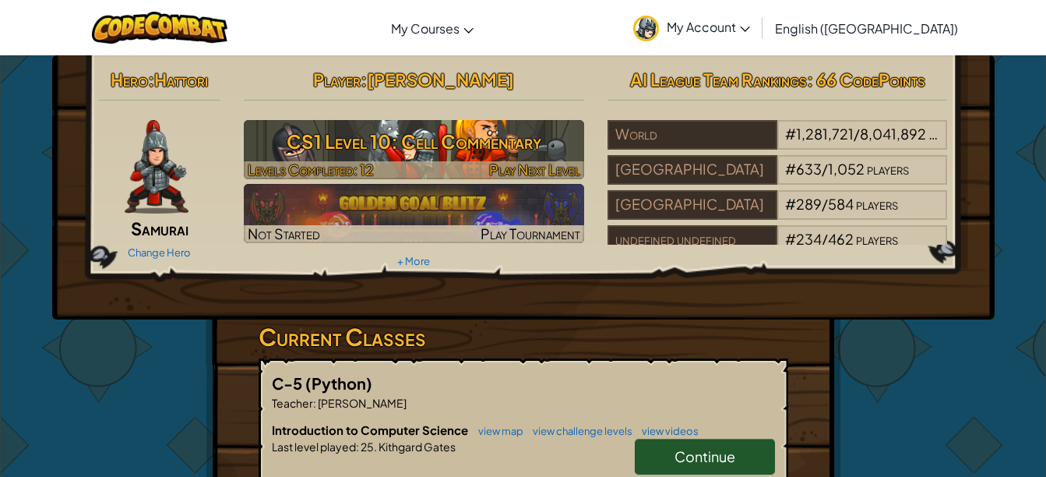
click at [460, 142] on h3 "CS1 Level 10: Cell Commentary" at bounding box center [414, 141] width 340 height 35
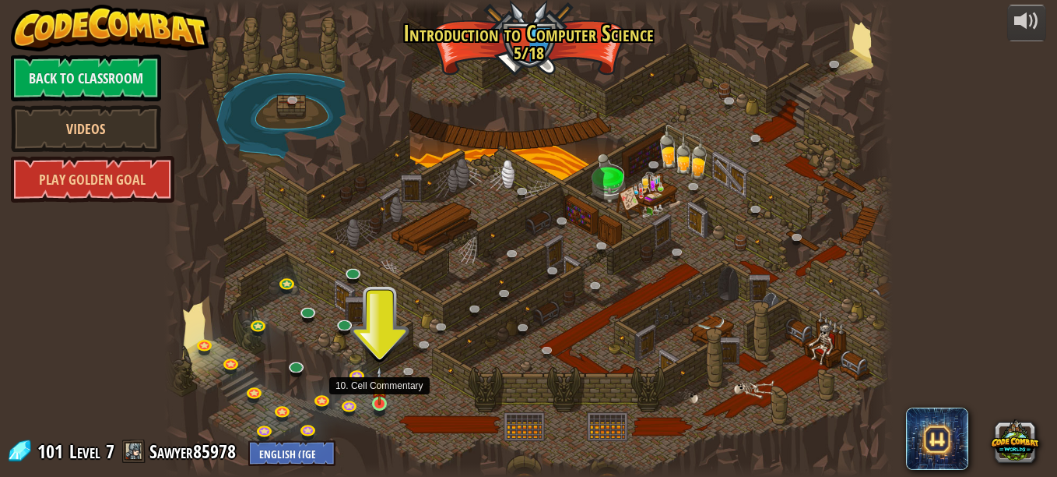
click at [386, 398] on img at bounding box center [379, 385] width 17 height 39
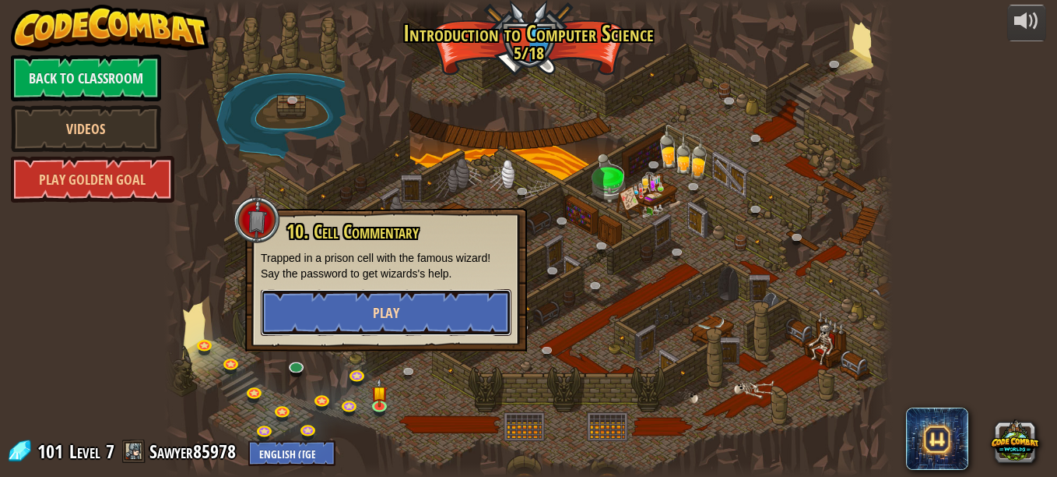
click at [489, 303] on button "Play" at bounding box center [386, 312] width 251 height 47
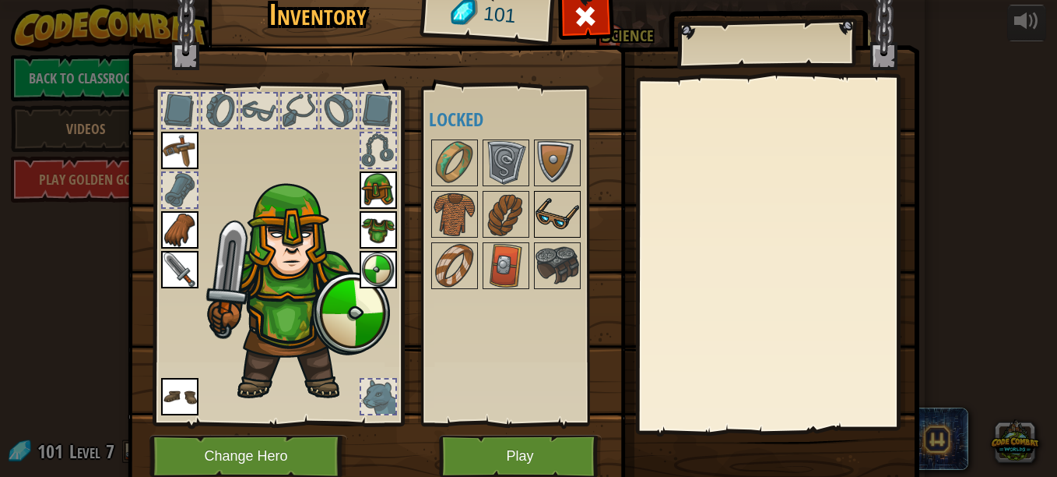
click at [547, 237] on div at bounding box center [557, 214] width 47 height 47
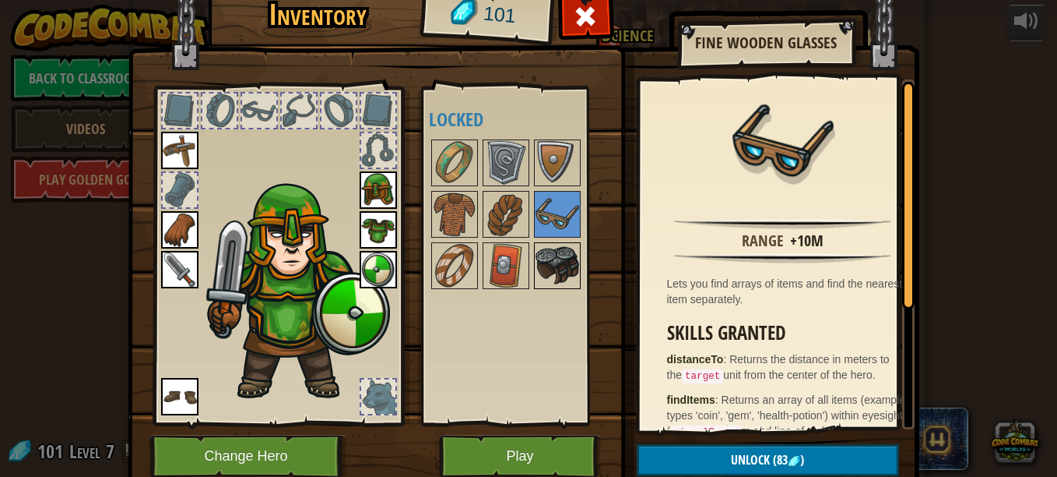
click at [556, 259] on img at bounding box center [558, 266] width 44 height 44
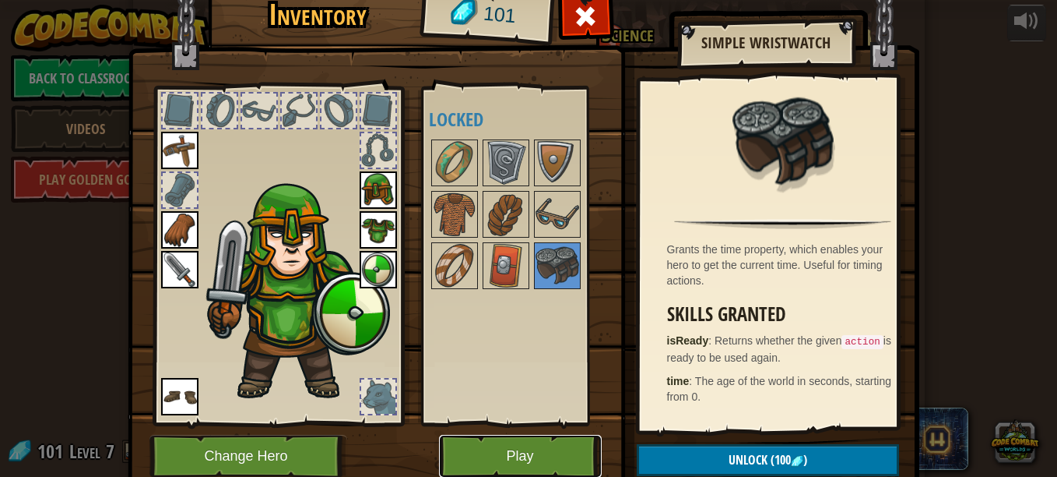
click at [554, 476] on button "Play" at bounding box center [520, 455] width 163 height 43
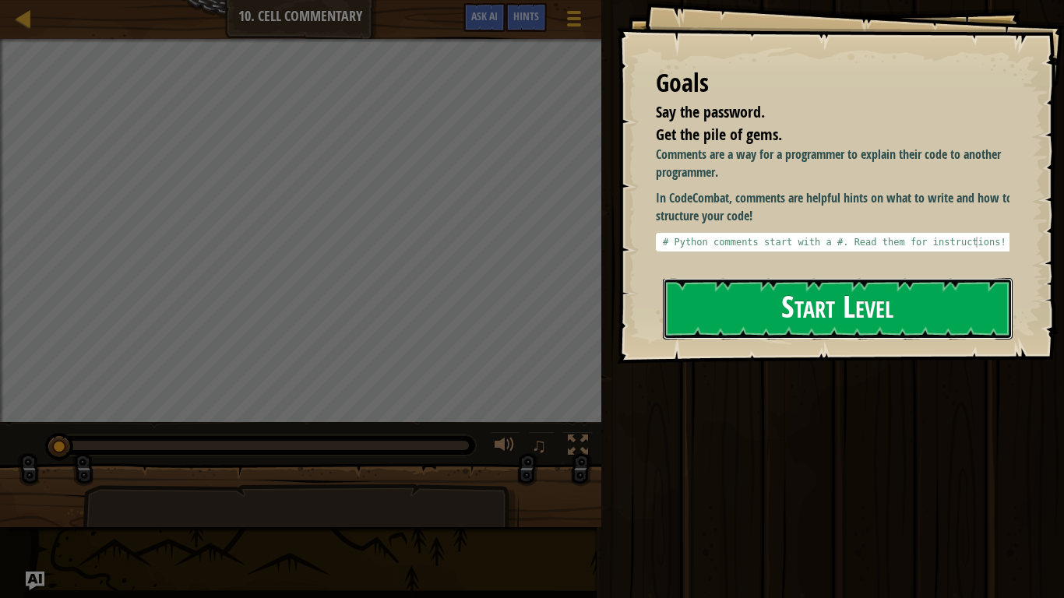
click at [818, 321] on button "Start Level" at bounding box center [838, 309] width 350 height 62
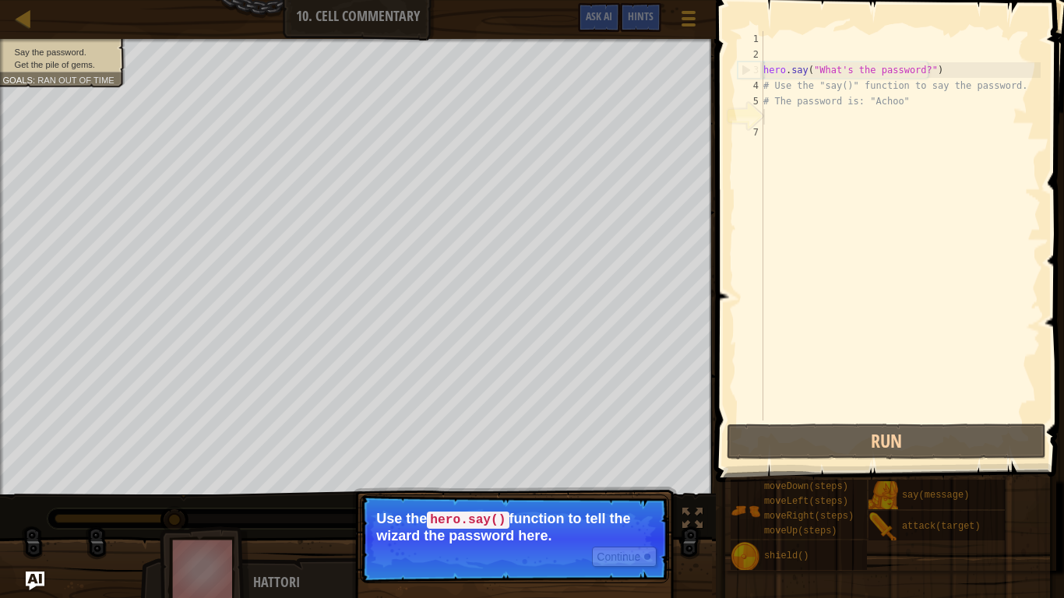
click at [879, 125] on div "hero . say ( "What's the password?" ) # Use the "say()" function to say the pas…" at bounding box center [900, 241] width 280 height 420
click at [941, 124] on div "hero . say ( "What's the password?" ) # Use the "say()" function to say the pas…" at bounding box center [900, 241] width 280 height 420
click at [778, 123] on div "hero . say ( "What's the password?" ) # Use the "say()" function to say the pas…" at bounding box center [900, 241] width 280 height 420
click at [769, 114] on div "hero . say ( "What's the password?" ) # Use the "say()" function to say the pas…" at bounding box center [900, 241] width 280 height 420
click at [628, 476] on button "Continue" at bounding box center [624, 557] width 65 height 20
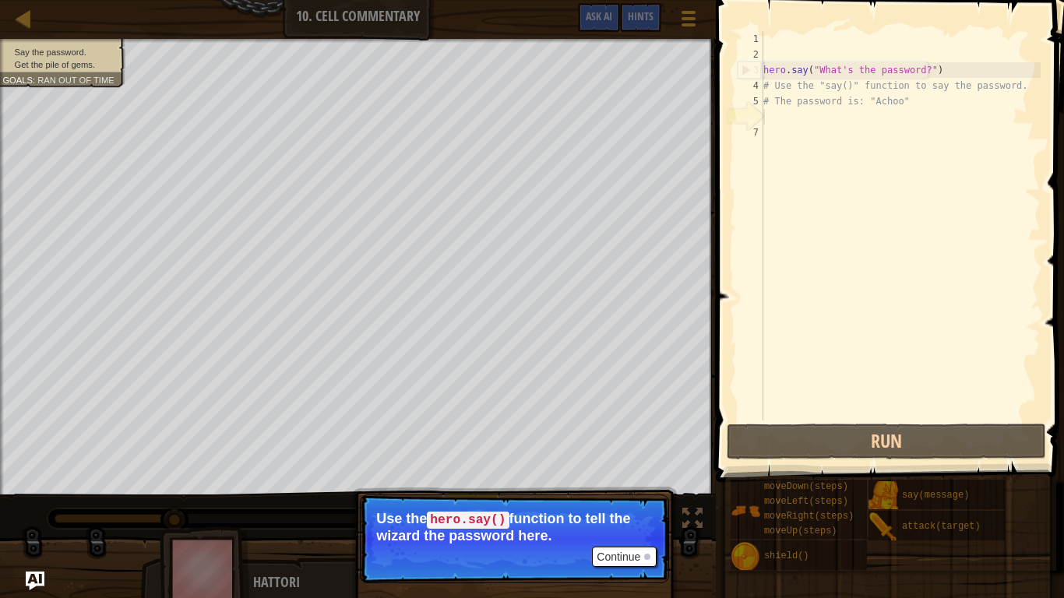
scroll to position [7, 0]
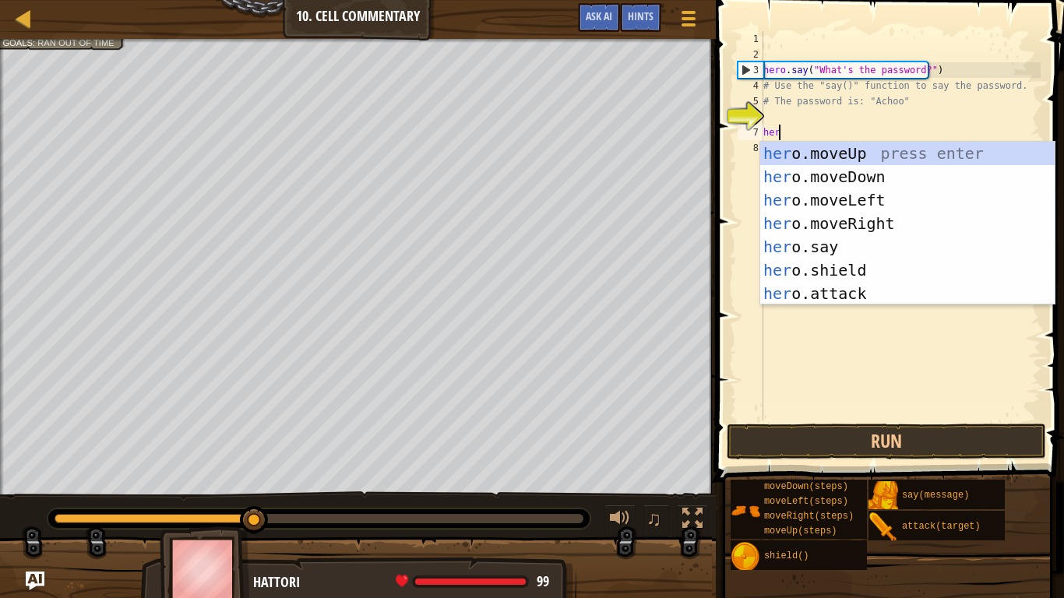
scroll to position [7, 1]
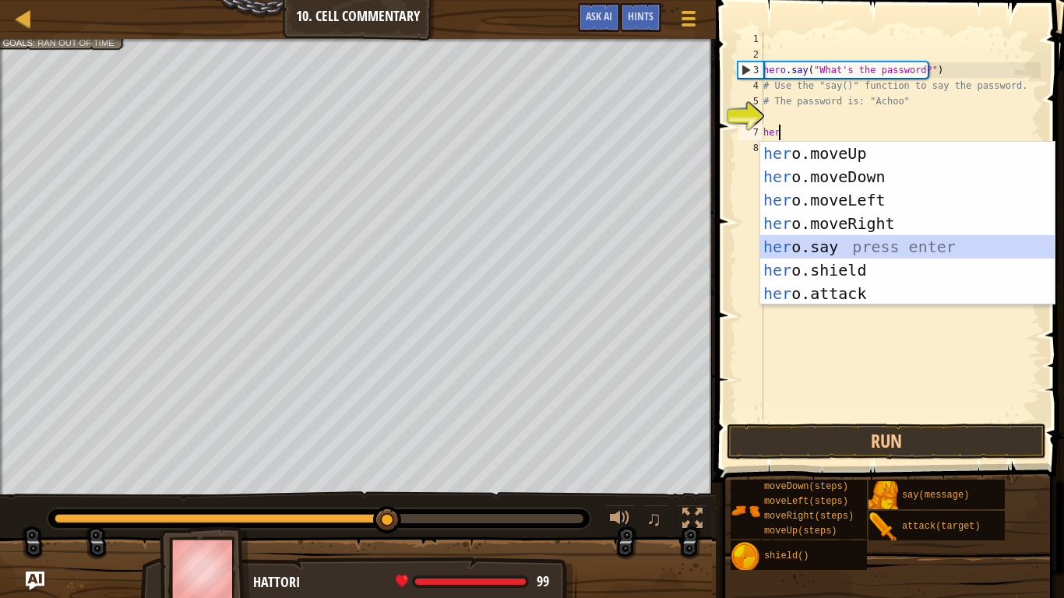
click at [868, 243] on div "her o.moveUp press enter her o.moveDown press enter her o.moveLeft press enter …" at bounding box center [907, 247] width 294 height 210
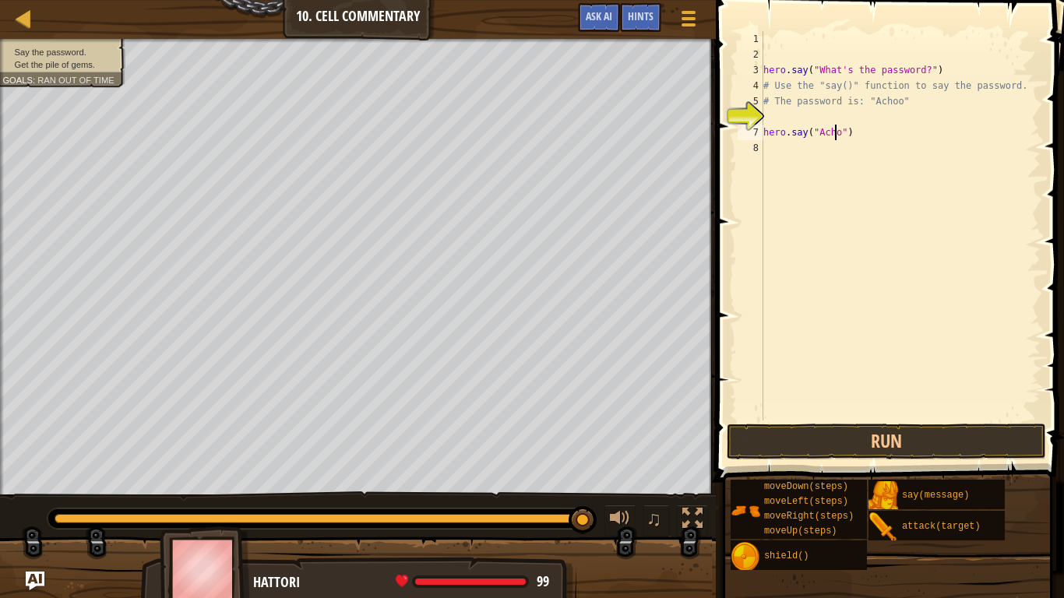
scroll to position [7, 6]
type textarea "hero.say("Achoo")"
click at [876, 441] on button "Run" at bounding box center [885, 442] width 319 height 36
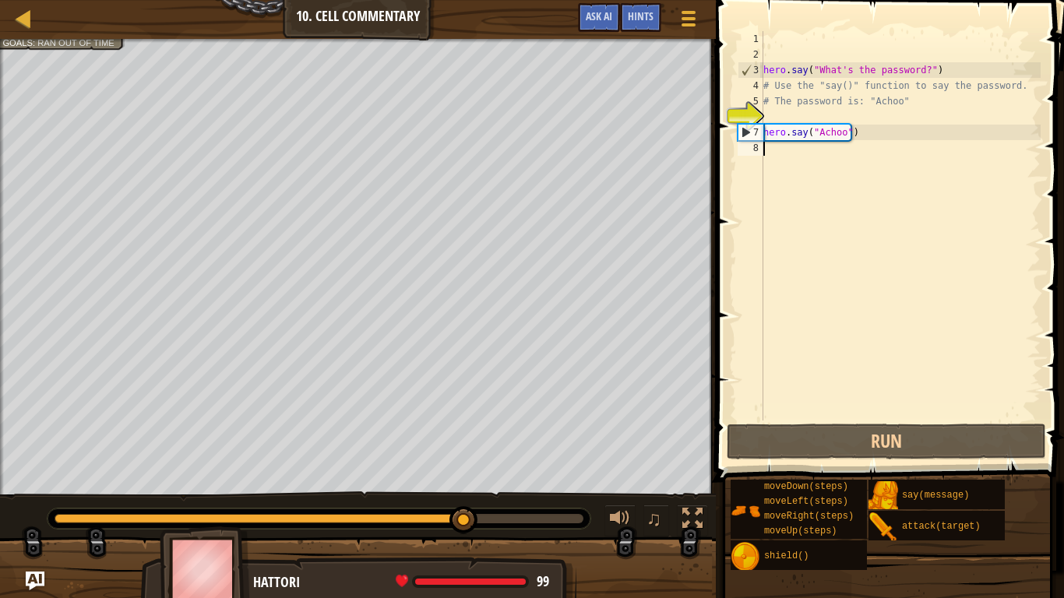
click at [792, 160] on div "hero . say ( "What's the password?" ) # Use the "say()" function to say the pas…" at bounding box center [900, 241] width 280 height 420
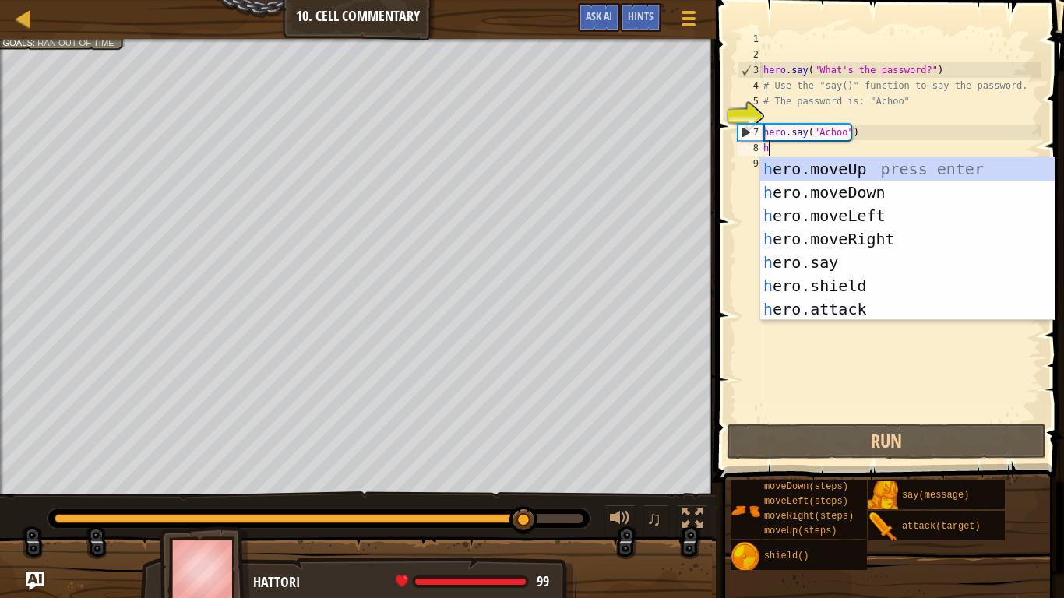
type textarea "her"
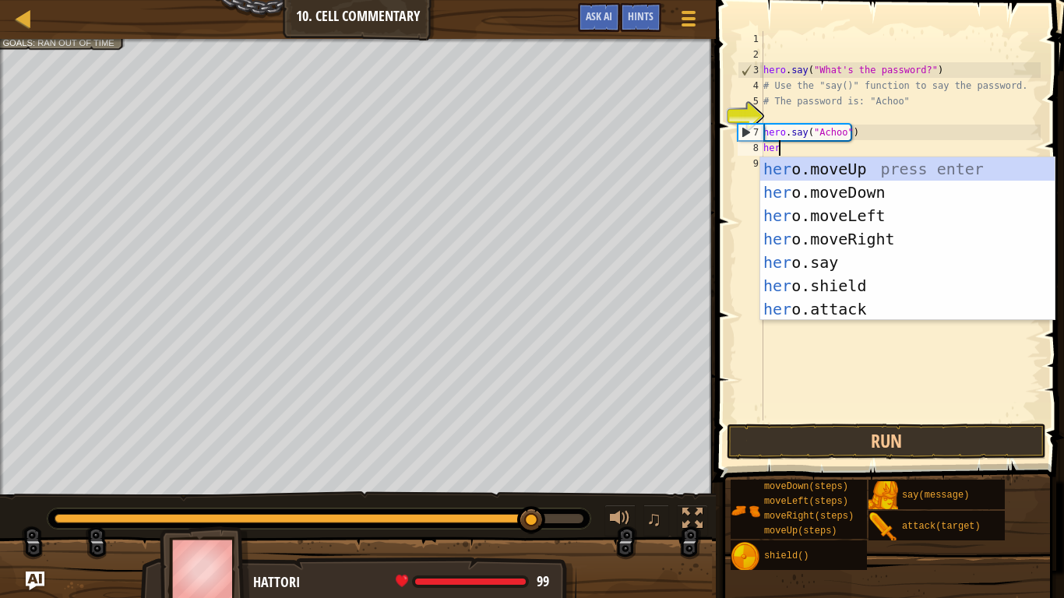
scroll to position [7, 1]
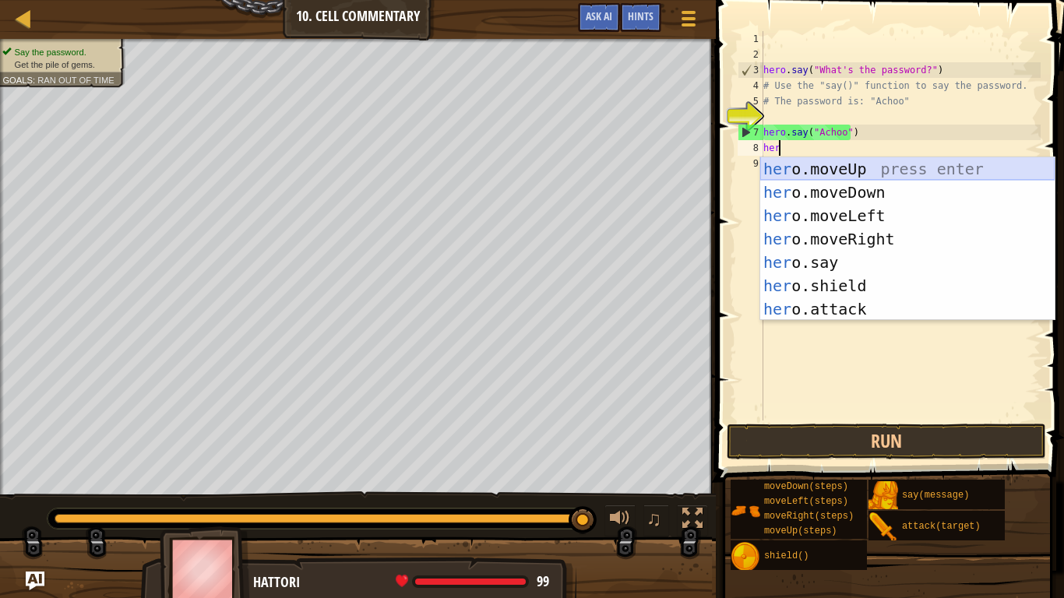
click at [815, 171] on div "her o.moveUp press enter her o.moveDown press enter her o.moveLeft press enter …" at bounding box center [907, 262] width 294 height 210
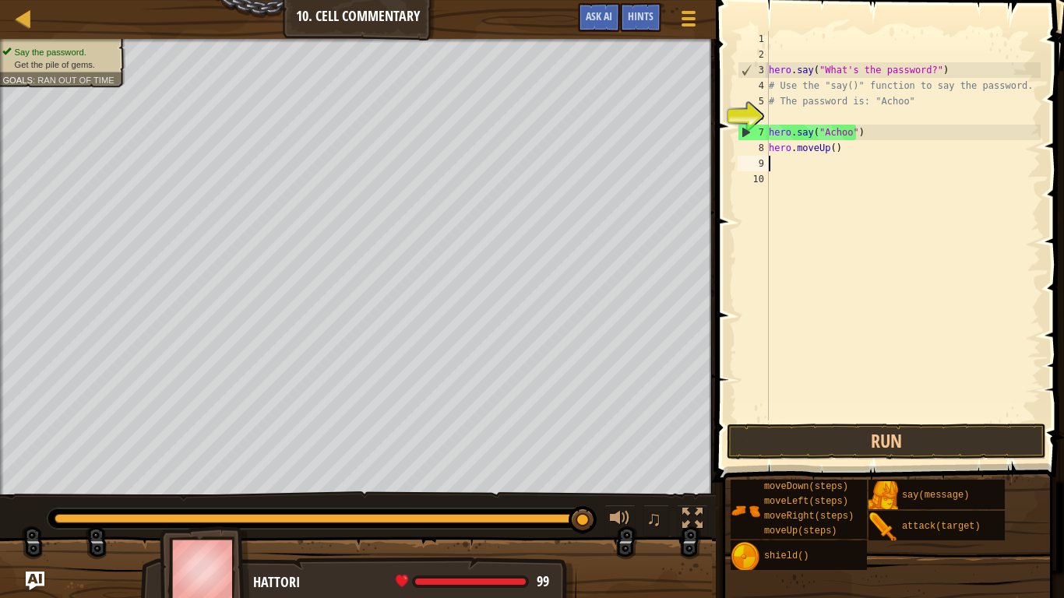
scroll to position [7, 0]
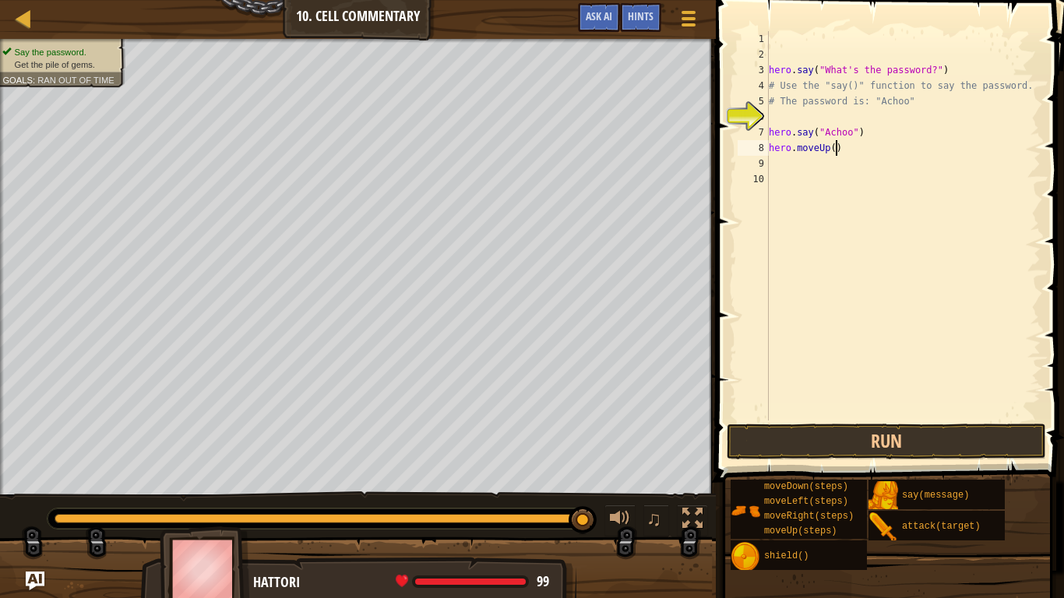
click at [835, 150] on div "hero . say ( "What's the password?" ) # Use the "say()" function to say the pas…" at bounding box center [903, 241] width 276 height 420
click at [825, 152] on div "hero . say ( "What's the password?" ) # Use the "say()" function to say the pas…" at bounding box center [903, 241] width 276 height 420
click at [826, 152] on div "hero . say ( "What's the password?" ) # Use the "say()" function to say the pas…" at bounding box center [903, 241] width 276 height 420
click at [827, 152] on div "hero . say ( "What's the password?" ) # Use the "say()" function to say the pas…" at bounding box center [903, 241] width 276 height 420
click at [832, 149] on div "hero . say ( "What's the password?" ) # Use the "say()" function to say the pas…" at bounding box center [903, 241] width 276 height 420
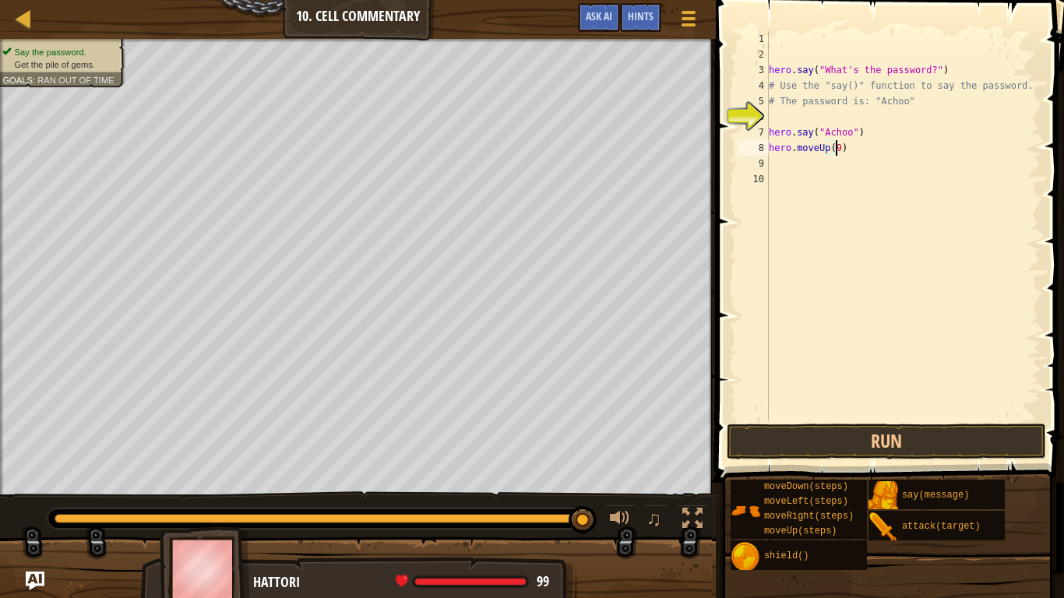
scroll to position [7, 5]
type textarea "hero.moveUp(9)"
click at [964, 445] on button "Run" at bounding box center [885, 442] width 319 height 36
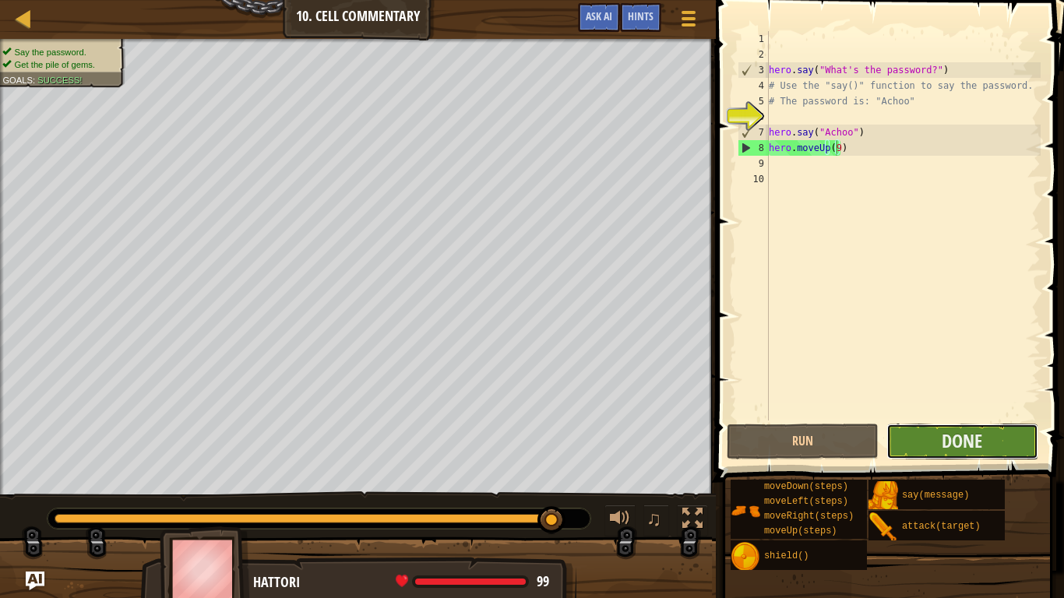
click at [930, 434] on button "Done" at bounding box center [962, 442] width 152 height 36
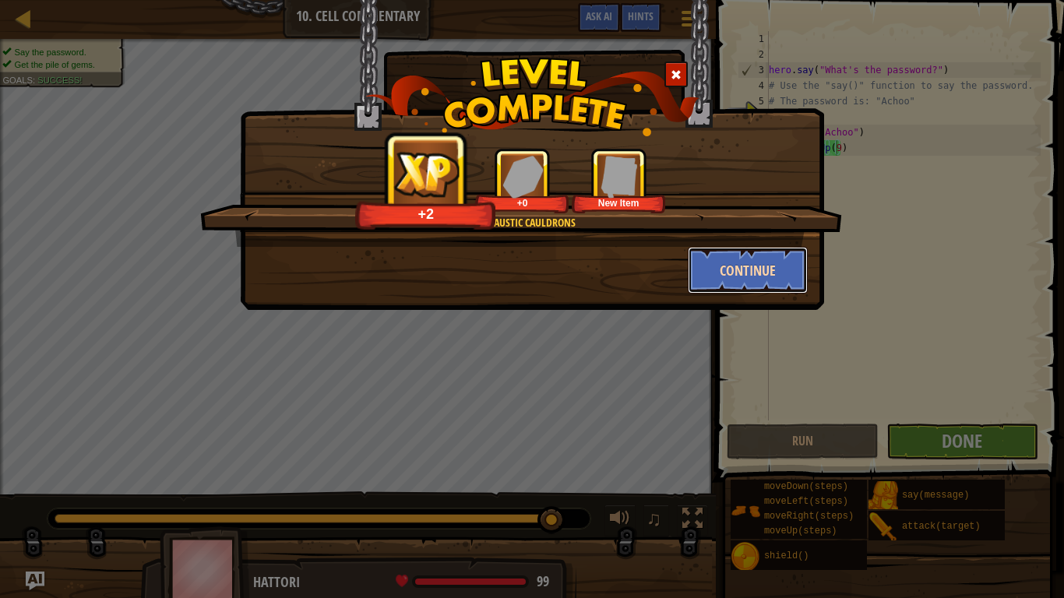
click at [769, 286] on button "Continue" at bounding box center [748, 270] width 121 height 47
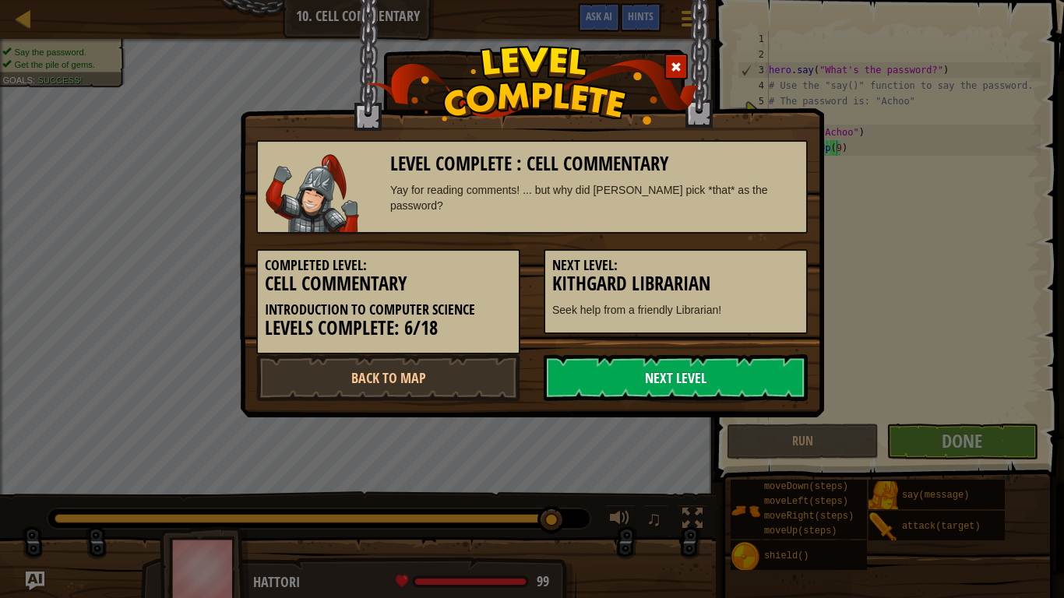
click at [603, 385] on link "Next Level" at bounding box center [676, 377] width 264 height 47
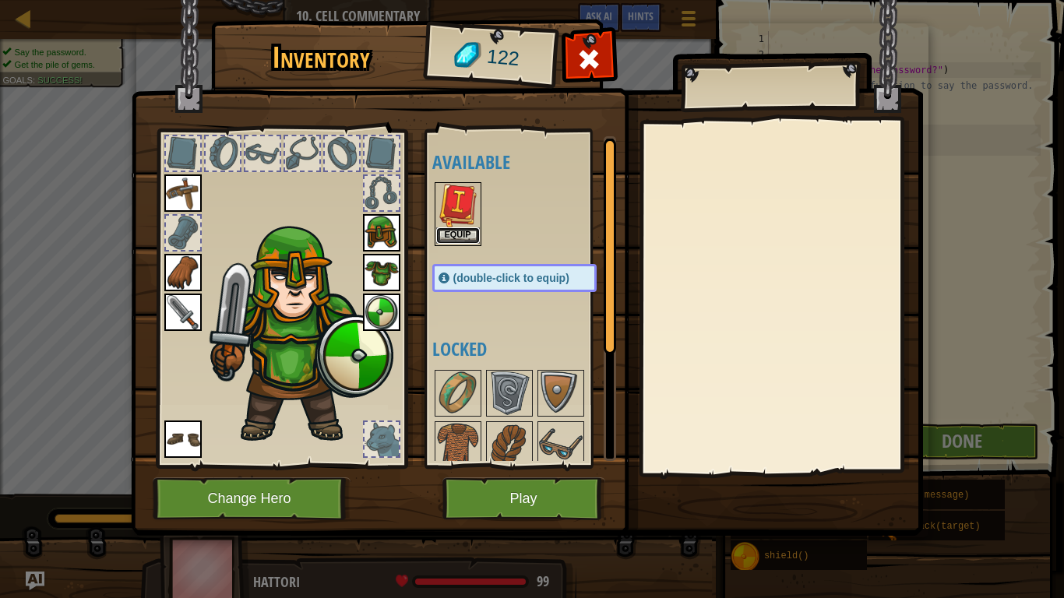
click at [461, 234] on button "Equip" at bounding box center [458, 235] width 44 height 16
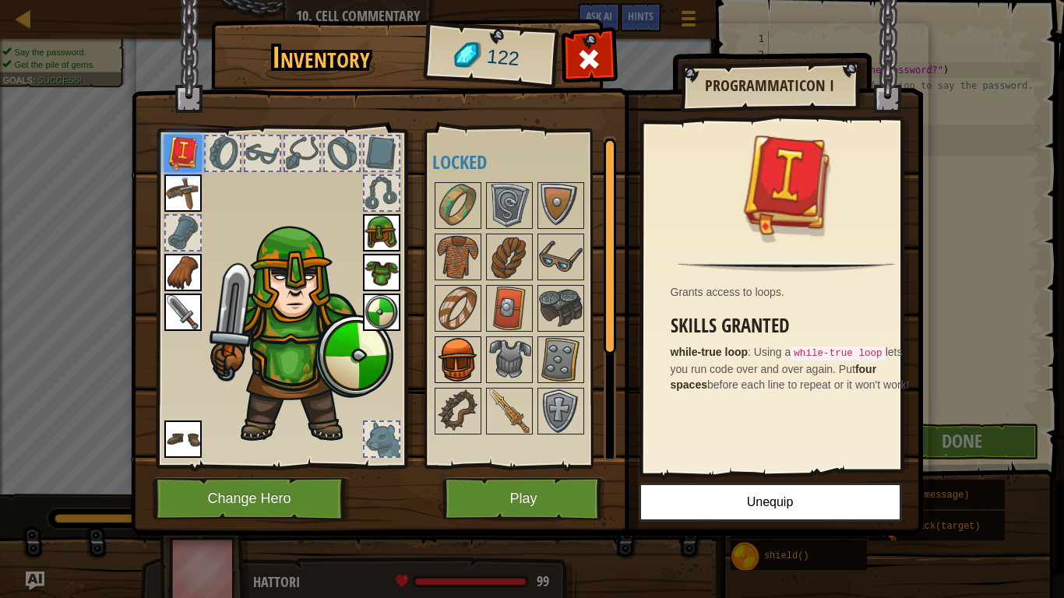
click at [466, 349] on img at bounding box center [458, 360] width 44 height 44
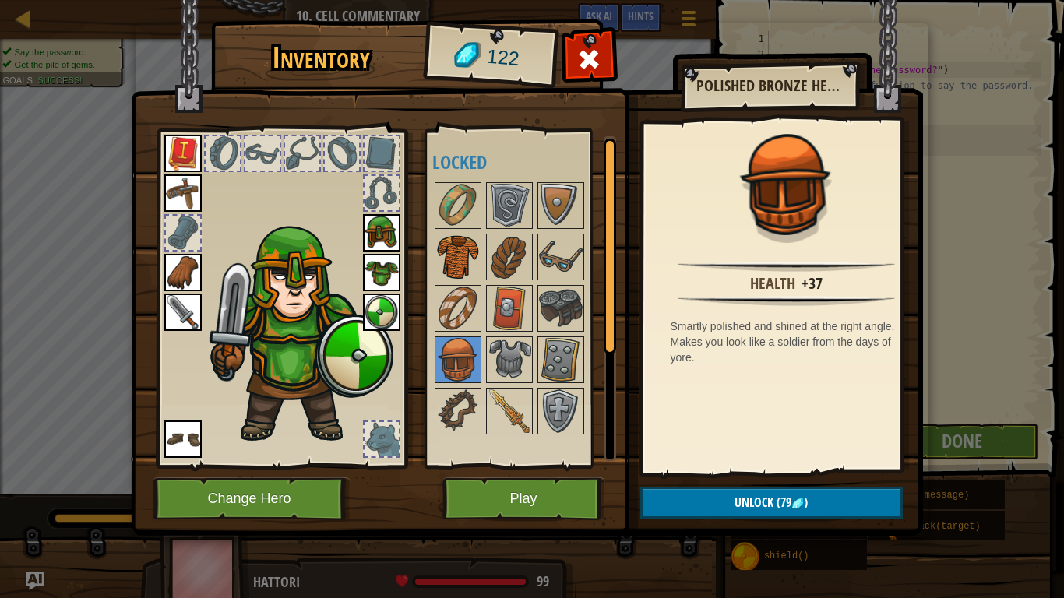
click at [466, 234] on div at bounding box center [457, 257] width 47 height 47
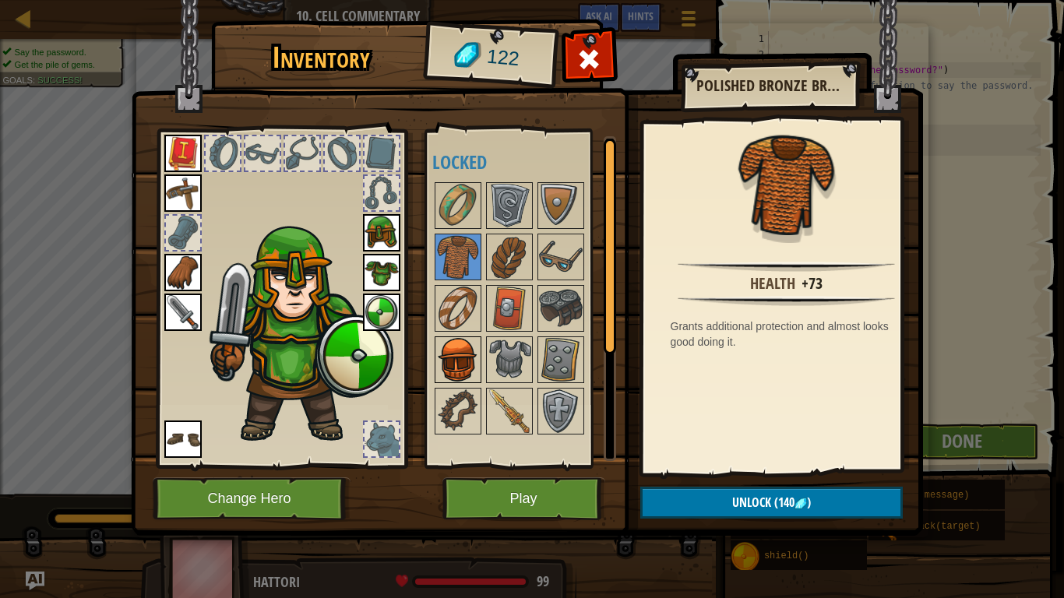
click at [471, 356] on img at bounding box center [458, 360] width 44 height 44
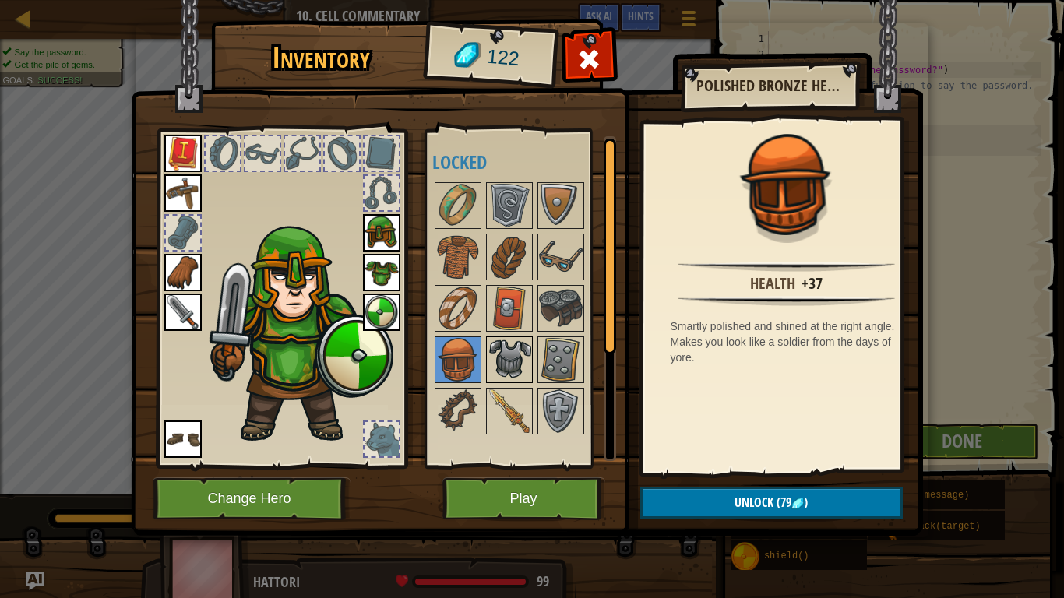
click at [500, 361] on img at bounding box center [509, 360] width 44 height 44
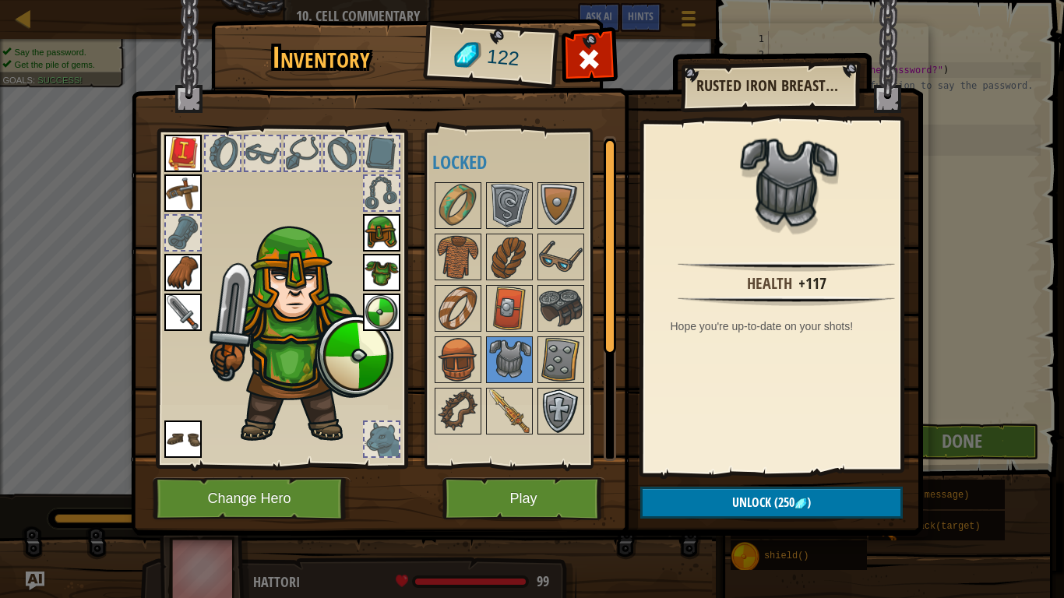
click at [553, 425] on img at bounding box center [561, 411] width 44 height 44
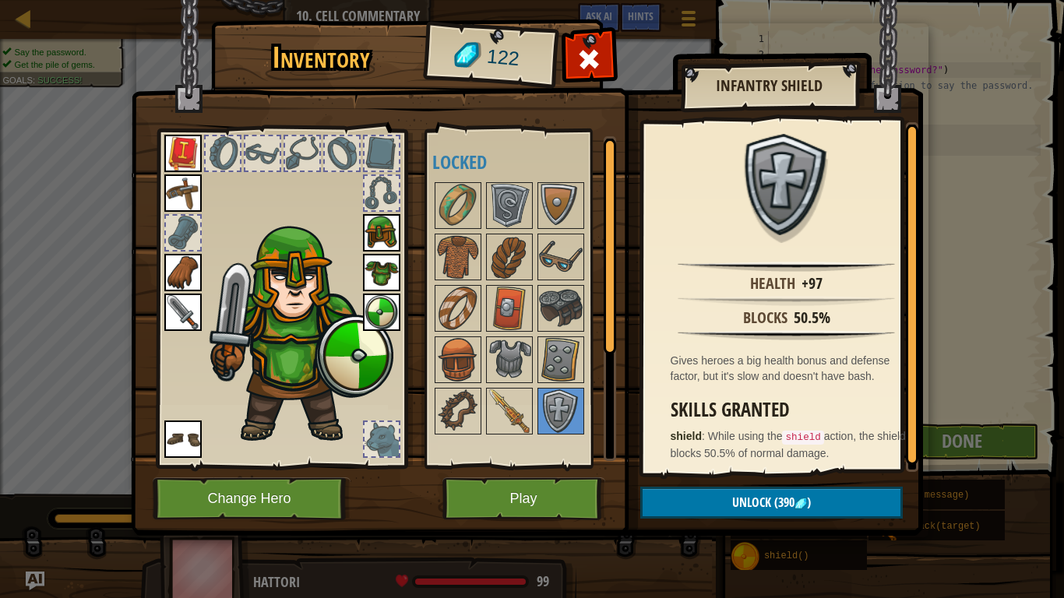
click at [535, 417] on div at bounding box center [529, 308] width 195 height 257
click at [523, 404] on img at bounding box center [509, 411] width 44 height 44
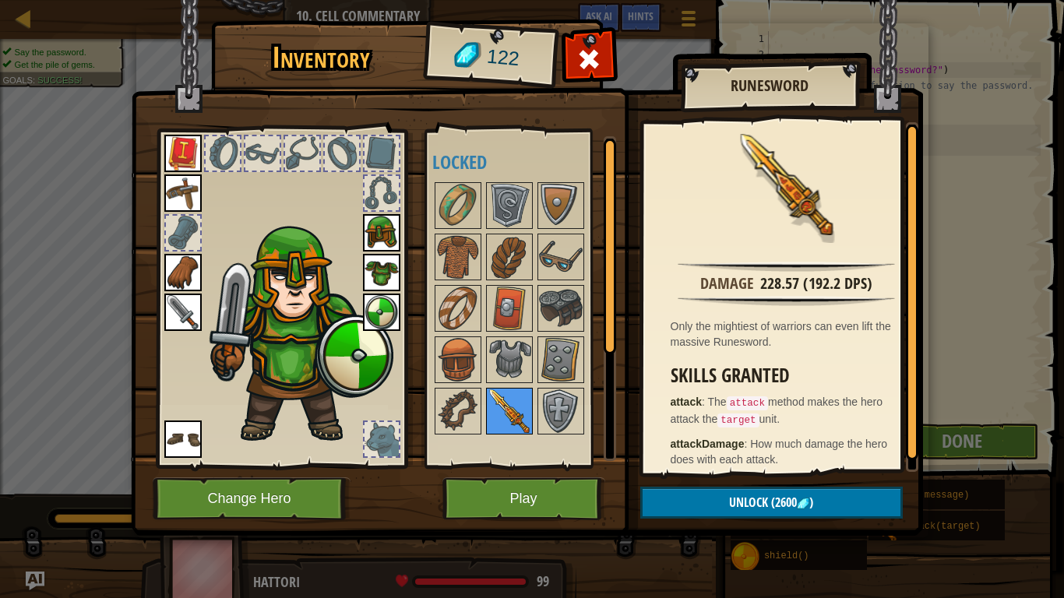
click at [487, 389] on img at bounding box center [509, 411] width 44 height 44
click at [480, 401] on div at bounding box center [457, 411] width 47 height 47
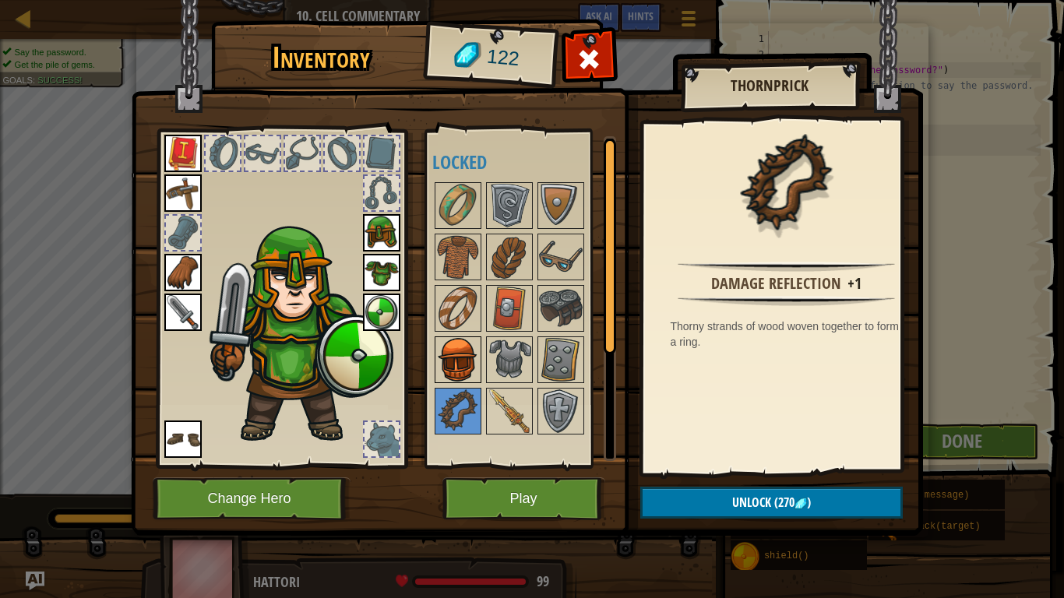
click at [468, 348] on img at bounding box center [458, 360] width 44 height 44
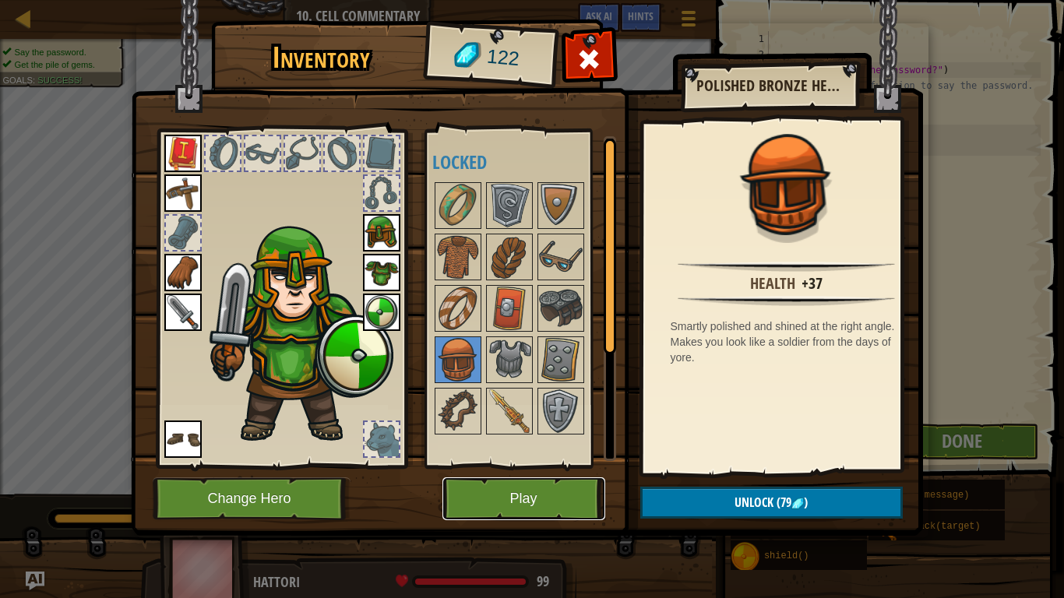
click at [561, 476] on button "Play" at bounding box center [523, 498] width 163 height 43
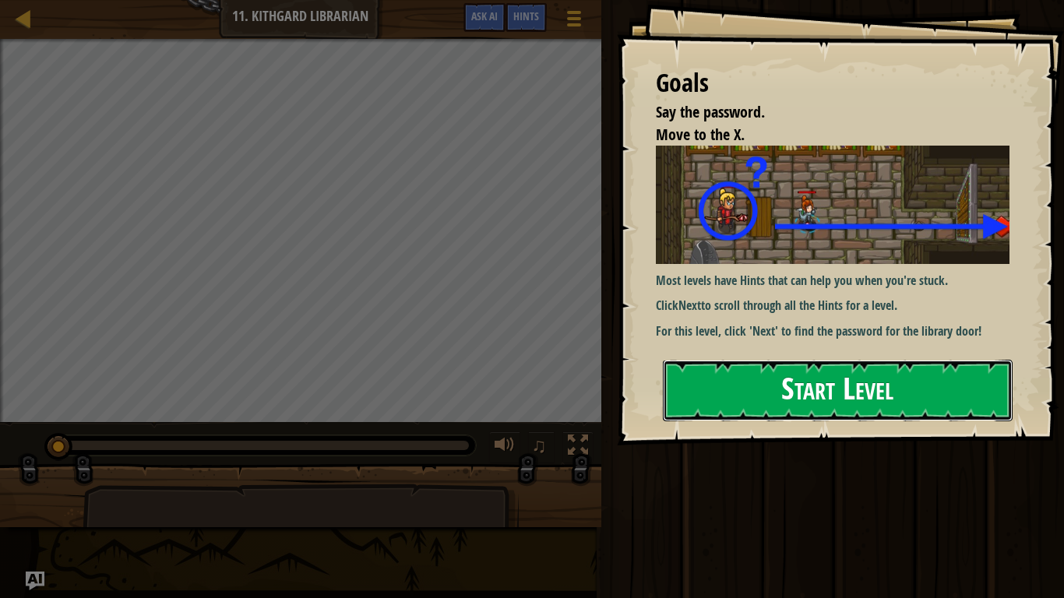
click at [824, 360] on button "Start Level" at bounding box center [838, 391] width 350 height 62
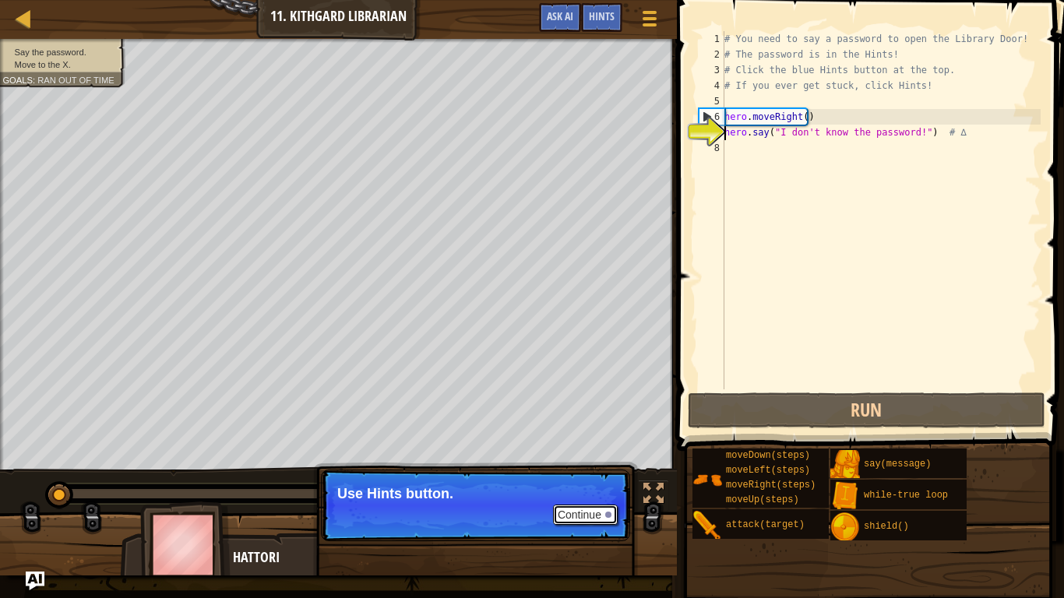
click at [588, 476] on button "Continue" at bounding box center [585, 515] width 65 height 20
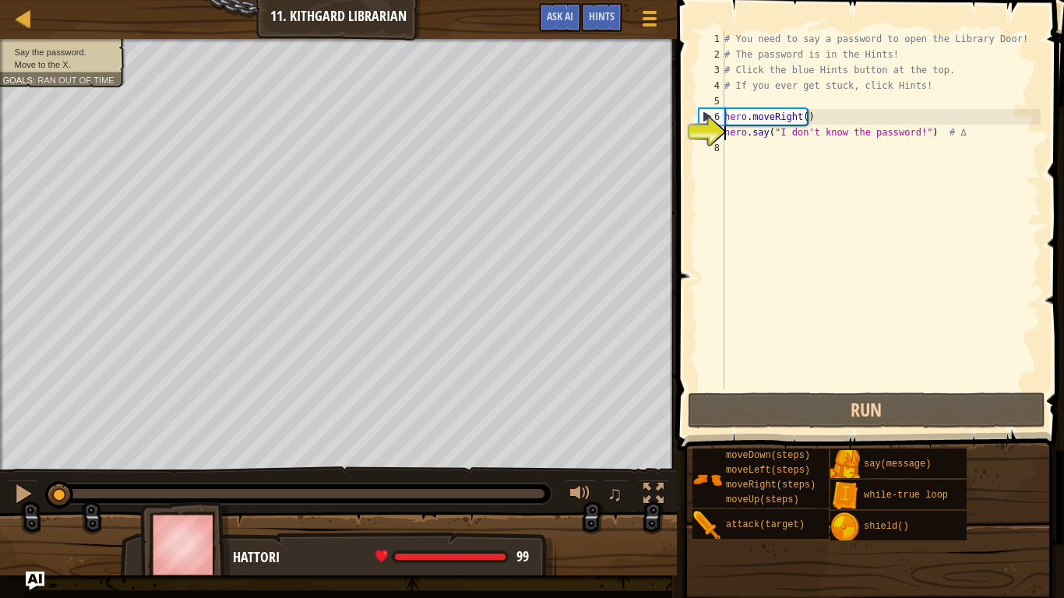
click at [877, 148] on div "# You need to say a password to open the Library Door! # The password is in the…" at bounding box center [880, 225] width 319 height 389
type textarea "her"
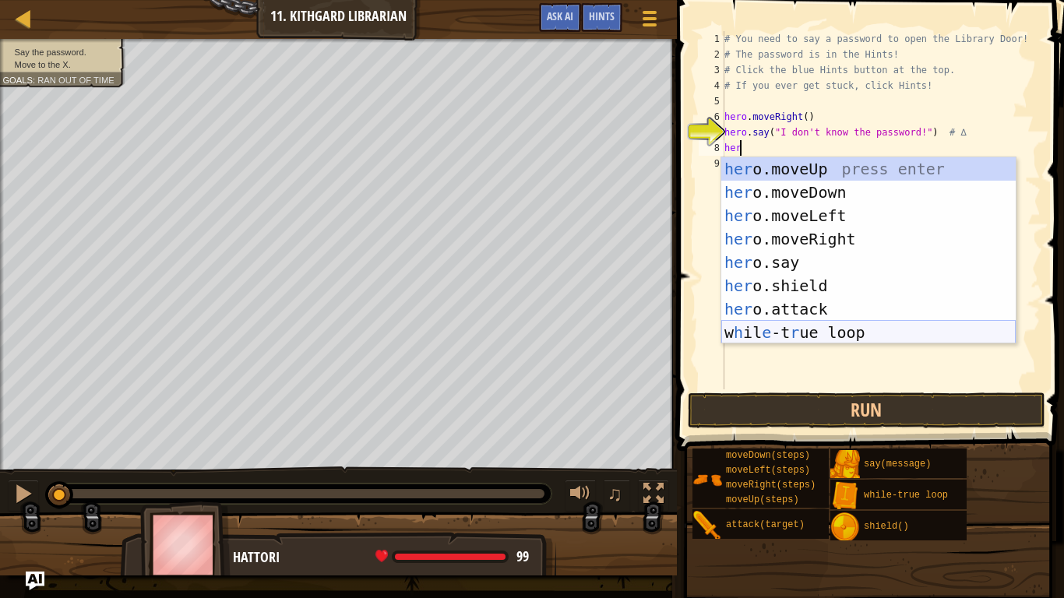
click at [832, 336] on div "her o.moveUp press enter her o.moveDown press enter her o.moveLeft press enter …" at bounding box center [868, 274] width 294 height 234
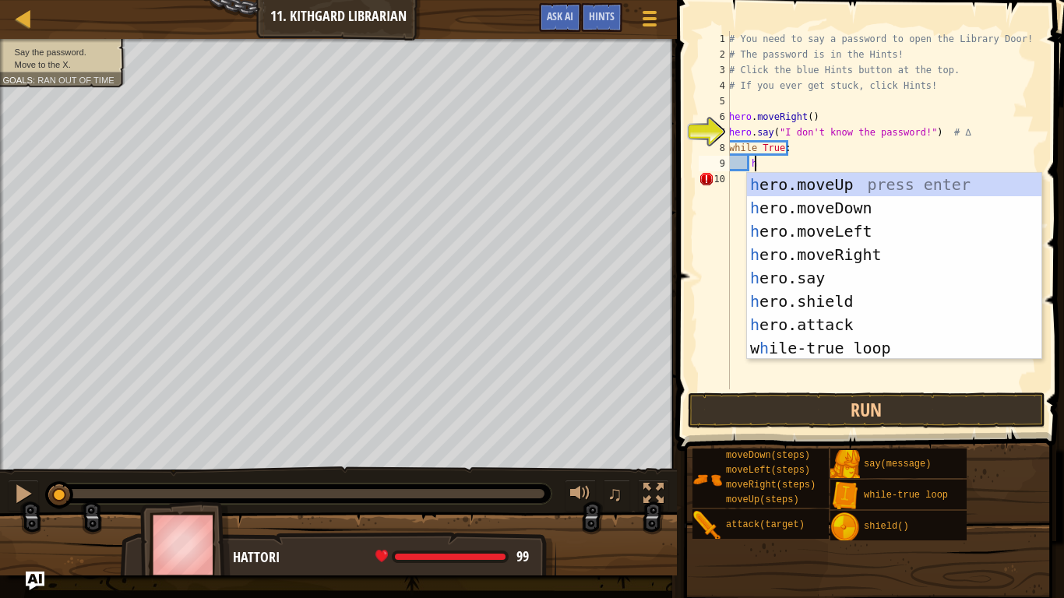
scroll to position [7, 2]
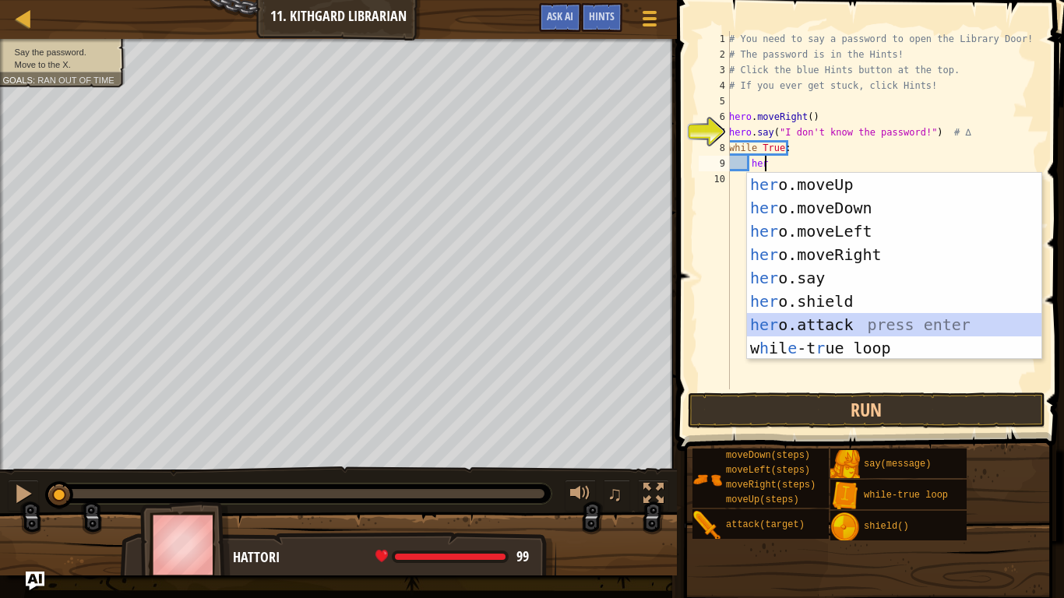
click at [861, 325] on div "her o.moveUp press enter her o.moveDown press enter her o.moveLeft press enter …" at bounding box center [894, 290] width 294 height 234
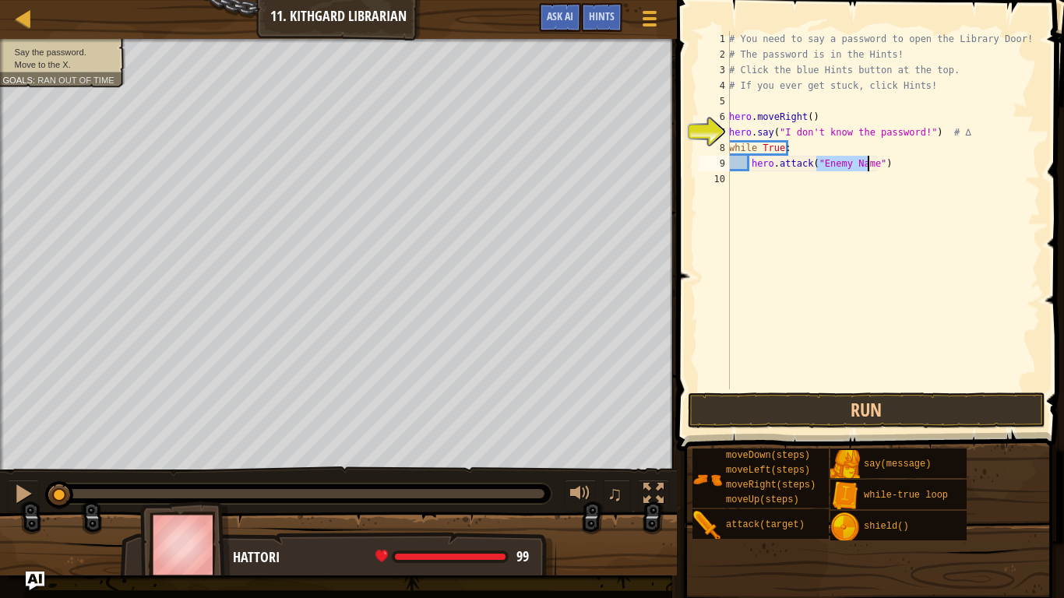
click at [955, 171] on div "# You need to say a password to open the Library Door! # The password is in the…" at bounding box center [883, 225] width 315 height 389
type textarea "h"
click at [774, 164] on div "# You need to say a password to open the Library Door! # The password is in the…" at bounding box center [883, 225] width 315 height 389
click at [793, 148] on div "# You need to say a password to open the Library Door! # The password is in the…" at bounding box center [883, 225] width 315 height 389
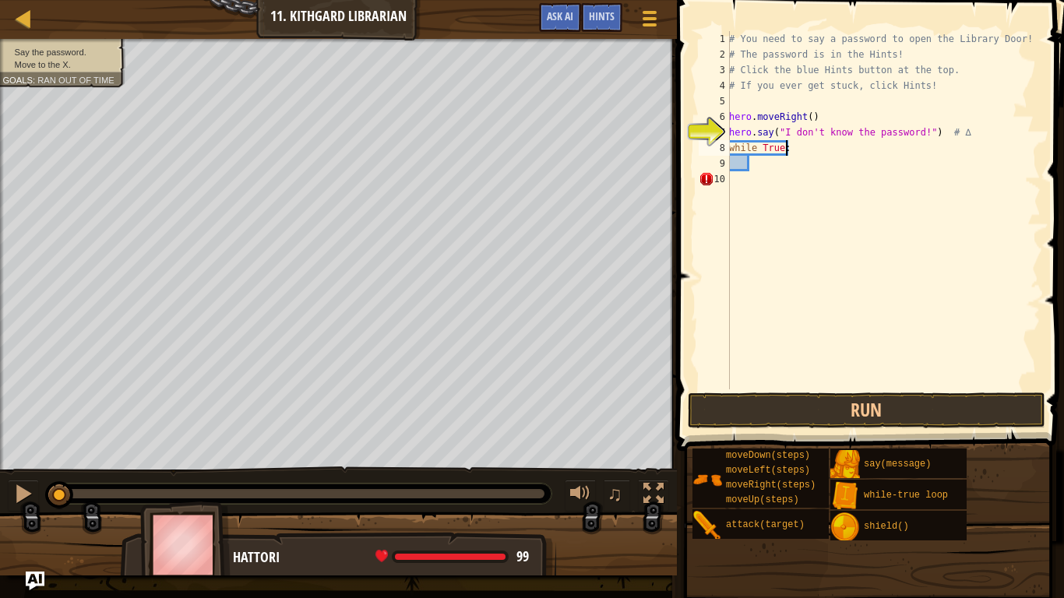
type textarea "while True:"
click at [769, 161] on div "# You need to say a password to open the Library Door! # The password is in the…" at bounding box center [883, 225] width 315 height 389
click at [828, 399] on button "Run" at bounding box center [866, 410] width 357 height 36
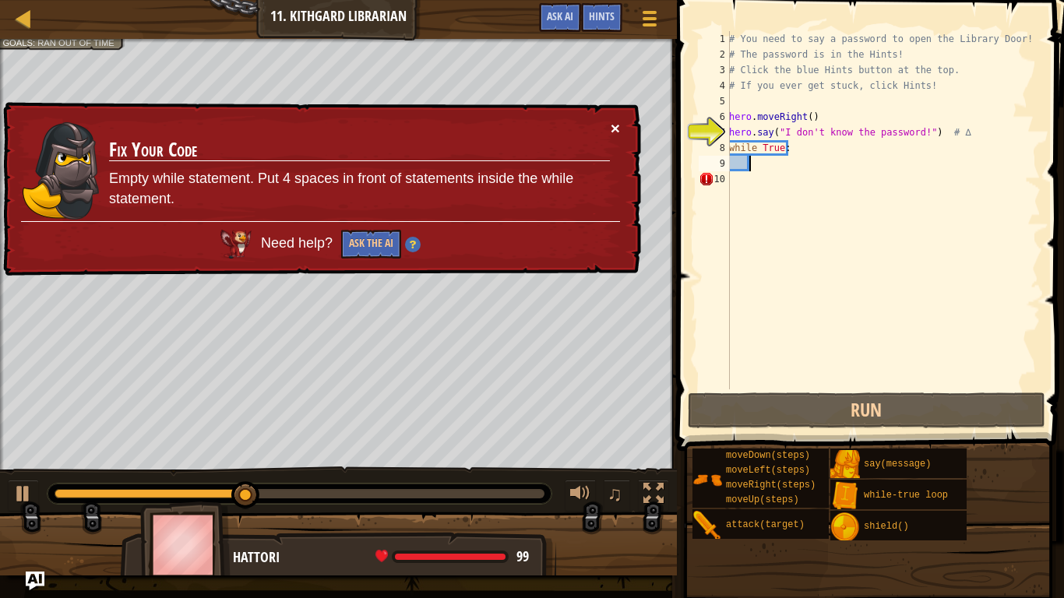
click at [617, 120] on button "×" at bounding box center [614, 128] width 9 height 16
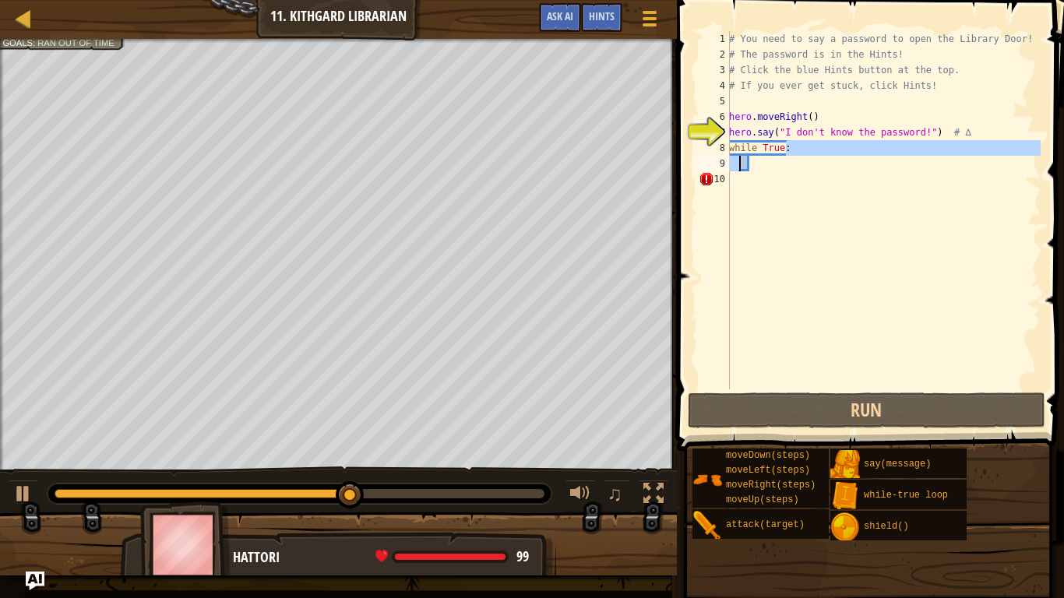
drag, startPoint x: 793, startPoint y: 148, endPoint x: 737, endPoint y: 157, distance: 55.9
click at [737, 157] on div "# You need to say a password to open the Library Door! # The password is in the…" at bounding box center [883, 225] width 315 height 389
type textarea "while True:"
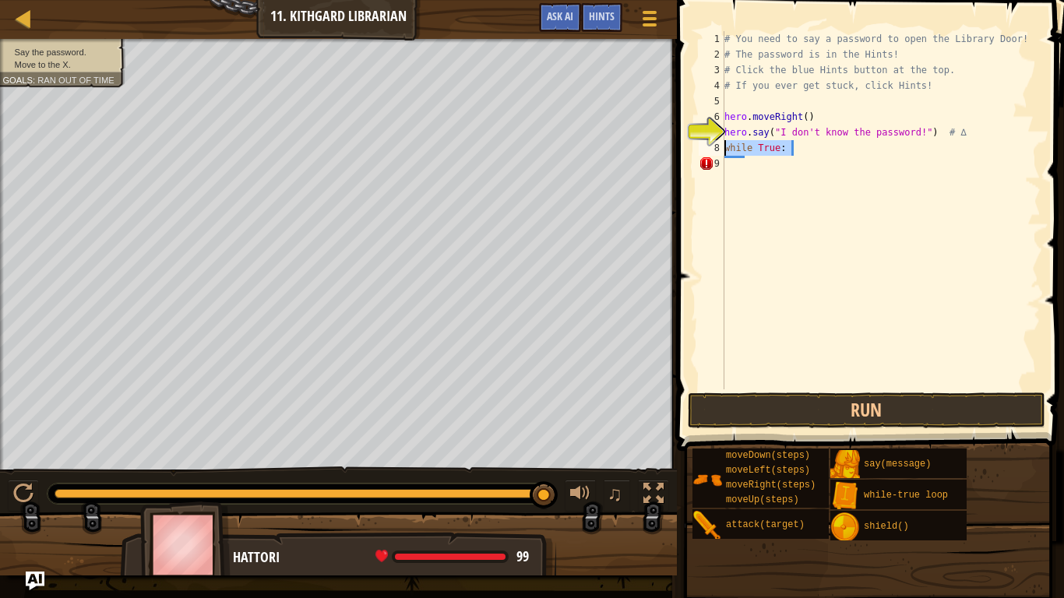
drag, startPoint x: 828, startPoint y: 142, endPoint x: 716, endPoint y: 146, distance: 111.4
click at [716, 146] on div "while True: 1 2 3 4 5 6 7 8 9 # You need to say a password to open the Library …" at bounding box center [867, 210] width 345 height 358
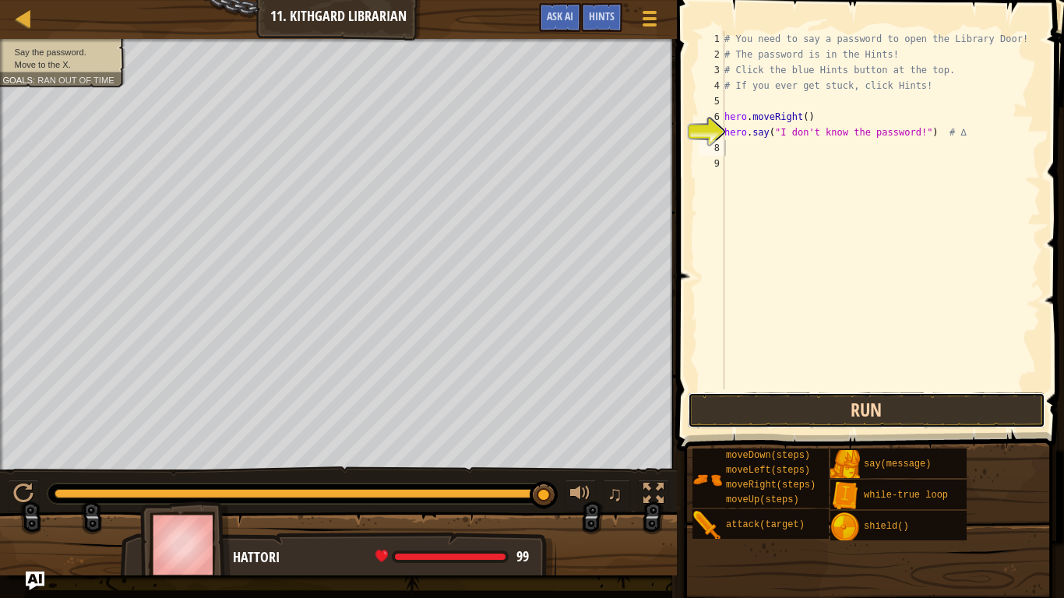
click at [839, 400] on button "Run" at bounding box center [866, 410] width 357 height 36
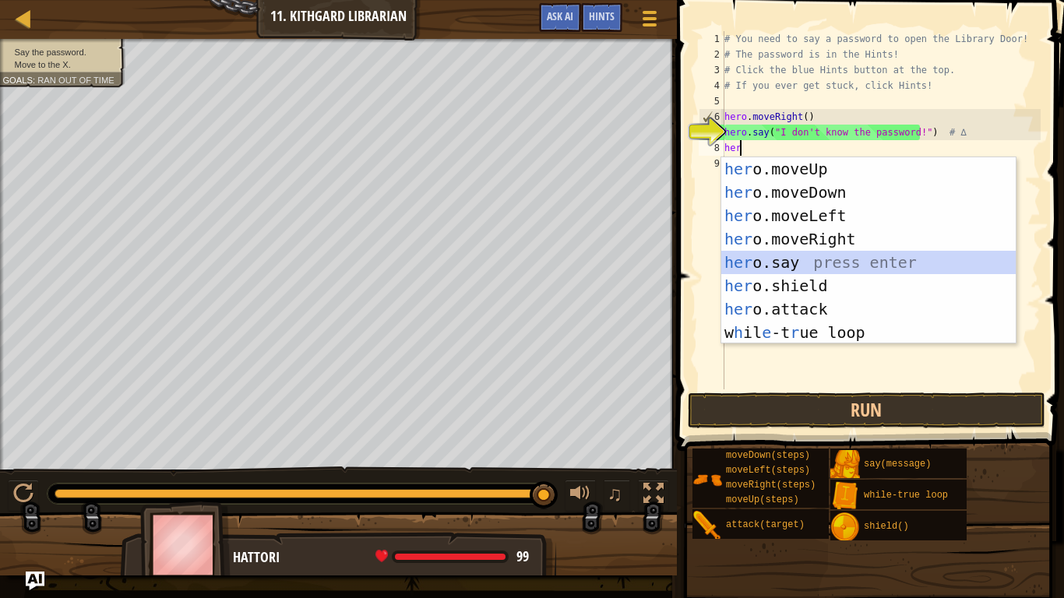
click at [818, 262] on div "her o.moveUp press enter her o.moveDown press enter her o.moveLeft press enter …" at bounding box center [868, 274] width 294 height 234
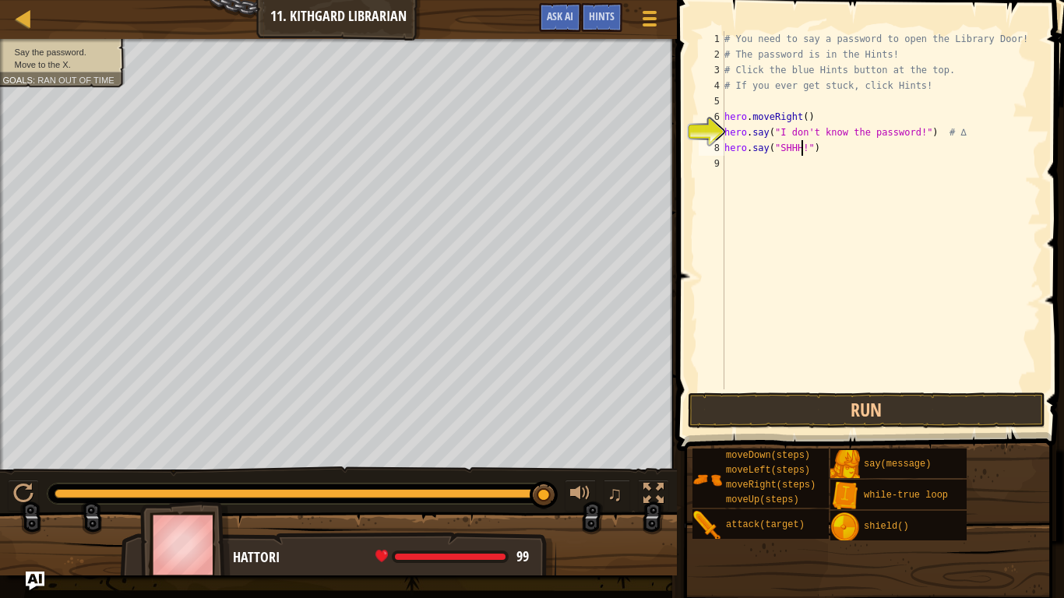
scroll to position [7, 6]
type textarea "hero.say("SHHH!")"
click at [829, 406] on button "Run" at bounding box center [866, 410] width 357 height 36
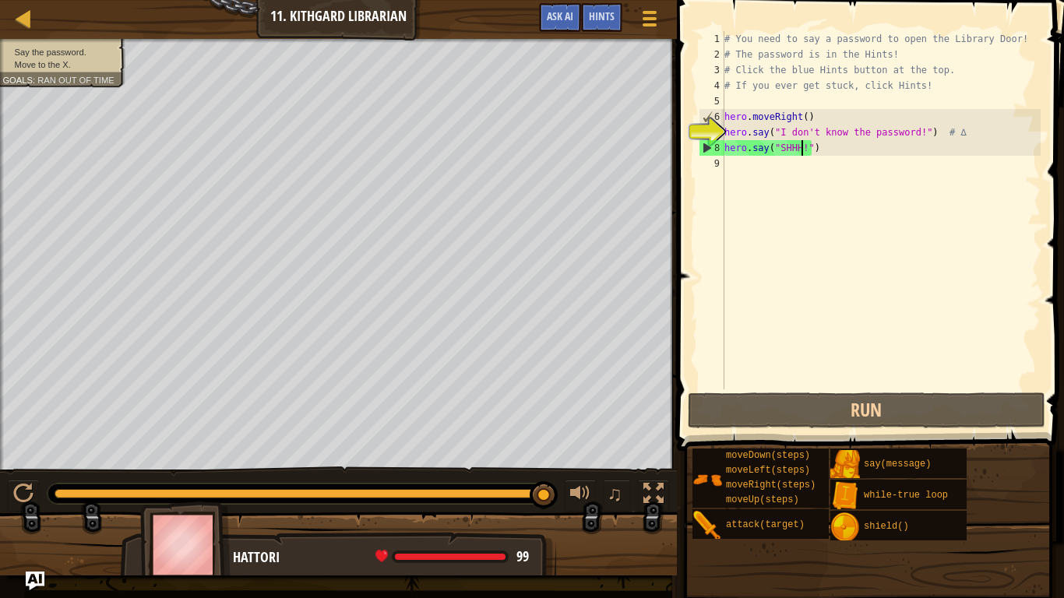
click at [869, 169] on div "# You need to say a password to open the Library Door! # The password is in the…" at bounding box center [880, 225] width 319 height 389
click at [853, 145] on div "# You need to say a password to open the Library Door! # The password is in the…" at bounding box center [880, 225] width 319 height 389
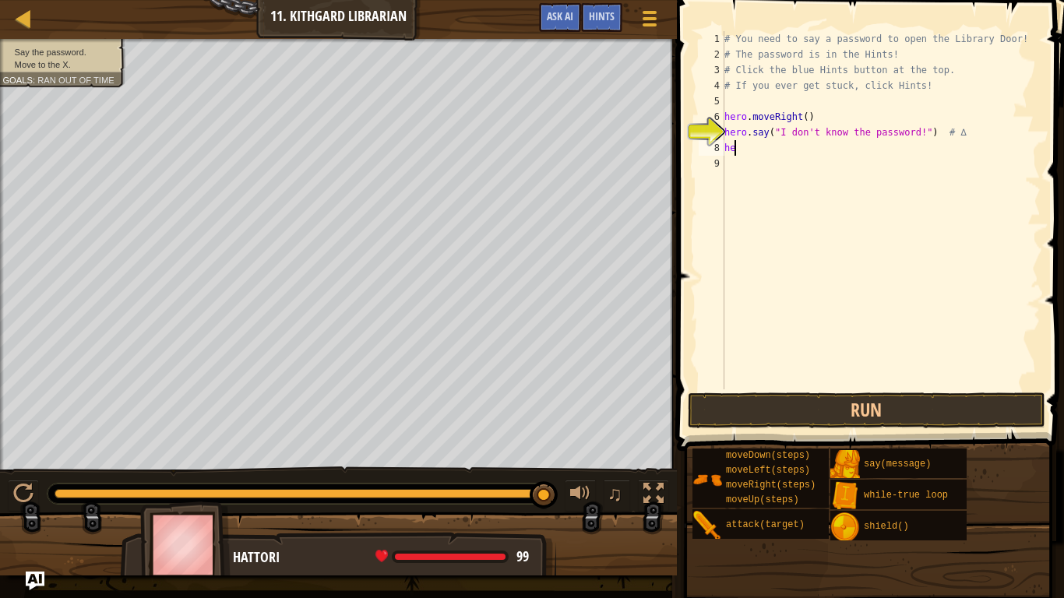
type textarea "h"
type textarea "HER"
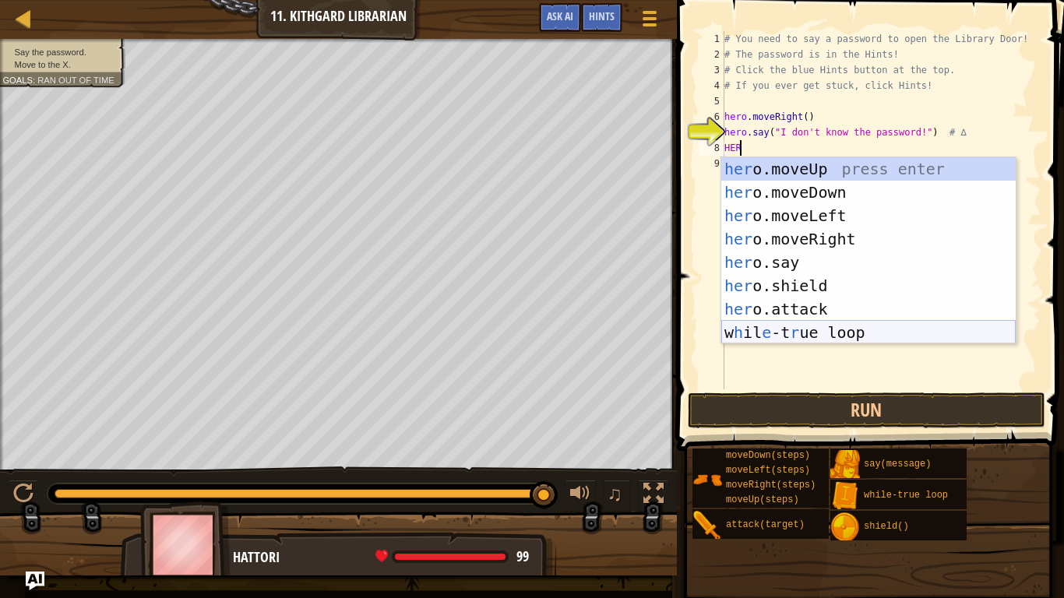
click at [819, 331] on div "her o.moveUp press enter her o.moveDown press enter her o.moveLeft press enter …" at bounding box center [868, 274] width 294 height 234
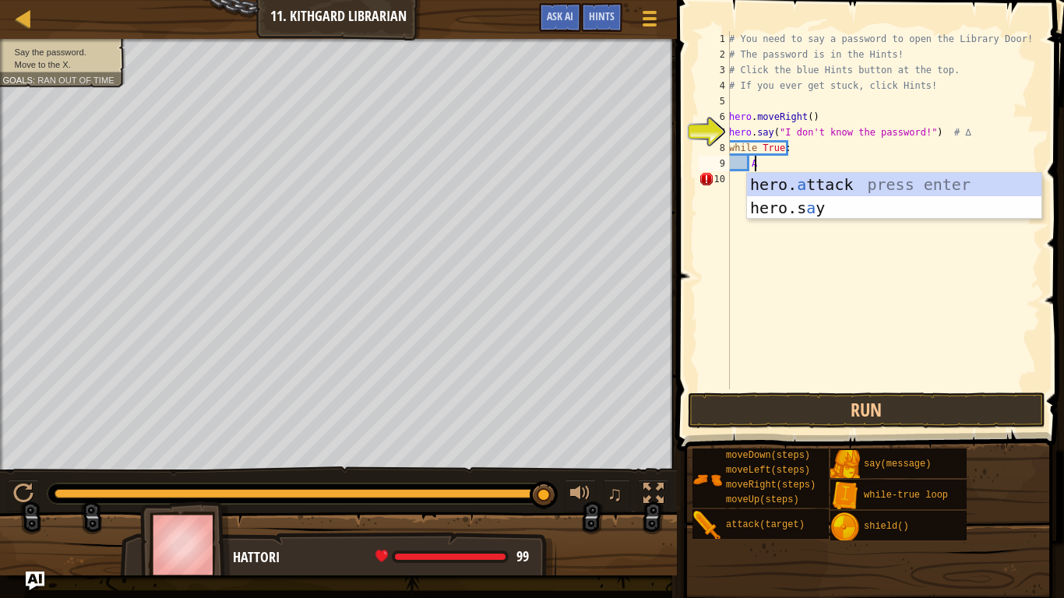
scroll to position [7, 2]
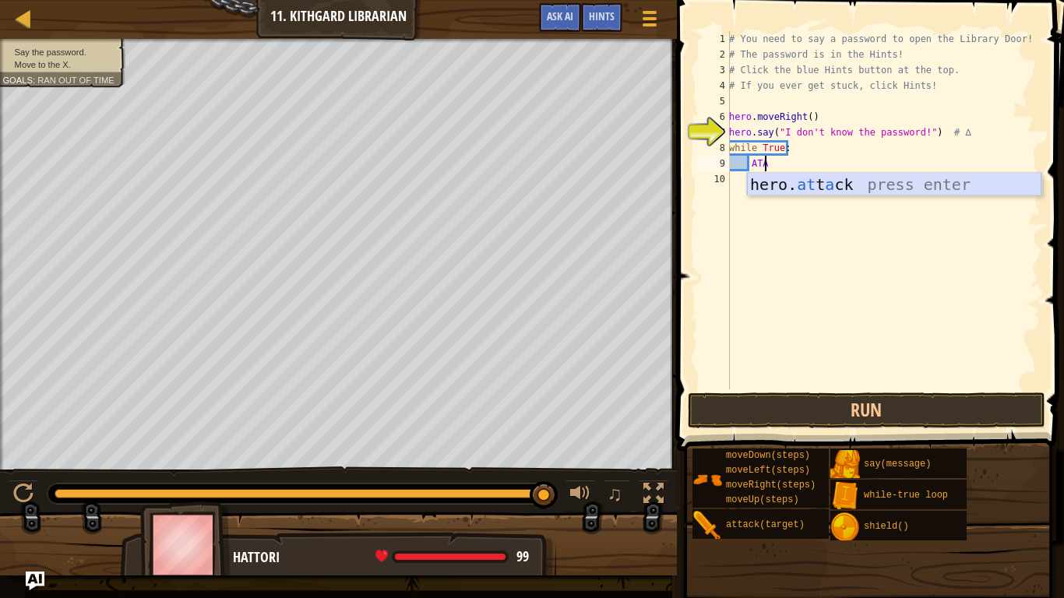
click at [806, 185] on div "hero. at t a ck press enter" at bounding box center [894, 208] width 294 height 70
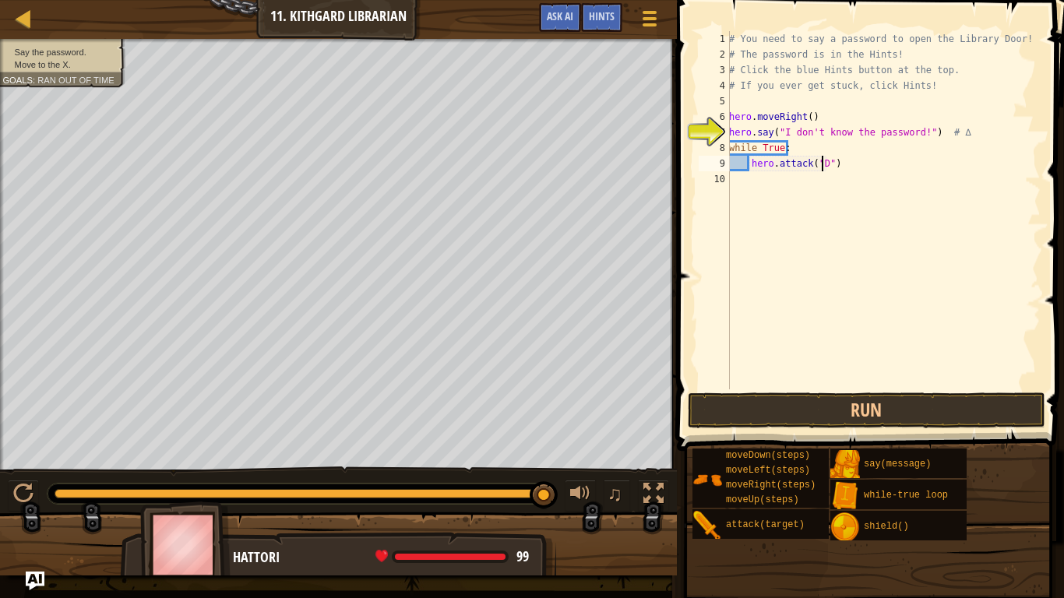
scroll to position [7, 9]
type textarea "hero.attack("Door")"
click at [837, 420] on button "Run" at bounding box center [866, 410] width 357 height 36
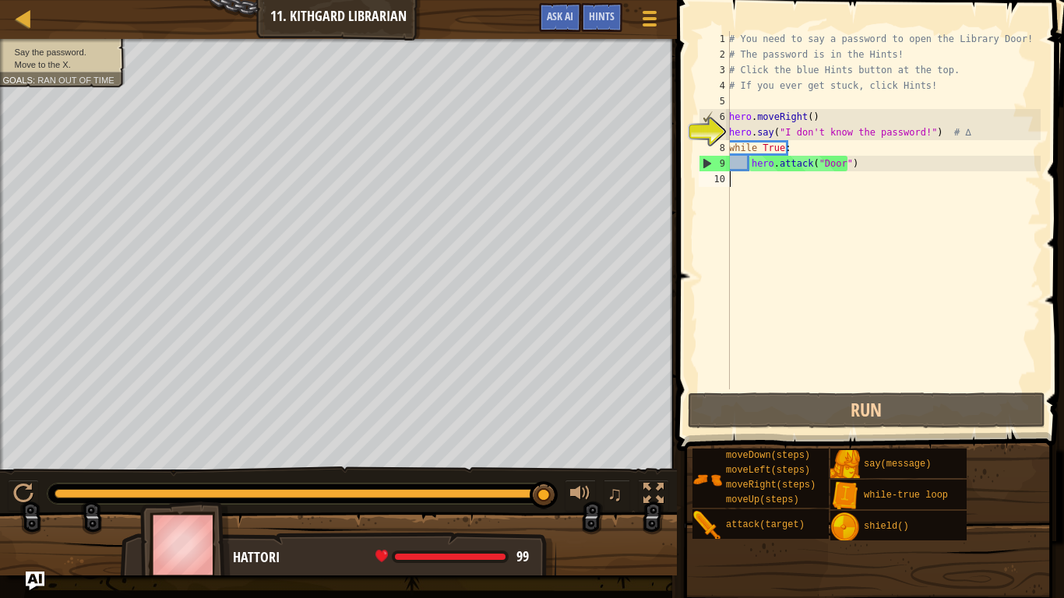
click at [870, 203] on div "# You need to say a password to open the Library Door! # The password is in the…" at bounding box center [883, 225] width 315 height 389
click at [772, 185] on div "# You need to say a password to open the Library Door! # The password is in the…" at bounding box center [883, 225] width 315 height 389
click at [883, 199] on div "# You need to say a password to open the Library Door! # The password is in the…" at bounding box center [883, 225] width 315 height 389
click at [869, 174] on div "# You need to say a password to open the Library Door! # The password is in the…" at bounding box center [883, 225] width 315 height 389
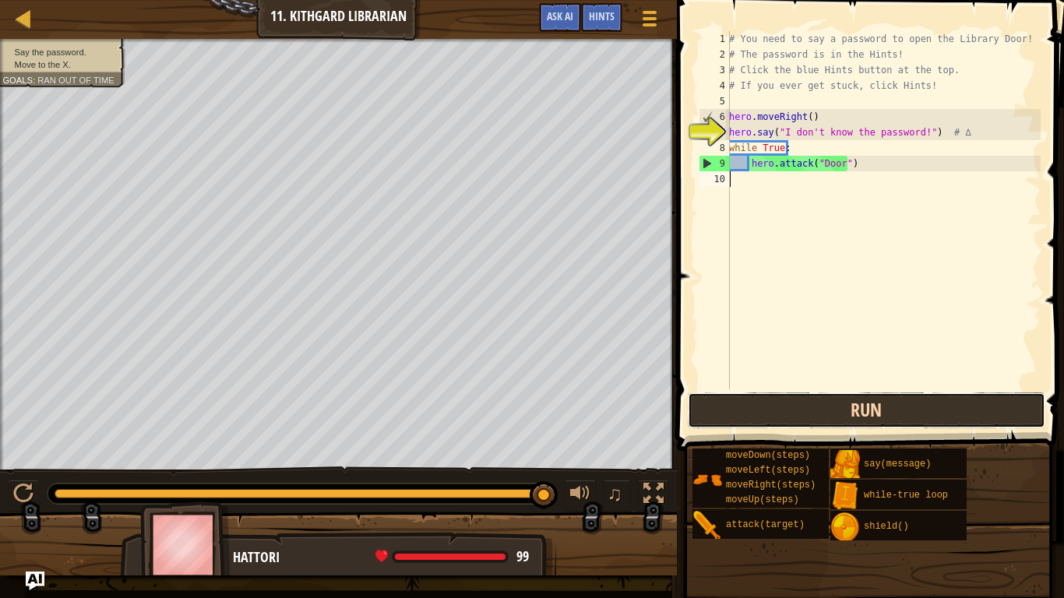
click at [835, 398] on button "Run" at bounding box center [866, 410] width 357 height 36
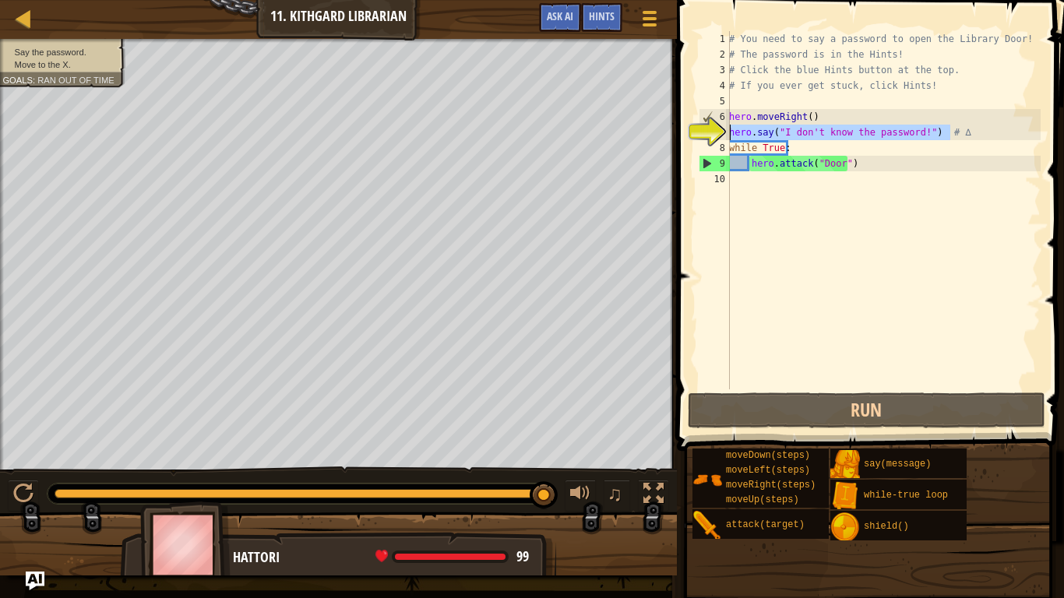
drag, startPoint x: 997, startPoint y: 134, endPoint x: 728, endPoint y: 127, distance: 269.5
click at [728, 127] on div "1 2 3 4 5 6 7 8 9 10 # You need to say a password to open the Library Door! # T…" at bounding box center [867, 210] width 345 height 358
type textarea "hero.say("I don't know the password!") # ∆"
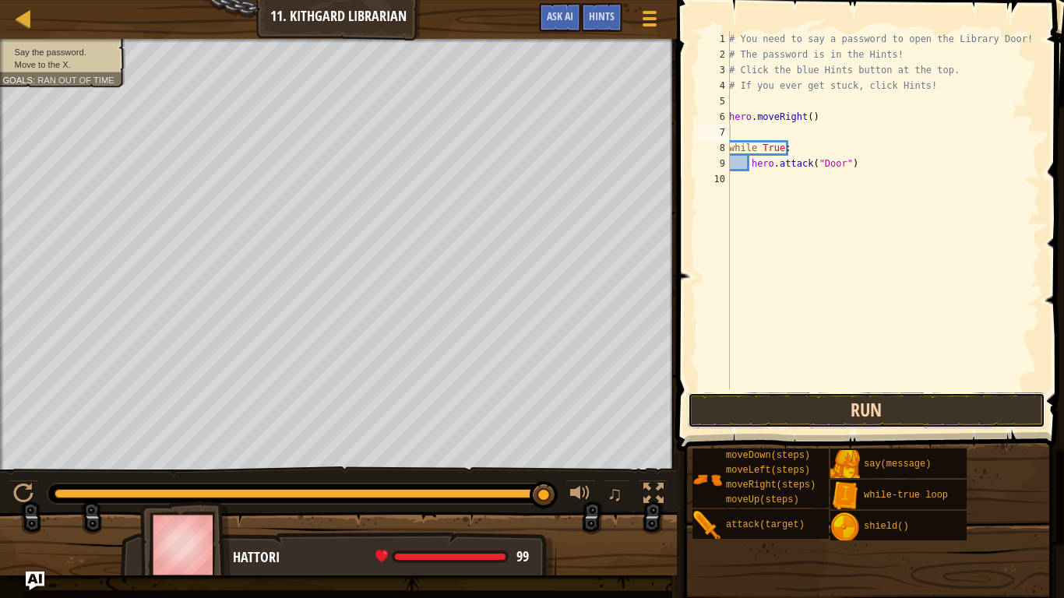
click at [955, 417] on button "Run" at bounding box center [866, 410] width 357 height 36
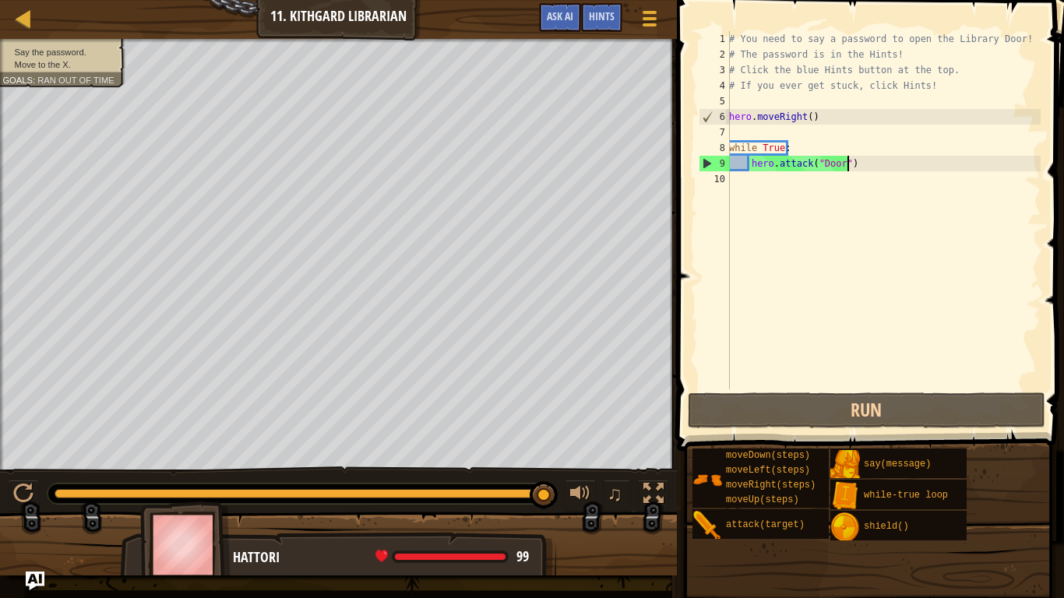
click at [888, 157] on div "# You need to say a password to open the Library Door! # The password is in the…" at bounding box center [883, 225] width 315 height 389
click at [883, 165] on div "# You need to say a password to open the Library Door! # The password is in the…" at bounding box center [883, 225] width 315 height 389
click at [610, 20] on span "Hints" at bounding box center [602, 16] width 26 height 15
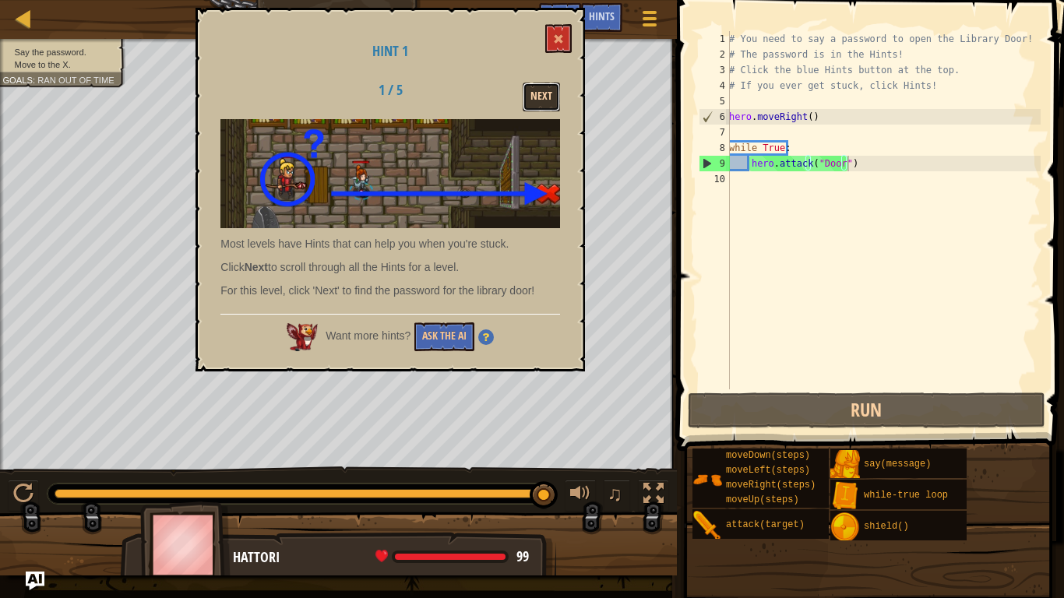
click at [546, 104] on button "Next" at bounding box center [540, 97] width 37 height 29
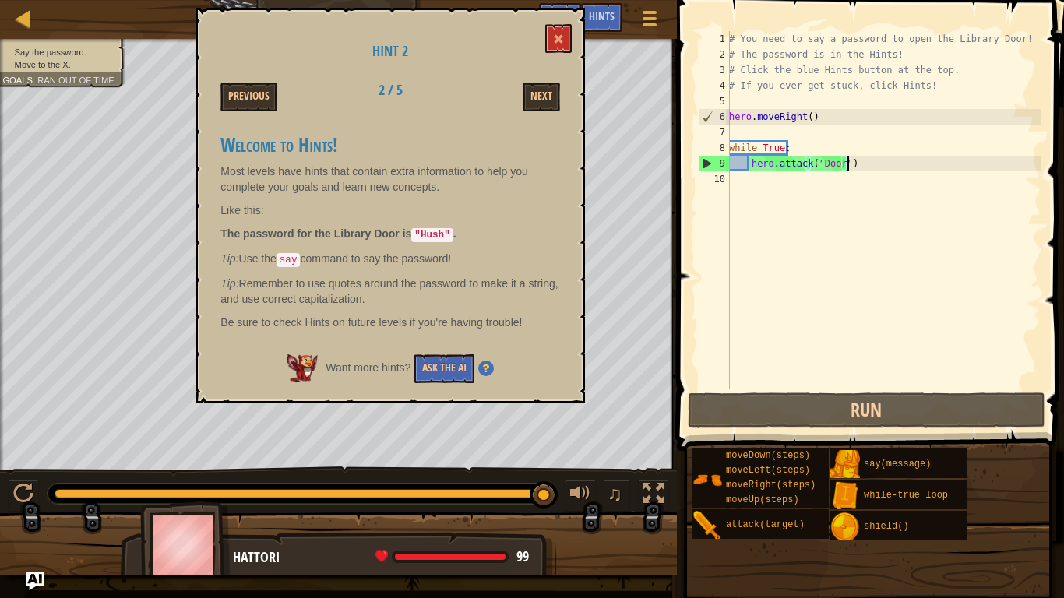
click at [873, 165] on div "# You need to say a password to open the Library Door! # The password is in the…" at bounding box center [883, 225] width 315 height 389
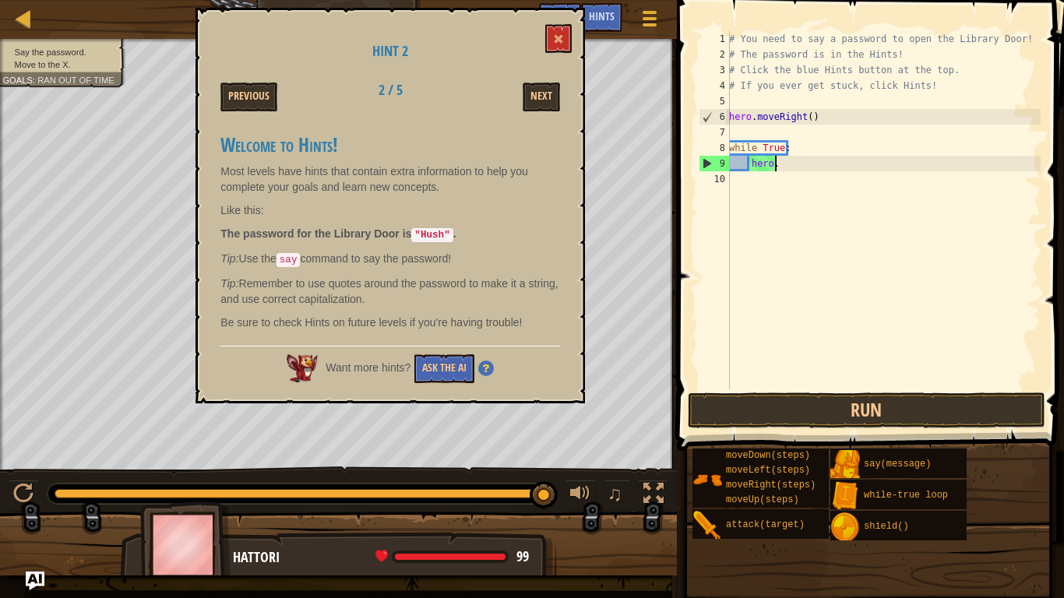
type textarea "h"
click at [849, 139] on div "# You need to say a password to open the Library Door! # The password is in the…" at bounding box center [883, 225] width 315 height 389
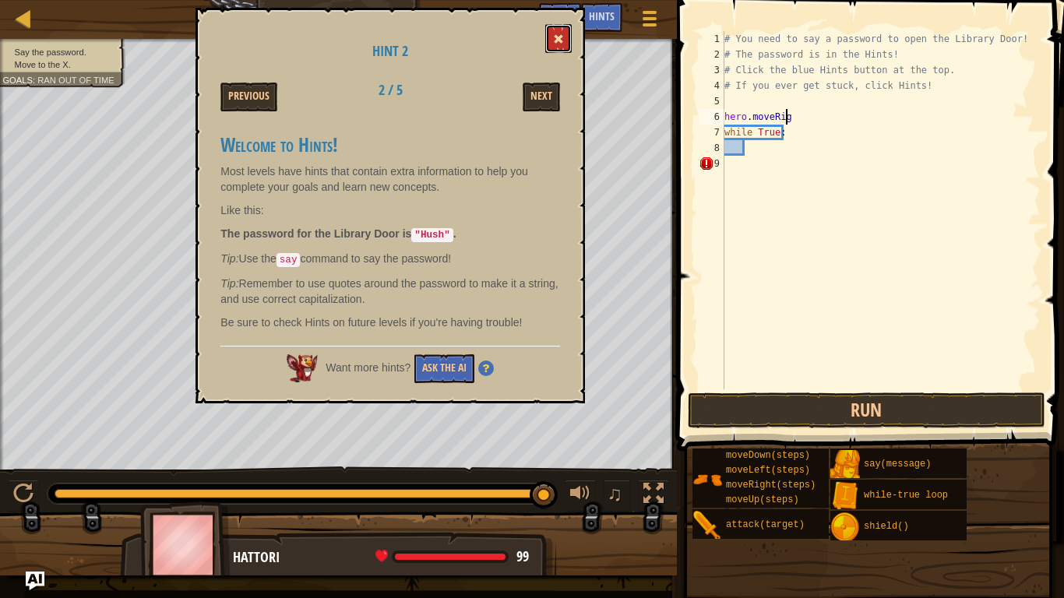
click at [550, 29] on button at bounding box center [558, 38] width 26 height 29
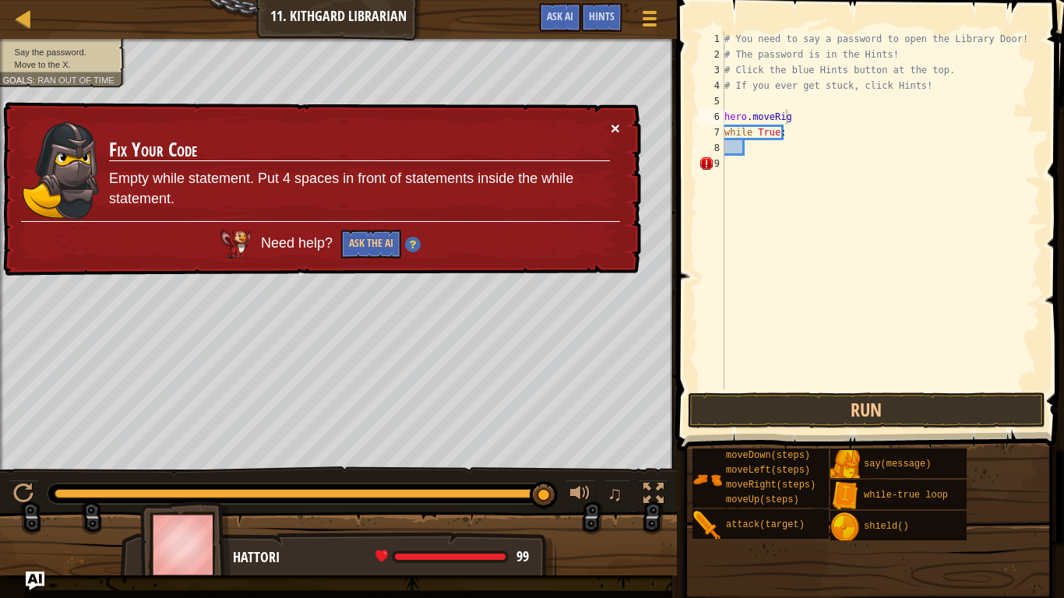
click at [617, 123] on button "×" at bounding box center [614, 128] width 9 height 16
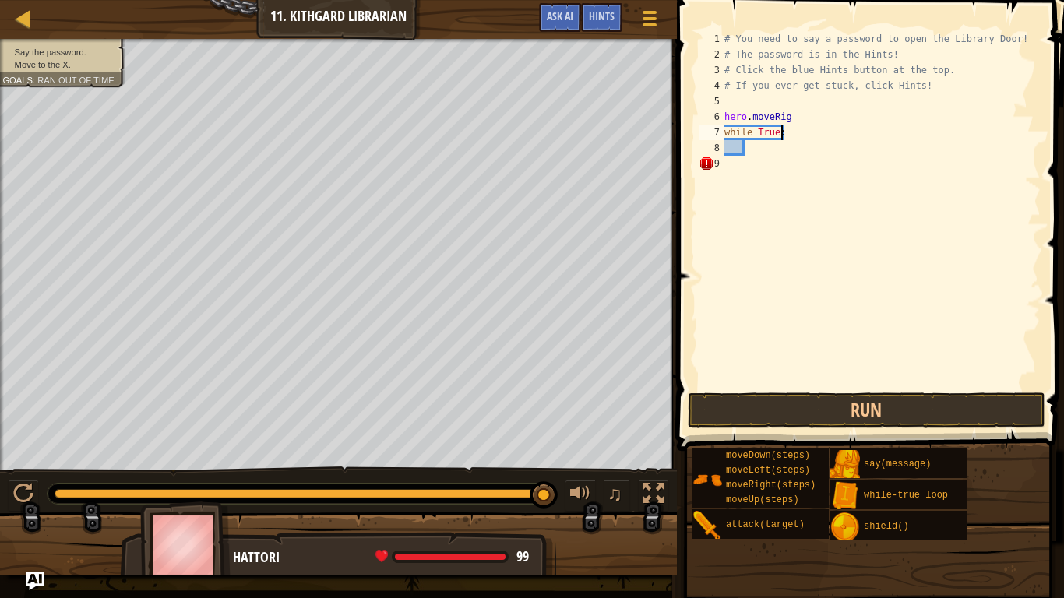
click at [798, 134] on div "# You need to say a password to open the Library Door! # The password is in the…" at bounding box center [880, 225] width 319 height 389
type textarea "w"
click at [796, 121] on div "# You need to say a password to open the Library Door! # The password is in the…" at bounding box center [880, 225] width 319 height 389
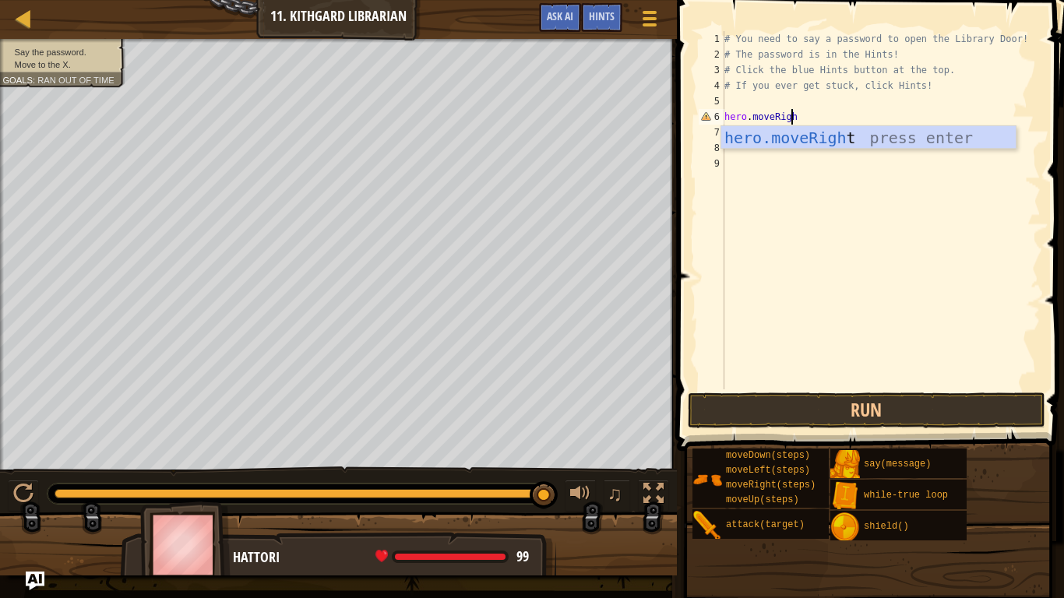
type textarea "hero.moveRight"
click at [803, 130] on div "hero.moveRight press enter" at bounding box center [868, 161] width 294 height 70
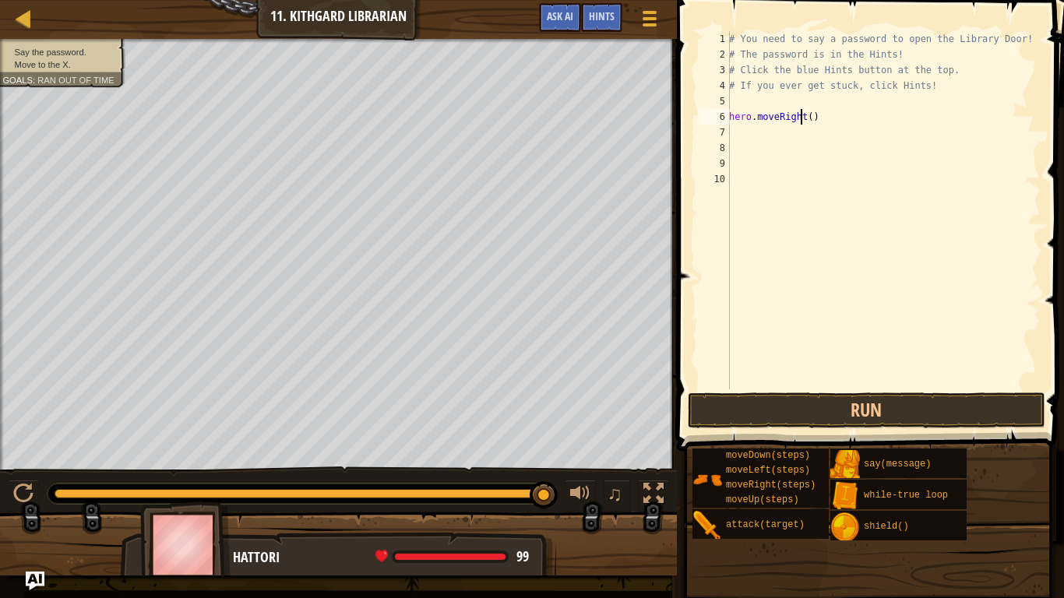
click at [799, 116] on div "# You need to say a password to open the Library Door! # The password is in the…" at bounding box center [883, 225] width 315 height 389
click at [807, 118] on div "# You need to say a password to open the Library Door! # The password is in the…" at bounding box center [883, 225] width 315 height 389
type textarea "hero.moveRight(1)"
click at [741, 135] on div "# You need to say a password to open the Library Door! # The password is in the…" at bounding box center [883, 225] width 315 height 389
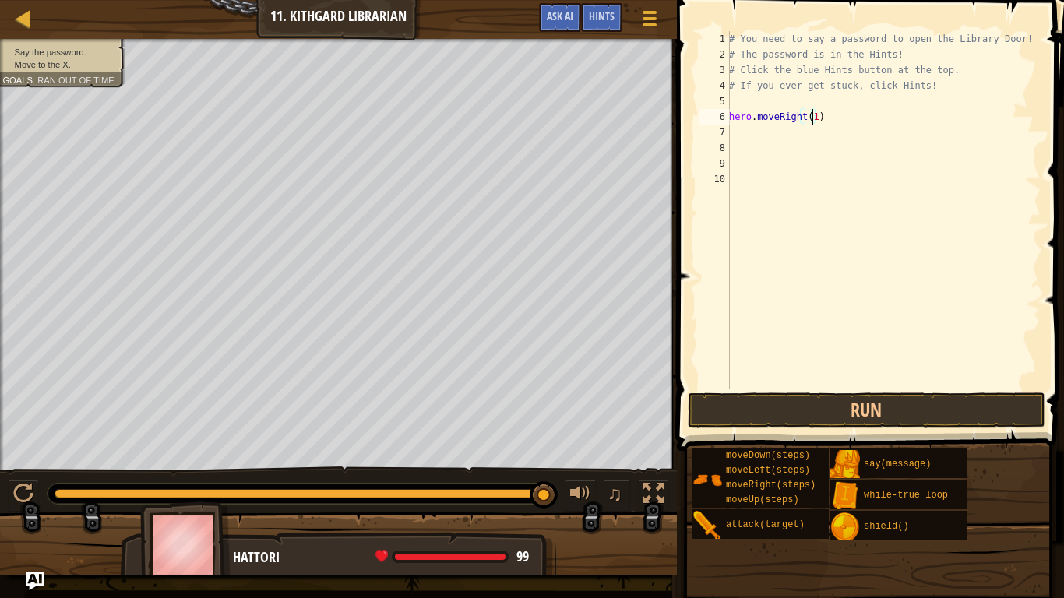
scroll to position [7, 0]
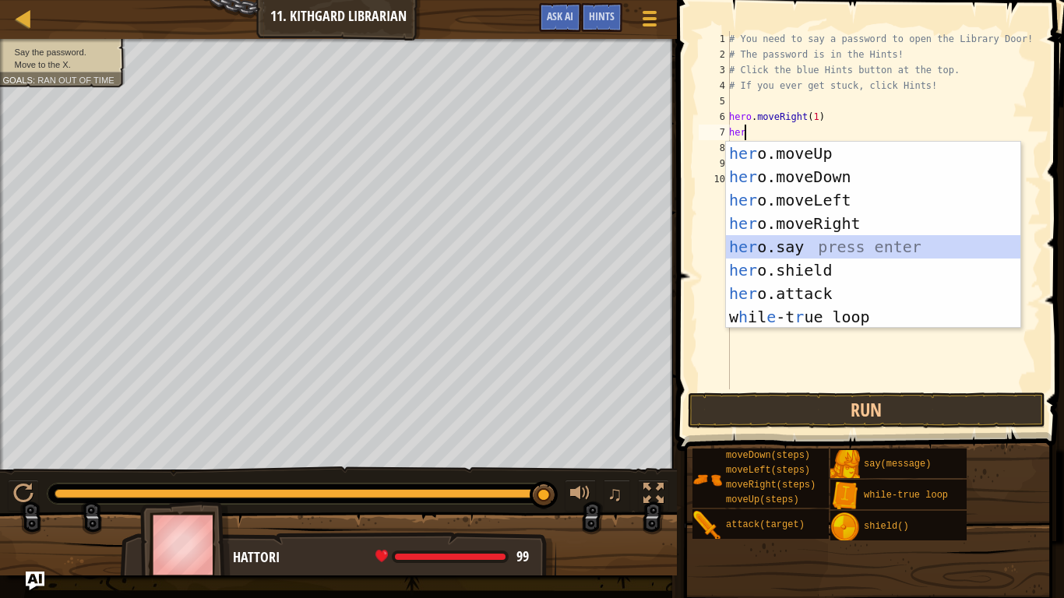
click at [798, 245] on div "her o.moveUp press enter her o.moveDown press enter her o.moveLeft press enter …" at bounding box center [873, 259] width 294 height 234
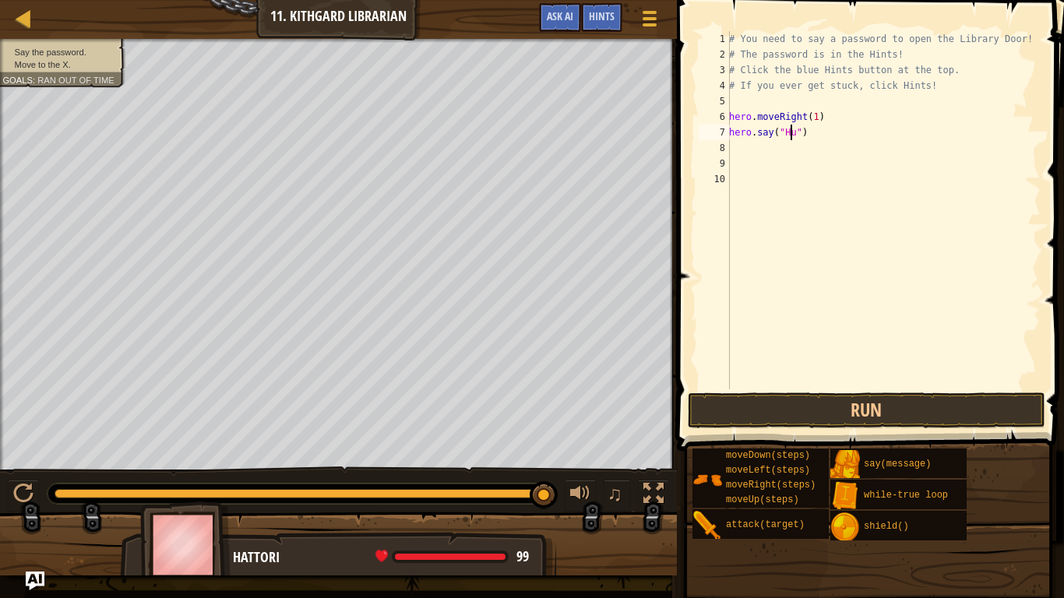
scroll to position [7, 5]
type textarea "hero.say("Hush")"
click at [804, 396] on button "Run" at bounding box center [866, 410] width 357 height 36
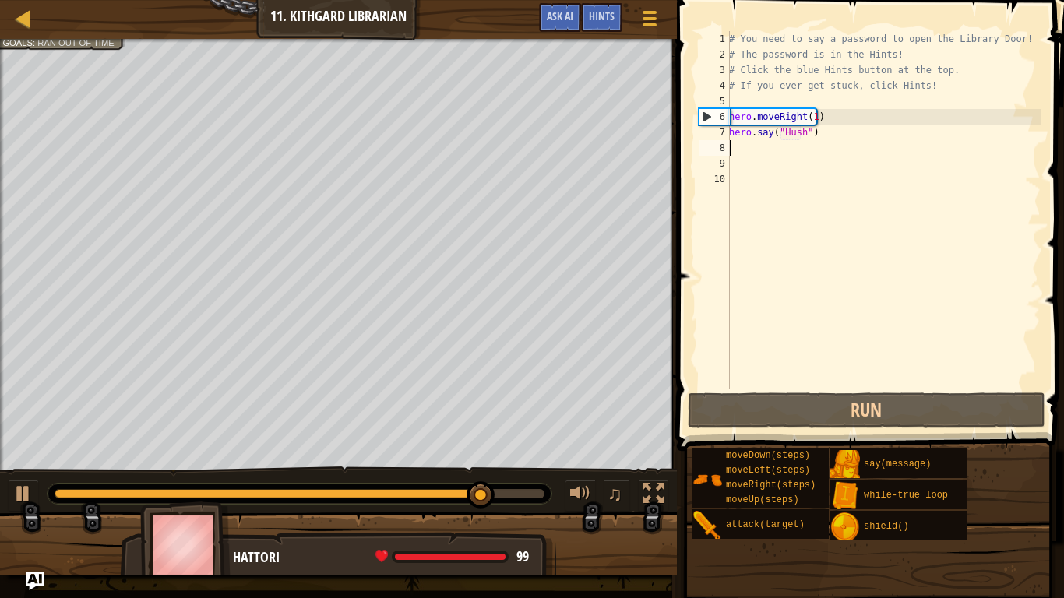
click at [747, 152] on div "# You need to say a password to open the Library Door! # The password is in the…" at bounding box center [883, 225] width 315 height 389
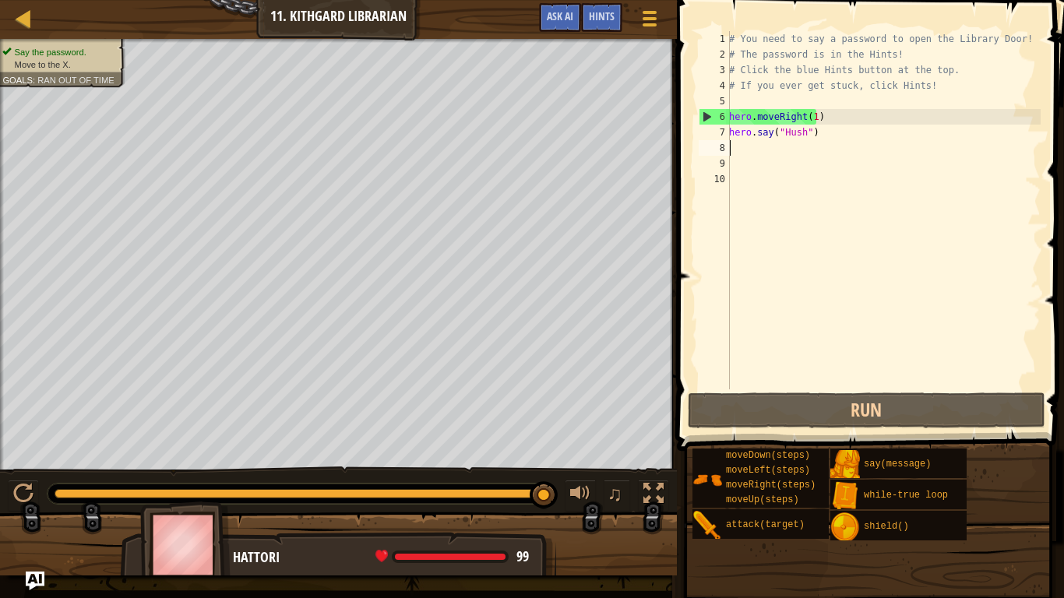
type textarea "her"
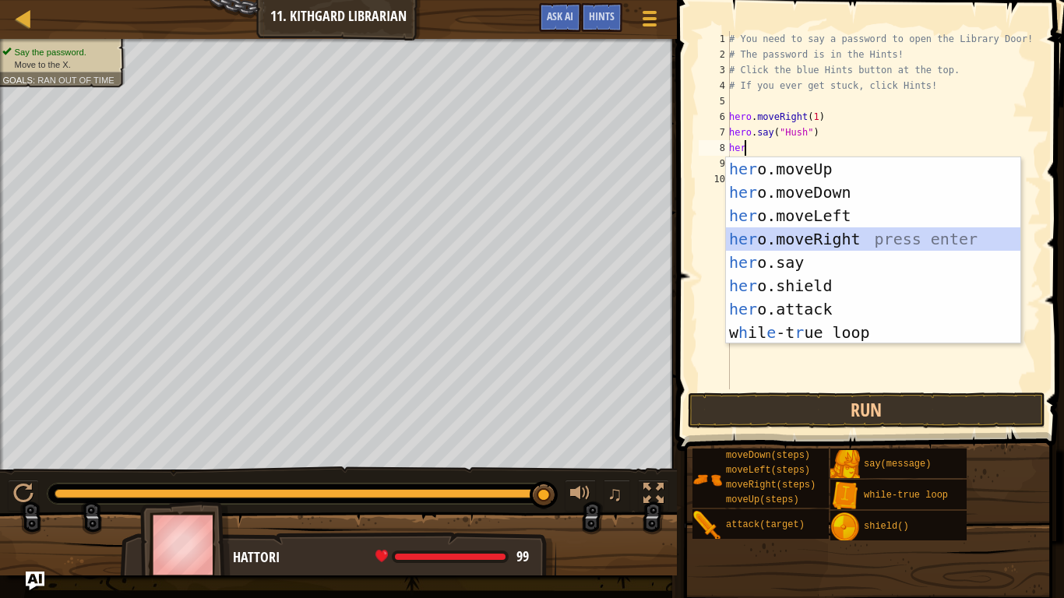
click at [853, 247] on div "her o.moveUp press enter her o.moveDown press enter her o.moveLeft press enter …" at bounding box center [873, 274] width 294 height 234
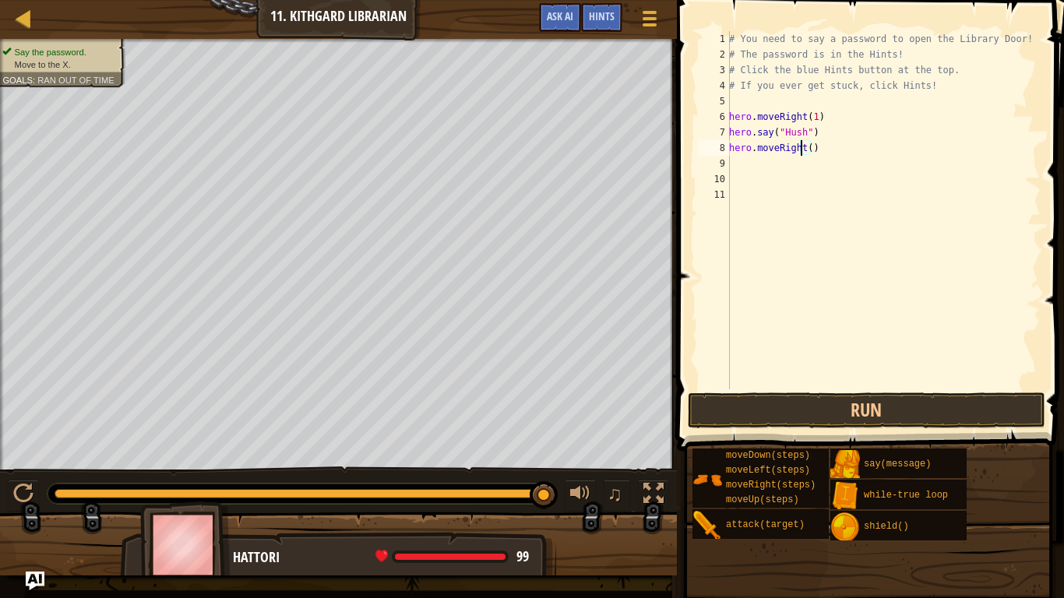
click at [801, 150] on div "# You need to say a password to open the Library Door! # The password is in the…" at bounding box center [883, 225] width 315 height 389
click at [803, 150] on div "# You need to say a password to open the Library Door! # The password is in the…" at bounding box center [883, 225] width 315 height 389
click at [807, 151] on div "# You need to say a password to open the Library Door! # The password is in the…" at bounding box center [883, 225] width 315 height 389
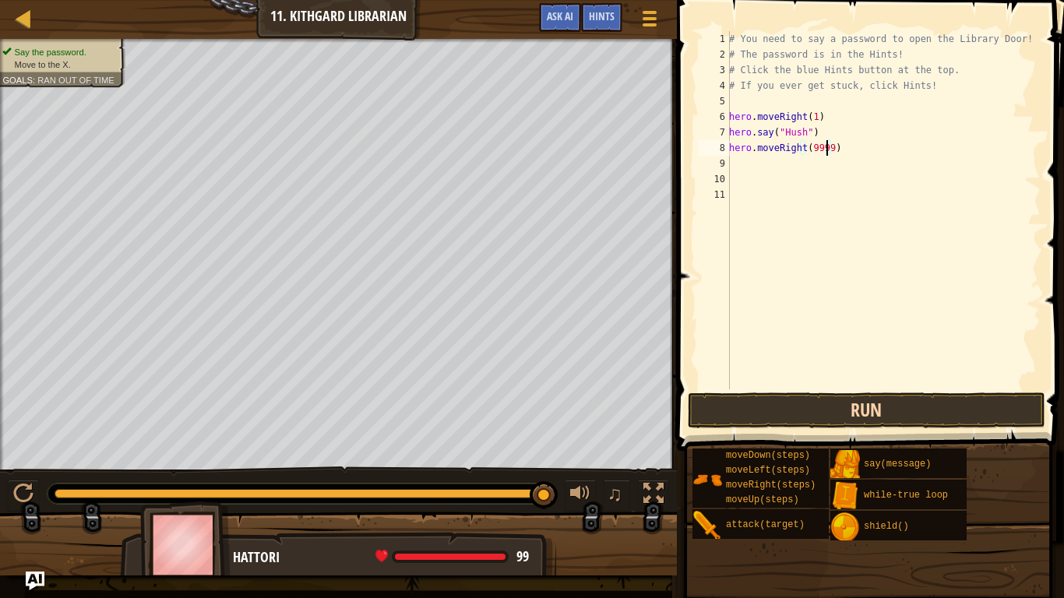
type textarea "hero.moveRight(9999)"
click at [956, 404] on button "Run" at bounding box center [866, 410] width 357 height 36
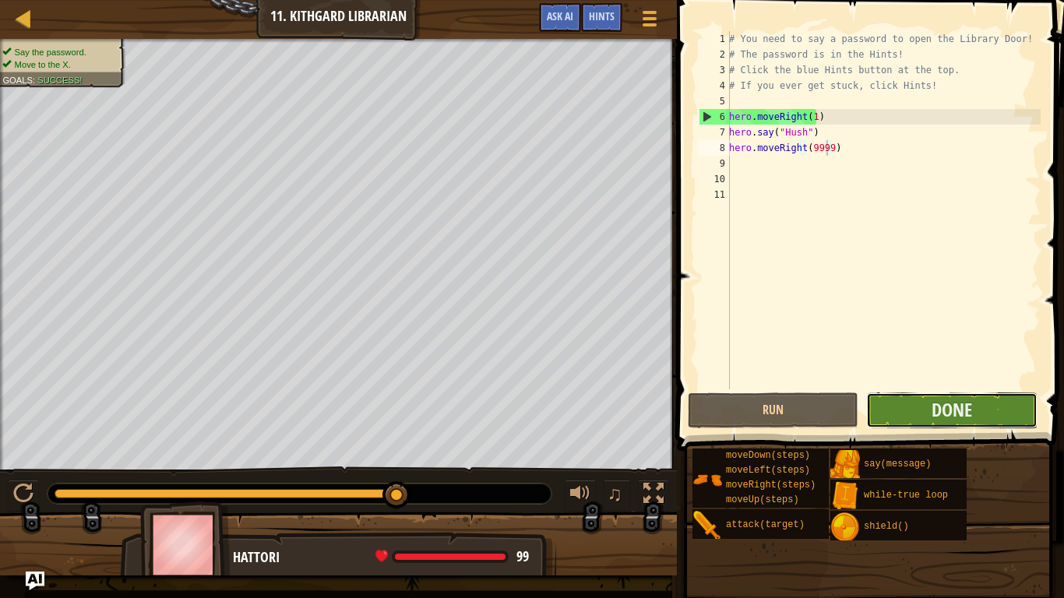
click at [974, 415] on button "Done" at bounding box center [951, 410] width 171 height 36
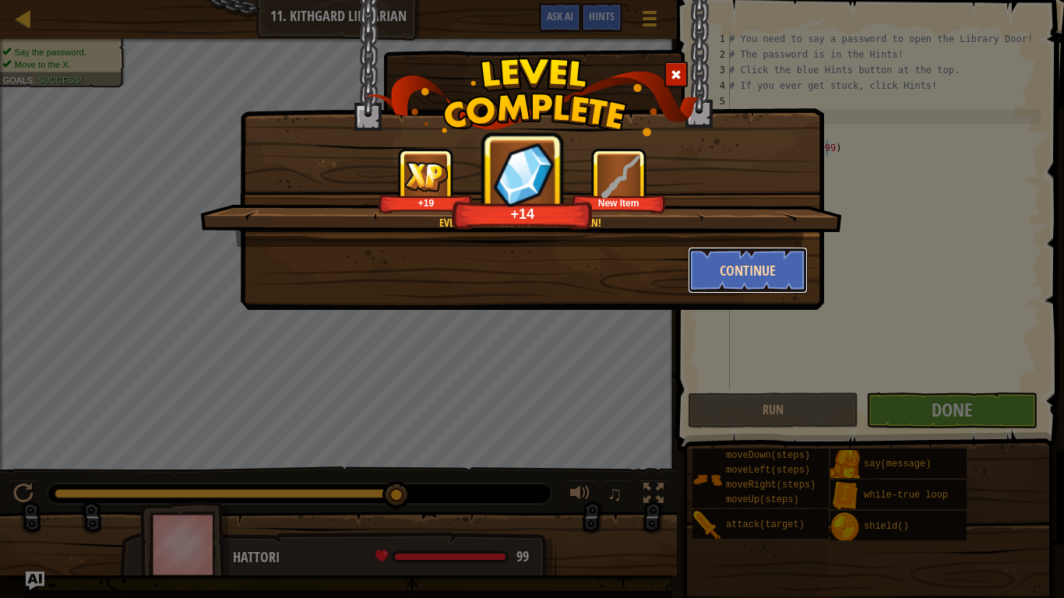
click at [746, 275] on button "Continue" at bounding box center [748, 270] width 121 height 47
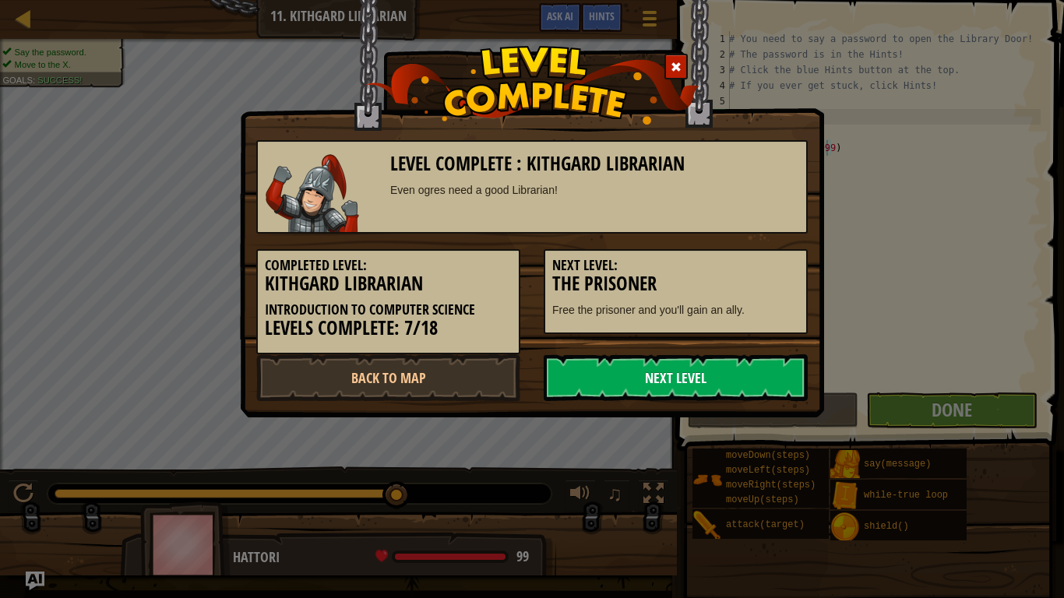
click at [722, 364] on link "Next Level" at bounding box center [676, 377] width 264 height 47
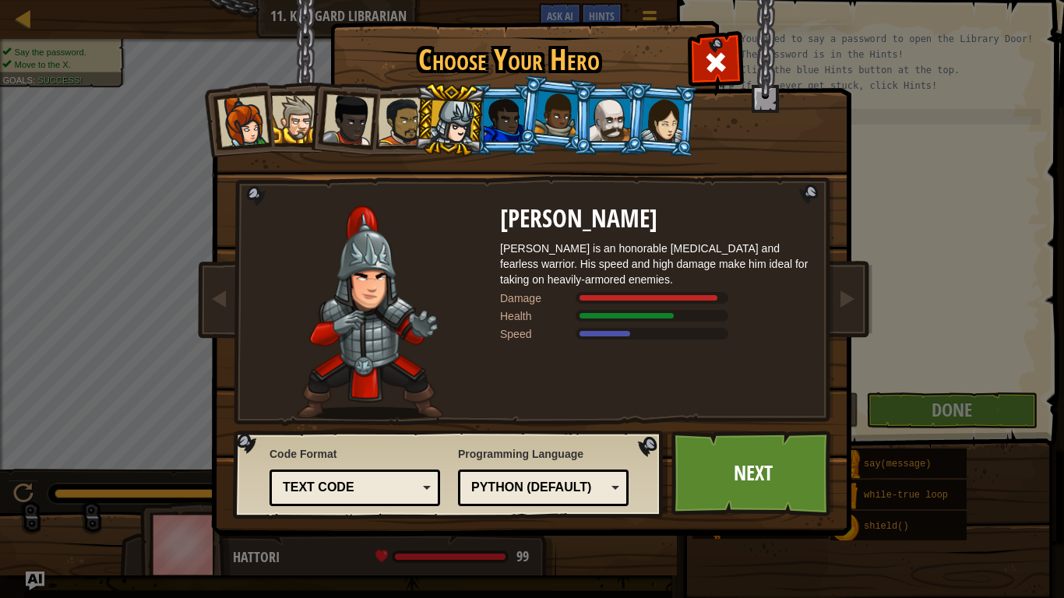
click at [525, 125] on li at bounding box center [554, 114] width 77 height 78
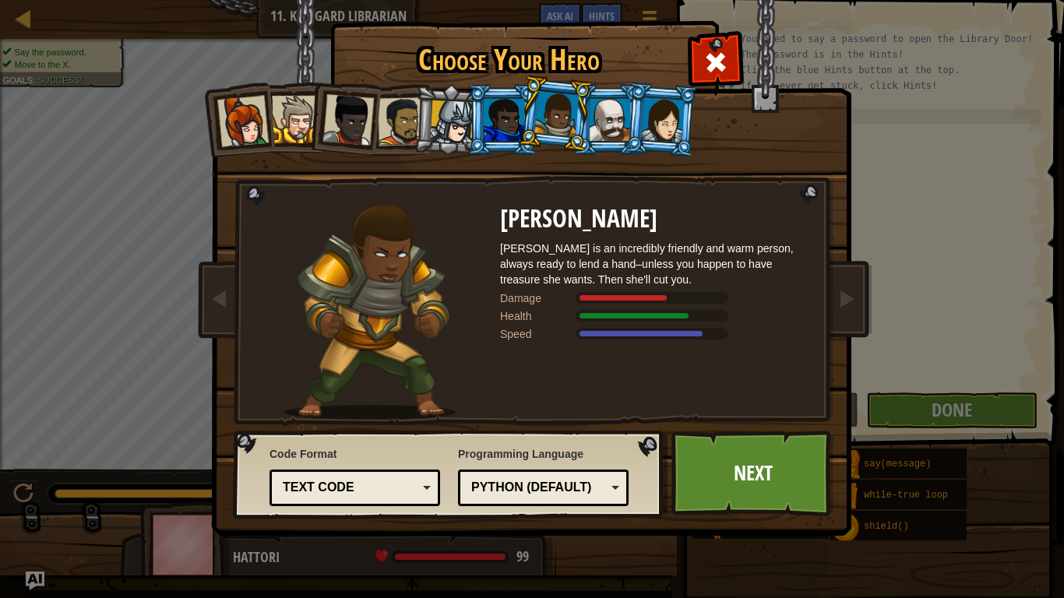
click at [466, 118] on div at bounding box center [452, 122] width 44 height 44
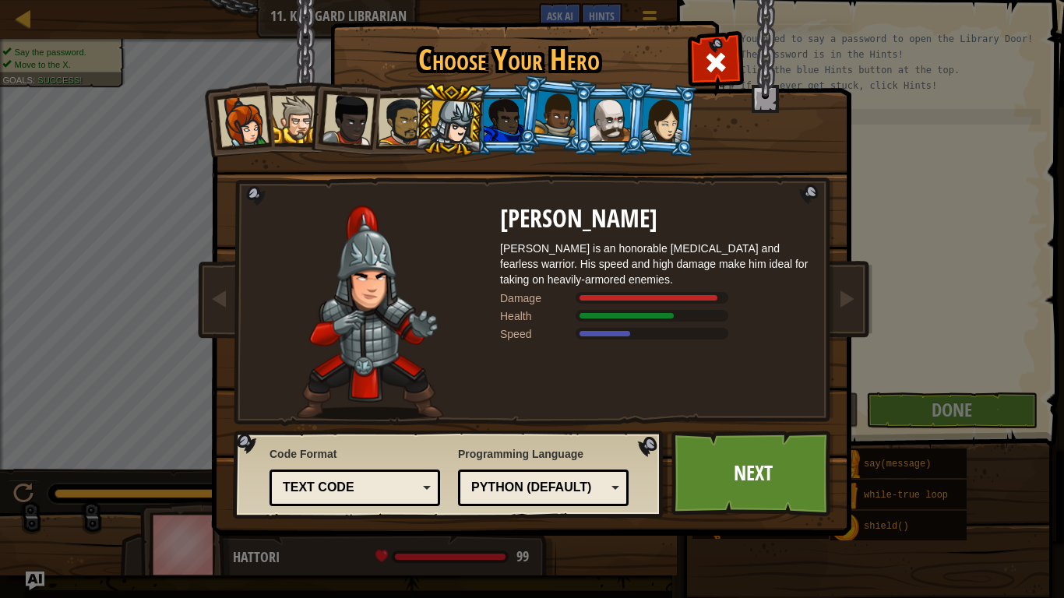
click at [361, 125] on div at bounding box center [347, 119] width 51 height 51
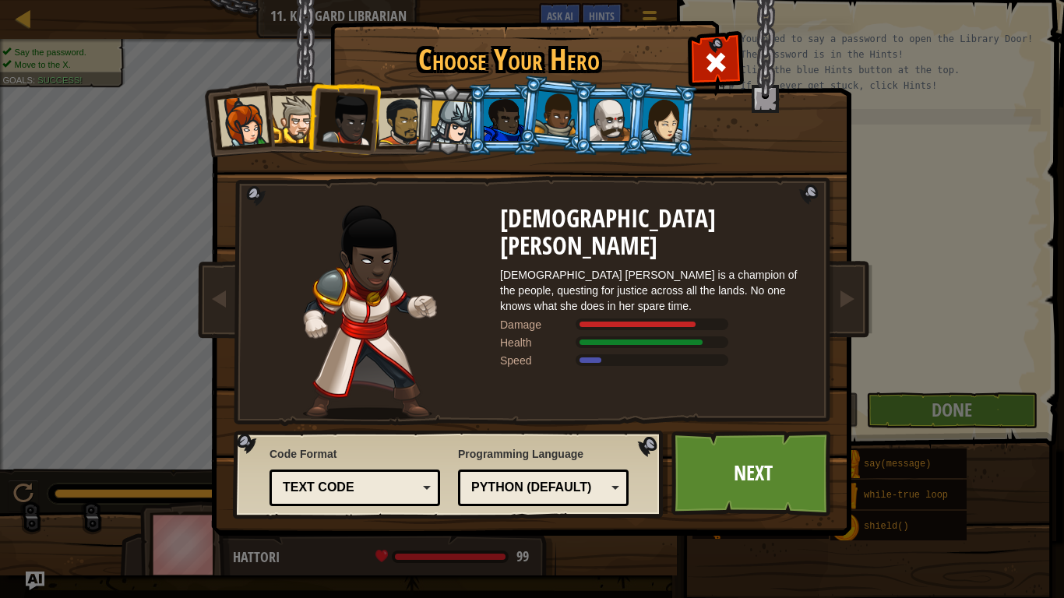
click at [304, 130] on div at bounding box center [295, 119] width 47 height 47
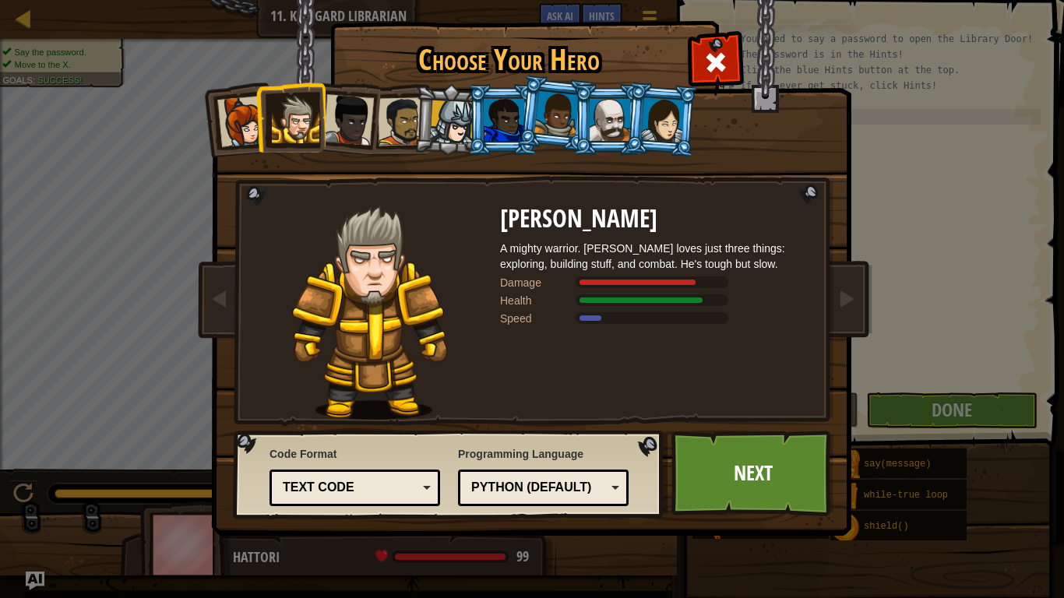
click at [265, 133] on li at bounding box center [290, 117] width 70 height 71
click at [469, 132] on li at bounding box center [502, 119] width 70 height 71
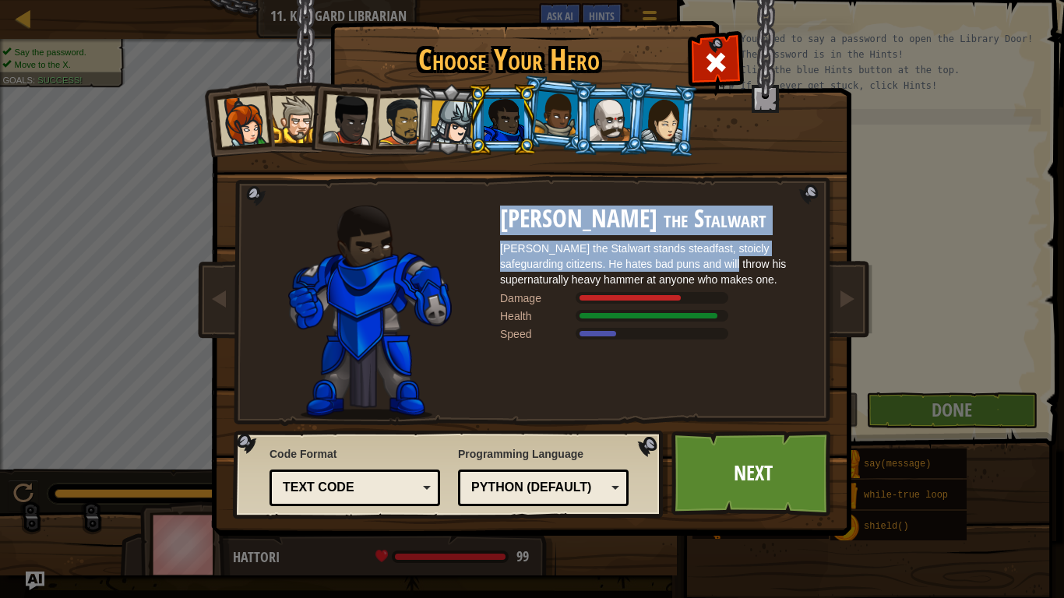
drag, startPoint x: 705, startPoint y: 259, endPoint x: 601, endPoint y: 192, distance: 123.6
click at [601, 192] on div "Captain [PERSON_NAME] Anya is a no-nonsense leader who isn't afraid to go in an…" at bounding box center [532, 245] width 584 height 339
click at [399, 183] on div "Captain [PERSON_NAME] Anya is a no-nonsense leader who isn't afraid to go in an…" at bounding box center [532, 245] width 584 height 339
click at [577, 124] on li at bounding box center [608, 119] width 70 height 71
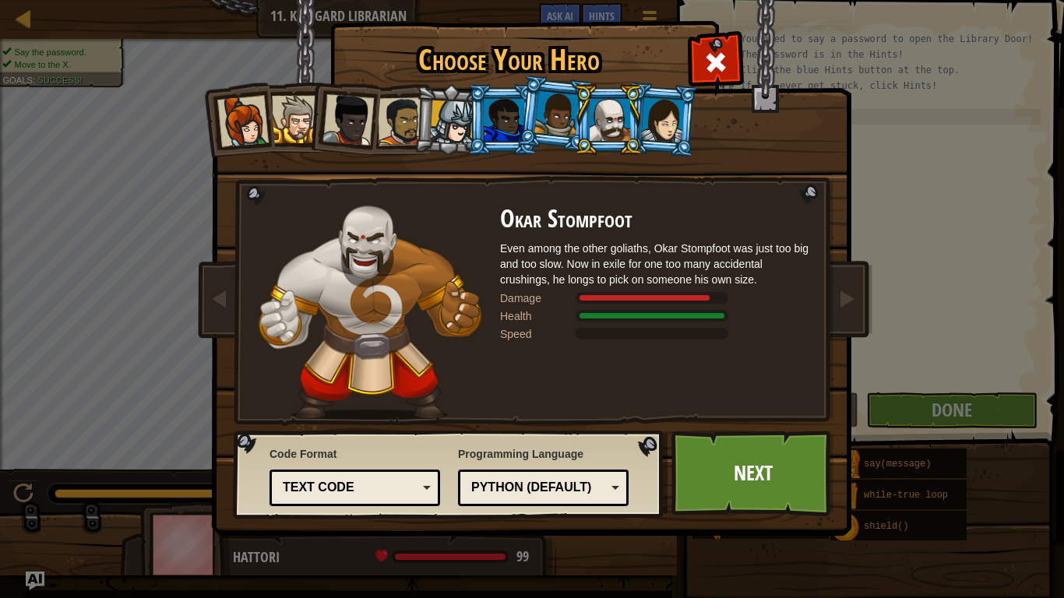
click at [477, 113] on li at bounding box center [502, 119] width 70 height 71
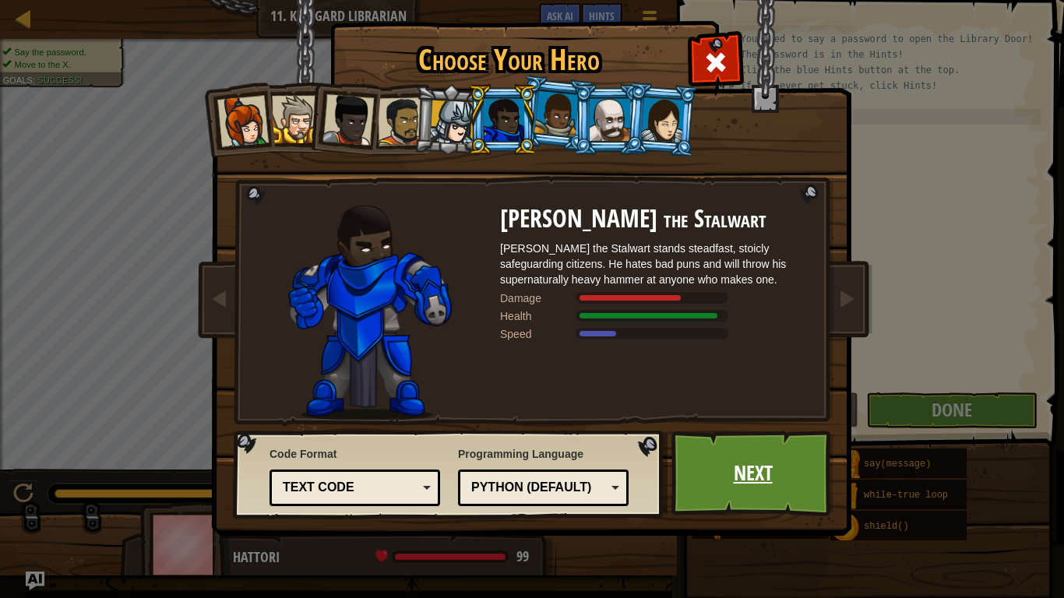
click at [780, 476] on link "Next" at bounding box center [752, 474] width 163 height 86
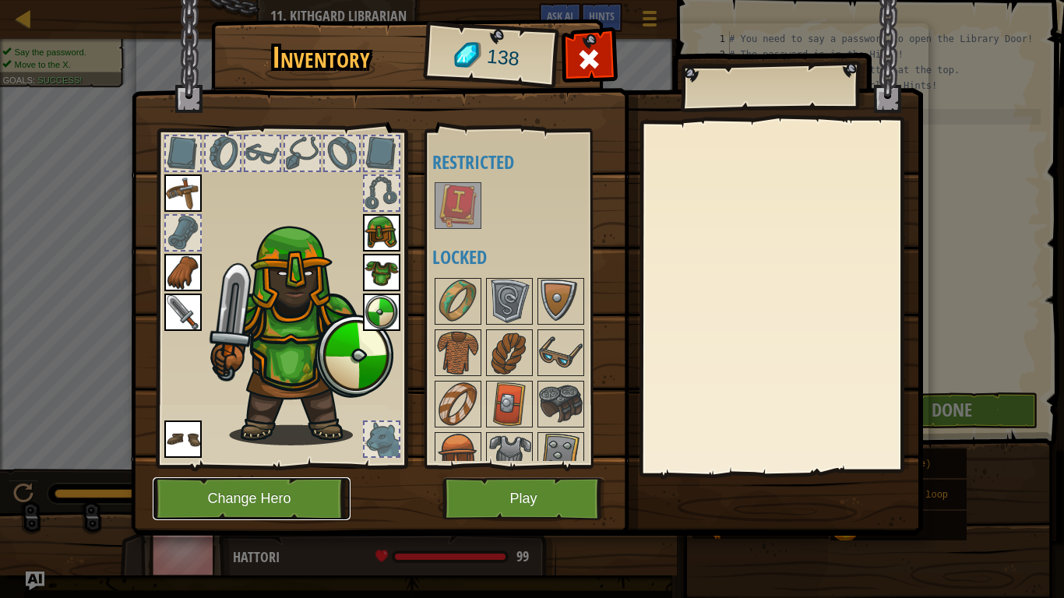
click at [219, 476] on button "Change Hero" at bounding box center [252, 498] width 198 height 43
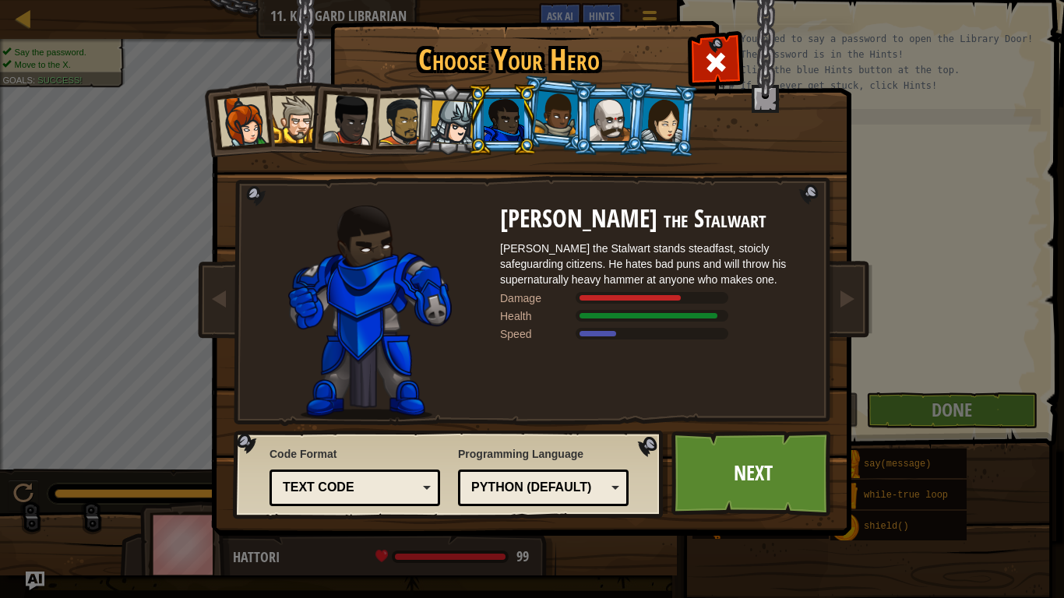
click at [454, 108] on div at bounding box center [452, 122] width 44 height 44
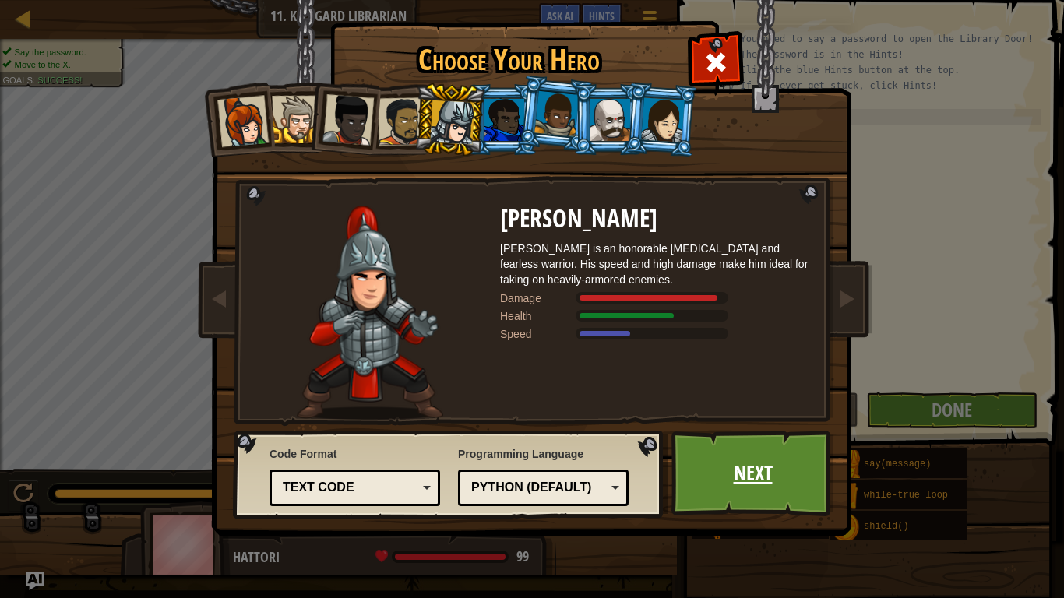
click at [740, 473] on link "Next" at bounding box center [752, 474] width 163 height 86
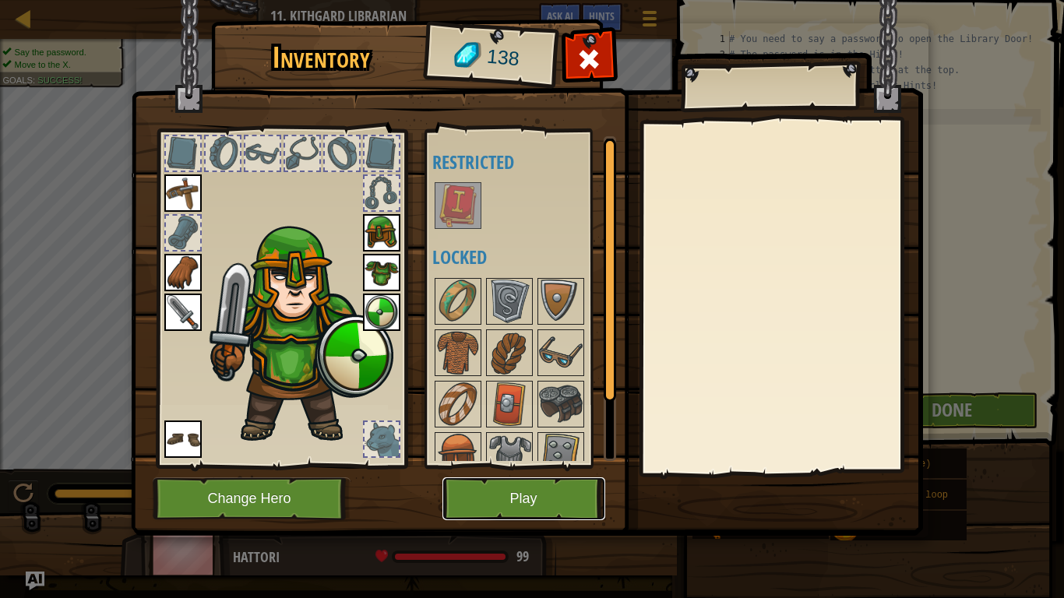
click at [547, 476] on button "Play" at bounding box center [523, 498] width 163 height 43
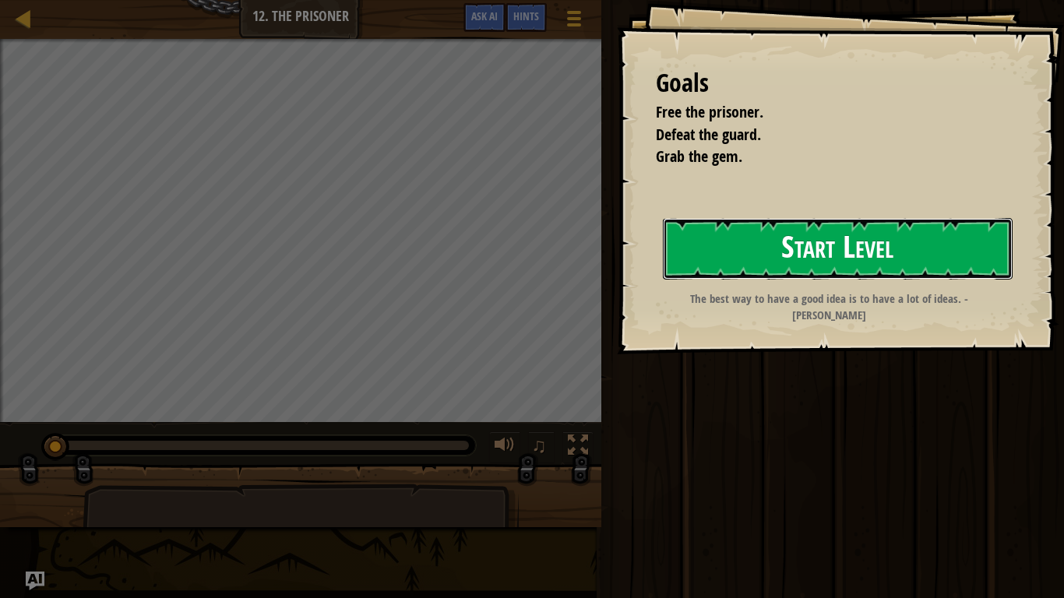
click at [841, 254] on button "Start Level" at bounding box center [838, 249] width 350 height 62
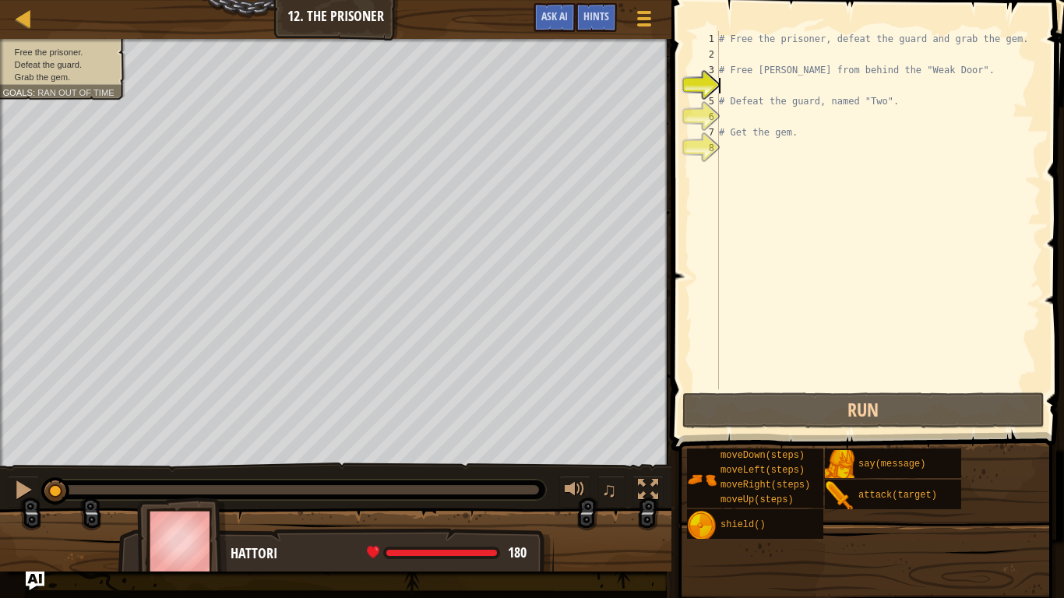
click at [779, 86] on div "# Free the prisoner, defeat the guard and grab the gem. # Free [PERSON_NAME] fr…" at bounding box center [878, 225] width 325 height 389
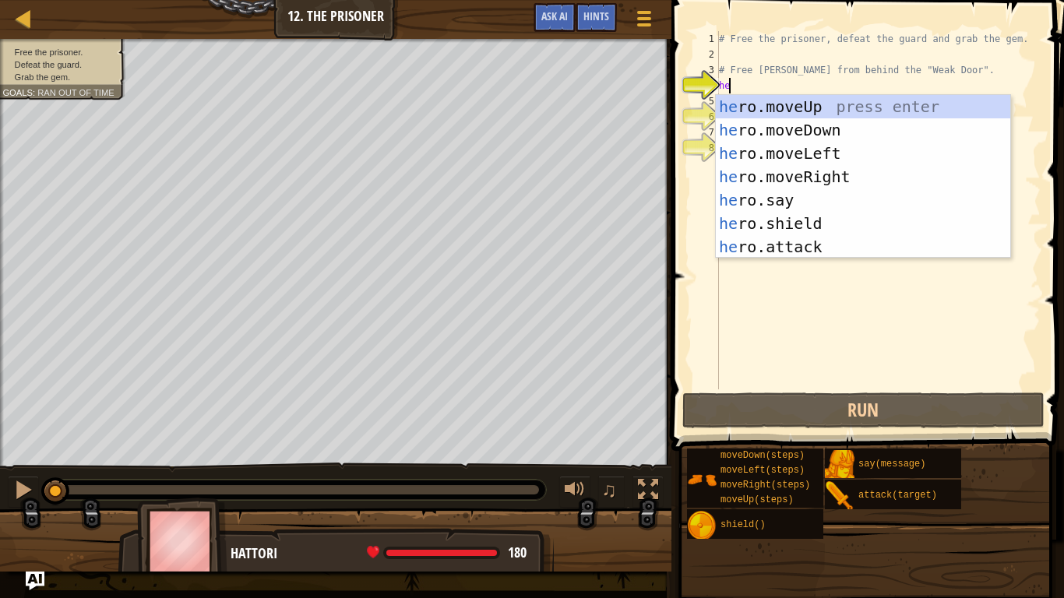
type textarea "her"
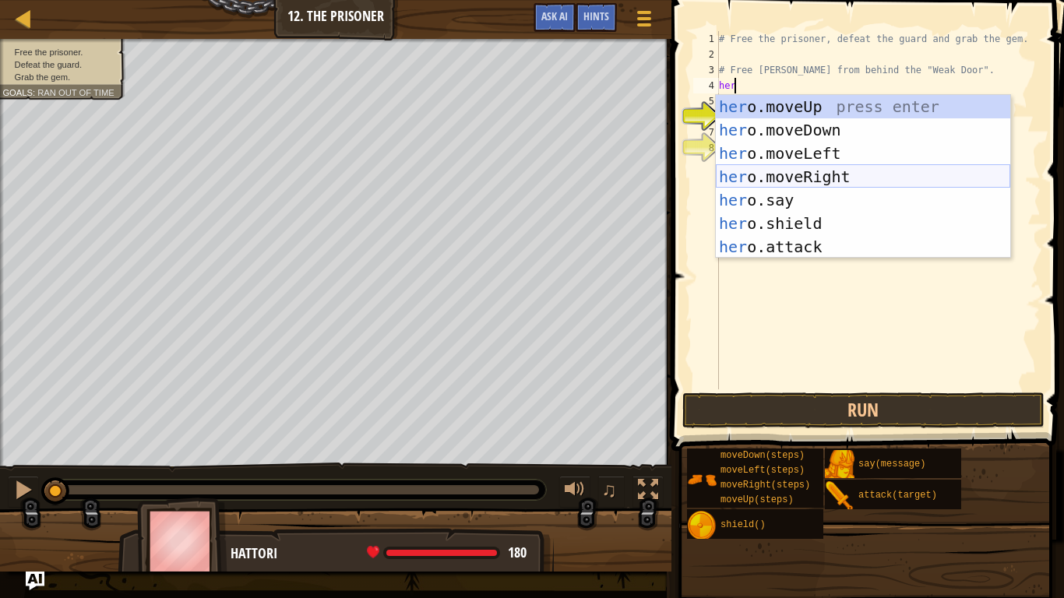
click at [836, 178] on div "her o.moveUp press enter her o.moveDown press enter her o.moveLeft press enter …" at bounding box center [863, 200] width 294 height 210
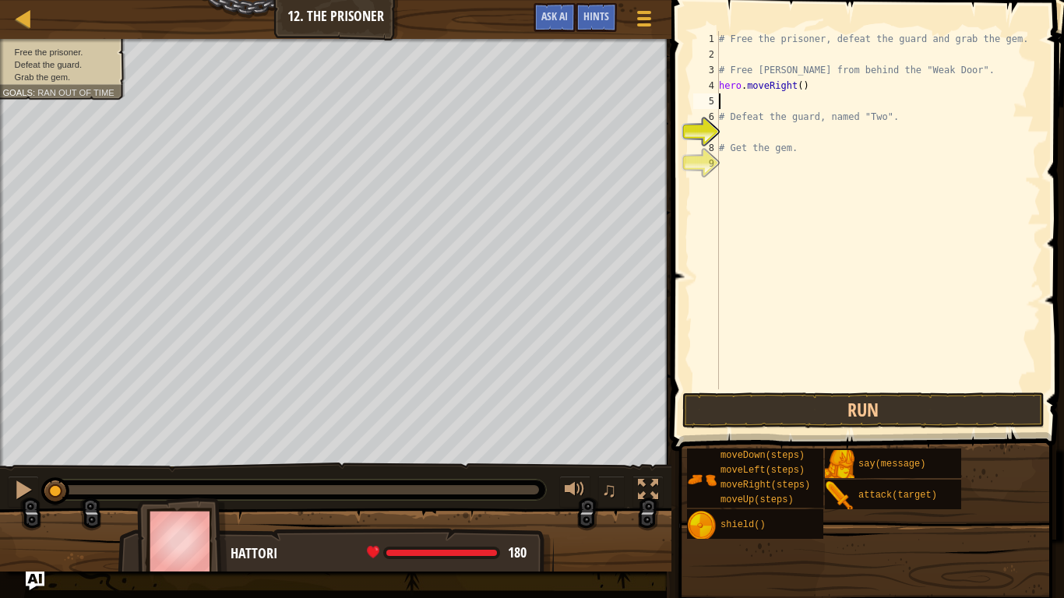
click at [800, 91] on div "# Free the prisoner, defeat the guard and grab the gem. # Free [PERSON_NAME] fr…" at bounding box center [878, 225] width 325 height 389
click at [794, 89] on div "# Free the prisoner, defeat the guard and grab the gem. # Free [PERSON_NAME] fr…" at bounding box center [878, 225] width 325 height 389
type textarea "hero.moveRight(1)"
click at [736, 104] on div "# Free the prisoner, defeat the guard and grab the gem. # Free [PERSON_NAME] fr…" at bounding box center [878, 225] width 325 height 389
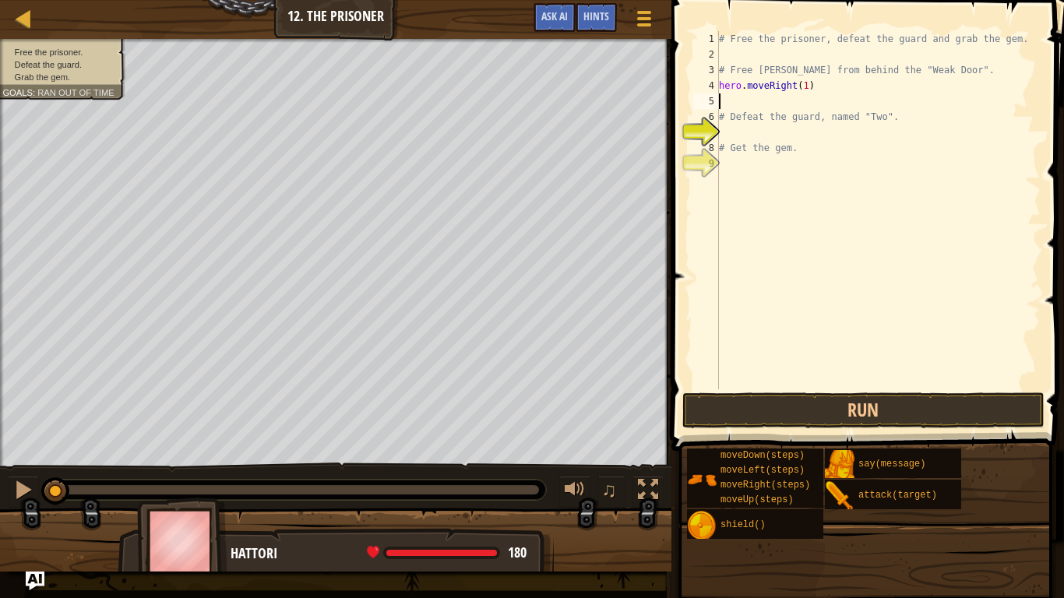
scroll to position [7, 0]
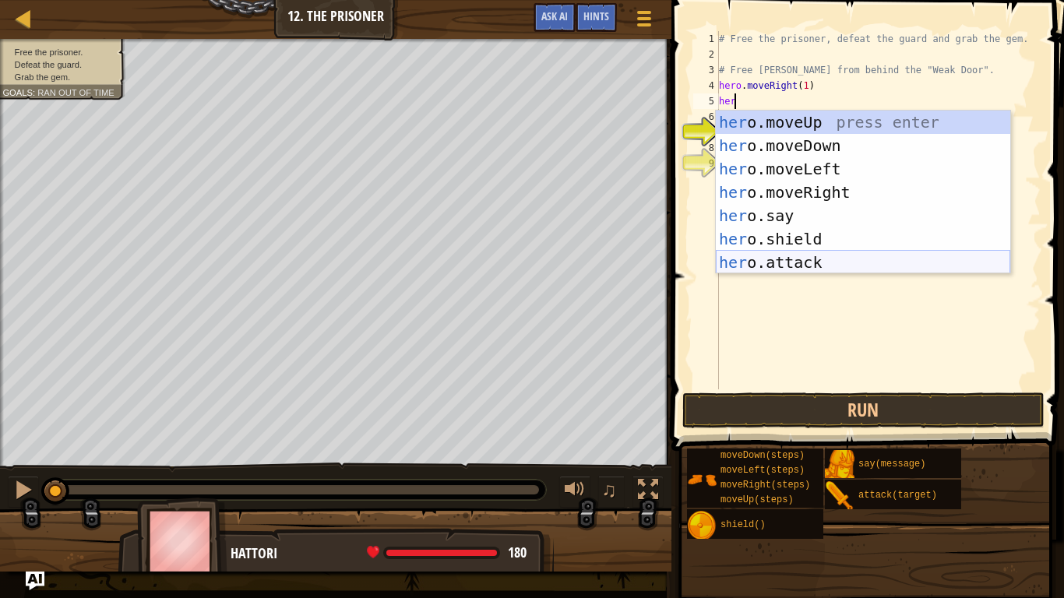
click at [786, 261] on div "her o.moveUp press enter her o.moveDown press enter her o.moveLeft press enter …" at bounding box center [863, 216] width 294 height 210
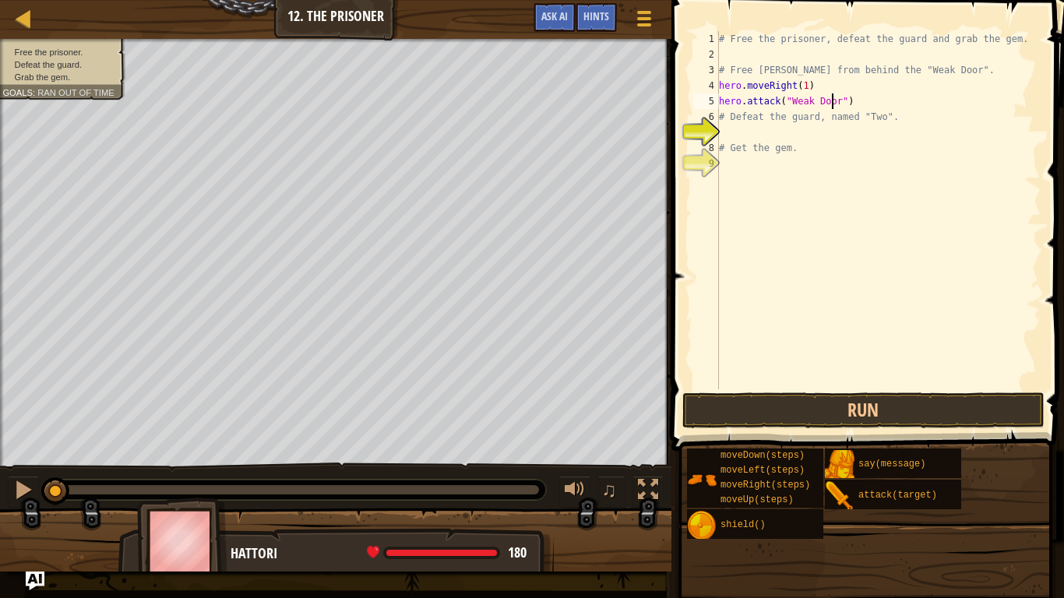
scroll to position [7, 9]
type textarea "hero.attack("Weak Door")"
click at [839, 413] on button "Run" at bounding box center [863, 410] width 363 height 36
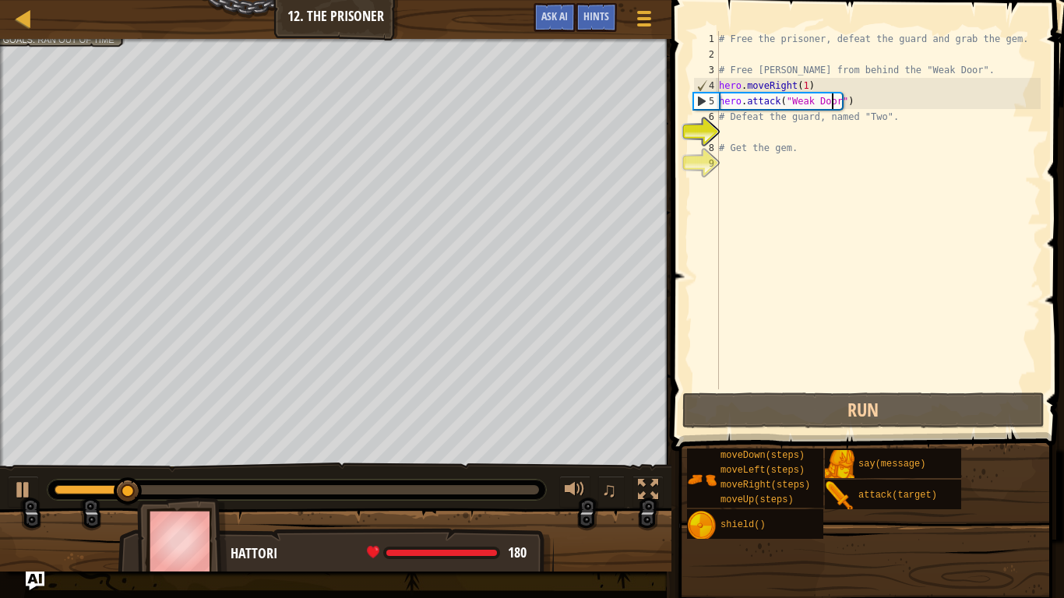
click at [748, 139] on div "# Free the prisoner, defeat the guard and grab the gem. # Free [PERSON_NAME] fr…" at bounding box center [878, 225] width 325 height 389
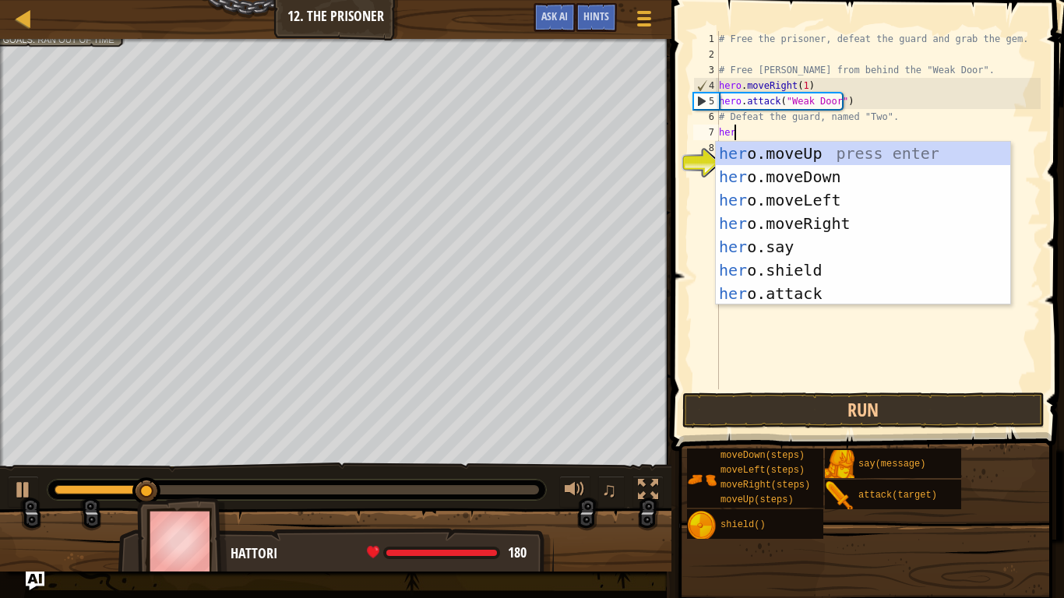
type textarea "hero"
click at [854, 225] on div "hero .moveUp press enter hero .moveDown press enter hero .moveLeft press enter …" at bounding box center [863, 247] width 294 height 210
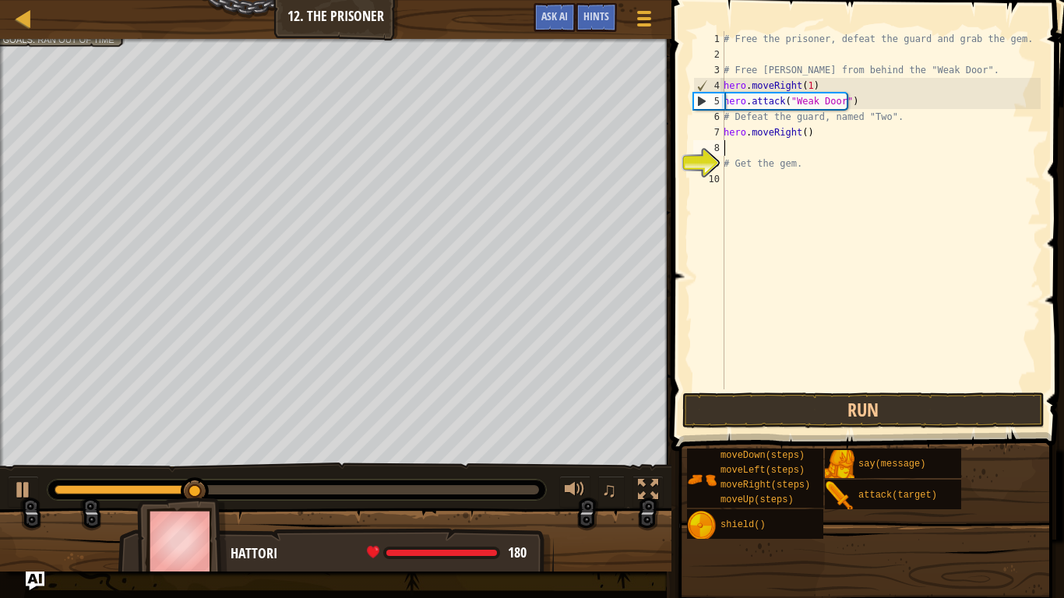
scroll to position [7, 0]
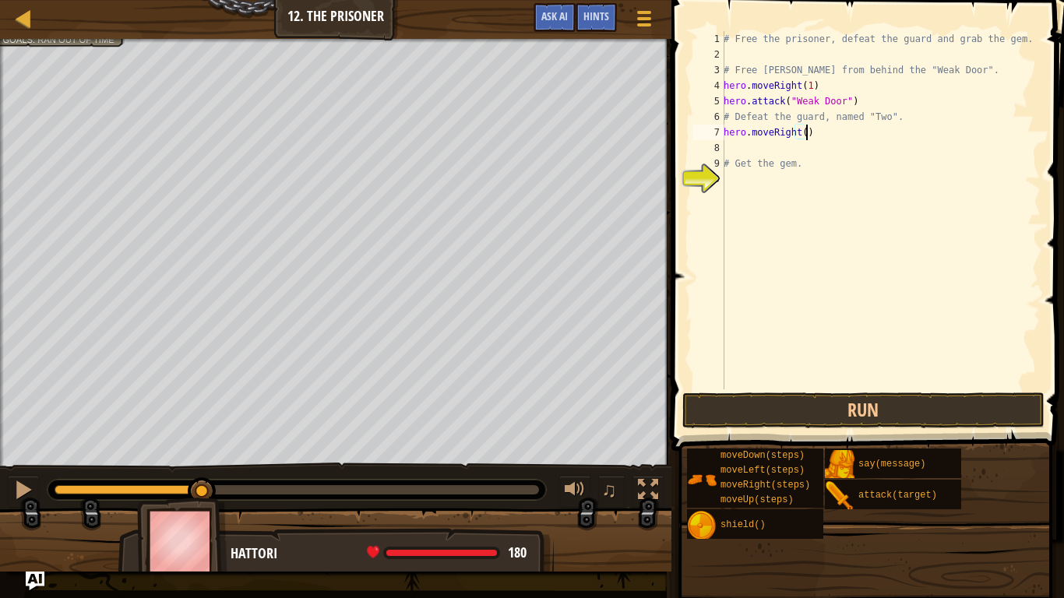
click at [804, 135] on div "# Free the prisoner, defeat the guard and grab the gem. # Free [PERSON_NAME] fr…" at bounding box center [880, 225] width 320 height 389
click at [798, 132] on div "# Free the prisoner, defeat the guard and grab the gem. # Free [PERSON_NAME] fr…" at bounding box center [880, 225] width 320 height 389
type textarea "hero.moveRight(3)"
click at [764, 148] on div "# Free the prisoner, defeat the guard and grab the gem. # Free [PERSON_NAME] fr…" at bounding box center [880, 225] width 320 height 389
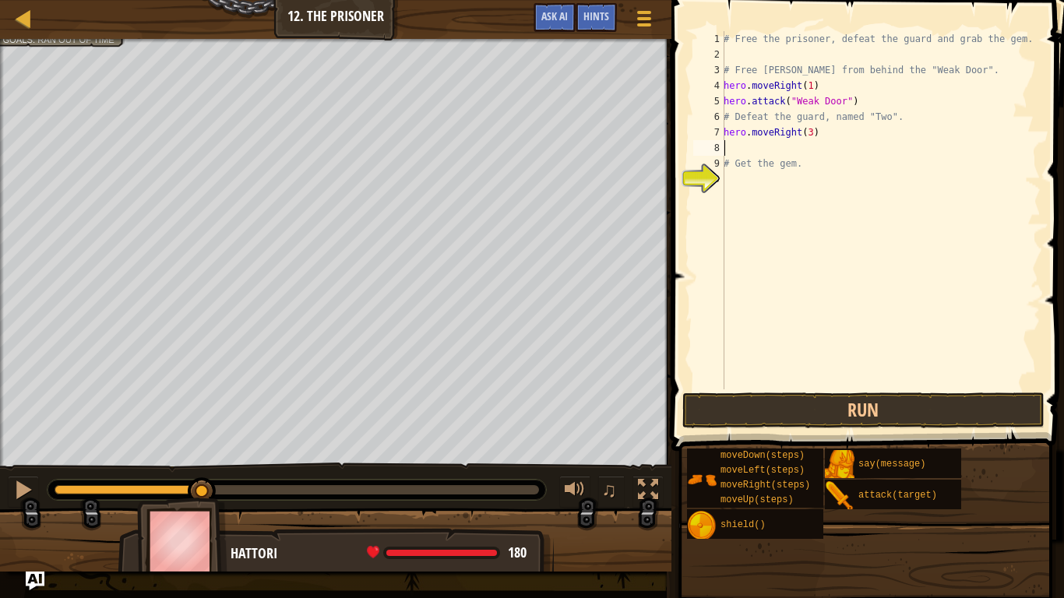
scroll to position [7, 0]
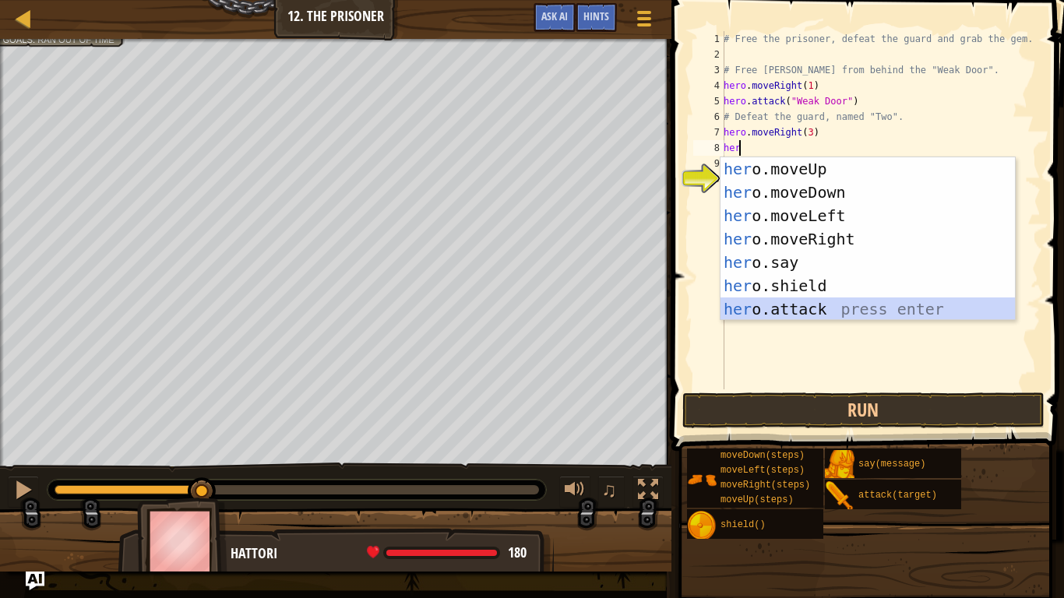
click at [785, 306] on div "her o.moveUp press enter her o.moveDown press enter her o.moveLeft press enter …" at bounding box center [867, 262] width 294 height 210
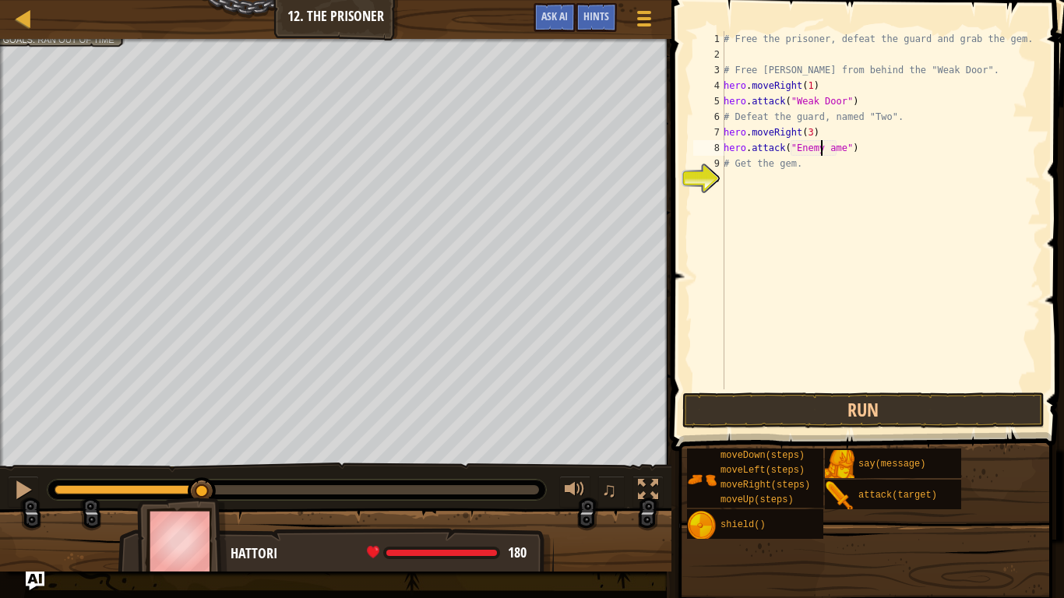
click at [825, 153] on div "# Free the prisoner, defeat the guard and grab the gem. # Free [PERSON_NAME] fr…" at bounding box center [880, 225] width 320 height 389
click at [818, 150] on div "# Free the prisoner, defeat the guard and grab the gem. # Free [PERSON_NAME] fr…" at bounding box center [880, 225] width 320 height 389
click at [816, 150] on div "# Free the prisoner, defeat the guard and grab the gem. # Free [PERSON_NAME] fr…" at bounding box center [880, 225] width 320 height 389
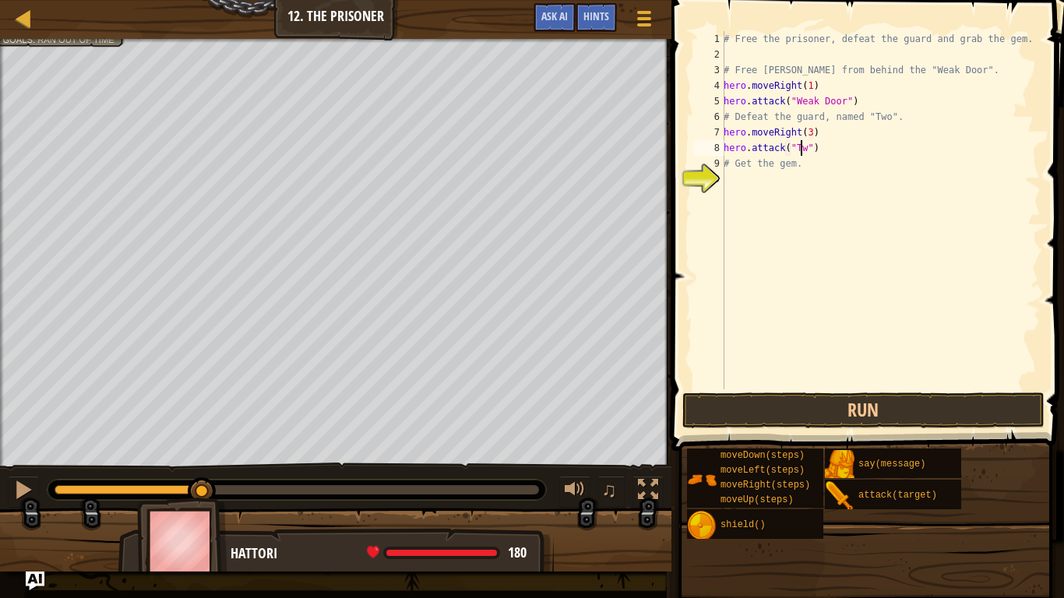
scroll to position [7, 6]
click at [803, 411] on button "Run" at bounding box center [863, 410] width 363 height 36
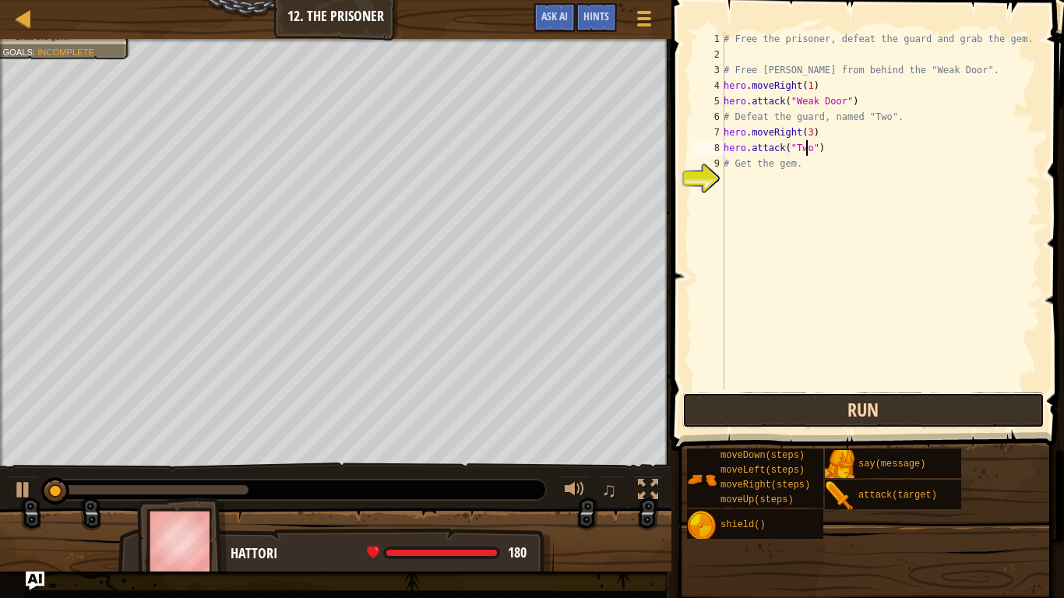
click at [857, 407] on button "Run" at bounding box center [863, 410] width 363 height 36
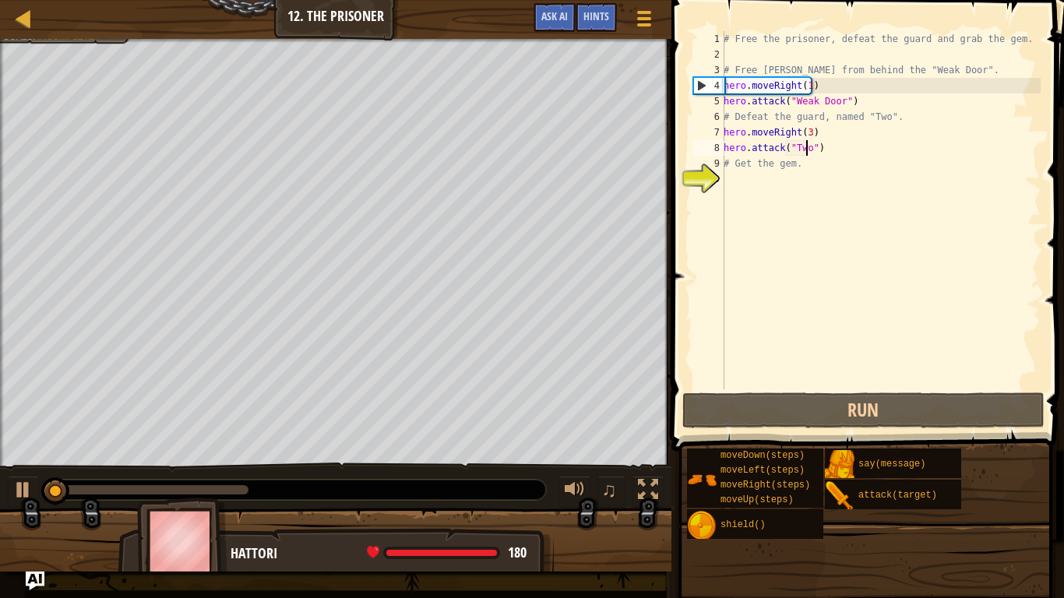
click at [777, 169] on div "# Free the prisoner, defeat the guard and grab the gem. # Free [PERSON_NAME] fr…" at bounding box center [880, 225] width 320 height 389
type textarea "# Get the gem."
click at [773, 178] on div "# Free the prisoner, defeat the guard and grab the gem. # Free [PERSON_NAME] fr…" at bounding box center [880, 225] width 320 height 389
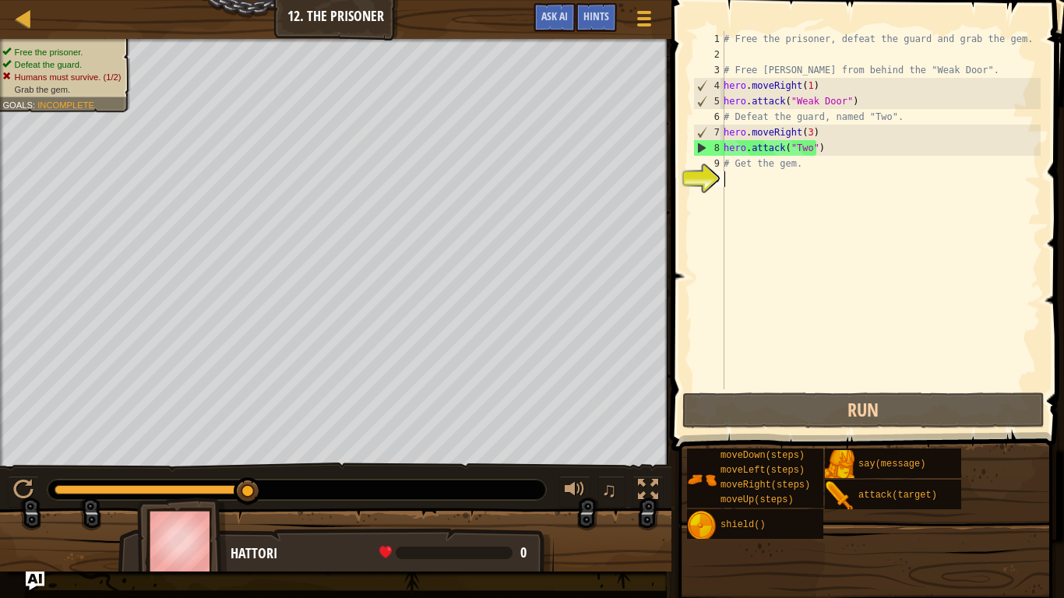
click at [751, 180] on div "# Free the prisoner, defeat the guard and grab the gem. # Free [PERSON_NAME] fr…" at bounding box center [880, 225] width 320 height 389
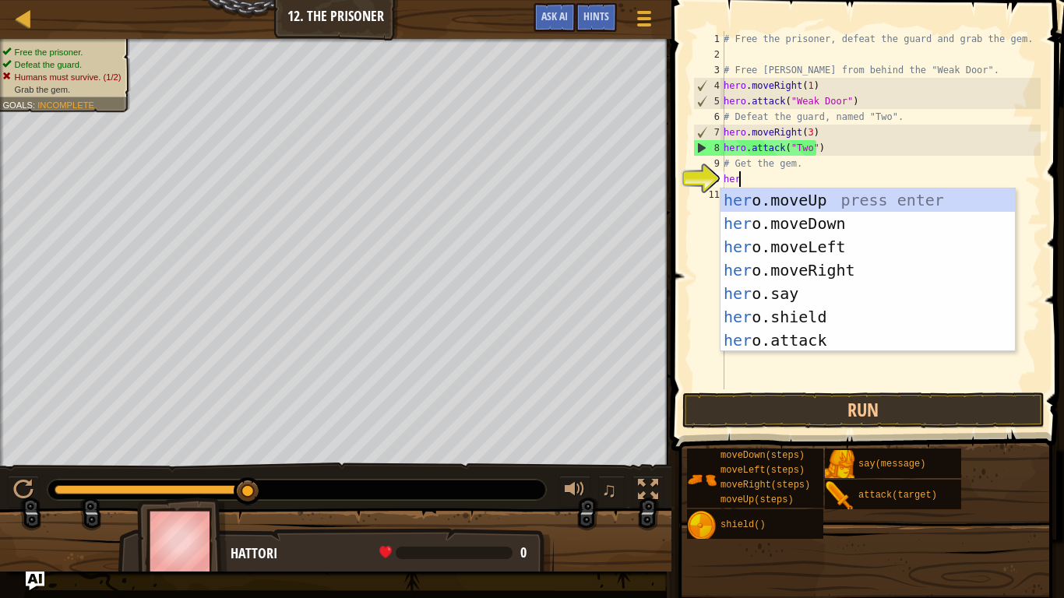
scroll to position [7, 1]
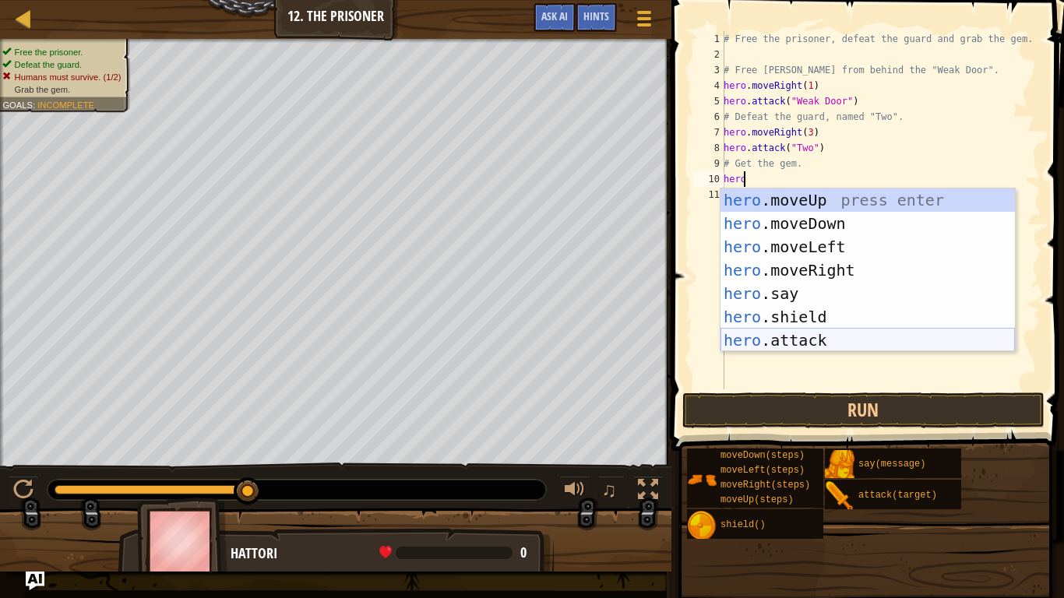
click at [805, 336] on div "hero .moveUp press enter hero .moveDown press enter hero .moveLeft press enter …" at bounding box center [867, 293] width 294 height 210
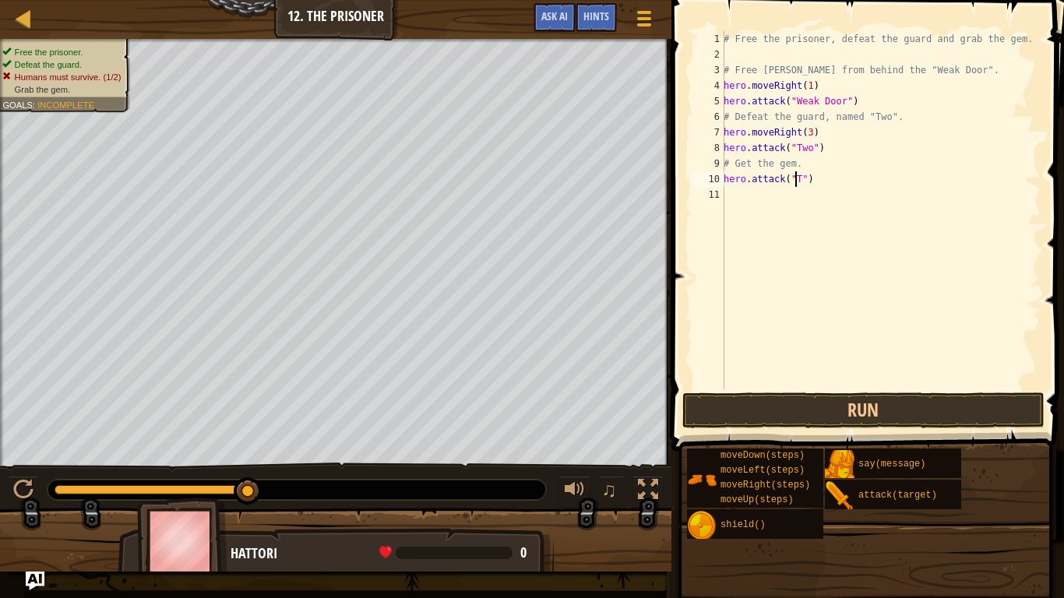
scroll to position [7, 6]
type textarea "hero.attack("Two")"
click at [723, 197] on div "11" at bounding box center [708, 195] width 31 height 16
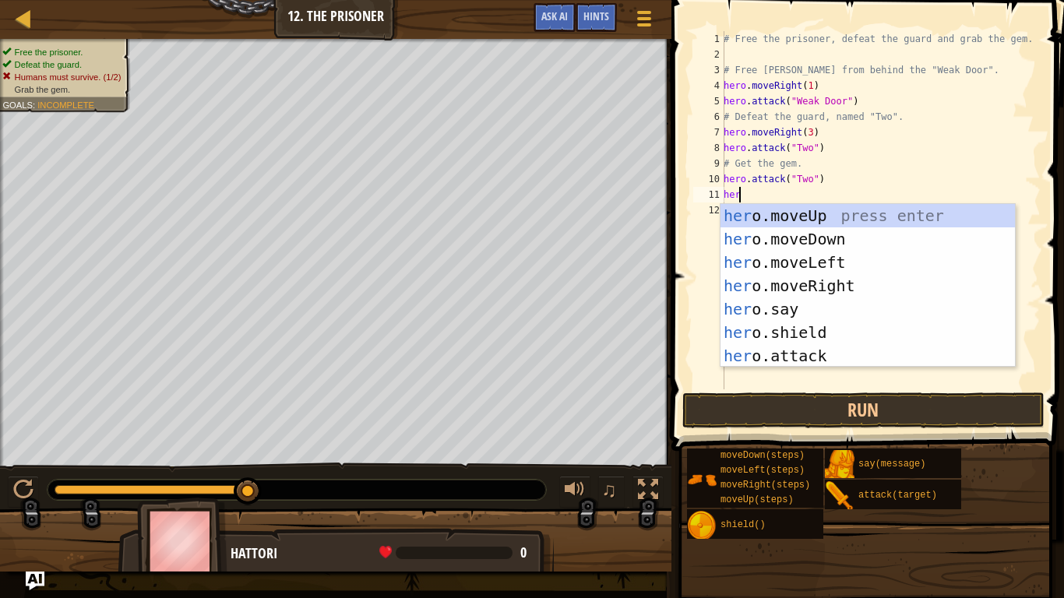
type textarea "hero"
click at [840, 241] on div "hero .moveUp press enter hero .moveDown press enter hero .moveLeft press enter …" at bounding box center [867, 309] width 294 height 210
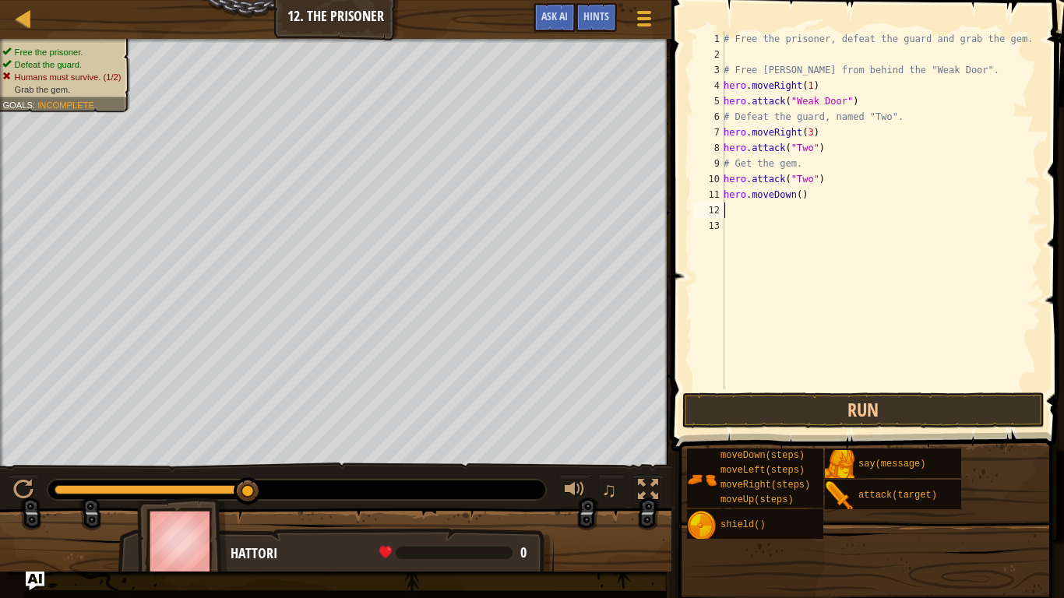
scroll to position [7, 0]
click at [793, 195] on div "# Free the prisoner, defeat the guard and grab the gem. # Free [PERSON_NAME] fr…" at bounding box center [880, 225] width 320 height 389
type textarea "hero.moveDown(3)"
click at [751, 218] on div "# Free the prisoner, defeat the guard and grab the gem. # Free [PERSON_NAME] fr…" at bounding box center [880, 225] width 320 height 389
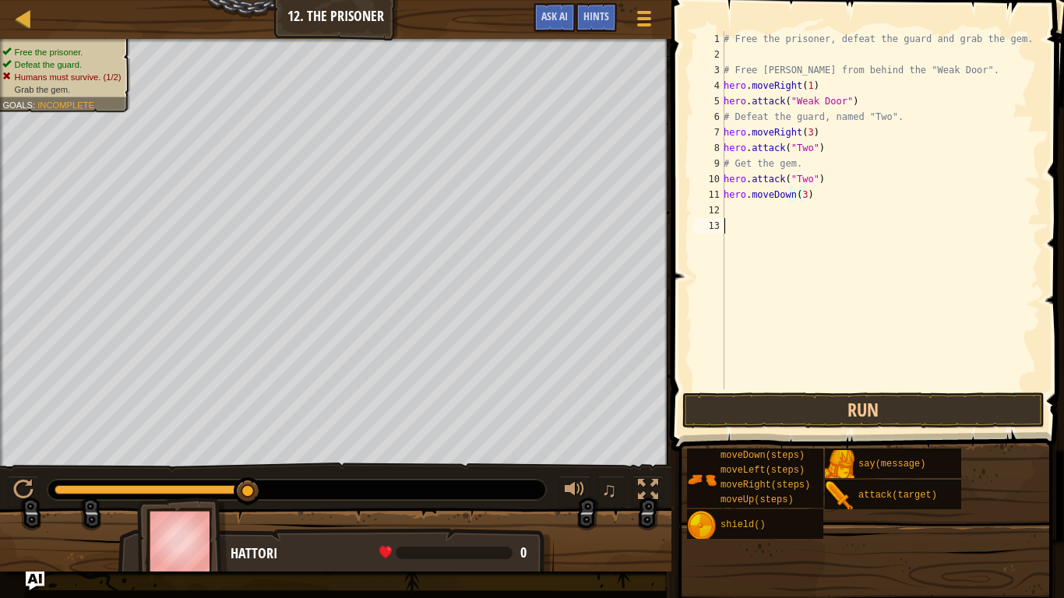
scroll to position [7, 0]
click at [752, 213] on div "# Free the prisoner, defeat the guard and grab the gem. # Free [PERSON_NAME] fr…" at bounding box center [880, 225] width 320 height 389
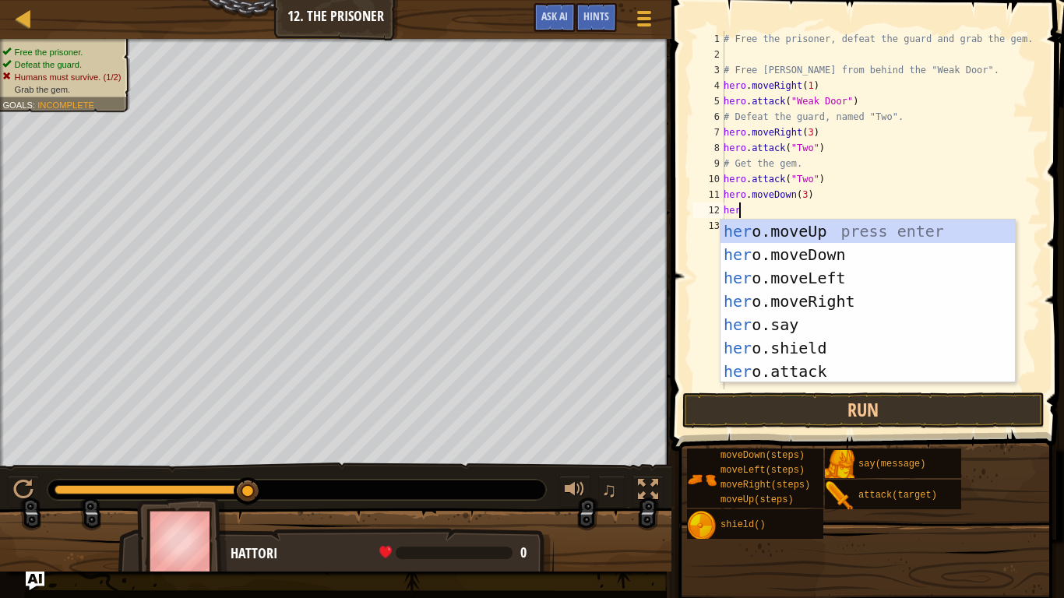
type textarea "hero"
click at [823, 299] on div "hero .moveUp press enter hero .moveDown press enter hero .moveLeft press enter …" at bounding box center [867, 325] width 294 height 210
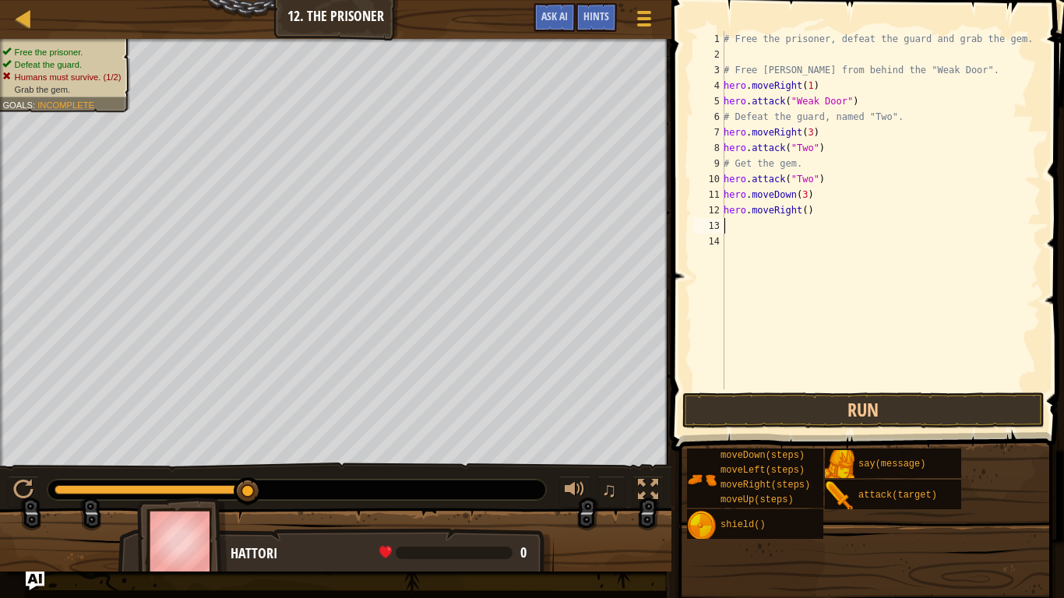
scroll to position [7, 0]
click at [852, 403] on button "Run" at bounding box center [863, 410] width 363 height 36
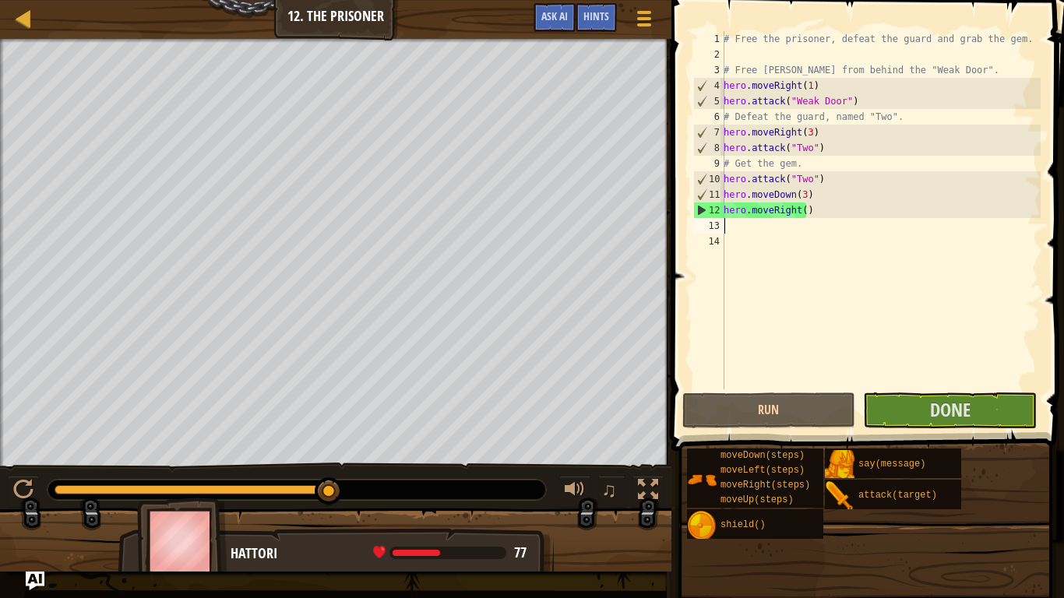
click at [800, 211] on div "# Free the prisoner, defeat the guard and grab the gem. # Free [PERSON_NAME] fr…" at bounding box center [880, 225] width 320 height 389
type textarea "hero.moveRight()"
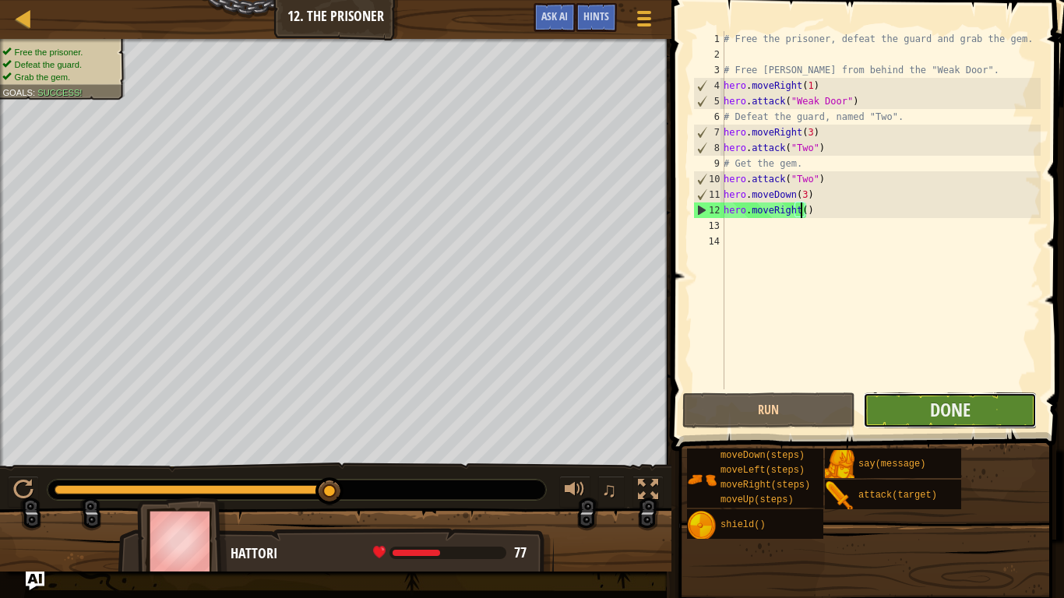
click at [963, 396] on button "Done" at bounding box center [950, 410] width 174 height 36
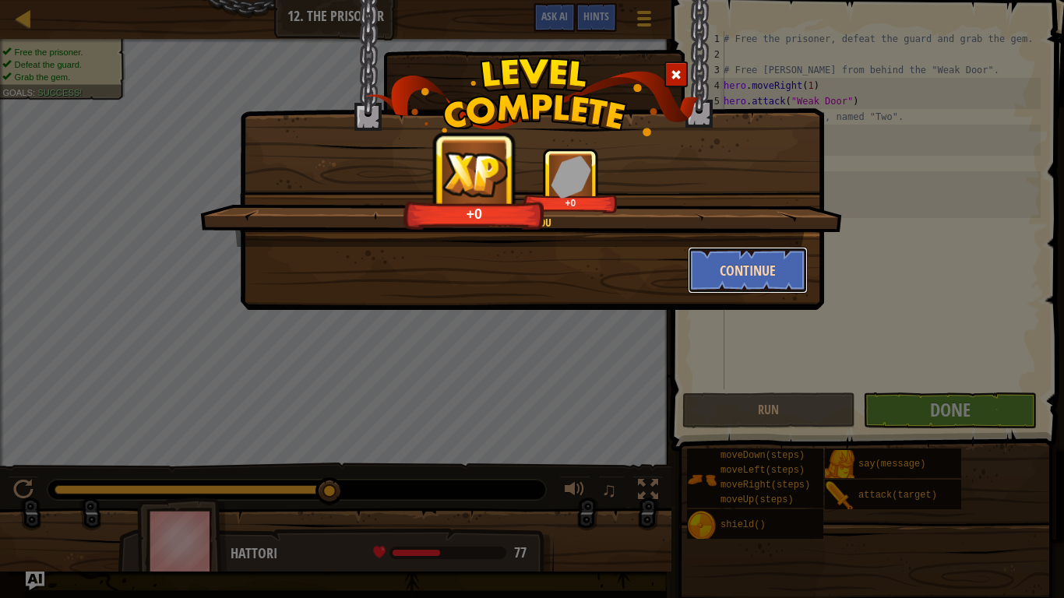
click at [761, 252] on button "Continue" at bounding box center [748, 270] width 121 height 47
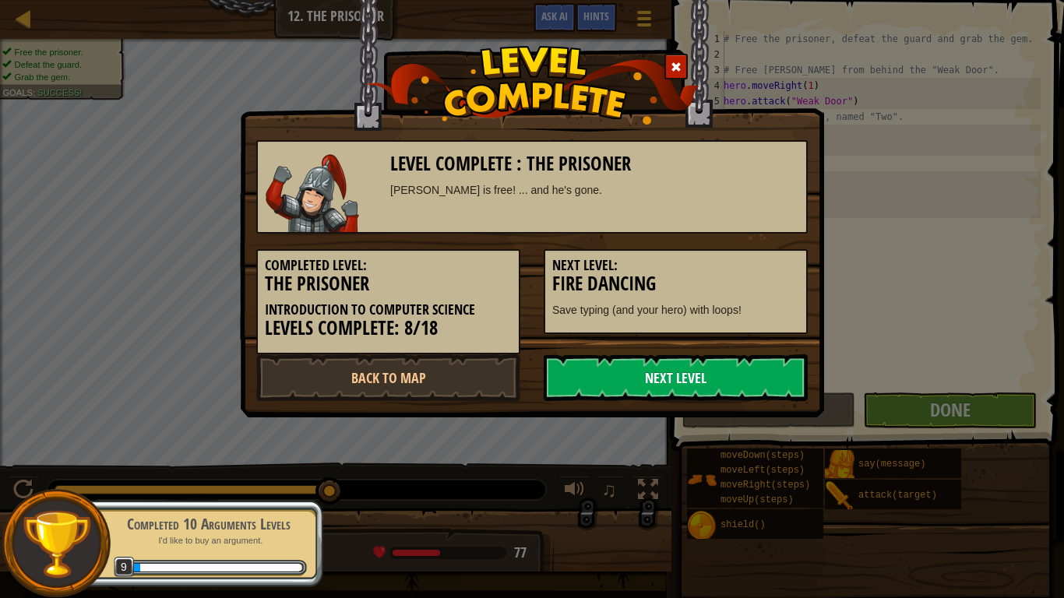
click at [645, 380] on link "Next Level" at bounding box center [676, 377] width 264 height 47
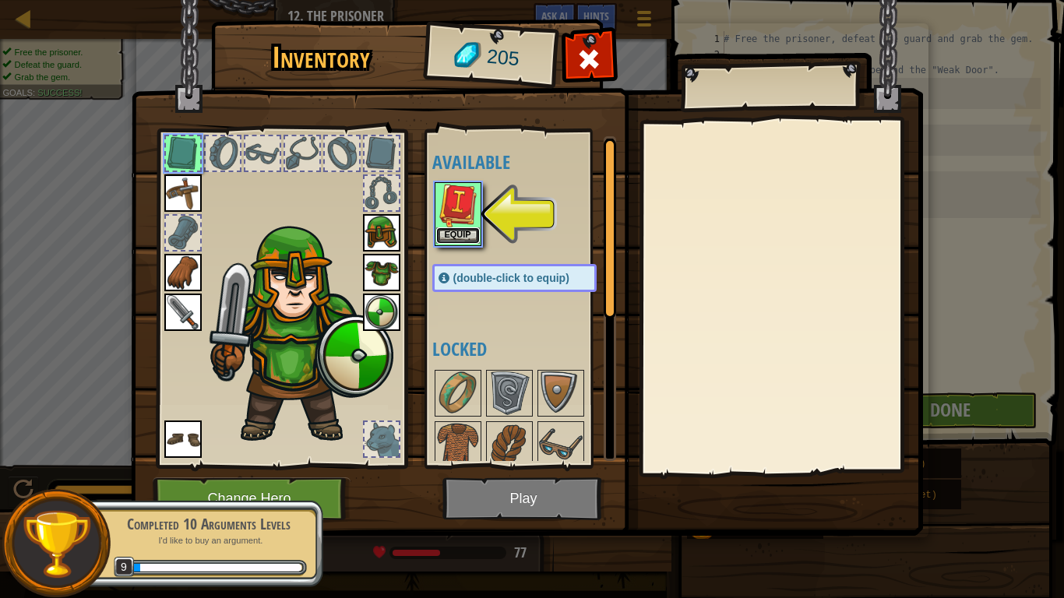
click at [463, 234] on button "Equip" at bounding box center [458, 235] width 44 height 16
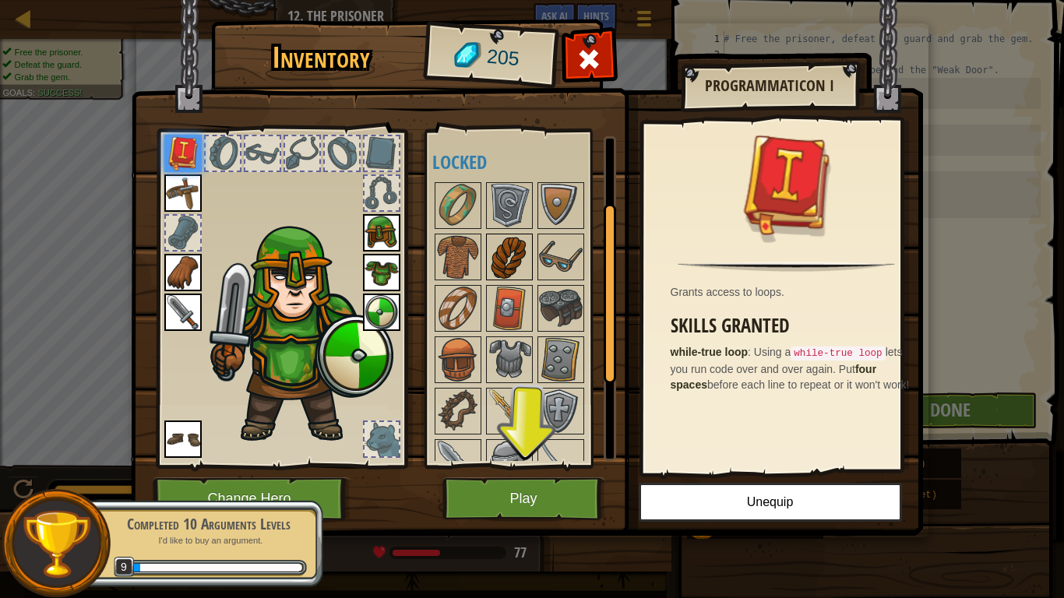
scroll to position [79, 0]
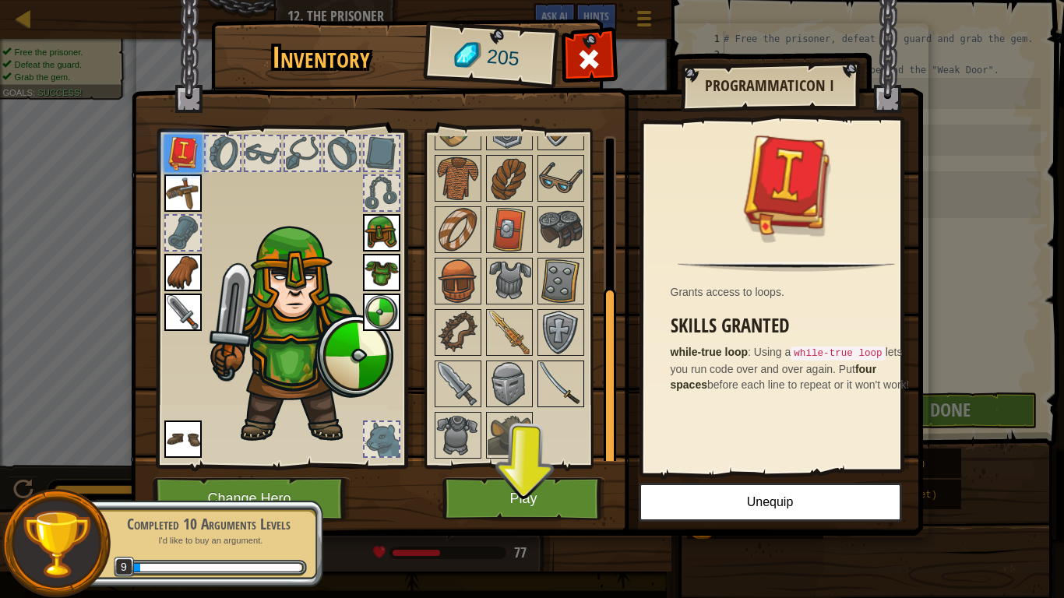
click at [566, 389] on img at bounding box center [561, 384] width 44 height 44
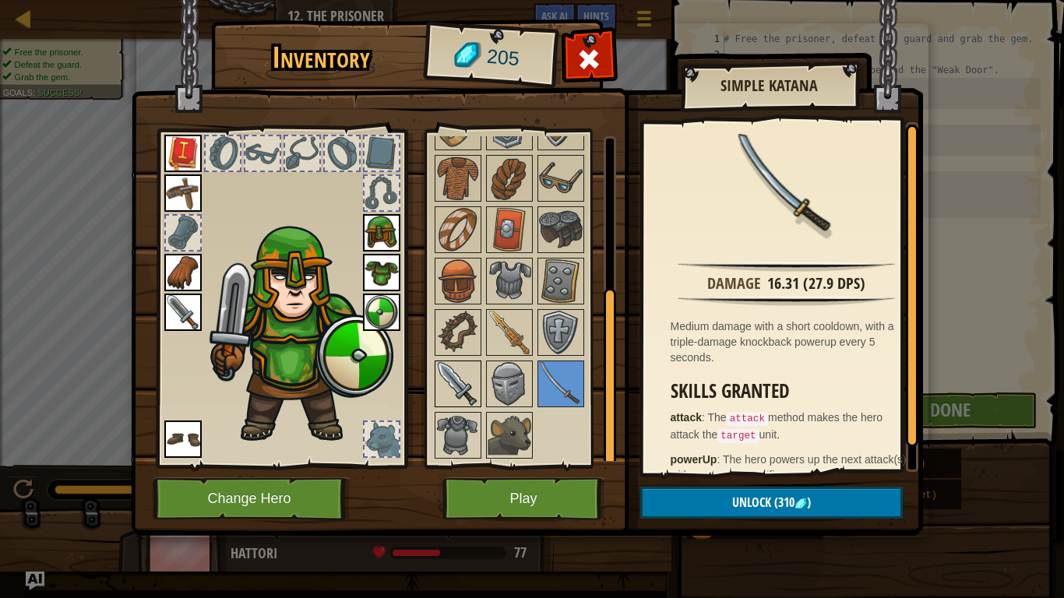
click at [474, 390] on img at bounding box center [458, 384] width 44 height 44
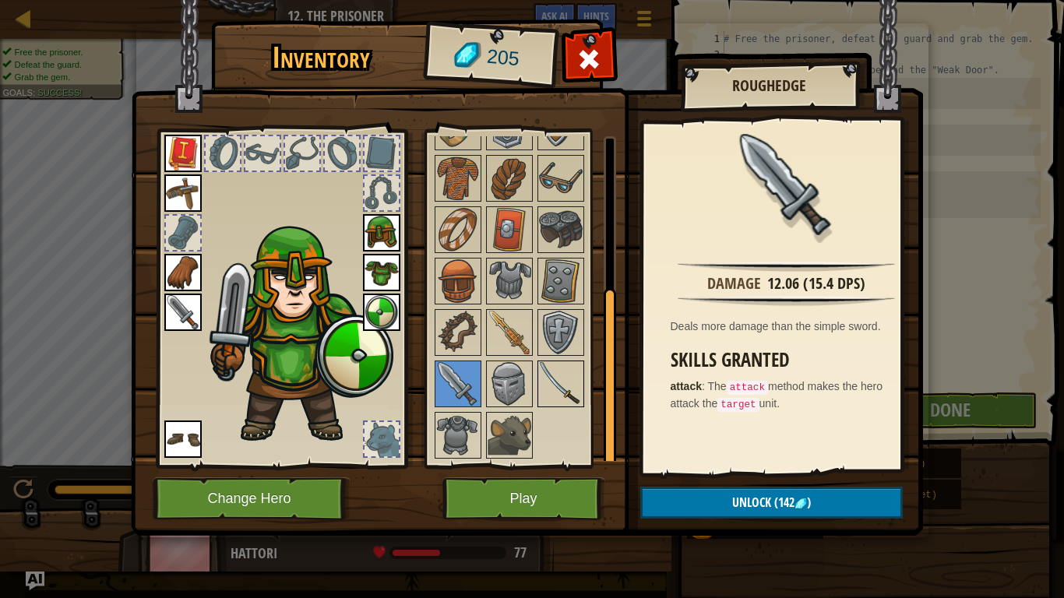
click at [561, 389] on img at bounding box center [561, 384] width 44 height 44
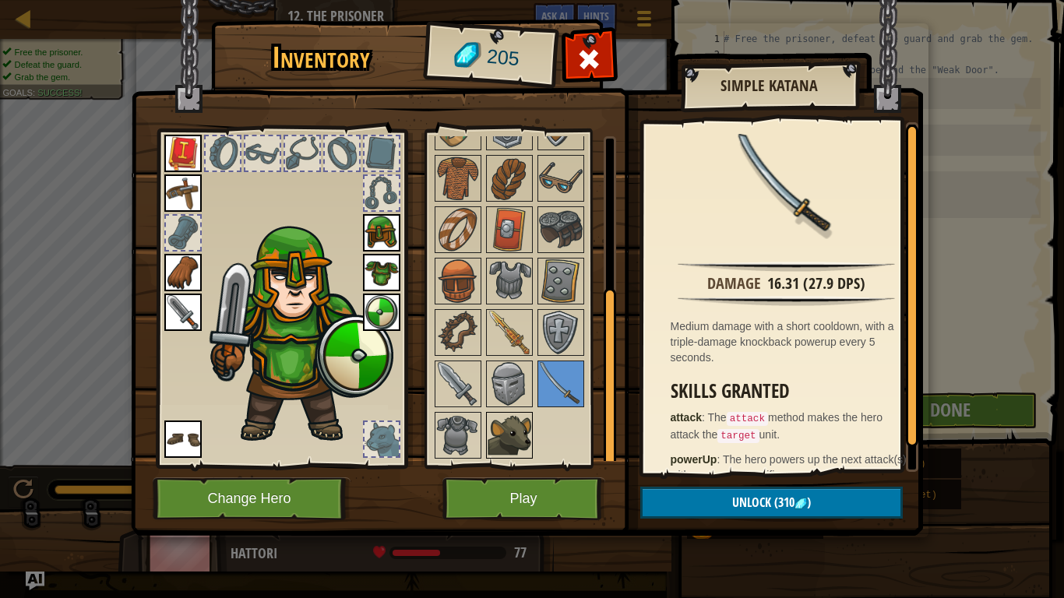
click at [512, 441] on img at bounding box center [509, 435] width 44 height 44
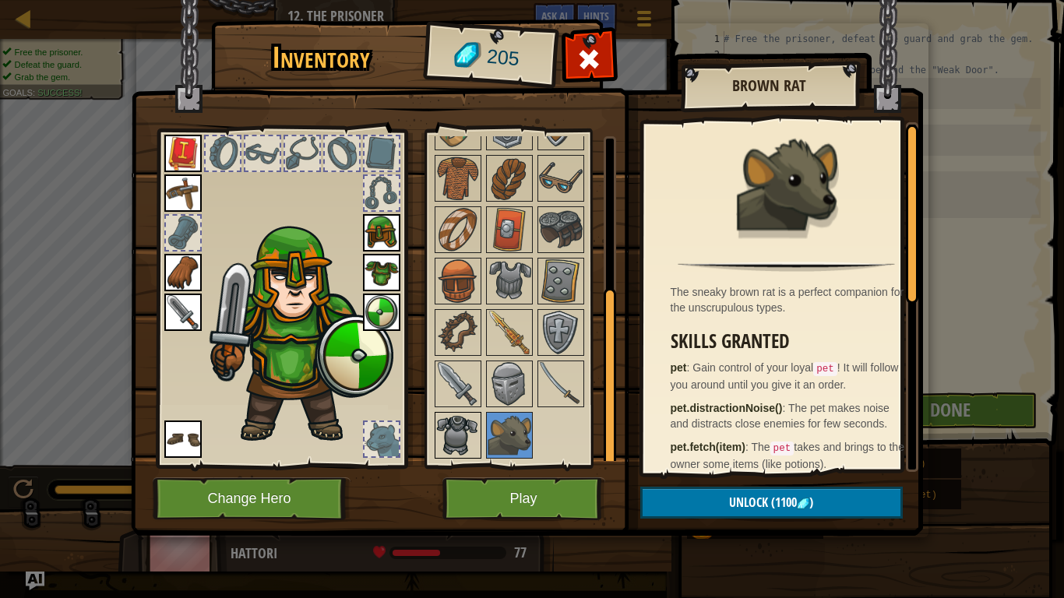
click at [472, 431] on img at bounding box center [458, 435] width 44 height 44
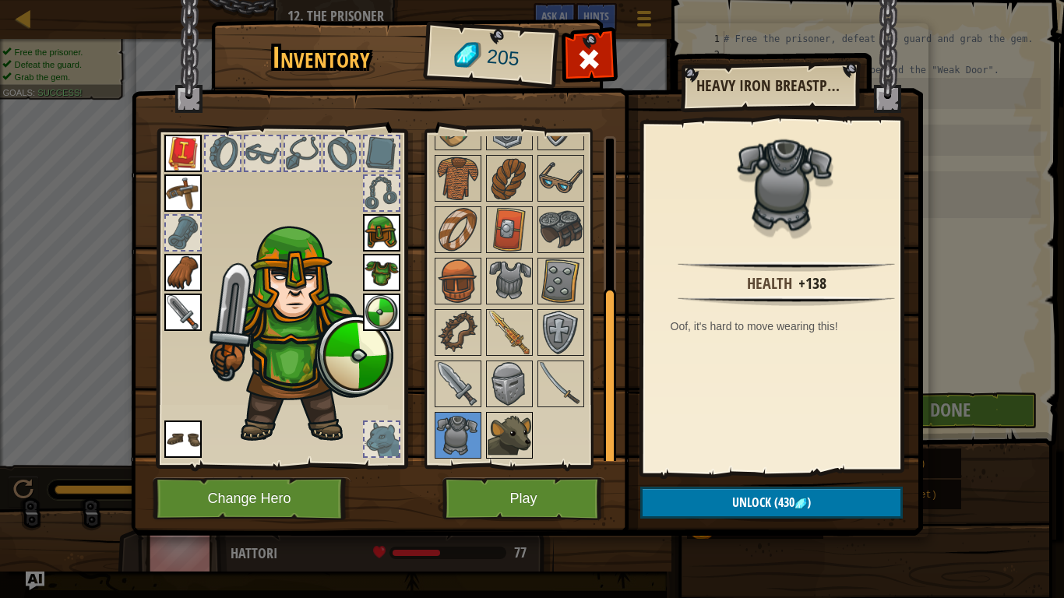
click at [524, 442] on img at bounding box center [509, 435] width 44 height 44
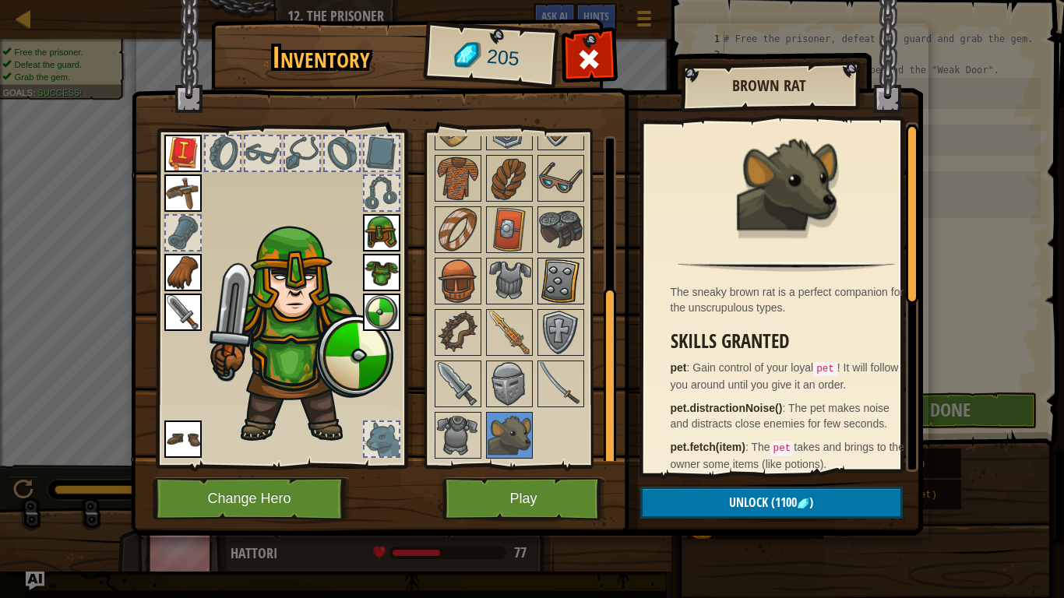
click at [574, 262] on img at bounding box center [561, 281] width 44 height 44
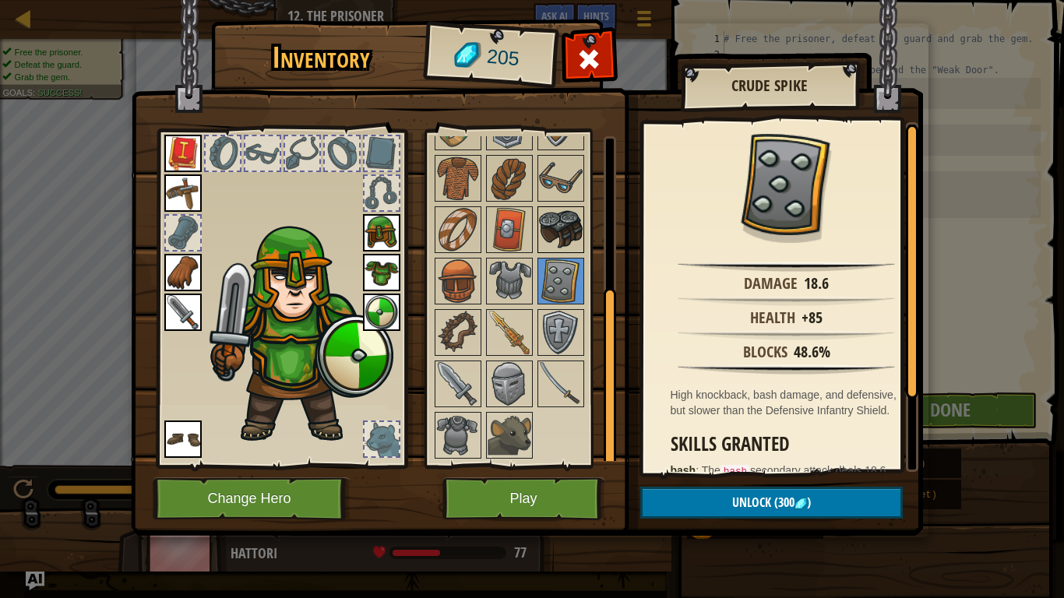
click at [570, 231] on img at bounding box center [561, 230] width 44 height 44
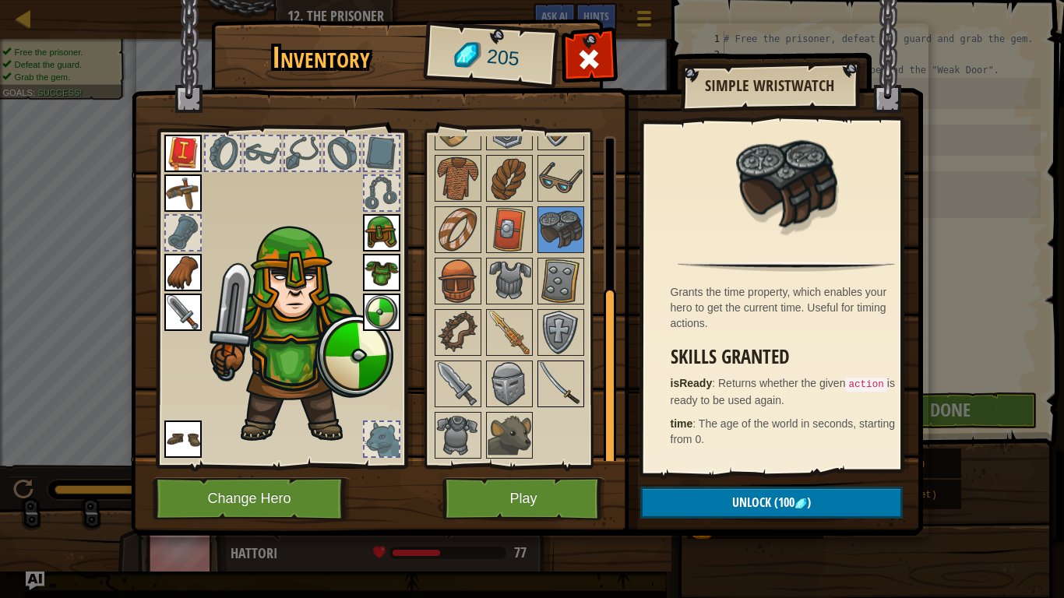
click at [579, 373] on img at bounding box center [561, 384] width 44 height 44
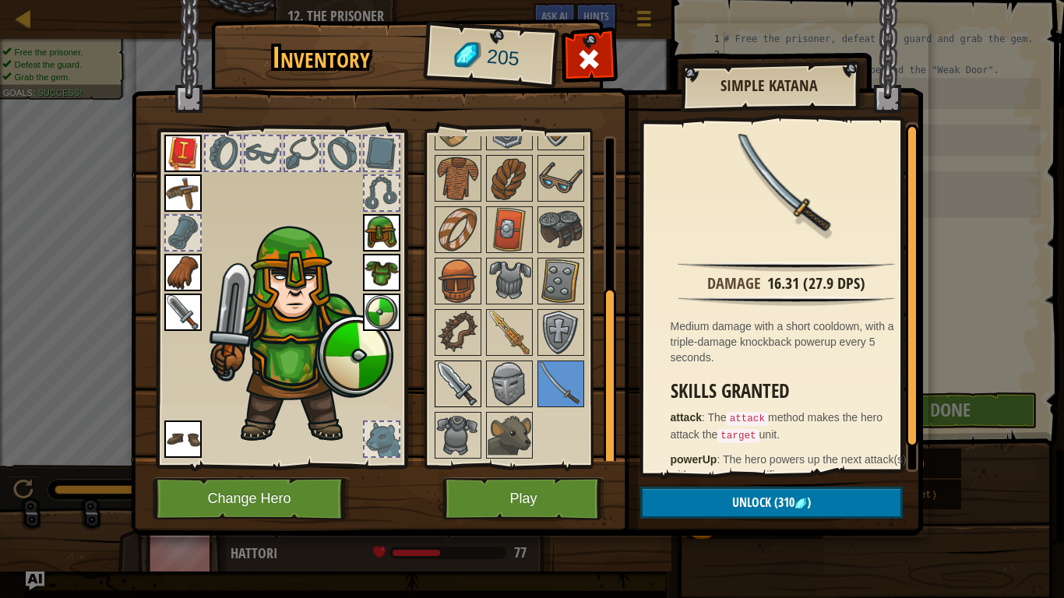
click at [468, 389] on img at bounding box center [458, 384] width 44 height 44
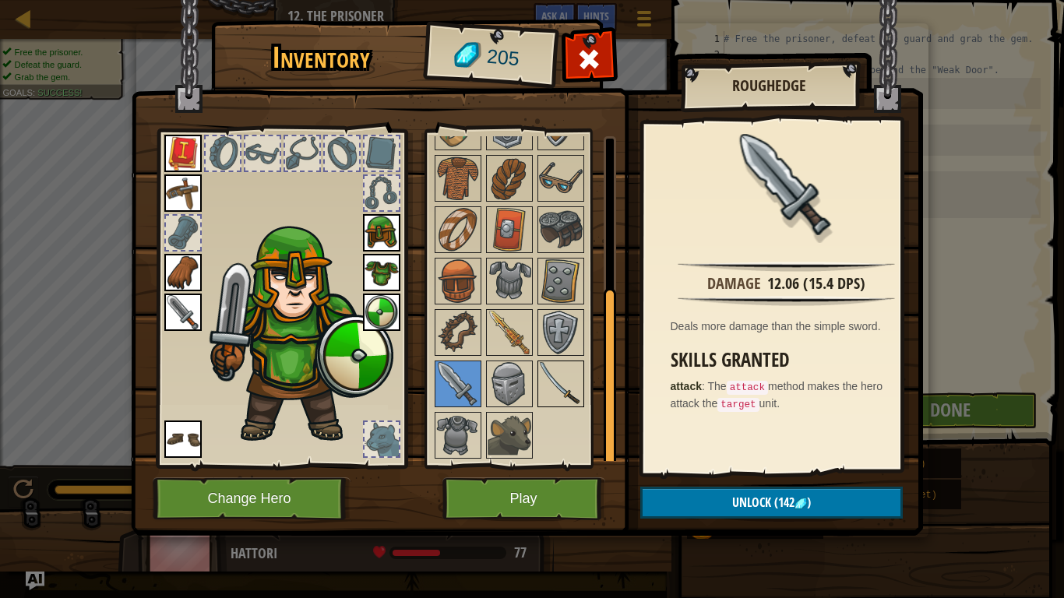
click at [554, 376] on img at bounding box center [561, 384] width 44 height 44
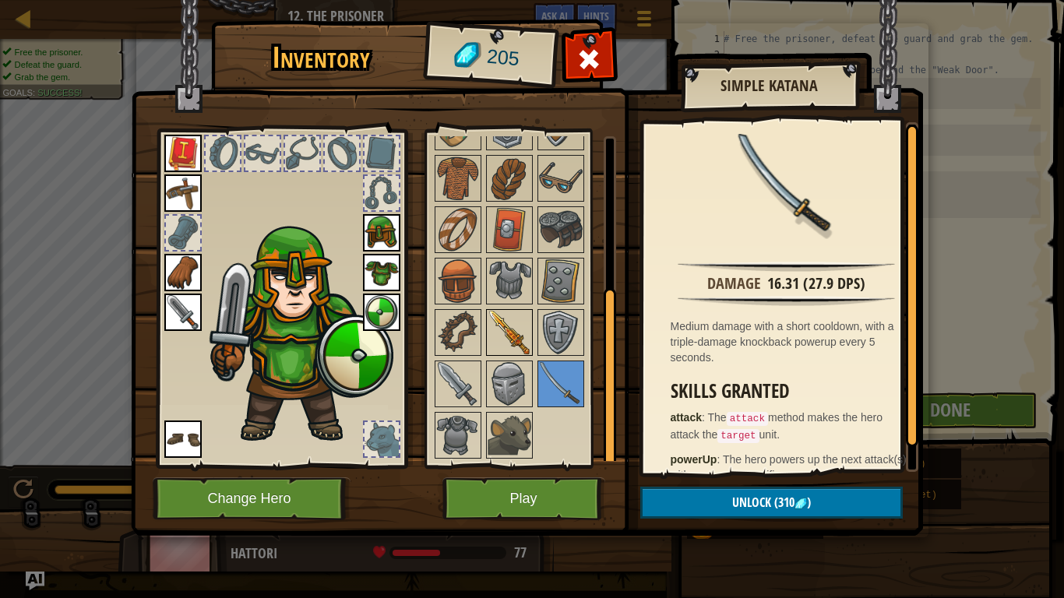
click at [519, 339] on img at bounding box center [509, 333] width 44 height 44
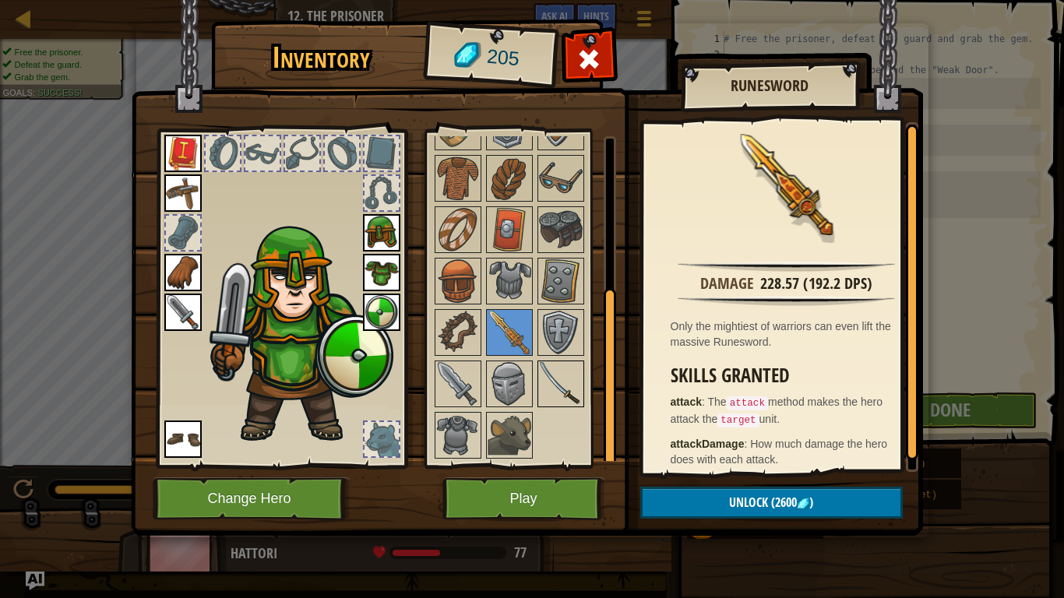
click at [561, 392] on img at bounding box center [561, 384] width 44 height 44
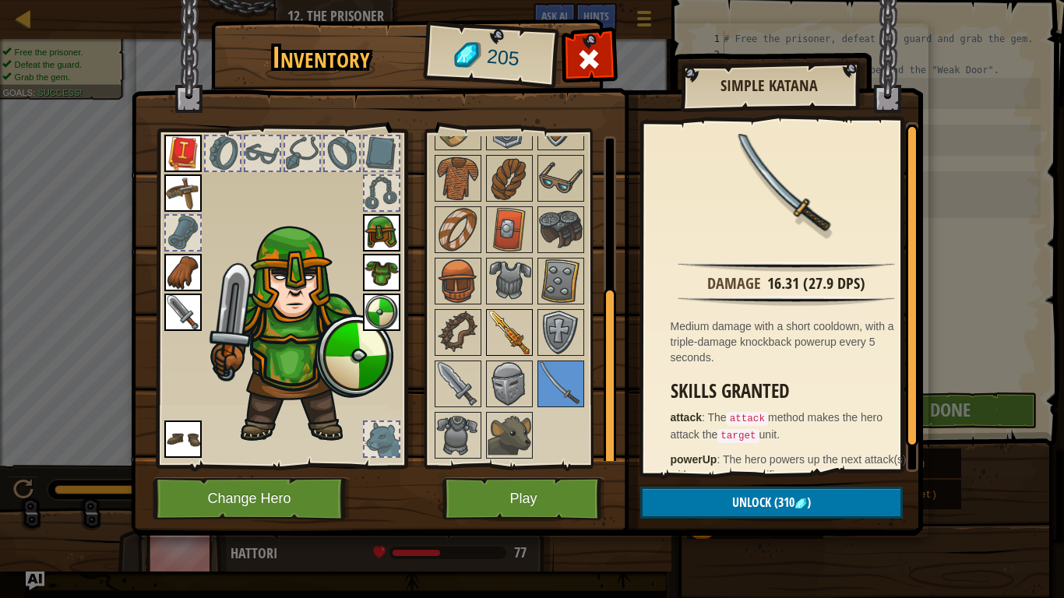
click at [522, 351] on img at bounding box center [509, 333] width 44 height 44
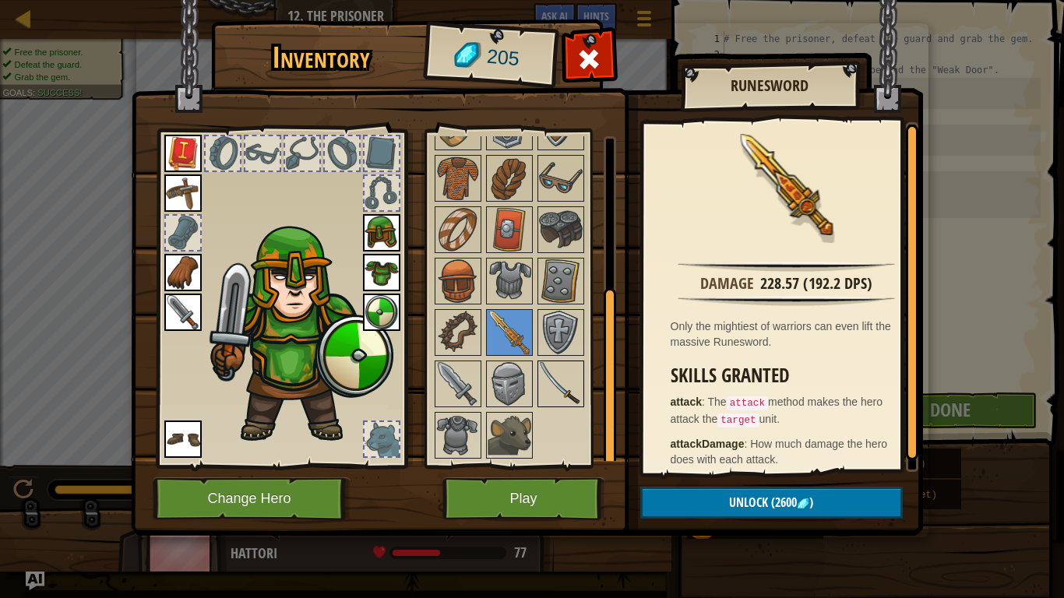
click at [572, 378] on img at bounding box center [561, 384] width 44 height 44
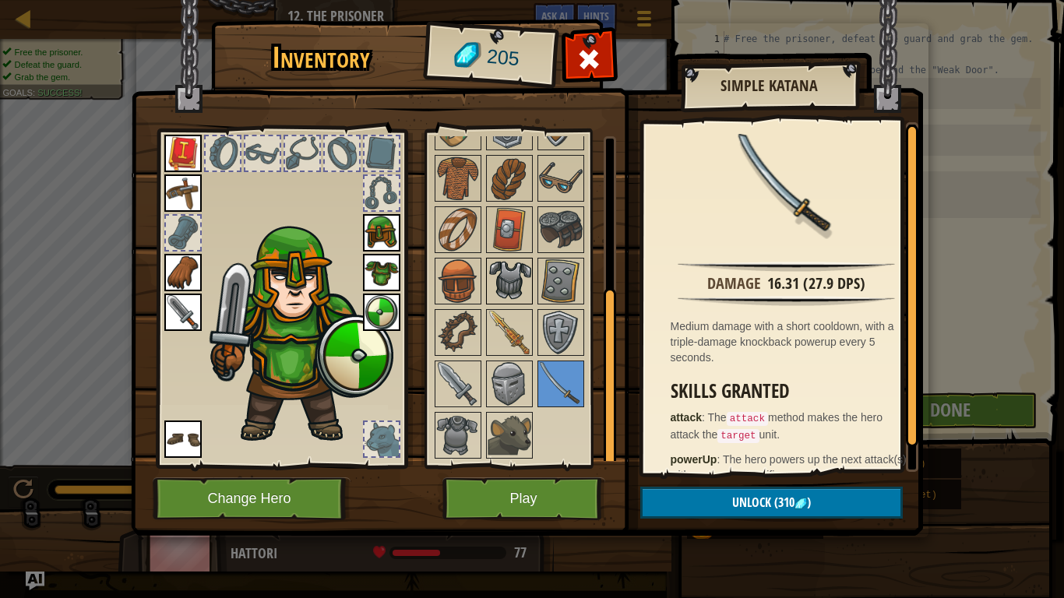
click at [518, 278] on img at bounding box center [509, 281] width 44 height 44
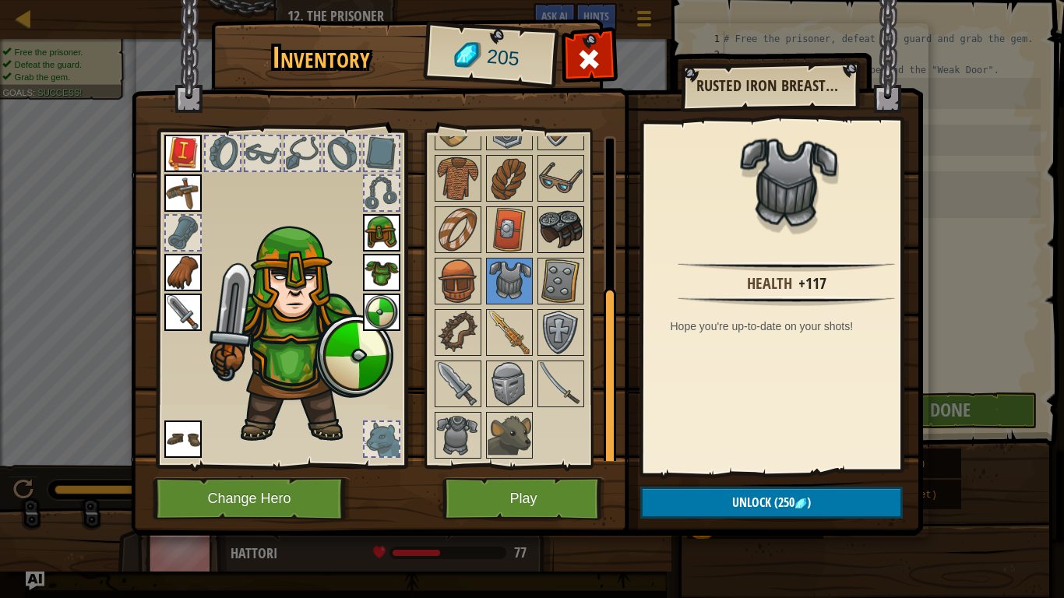
click at [550, 234] on img at bounding box center [561, 230] width 44 height 44
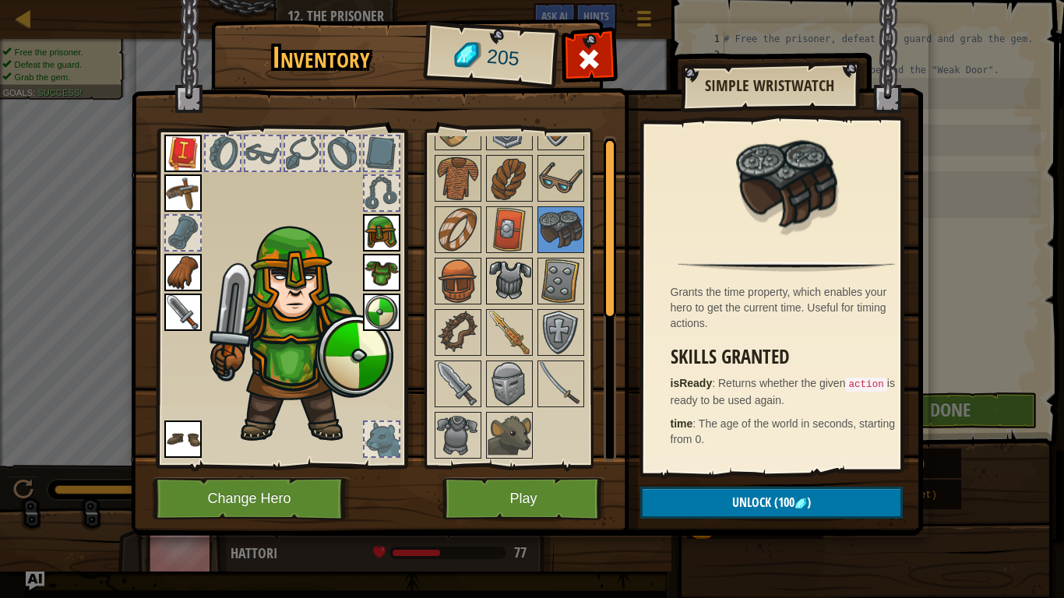
scroll to position [0, 0]
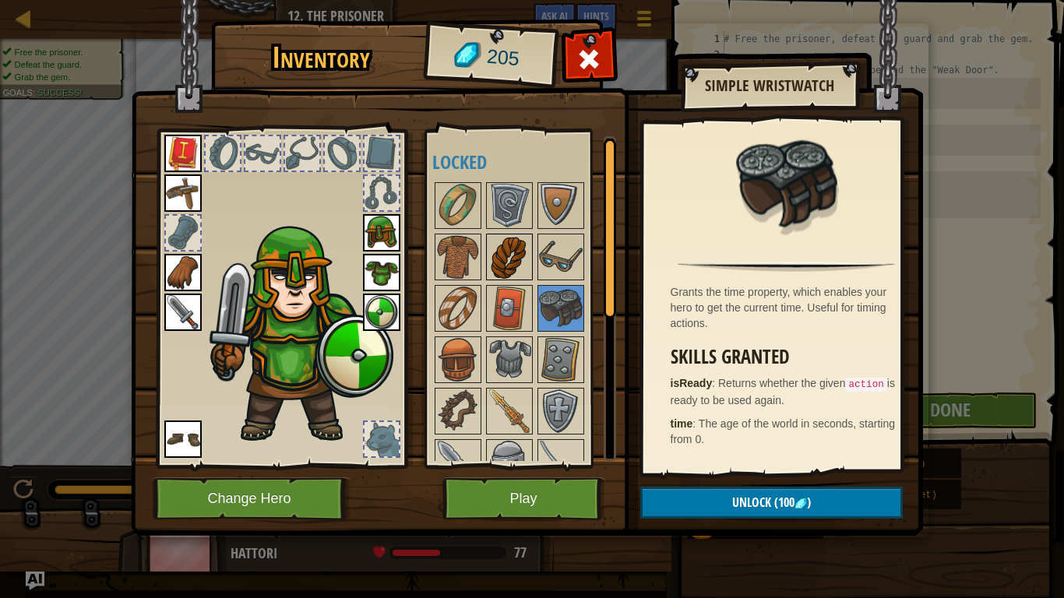
click at [510, 234] on div at bounding box center [509, 257] width 47 height 47
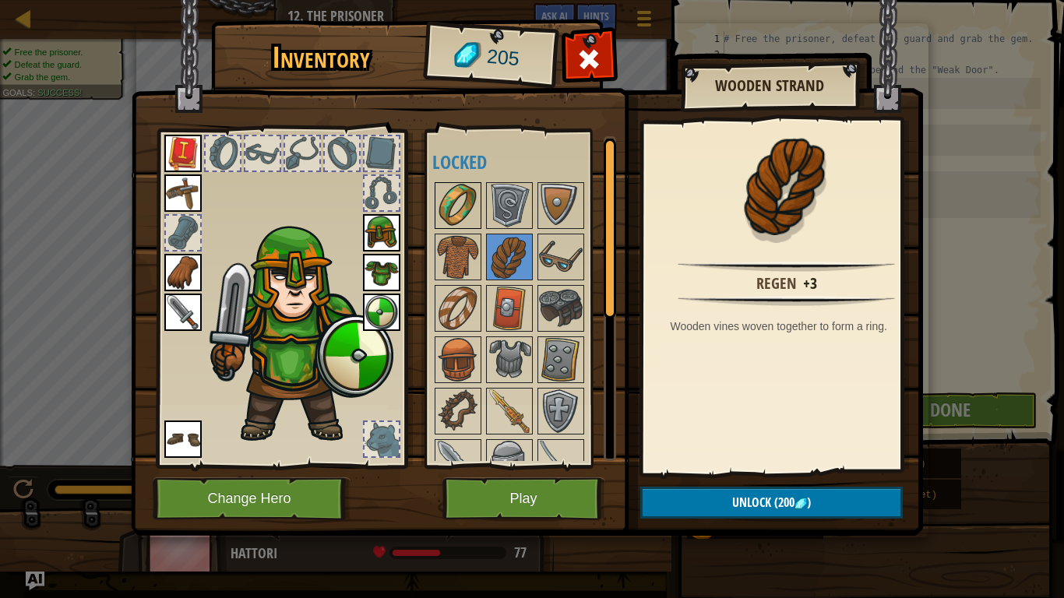
click at [478, 198] on img at bounding box center [458, 206] width 44 height 44
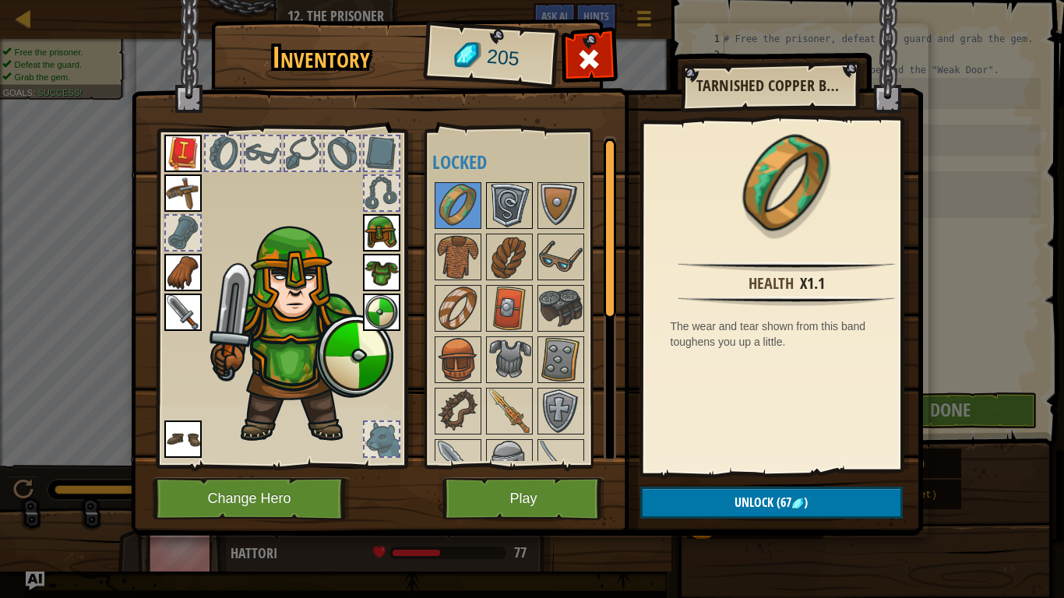
scroll to position [79, 0]
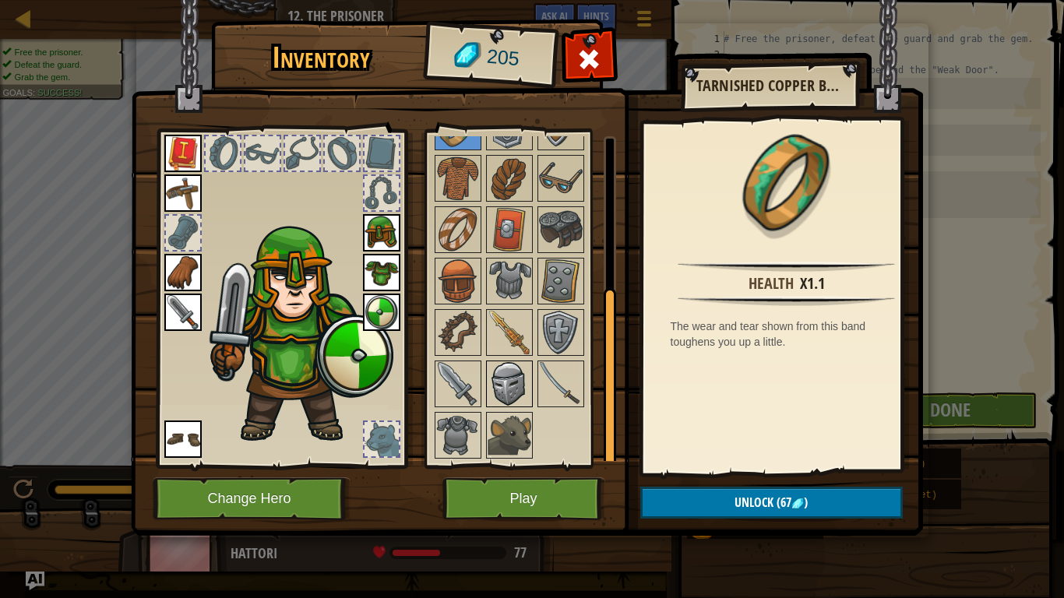
click at [513, 368] on img at bounding box center [509, 384] width 44 height 44
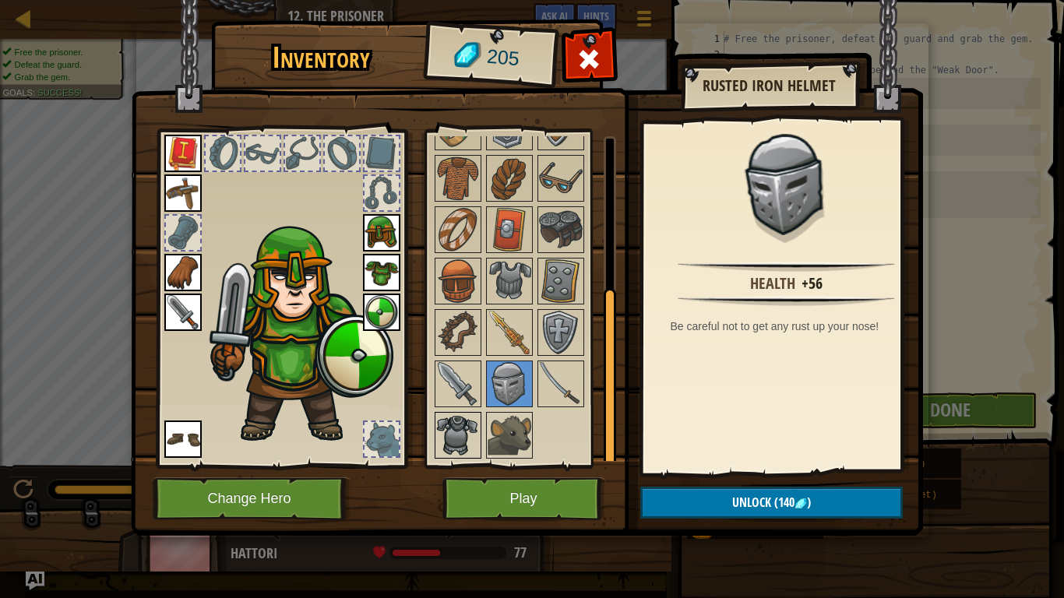
click at [464, 431] on img at bounding box center [458, 435] width 44 height 44
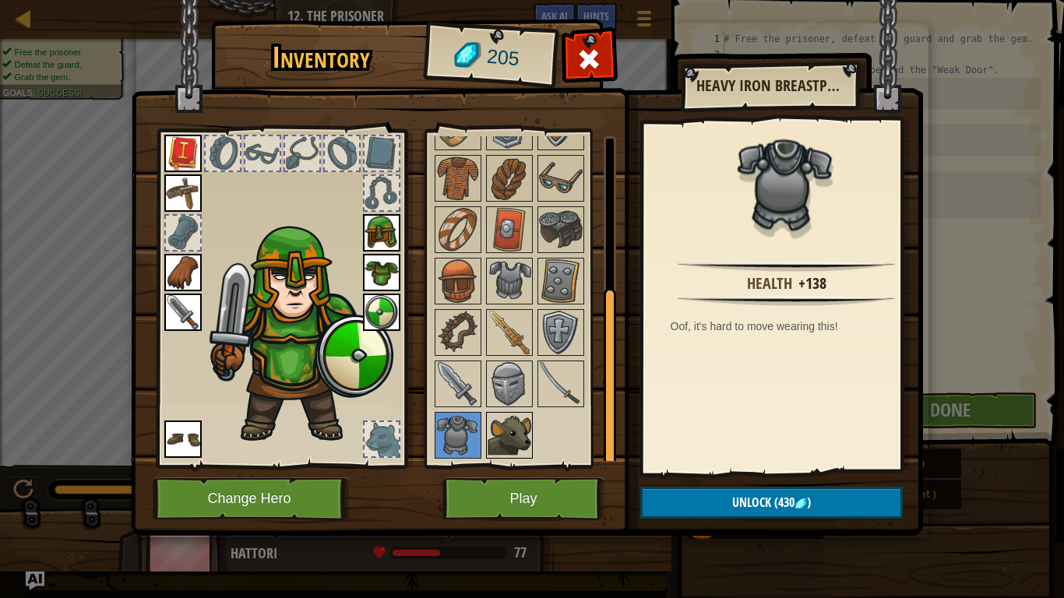
click at [521, 448] on img at bounding box center [509, 435] width 44 height 44
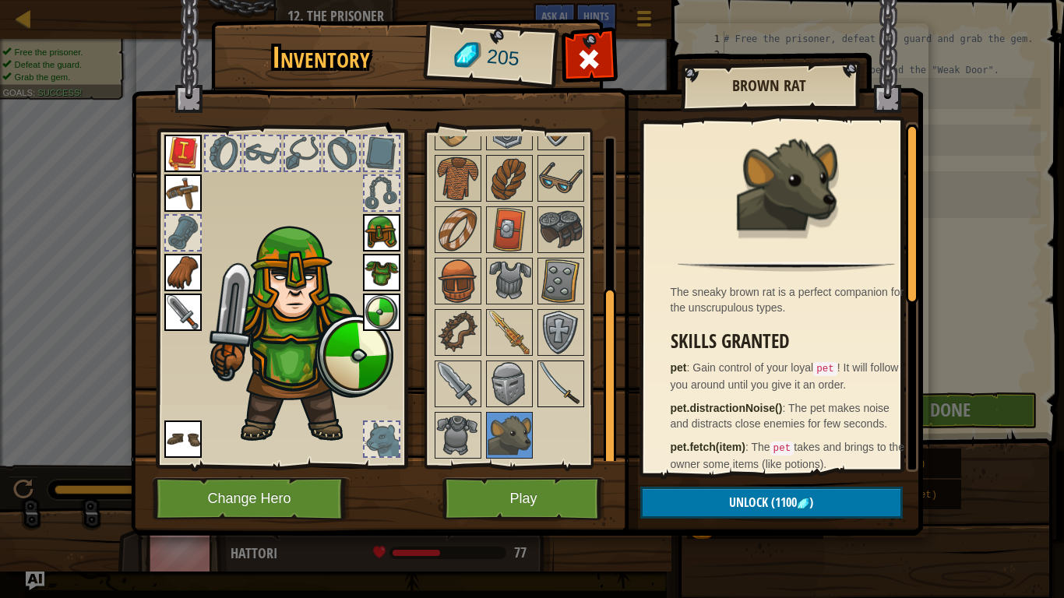
click at [569, 382] on img at bounding box center [561, 384] width 44 height 44
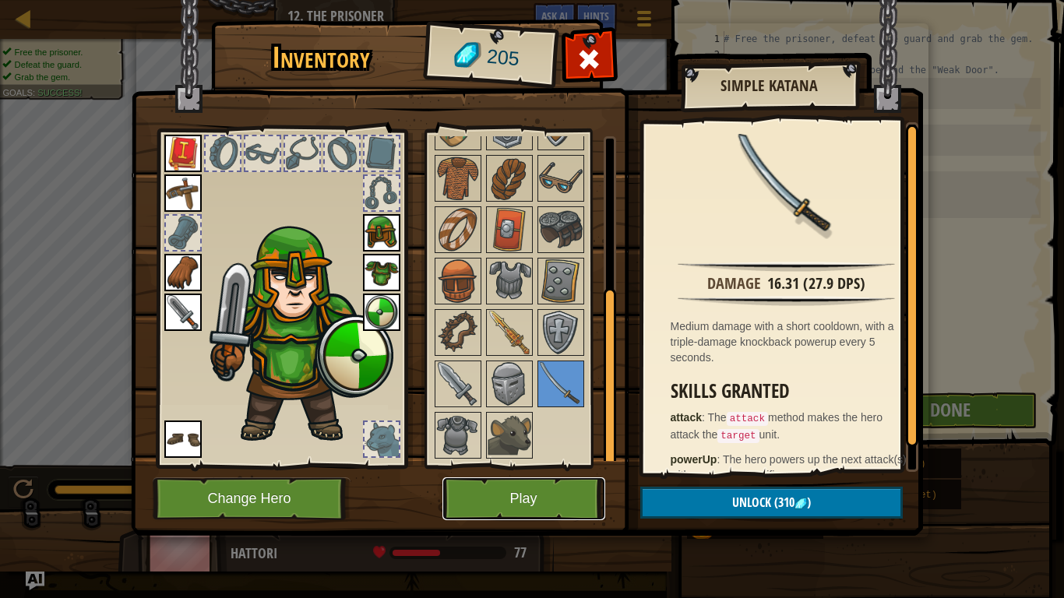
click at [553, 476] on button "Play" at bounding box center [523, 498] width 163 height 43
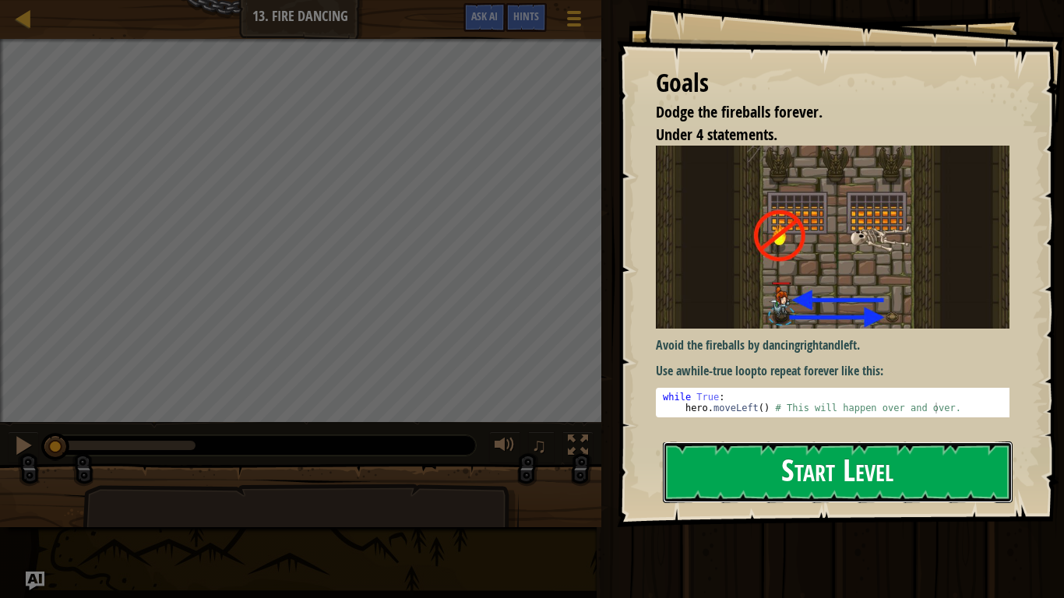
click at [802, 459] on button "Start Level" at bounding box center [838, 472] width 350 height 62
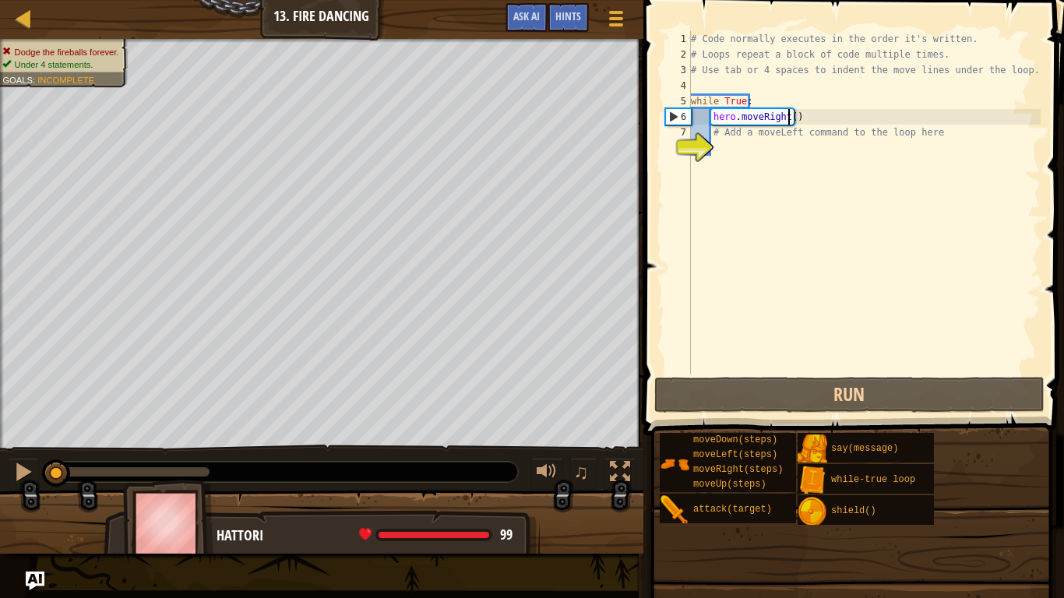
click at [786, 118] on div "# Code normally executes in the order it's written. # Loops repeat a block of c…" at bounding box center [864, 218] width 353 height 374
type textarea "hero.moveRight(1)"
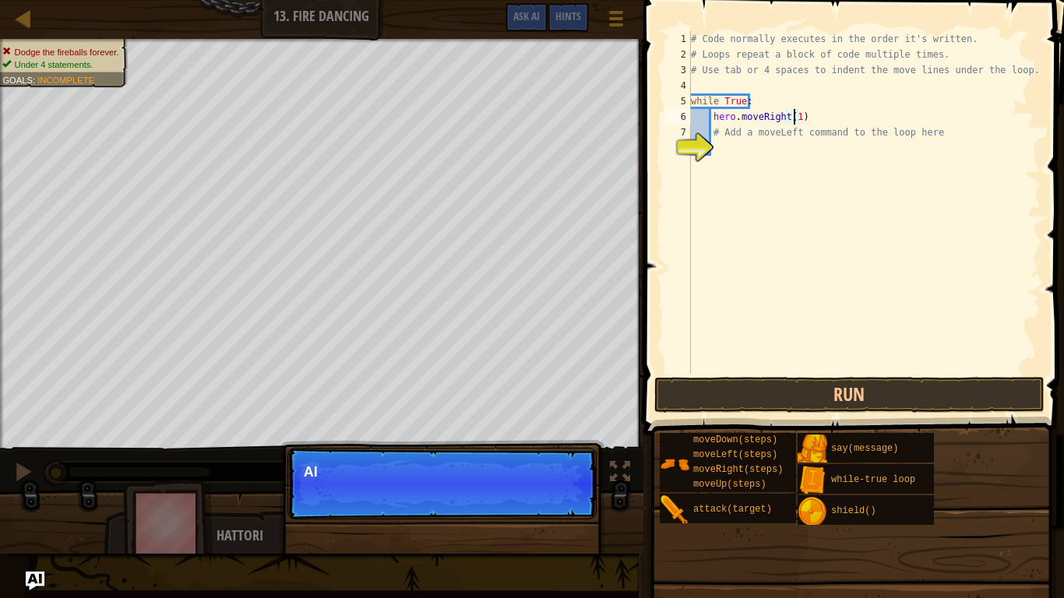
click at [716, 144] on div "# Code normally executes in the order it's written. # Loops repeat a block of c…" at bounding box center [864, 218] width 353 height 374
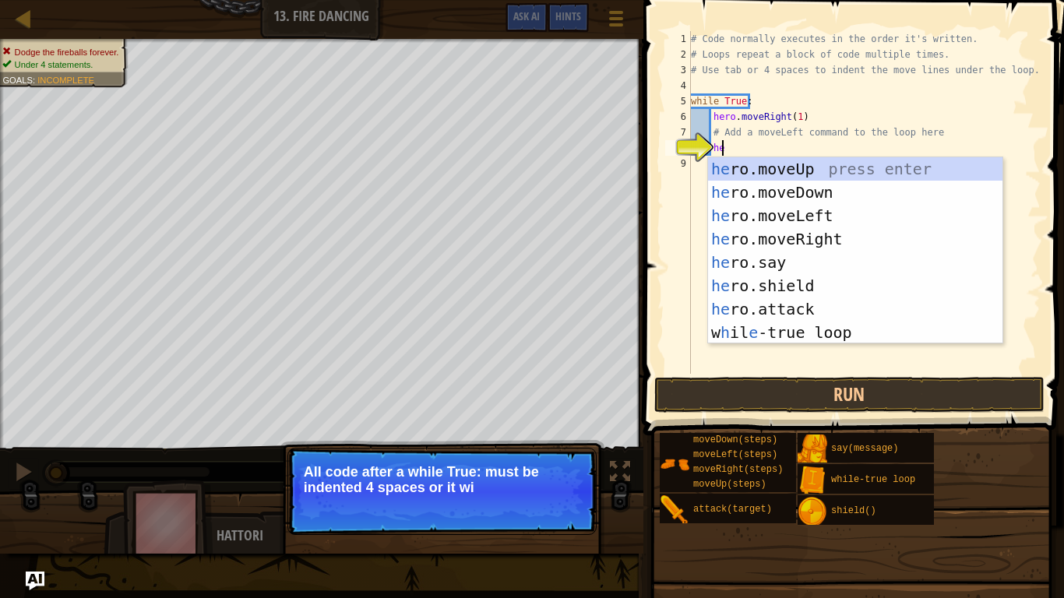
scroll to position [7, 2]
type textarea "her"
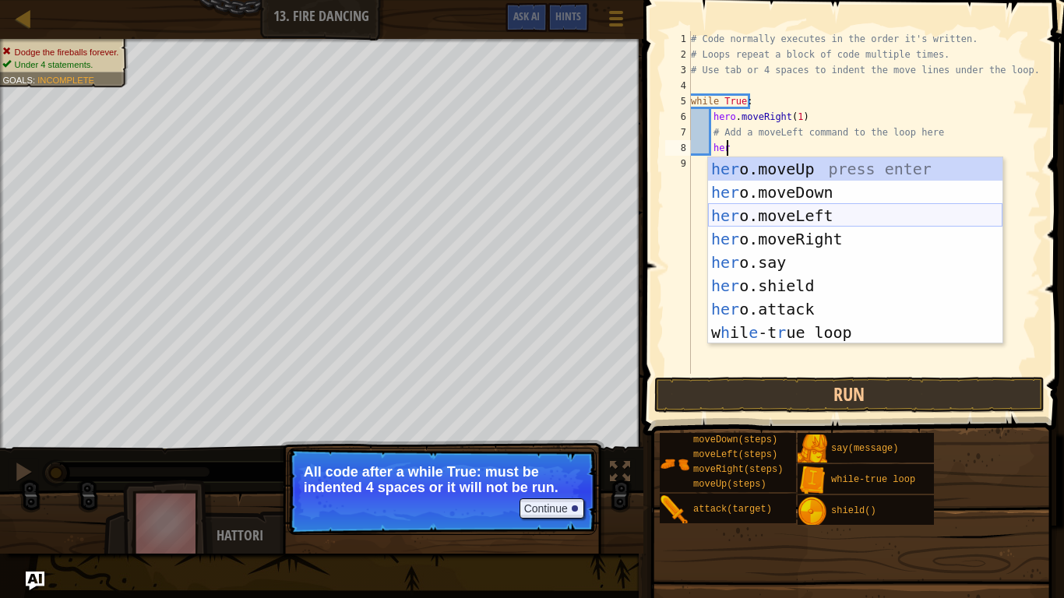
click at [806, 216] on div "her o.moveUp press enter her o.moveDown press enter her o.moveLeft press enter …" at bounding box center [855, 274] width 294 height 234
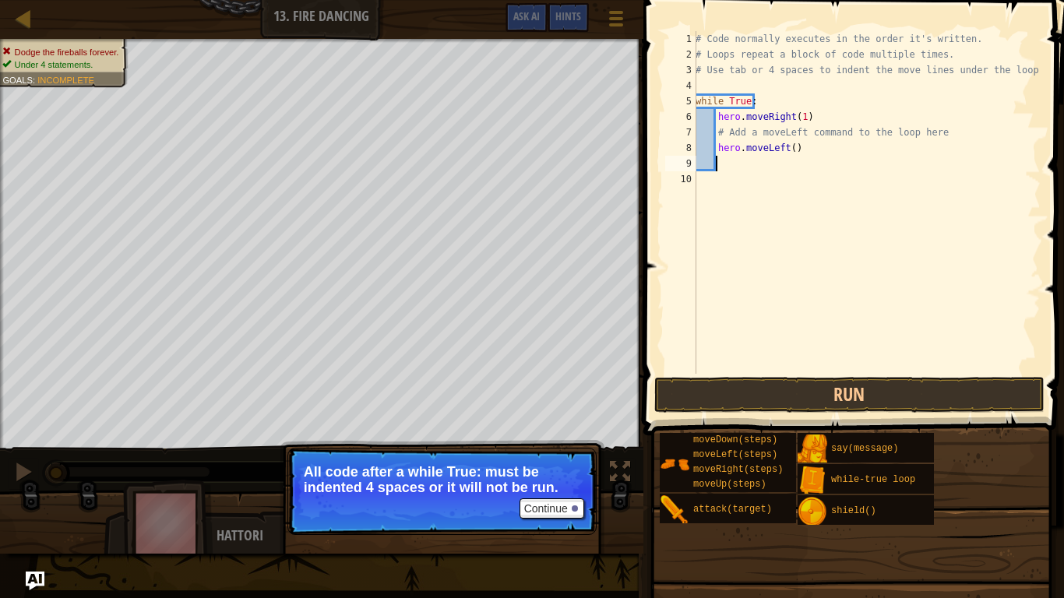
scroll to position [7, 1]
click at [785, 150] on div "# Code normally executes in the order it's written. # Loops repeat a block of c…" at bounding box center [866, 218] width 348 height 374
click at [790, 153] on div "# Code normally executes in the order it's written. # Loops repeat a block of c…" at bounding box center [866, 218] width 348 height 374
type textarea "hero.moveLeft(1)"
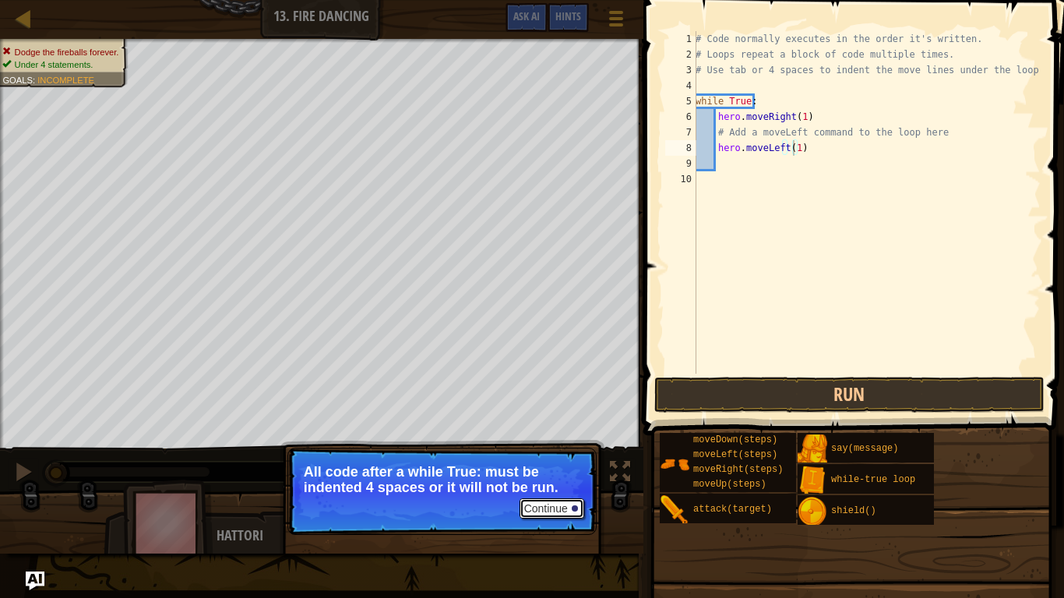
click at [547, 476] on button "Continue" at bounding box center [551, 508] width 65 height 20
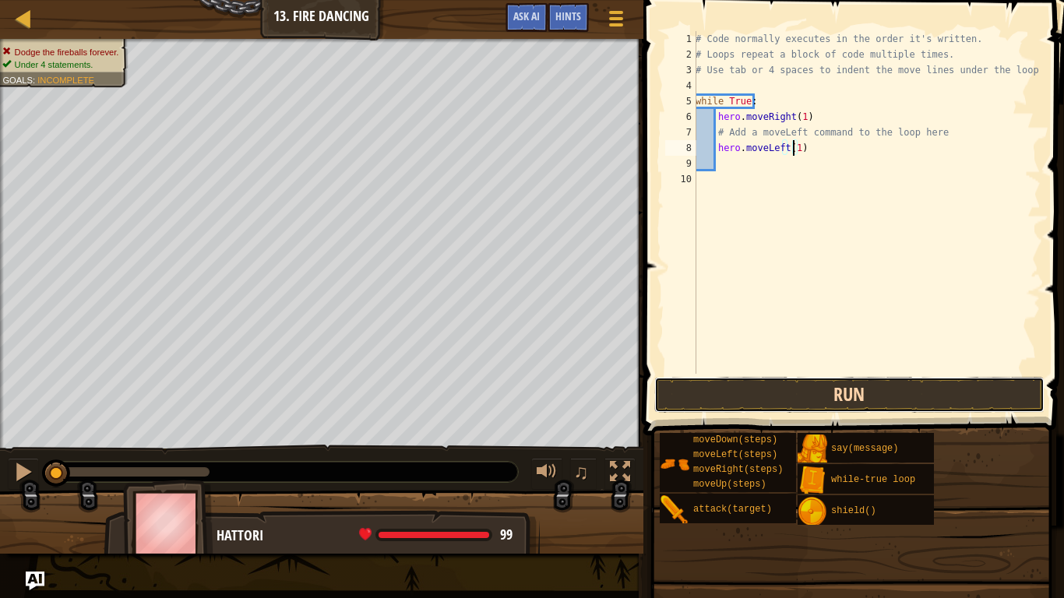
click at [831, 389] on button "Run" at bounding box center [849, 395] width 390 height 36
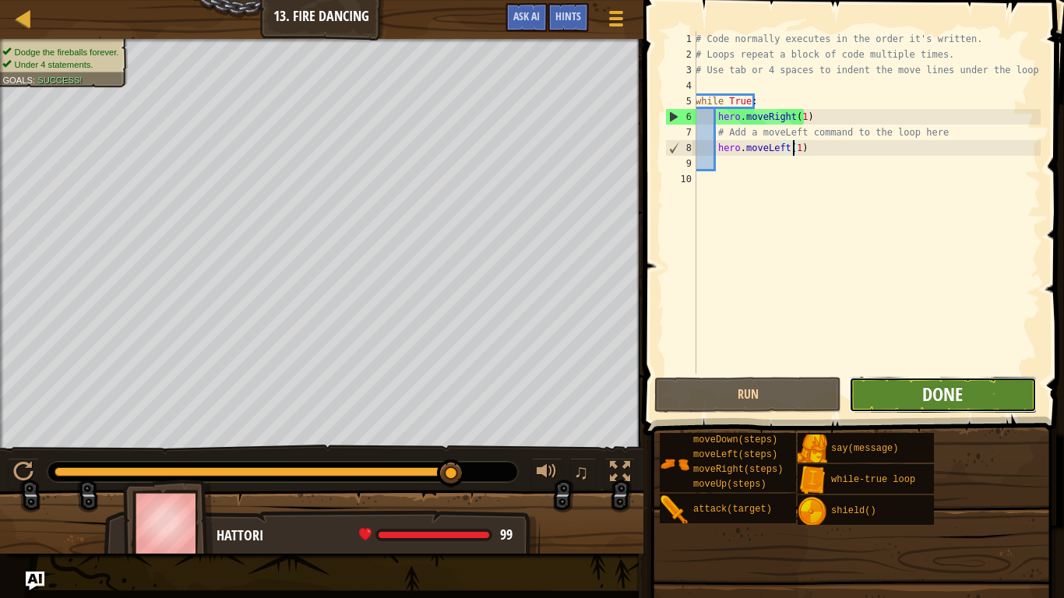
click at [956, 389] on span "Done" at bounding box center [942, 394] width 40 height 25
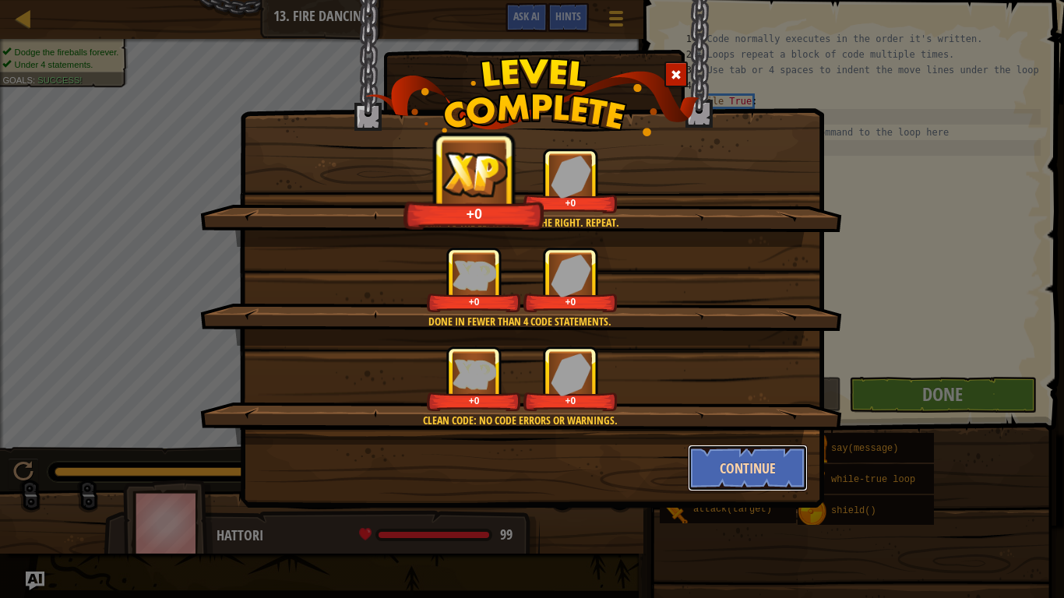
click at [752, 463] on button "Continue" at bounding box center [748, 468] width 121 height 47
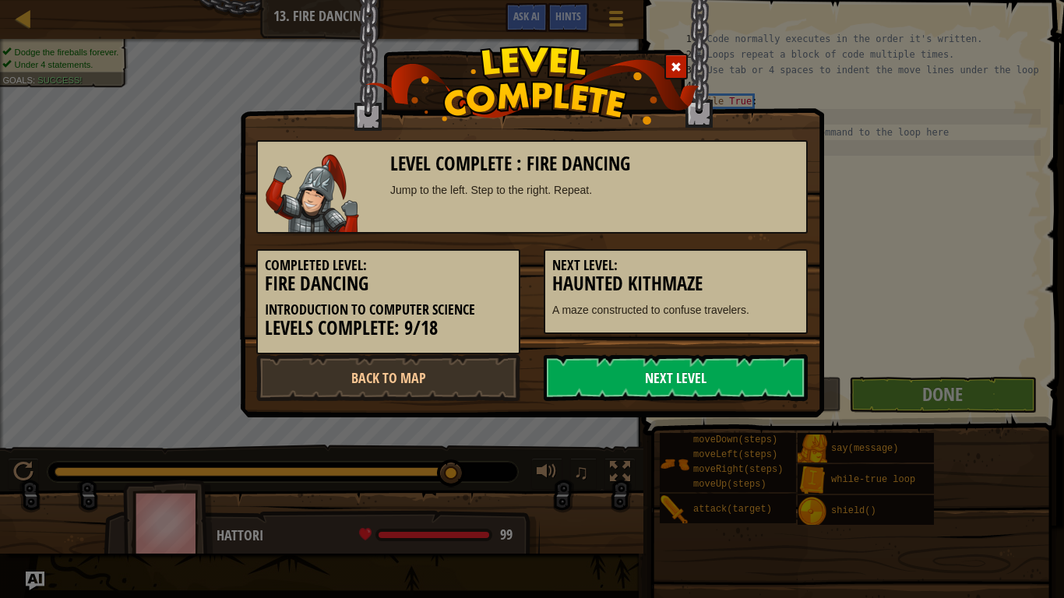
click at [699, 392] on link "Next Level" at bounding box center [676, 377] width 264 height 47
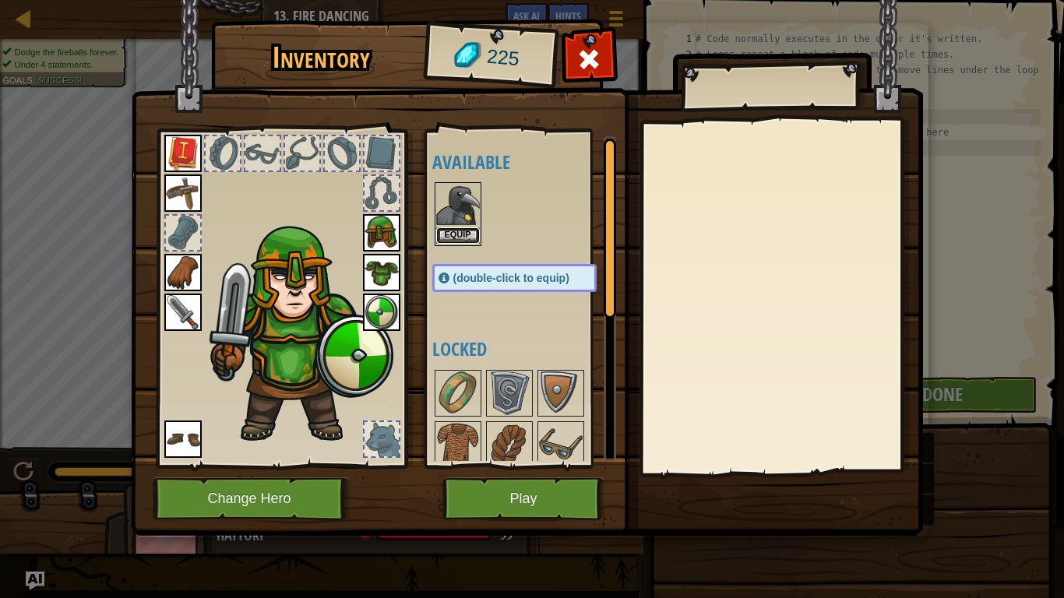
click at [468, 227] on button "Equip" at bounding box center [458, 235] width 44 height 16
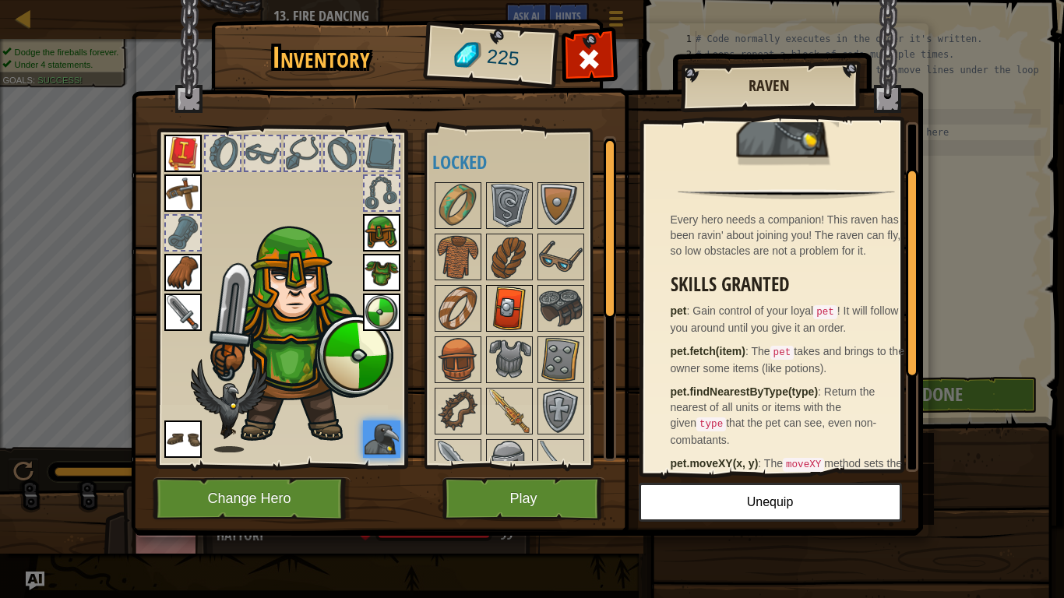
scroll to position [79, 0]
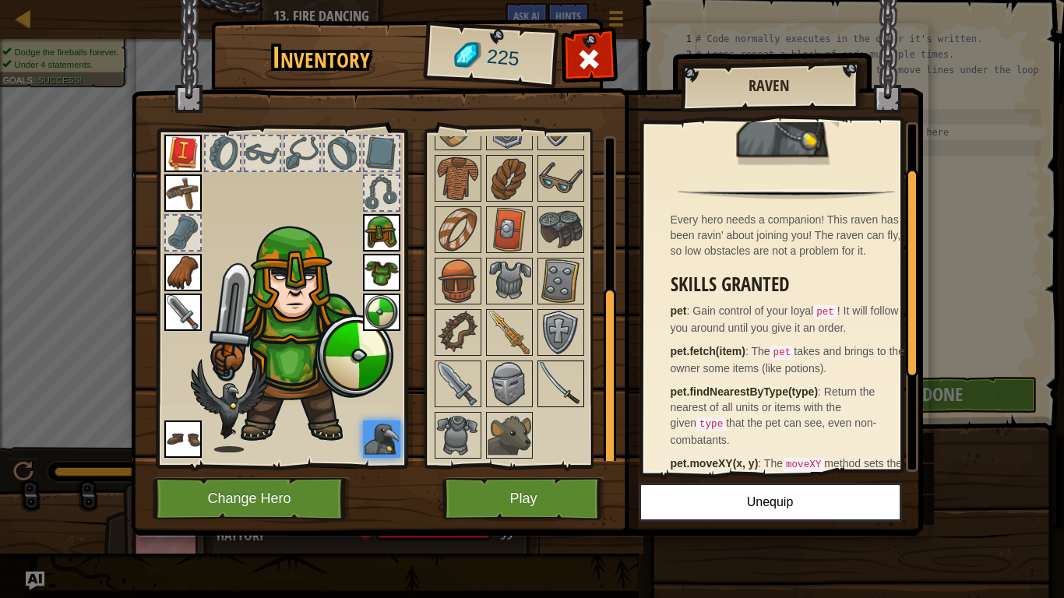
click at [572, 398] on img at bounding box center [561, 384] width 44 height 44
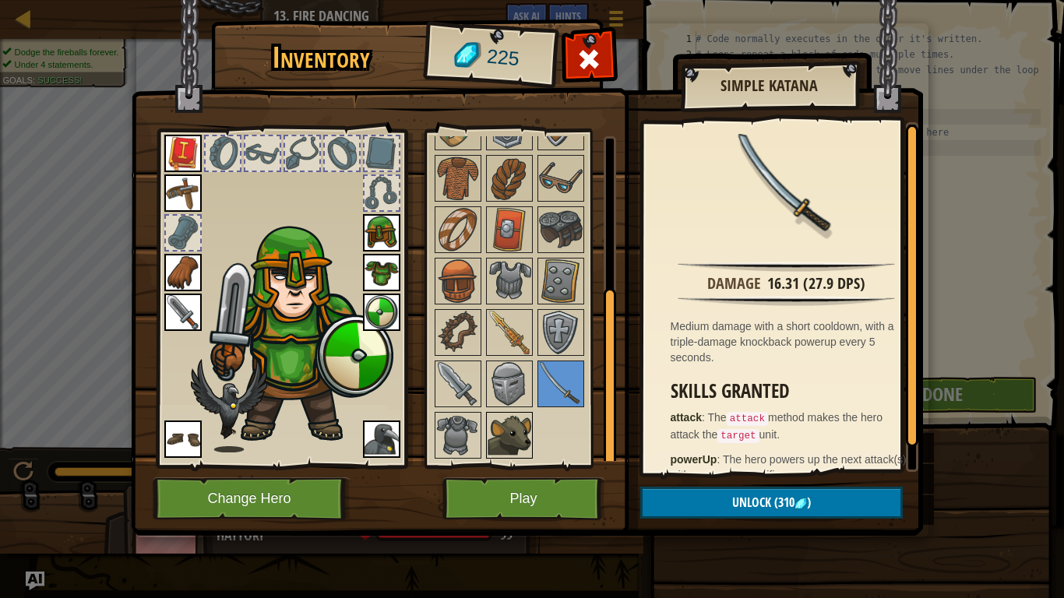
click at [515, 424] on img at bounding box center [509, 435] width 44 height 44
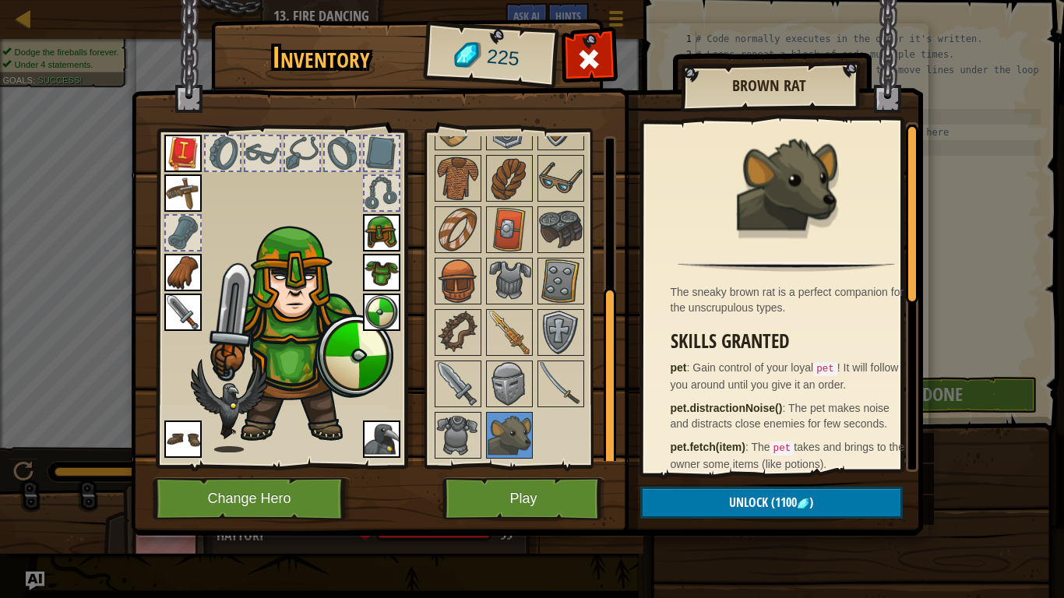
click at [368, 434] on img at bounding box center [381, 438] width 37 height 37
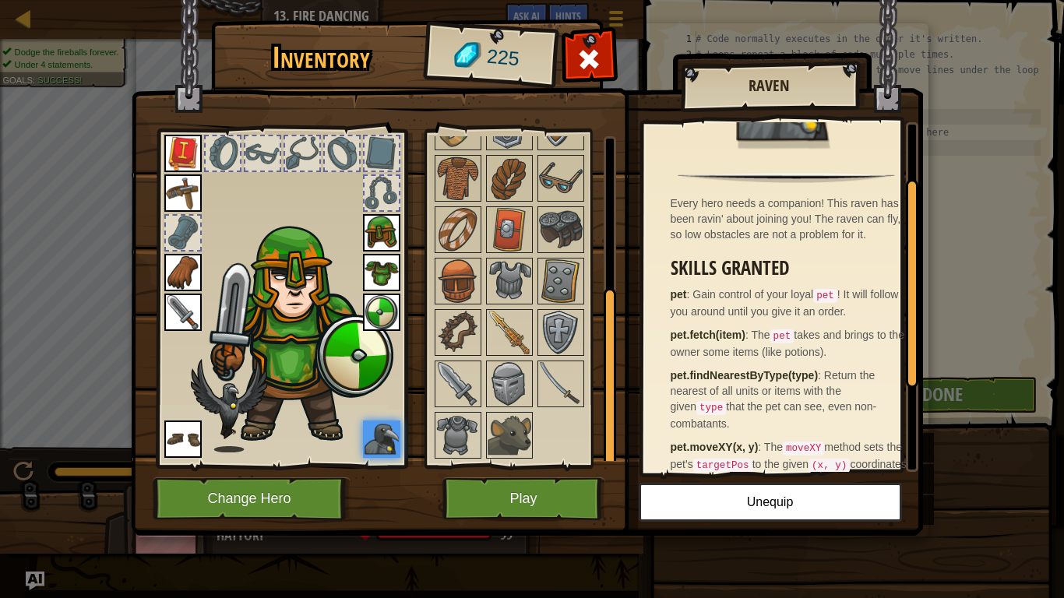
scroll to position [90, 0]
click at [583, 476] on button "Play" at bounding box center [523, 498] width 163 height 43
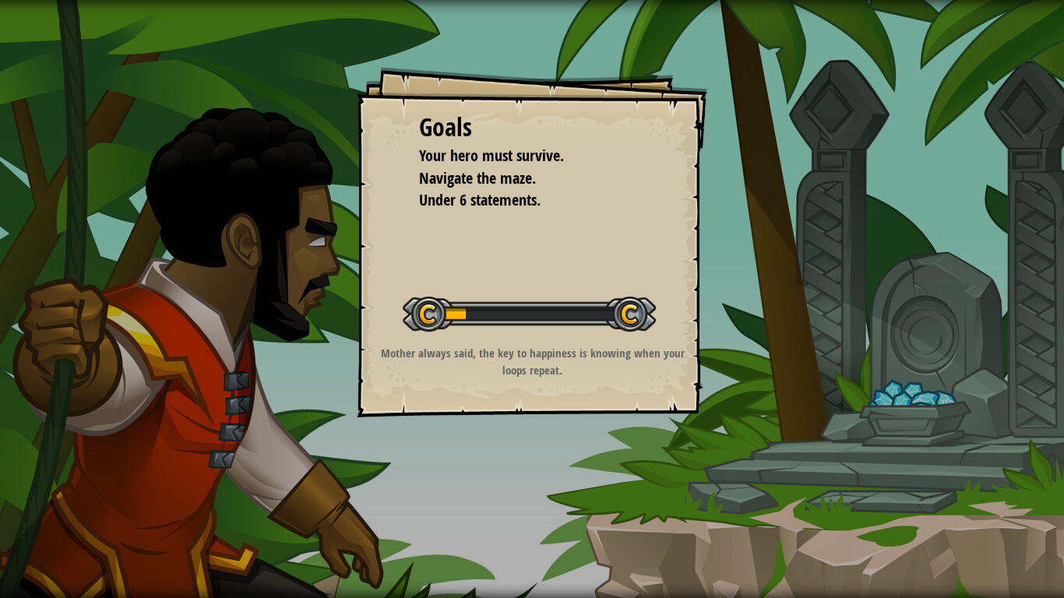
click at [583, 476] on div "Goals Your hero must survive. Navigate the maze. Under 6 statements. Start Leve…" at bounding box center [532, 299] width 1064 height 598
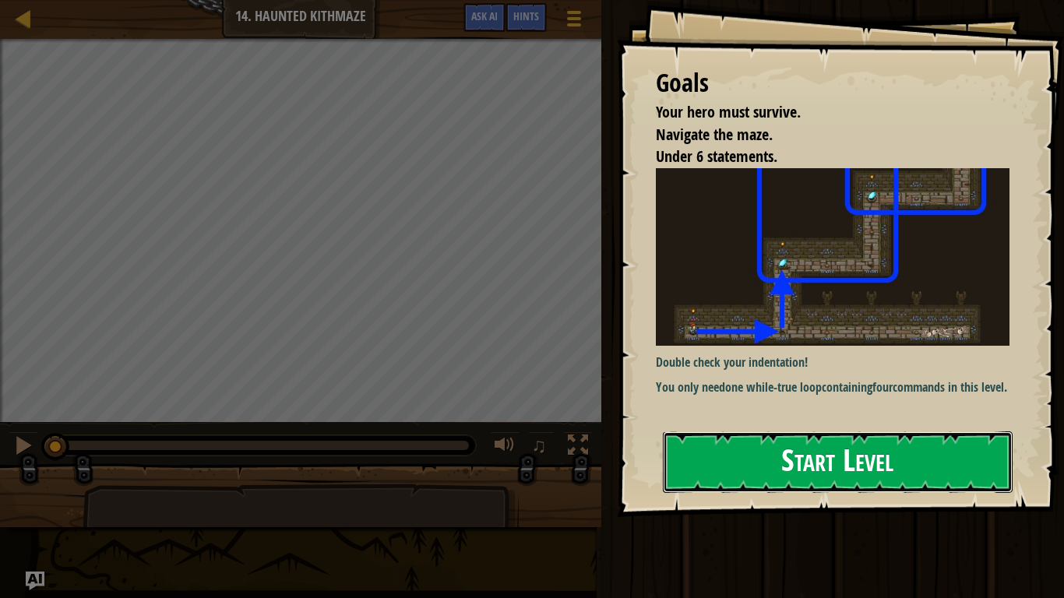
click at [791, 476] on button "Start Level" at bounding box center [838, 462] width 350 height 62
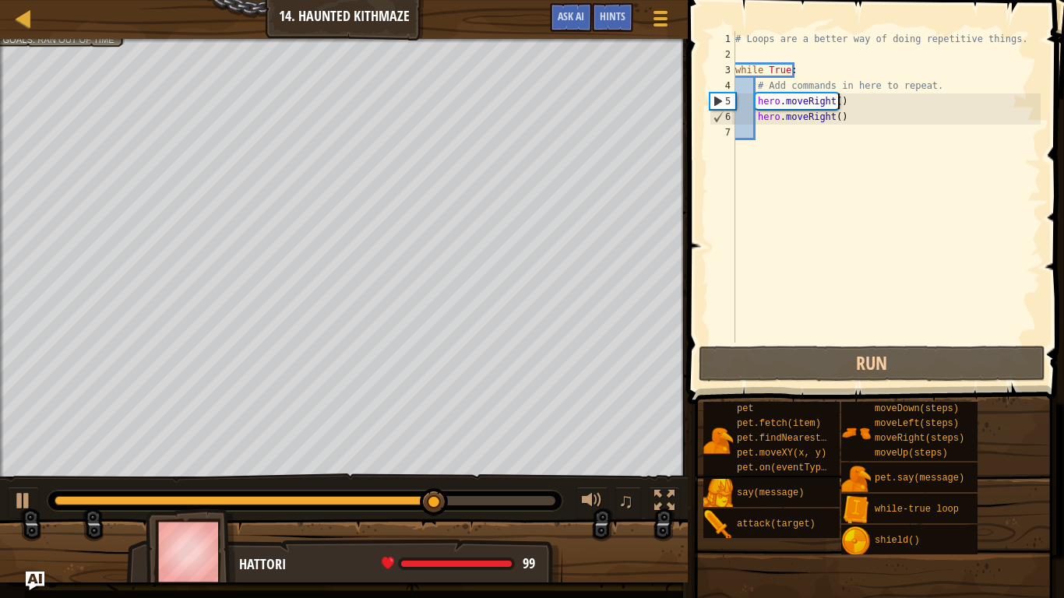
click at [837, 99] on div "# Loops are a better way of doing repetitive things. while True : # Add command…" at bounding box center [886, 202] width 308 height 343
click at [826, 100] on div "# Loops are a better way of doing repetitive things. while True : # Add command…" at bounding box center [886, 202] width 308 height 343
click at [832, 100] on div "# Loops are a better way of doing repetitive things. while True : # Add command…" at bounding box center [886, 202] width 308 height 343
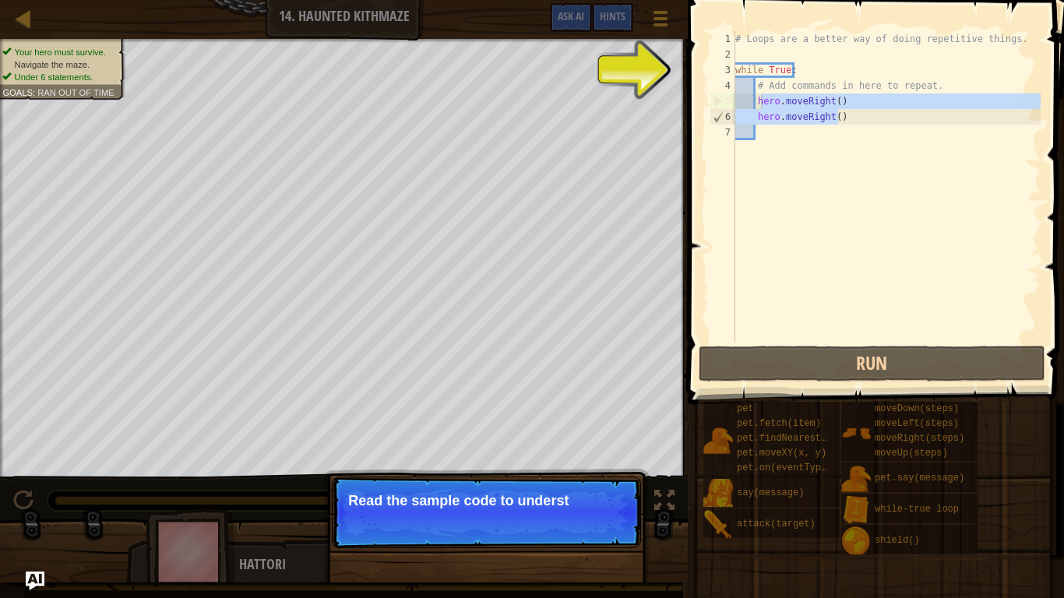
drag, startPoint x: 862, startPoint y: 120, endPoint x: 762, endPoint y: 103, distance: 101.1
click at [762, 103] on div "# Loops are a better way of doing repetitive things. while True : # Add command…" at bounding box center [886, 202] width 308 height 343
type textarea "hero.moveRight() hero.moveRight()"
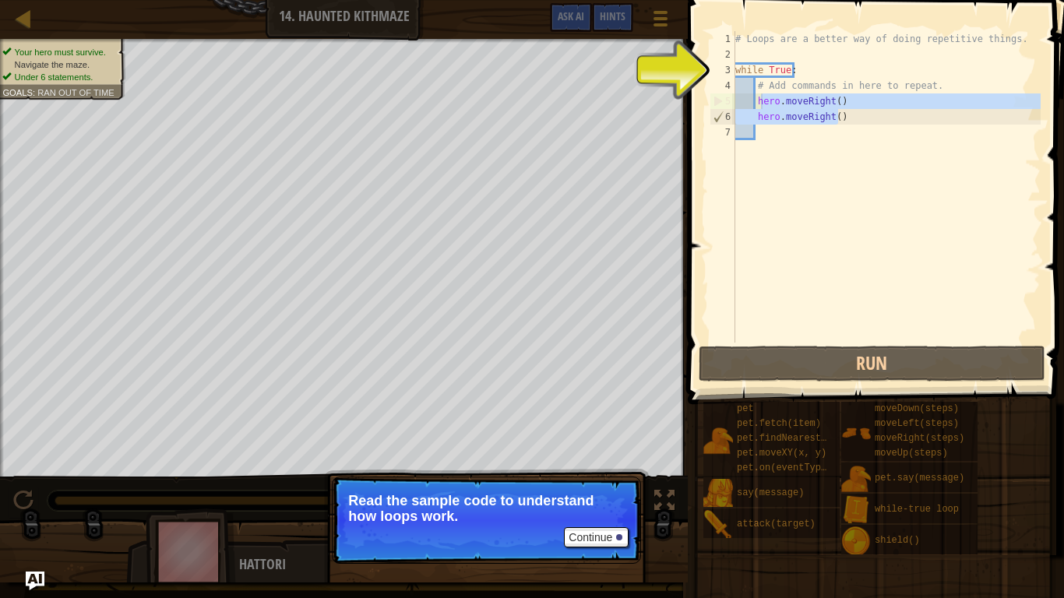
drag, startPoint x: 762, startPoint y: 103, endPoint x: 863, endPoint y: 166, distance: 118.6
click at [863, 166] on div "# Loops are a better way of doing repetitive things. while True : # Add command…" at bounding box center [886, 202] width 308 height 343
click at [826, 106] on div "# Loops are a better way of doing repetitive things. while True : # Add command…" at bounding box center [886, 202] width 308 height 343
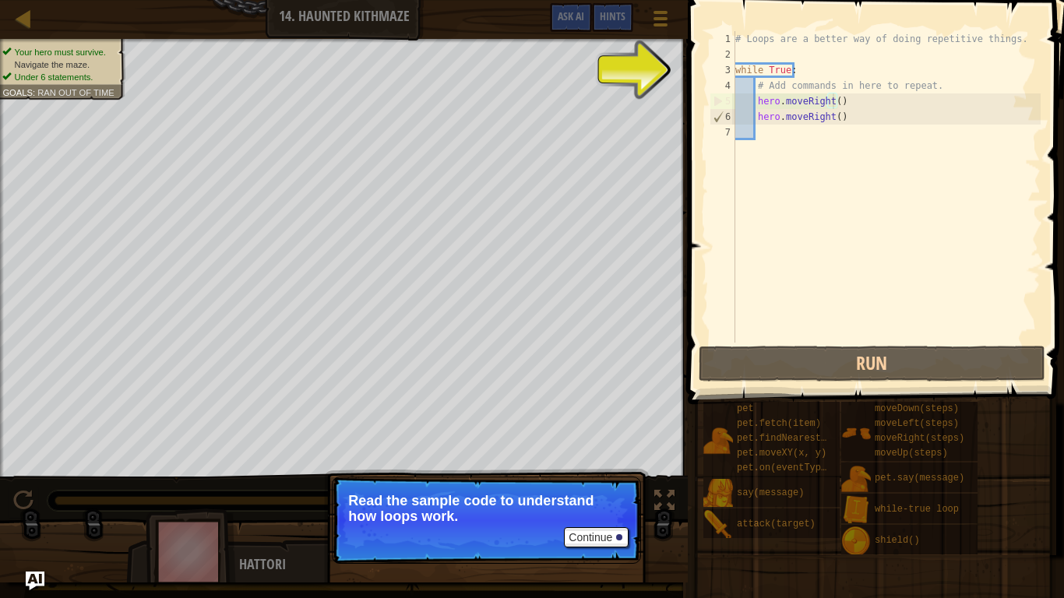
click at [831, 104] on div "# Loops are a better way of doing repetitive things. while True : # Add command…" at bounding box center [886, 202] width 308 height 343
drag, startPoint x: 853, startPoint y: 118, endPoint x: 752, endPoint y: 101, distance: 101.8
click at [752, 101] on div "# Loops are a better way of doing repetitive things. while True : # Add command…" at bounding box center [886, 202] width 308 height 343
type textarea "hero.moveRight() hero.moveRight()"
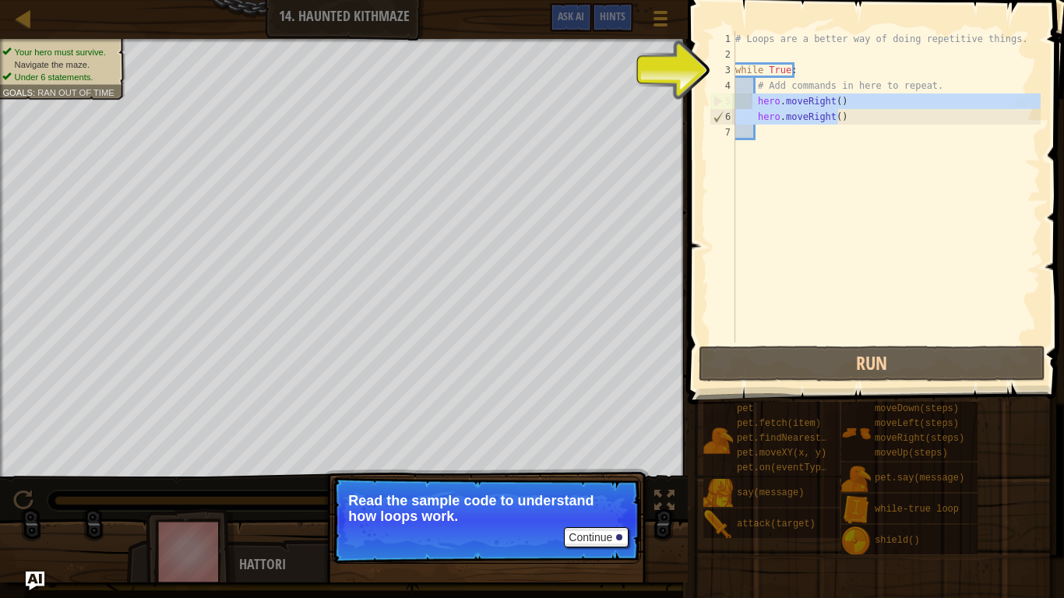
drag, startPoint x: 752, startPoint y: 101, endPoint x: 864, endPoint y: 182, distance: 137.7
click at [864, 182] on div "# Loops are a better way of doing repetitive things. while True : # Add command…" at bounding box center [886, 202] width 308 height 343
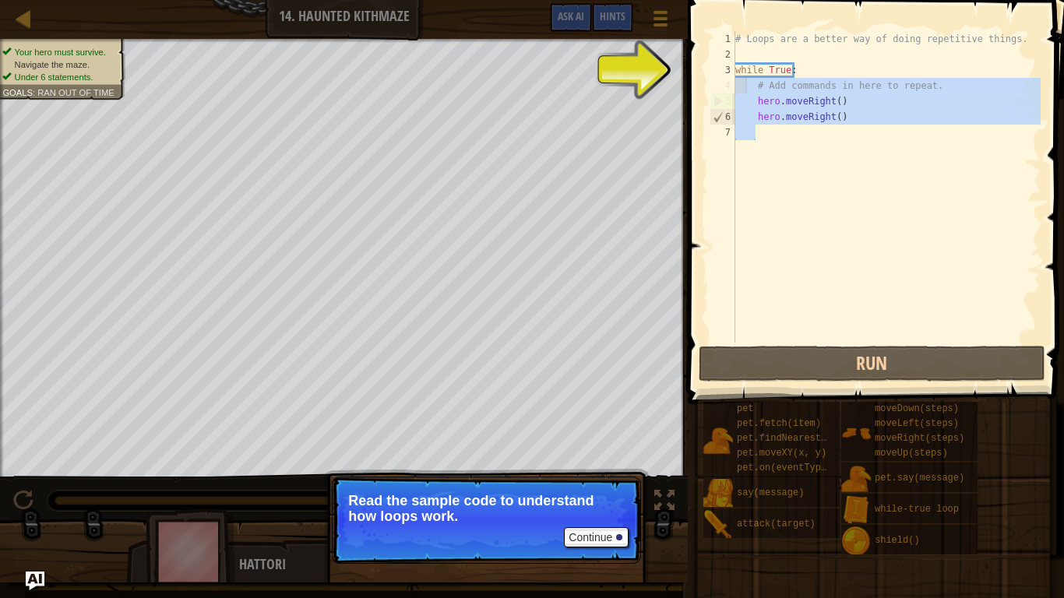
drag, startPoint x: 861, startPoint y: 167, endPoint x: 748, endPoint y: 93, distance: 135.6
click at [748, 93] on div "# Loops are a better way of doing repetitive things. while True : # Add command…" at bounding box center [886, 202] width 308 height 343
type textarea "# Add commands in here to repeat. hero.moveRight()"
click at [906, 210] on div "# Loops are a better way of doing repetitive things. while True : # Add command…" at bounding box center [886, 202] width 308 height 343
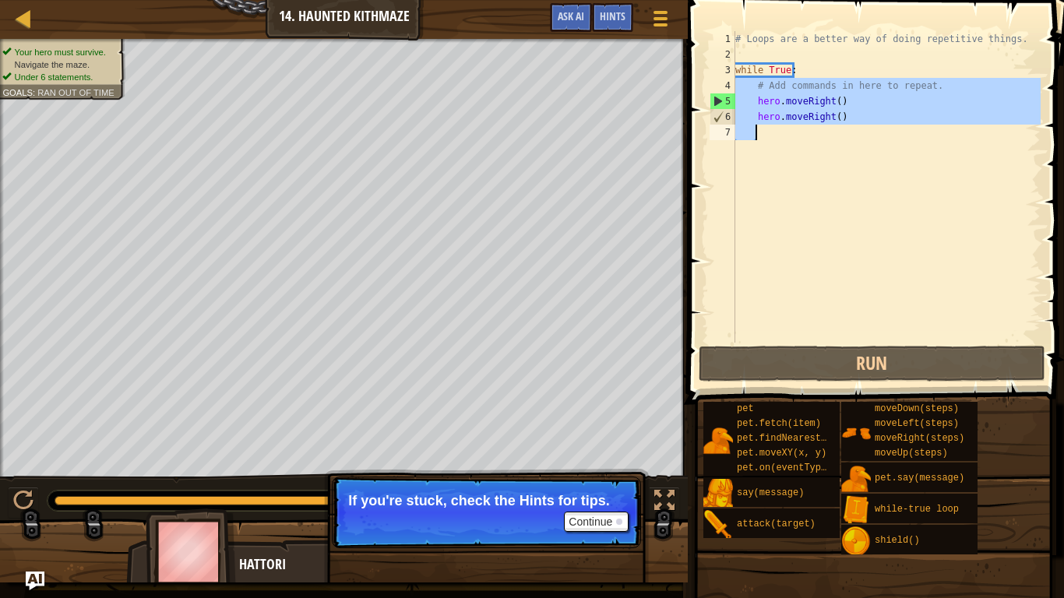
drag, startPoint x: 728, startPoint y: 79, endPoint x: 762, endPoint y: 137, distance: 66.6
click at [762, 137] on div "1 2 3 4 5 6 7 # Loops are a better way of doing repetitive things. while True :…" at bounding box center [873, 186] width 334 height 311
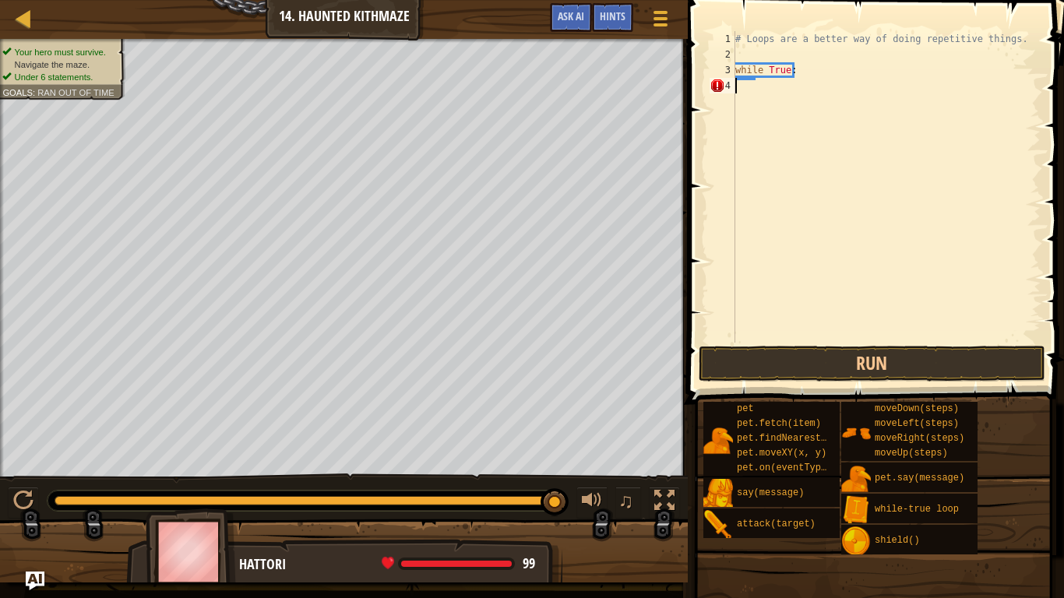
click at [758, 90] on div "# Loops are a better way of doing repetitive things. while True :" at bounding box center [886, 202] width 308 height 343
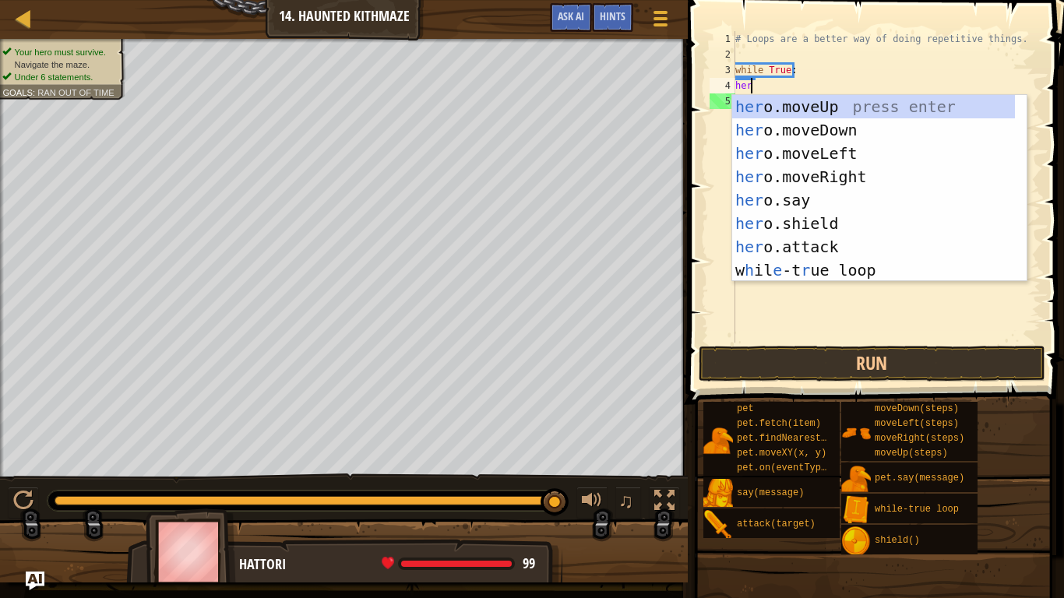
scroll to position [7, 1]
click at [801, 76] on div "# Loops are a better way of doing repetitive things. while True : her" at bounding box center [886, 202] width 308 height 343
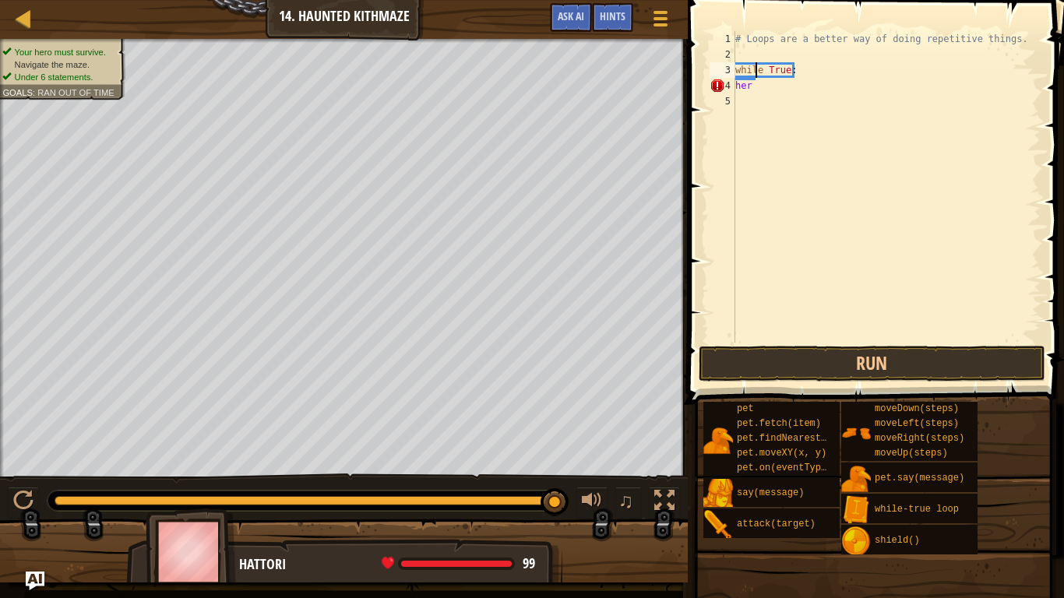
click at [758, 68] on div "# Loops are a better way of doing repetitive things. while True : her" at bounding box center [886, 202] width 308 height 343
click at [763, 87] on div "# Loops are a better way of doing repetitive things. while True : her" at bounding box center [886, 202] width 308 height 343
type textarea "h"
click at [758, 108] on div "# Loops are a better way of doing repetitive things. while True :" at bounding box center [886, 202] width 308 height 343
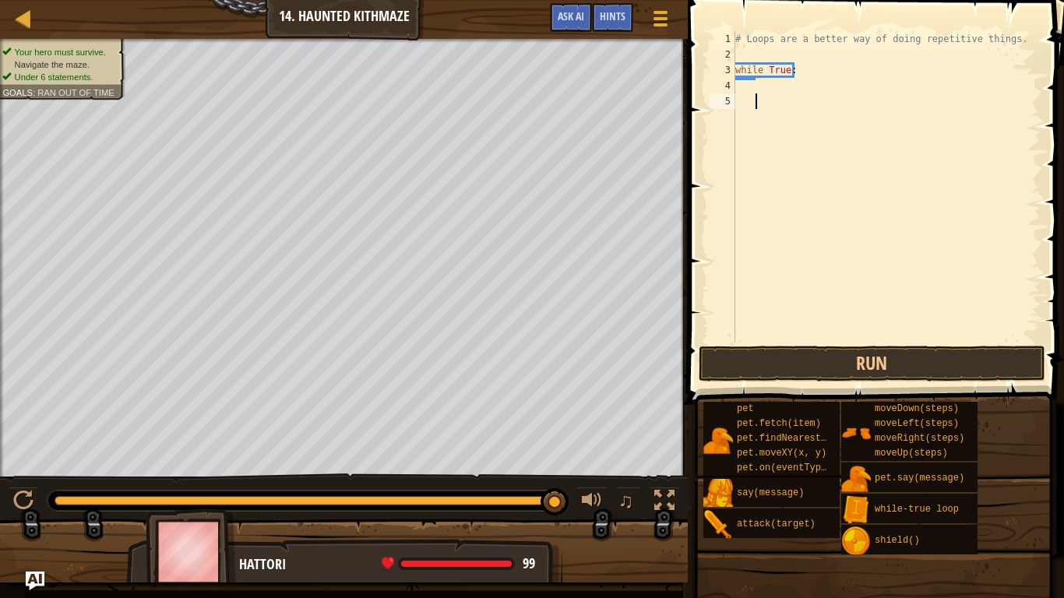
click at [752, 76] on div "# Loops are a better way of doing repetitive things. while True :" at bounding box center [886, 202] width 308 height 343
type textarea "while True:"
click at [758, 85] on div "# Loops are a better way of doing repetitive things. while True :" at bounding box center [886, 202] width 308 height 343
type textarea "her"
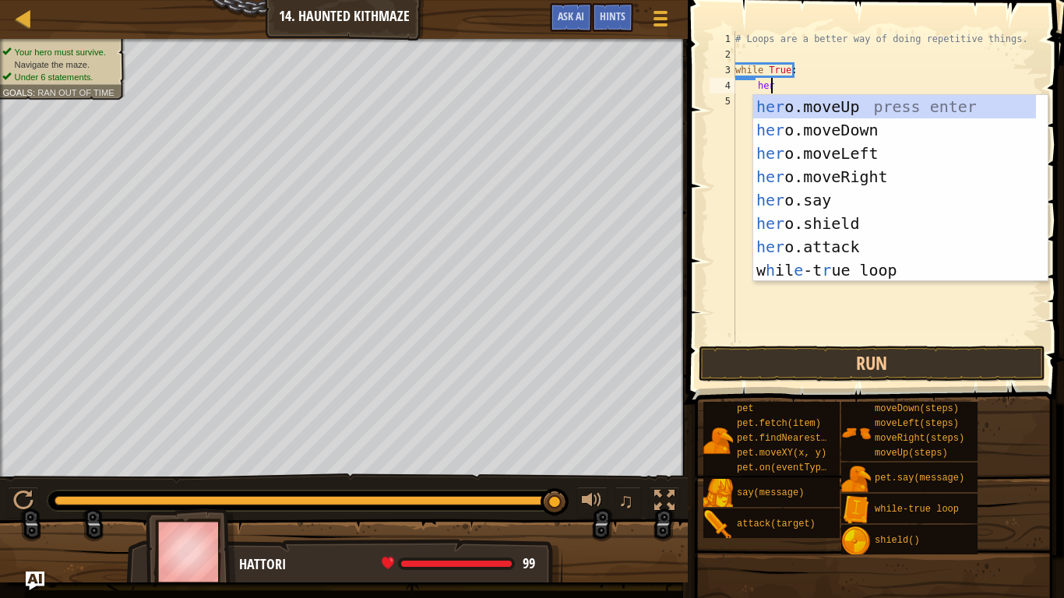
scroll to position [7, 2]
click at [892, 183] on div "her o.moveUp press enter her o.moveDown press enter her o.moveLeft press enter …" at bounding box center [894, 212] width 283 height 234
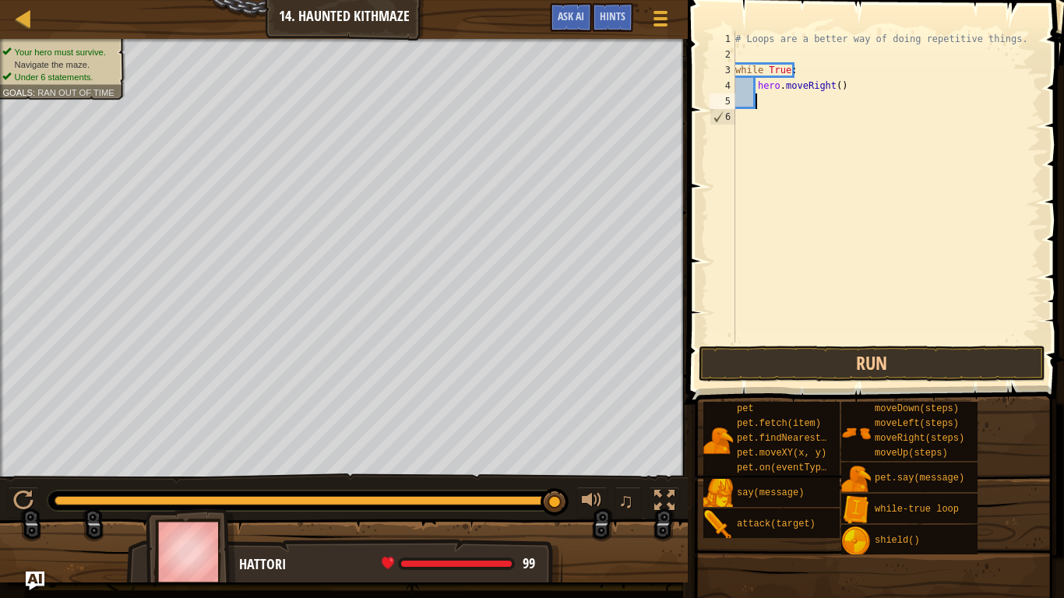
scroll to position [7, 1]
click at [833, 89] on div "# Loops are a better way of doing repetitive things. while True : hero . moveRi…" at bounding box center [886, 202] width 308 height 343
type textarea "hero.moveRight(1)"
click at [777, 108] on div "# Loops are a better way of doing repetitive things. while True : hero . moveRi…" at bounding box center [886, 202] width 308 height 343
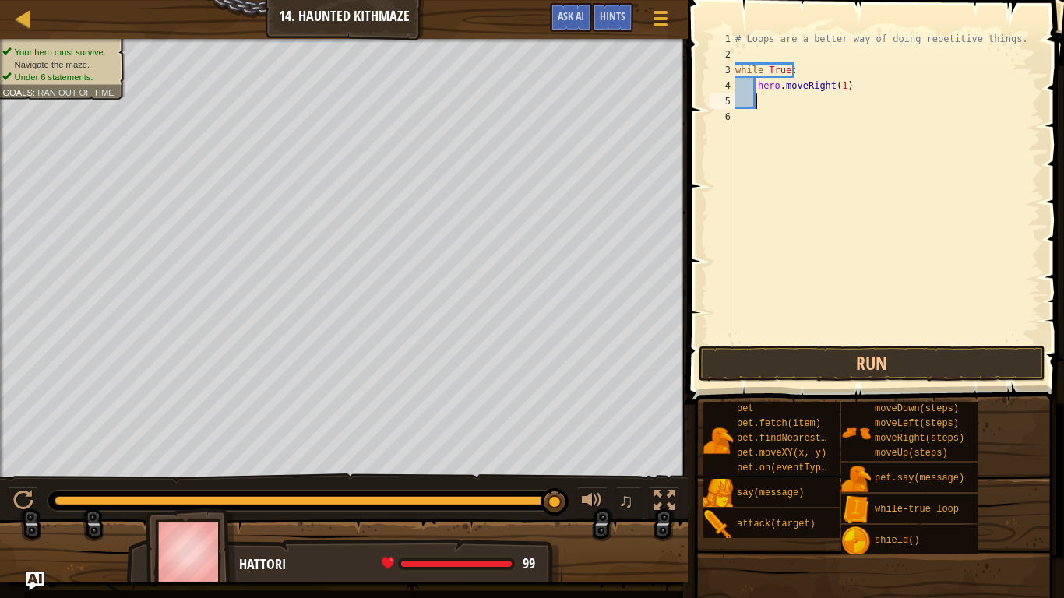
type textarea "her"
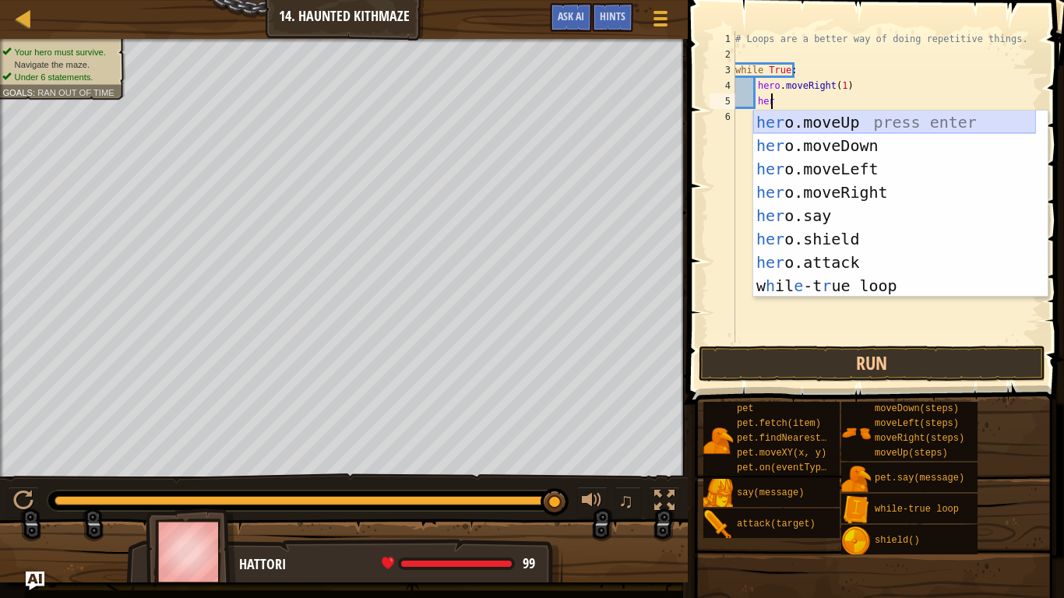
click at [858, 129] on div "her o.moveUp press enter her o.moveDown press enter her o.moveLeft press enter …" at bounding box center [894, 228] width 283 height 234
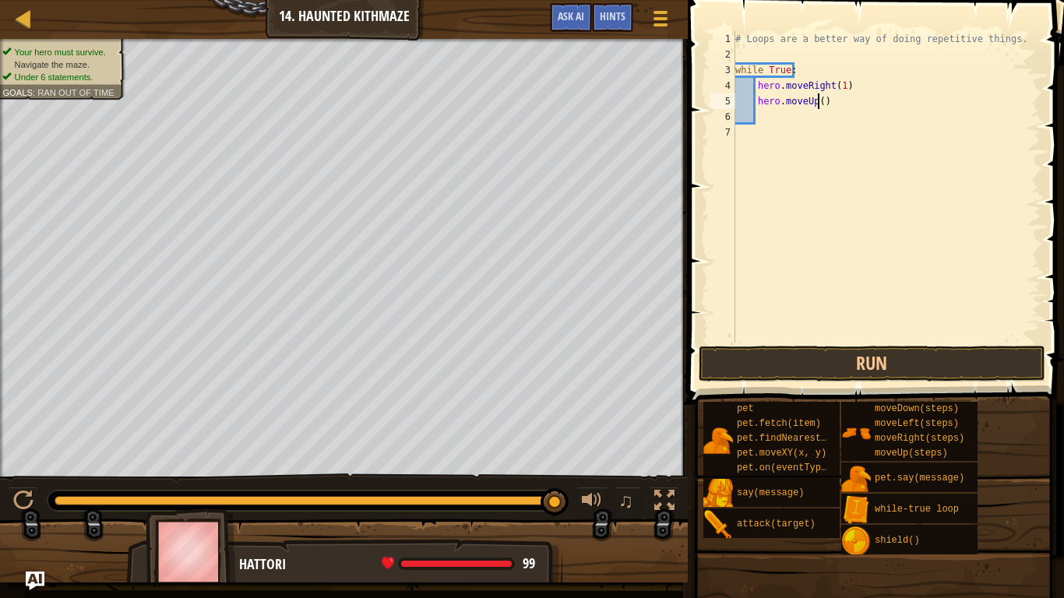
click at [816, 100] on div "# Loops are a better way of doing repetitive things. while True : hero . moveRi…" at bounding box center [886, 202] width 308 height 343
click at [834, 83] on div "# Loops are a better way of doing repetitive things. while True : hero . moveRi…" at bounding box center [886, 202] width 308 height 343
click at [836, 86] on div "# Loops are a better way of doing repetitive things. while True : hero . moveRi…" at bounding box center [886, 202] width 308 height 343
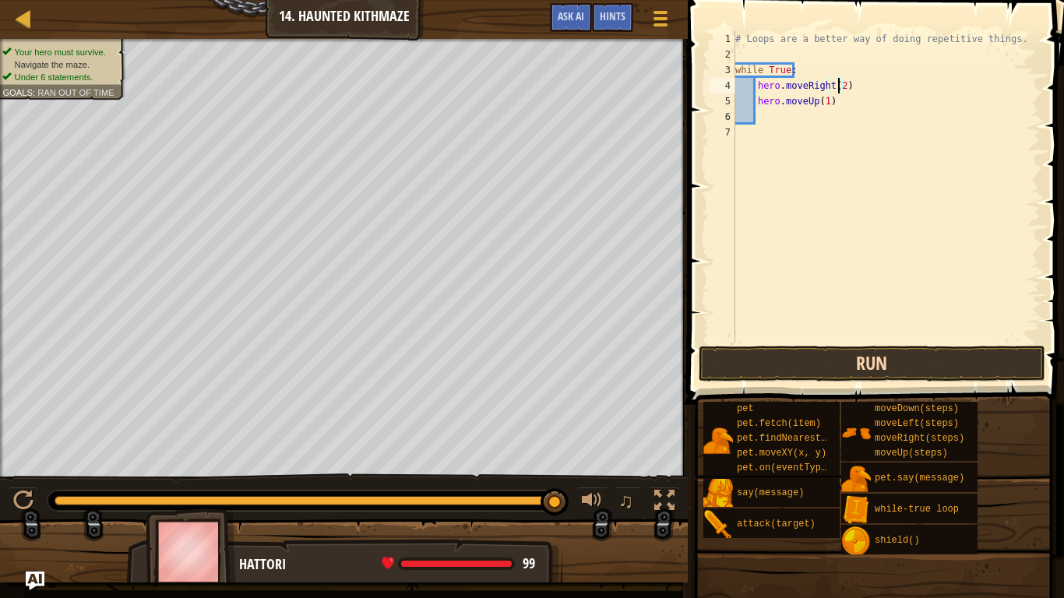
type textarea "hero.moveRight(2)"
click at [851, 358] on button "Run" at bounding box center [871, 364] width 347 height 36
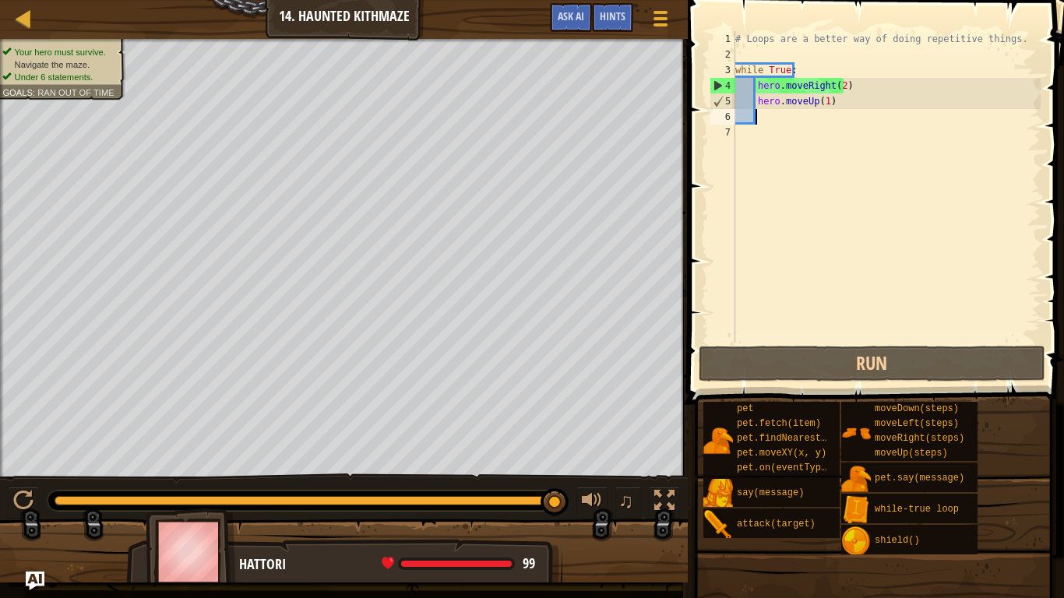
click at [769, 110] on div "# Loops are a better way of doing repetitive things. while True : hero . moveRi…" at bounding box center [886, 202] width 308 height 343
click at [833, 100] on div "# Loops are a better way of doing repetitive things. while True : hero . moveRi…" at bounding box center [886, 202] width 308 height 343
click at [819, 104] on div "# Loops are a better way of doing repetitive things. while True : hero . moveRi…" at bounding box center [886, 202] width 308 height 343
click at [825, 103] on div "# Loops are a better way of doing repetitive things. while True : hero . moveRi…" at bounding box center [886, 202] width 308 height 343
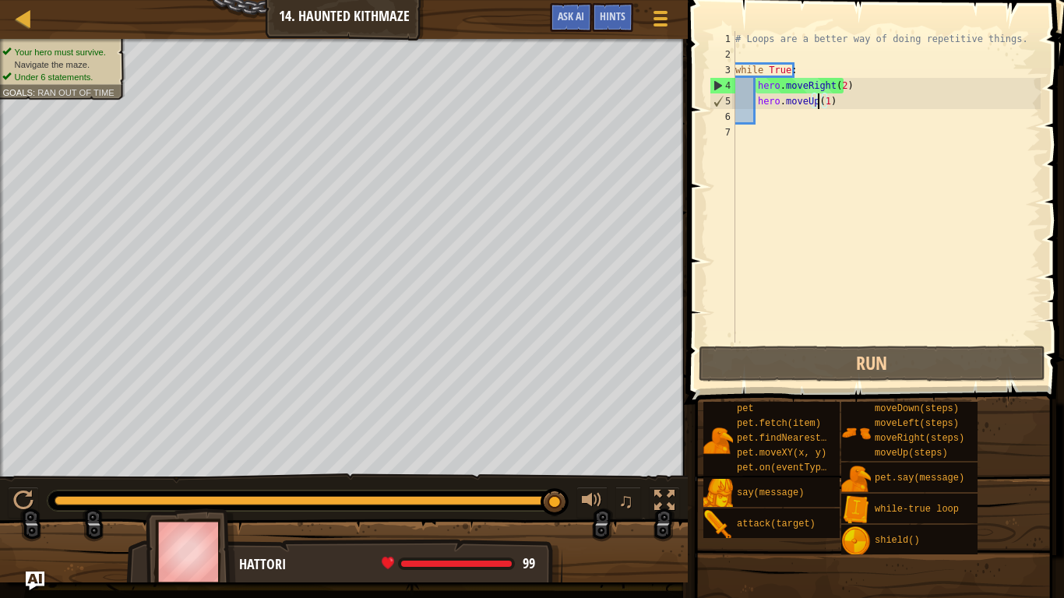
click at [818, 102] on div "# Loops are a better way of doing repetitive things. while True : hero . moveRi…" at bounding box center [886, 202] width 308 height 343
click at [821, 104] on div "# Loops are a better way of doing repetitive things. while True : hero . moveRi…" at bounding box center [886, 202] width 308 height 343
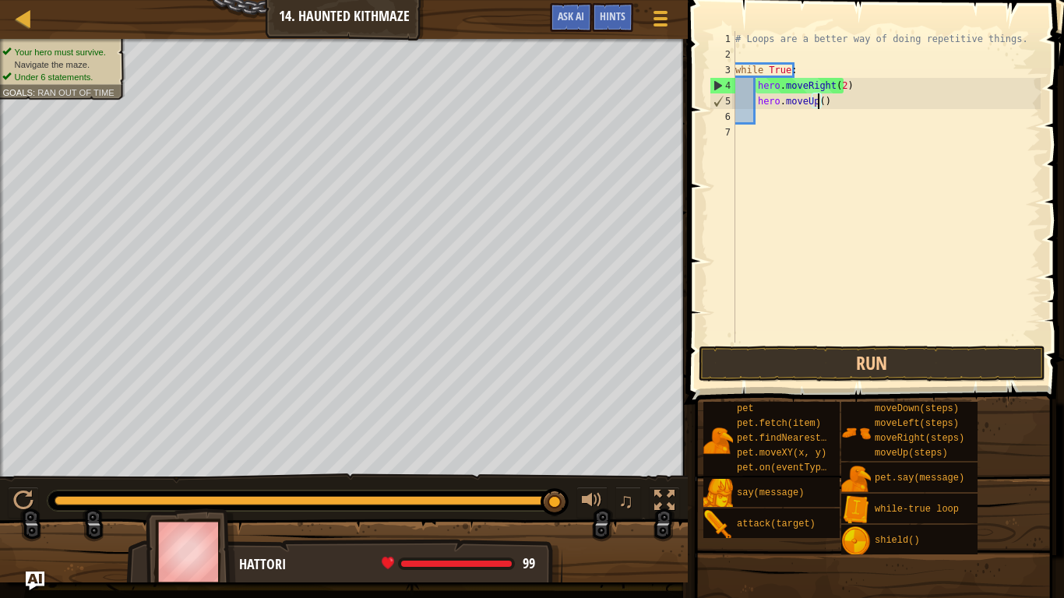
scroll to position [7, 7]
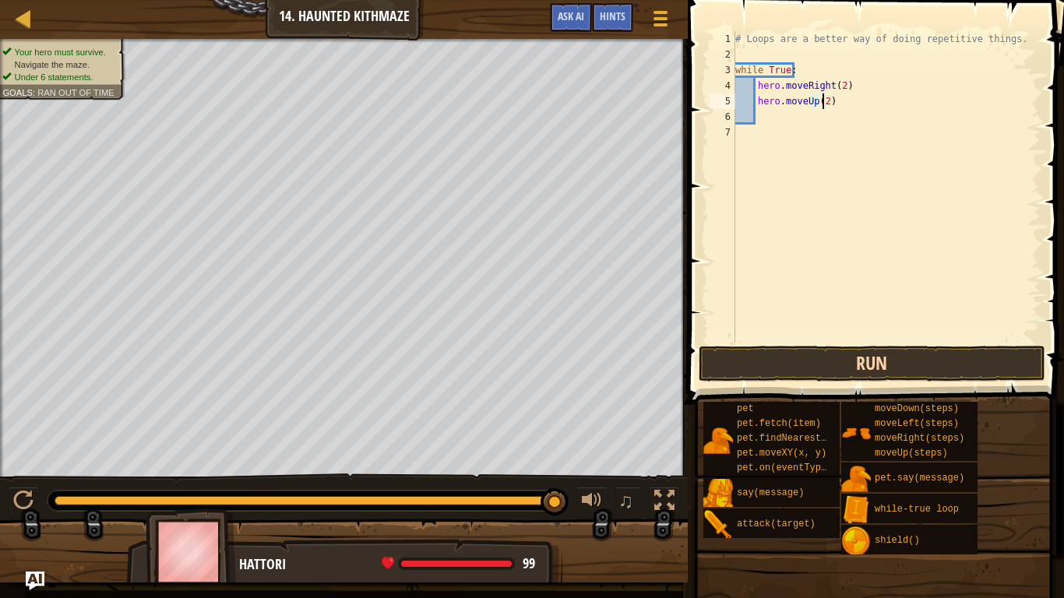
type textarea "hero.moveUp(2)"
click at [835, 363] on button "Run" at bounding box center [871, 364] width 347 height 36
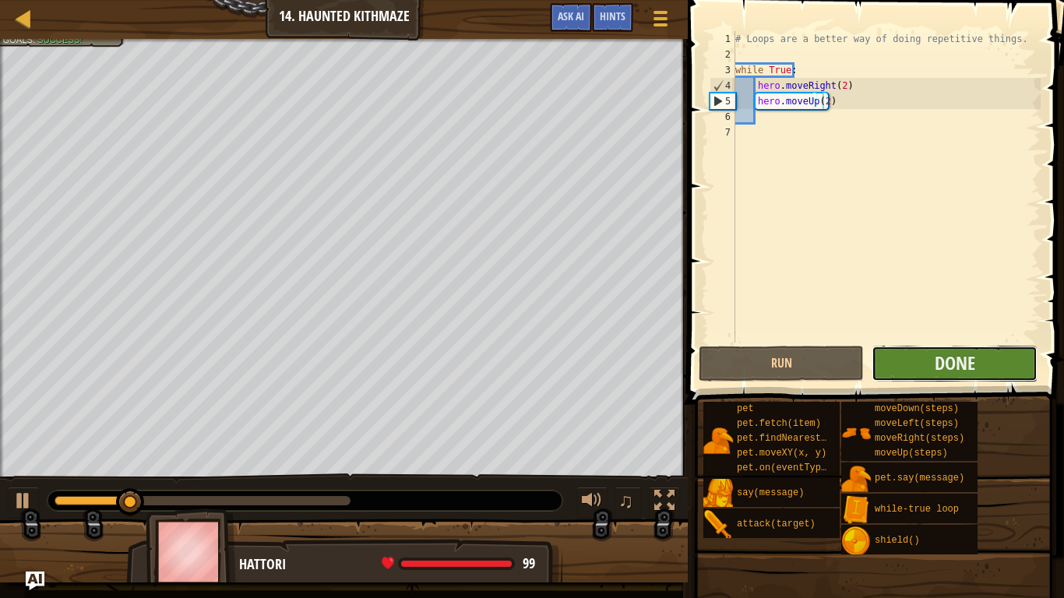
click at [980, 357] on button "Done" at bounding box center [953, 364] width 165 height 36
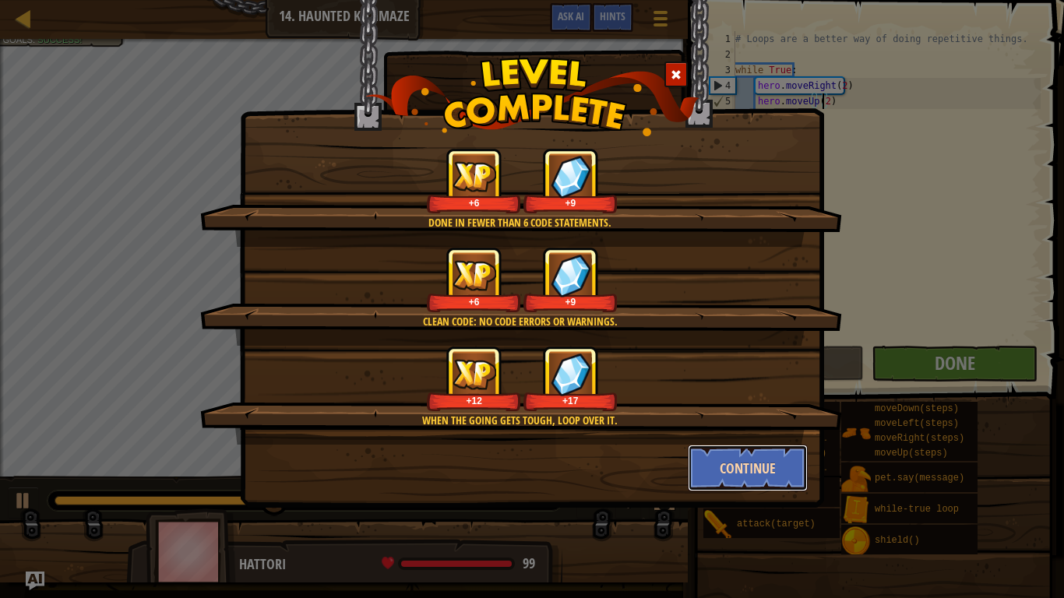
click at [769, 466] on button "Continue" at bounding box center [748, 468] width 121 height 47
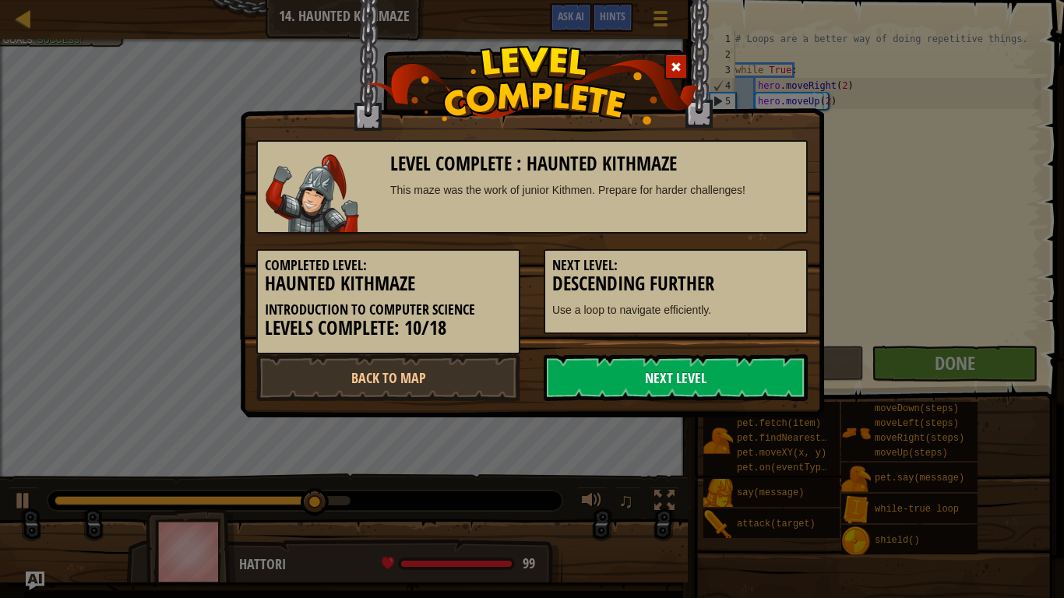
click at [676, 373] on link "Next Level" at bounding box center [676, 377] width 264 height 47
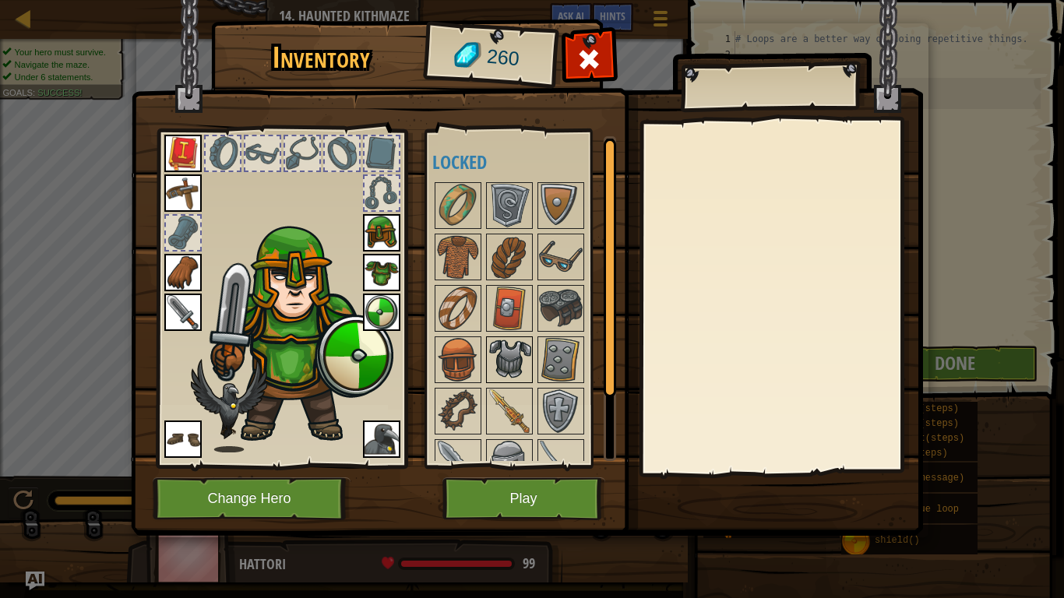
scroll to position [79, 0]
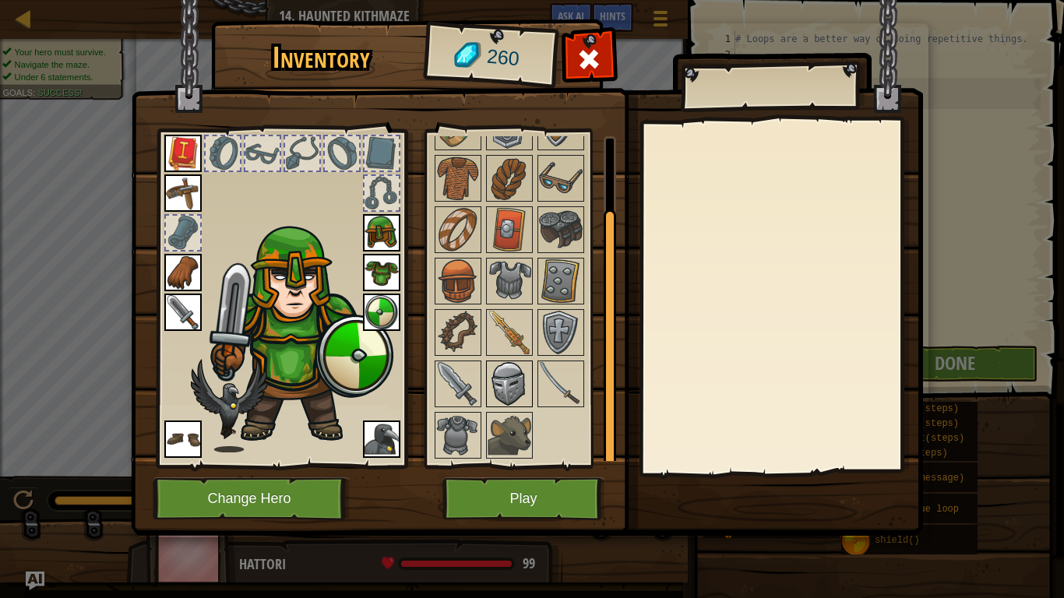
click at [515, 384] on img at bounding box center [509, 384] width 44 height 44
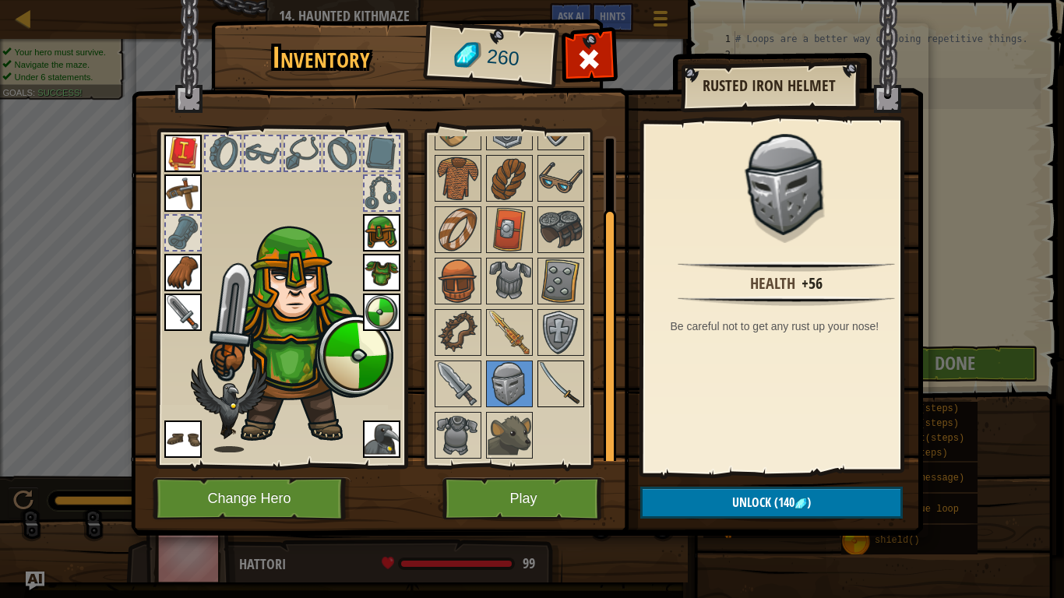
click at [550, 396] on img at bounding box center [561, 384] width 44 height 44
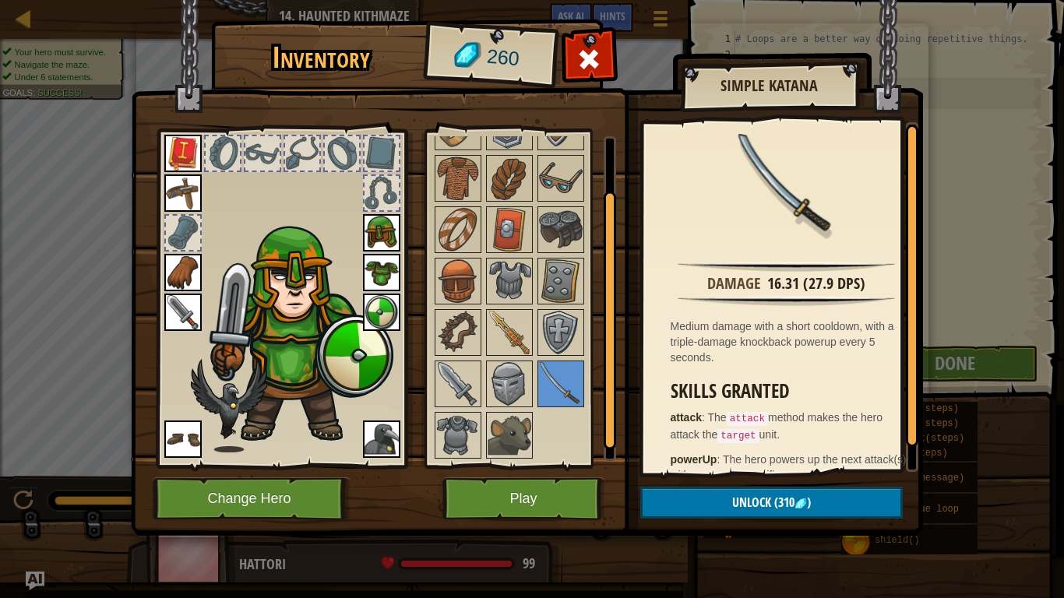
scroll to position [0, 0]
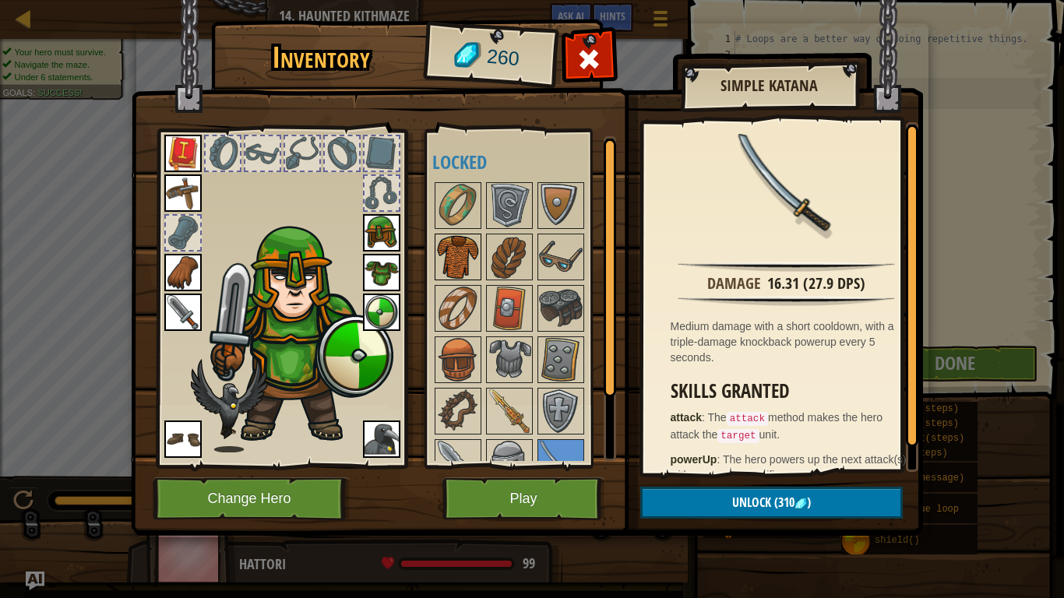
click at [455, 269] on img at bounding box center [458, 257] width 44 height 44
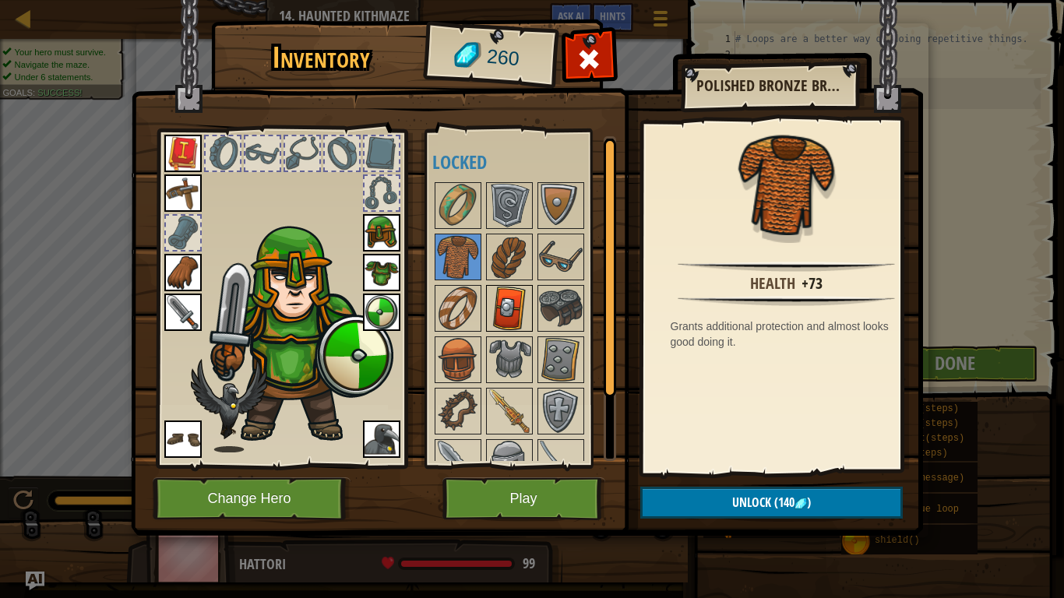
click at [530, 309] on img at bounding box center [509, 309] width 44 height 44
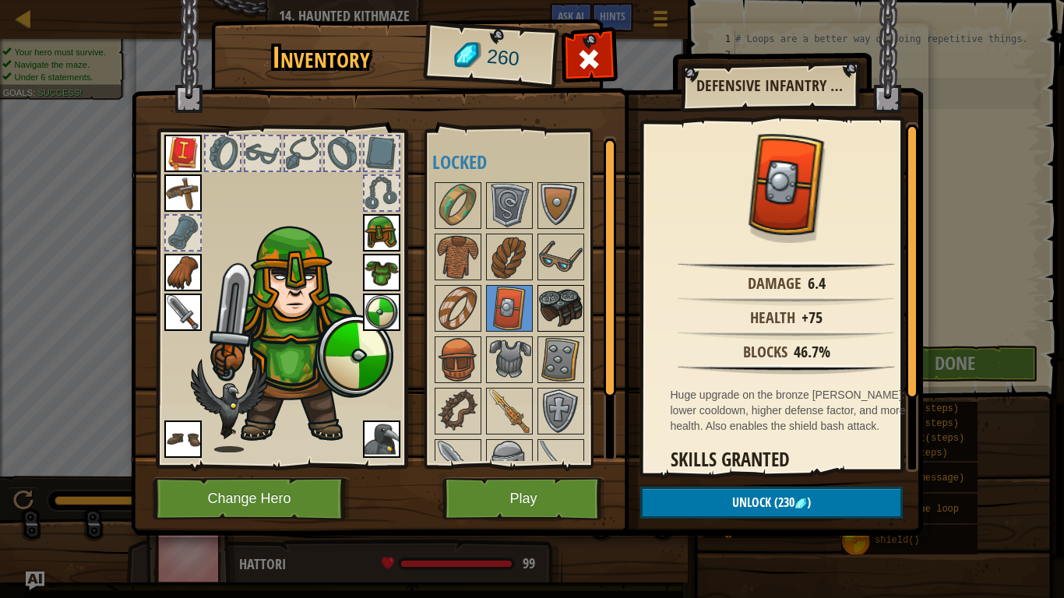
click at [560, 297] on img at bounding box center [561, 309] width 44 height 44
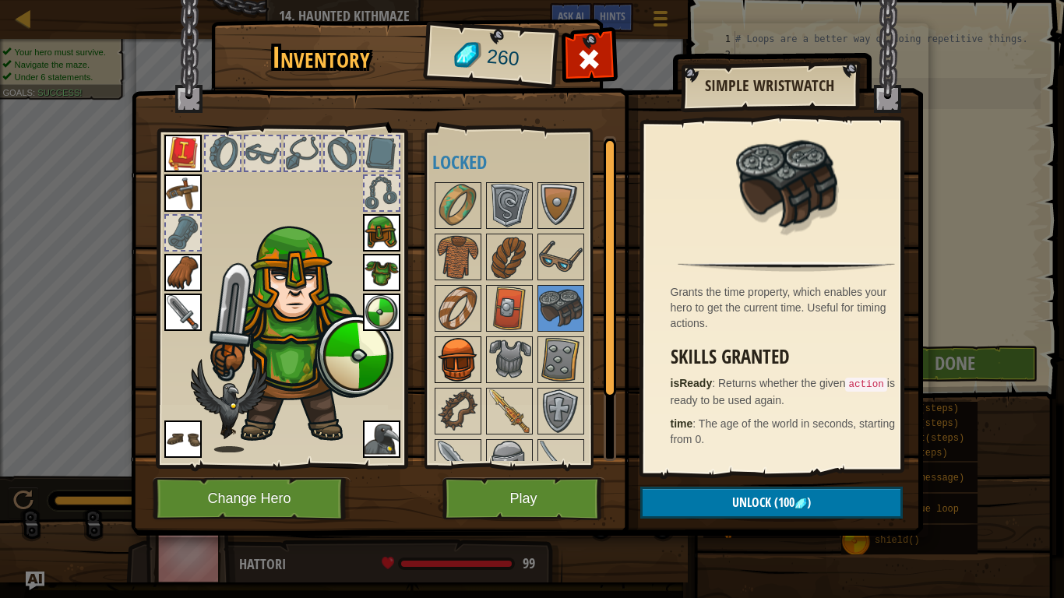
click at [473, 343] on img at bounding box center [458, 360] width 44 height 44
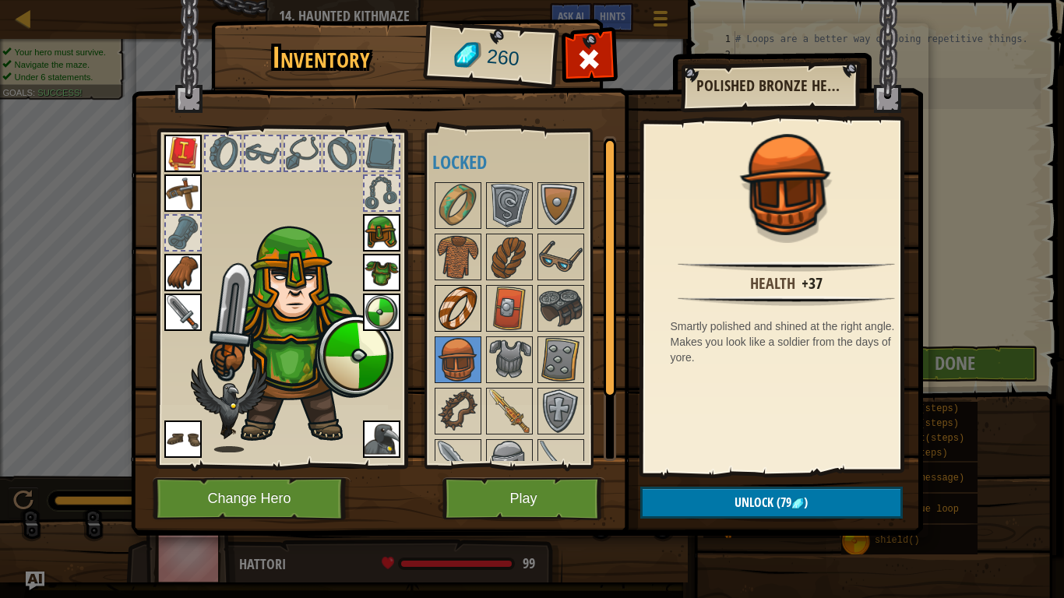
click at [476, 304] on img at bounding box center [458, 309] width 44 height 44
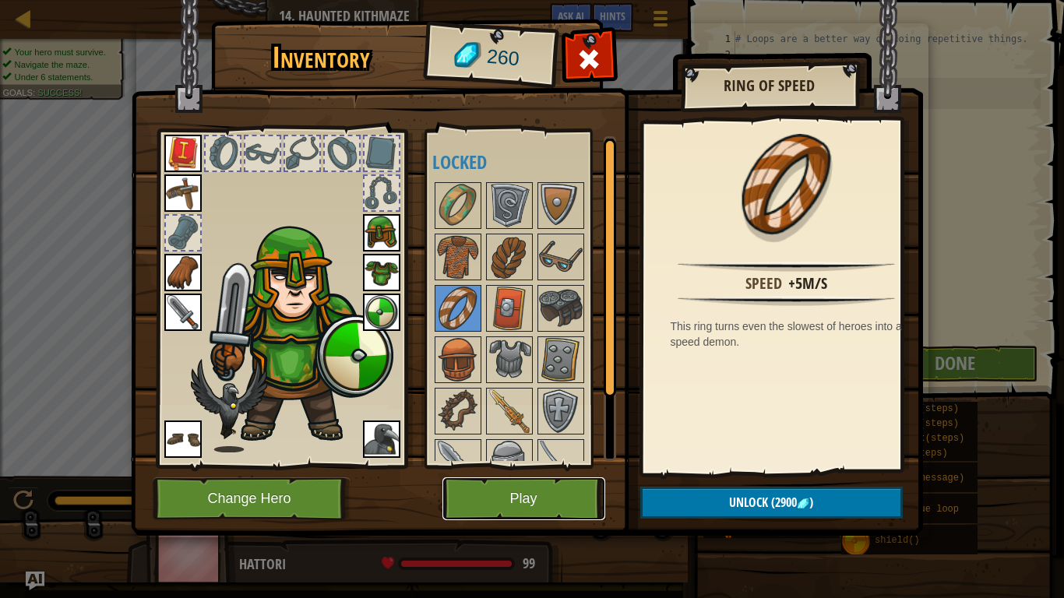
click at [532, 476] on button "Play" at bounding box center [523, 498] width 163 height 43
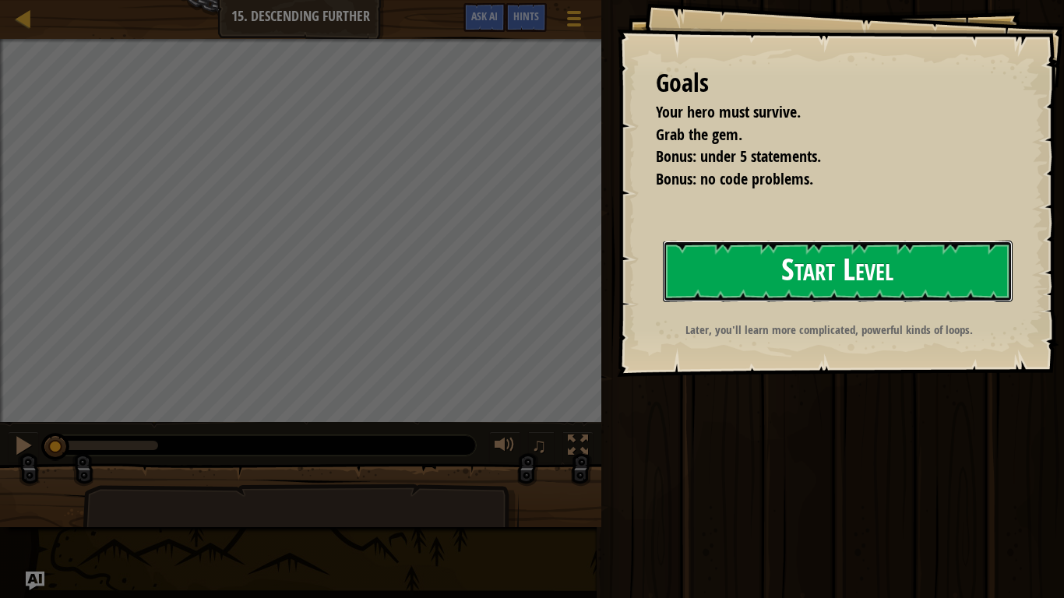
click at [825, 260] on button "Start Level" at bounding box center [838, 272] width 350 height 62
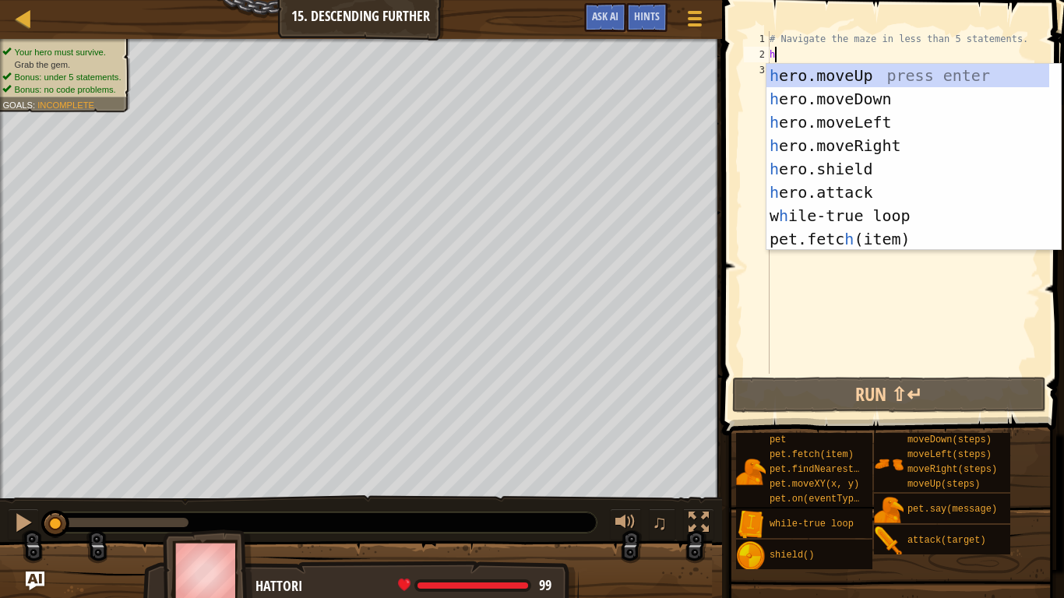
scroll to position [7, 0]
type textarea "her"
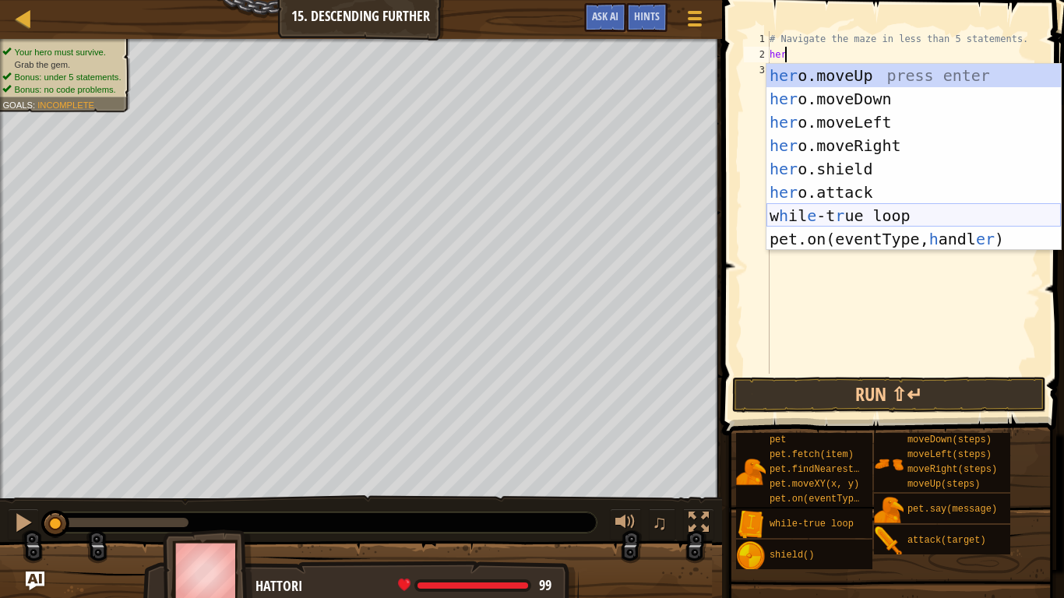
click at [841, 213] on div "her o.moveUp press enter her o.moveDown press enter her o.moveLeft press enter …" at bounding box center [913, 181] width 294 height 234
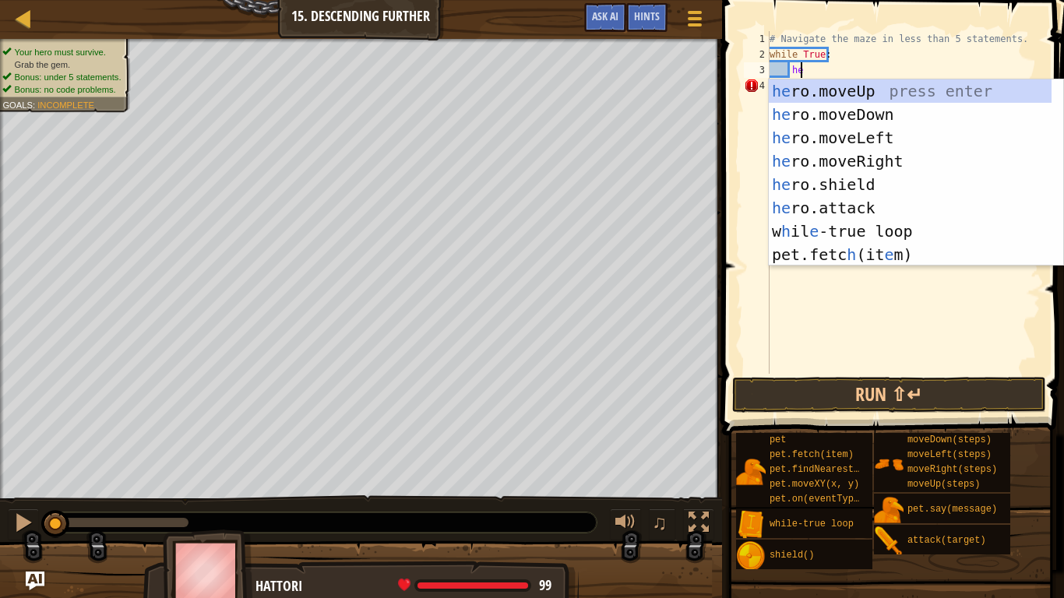
scroll to position [7, 2]
type textarea "her"
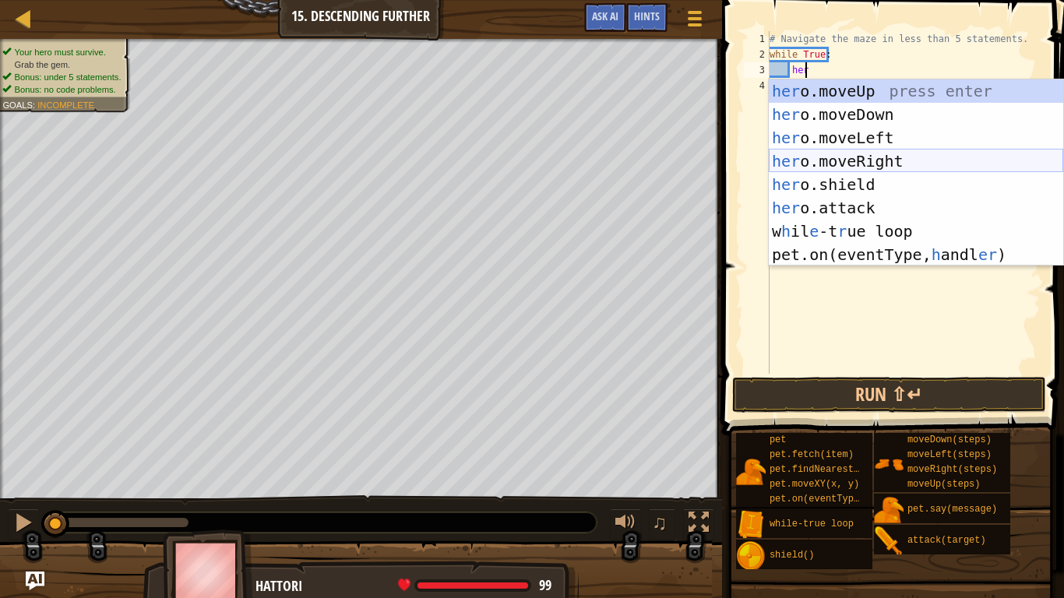
click at [842, 154] on div "her o.moveUp press enter her o.moveDown press enter her o.moveLeft press enter …" at bounding box center [916, 196] width 294 height 234
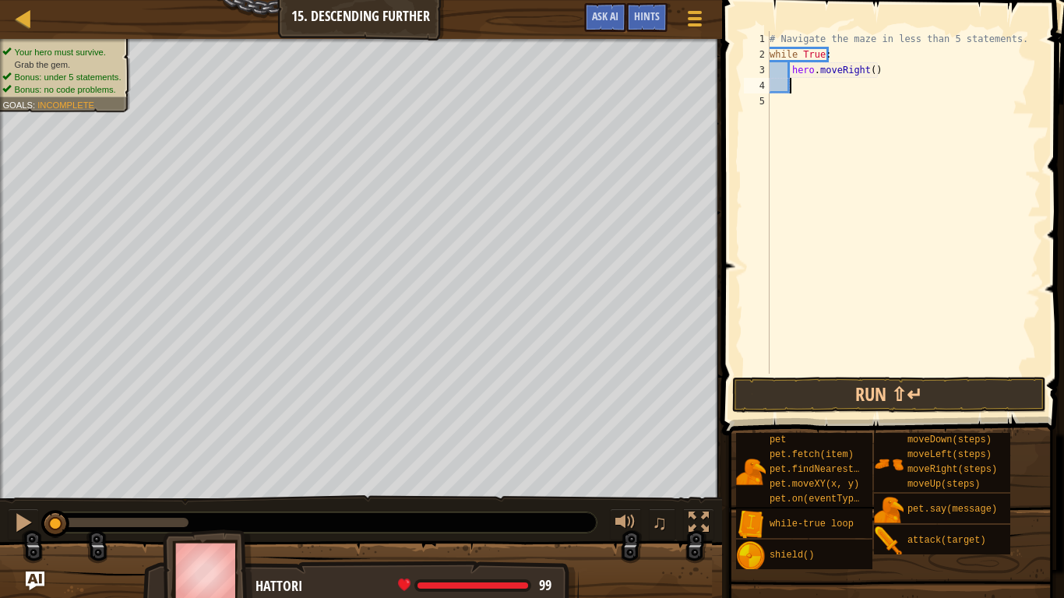
scroll to position [7, 1]
click at [869, 69] on div "# Navigate the maze in less than 5 statements. while True : hero . moveRight ( )" at bounding box center [903, 218] width 274 height 374
type textarea "hero.moveRight(2)"
click at [794, 89] on div "# Navigate the maze in less than 5 statements. while True : hero . moveRight ( …" at bounding box center [903, 218] width 274 height 374
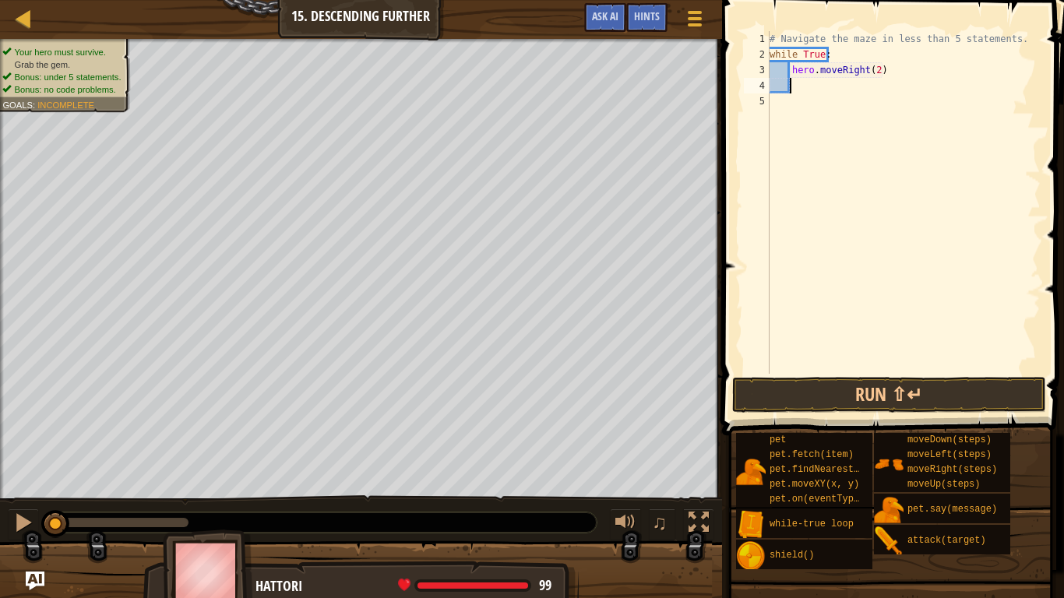
type textarea "her"
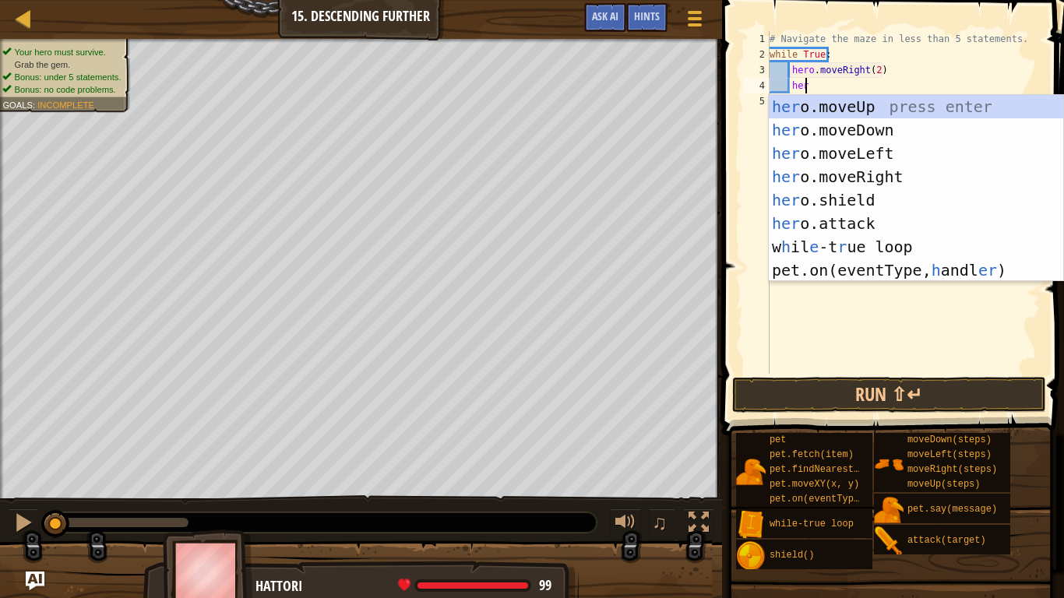
scroll to position [7, 2]
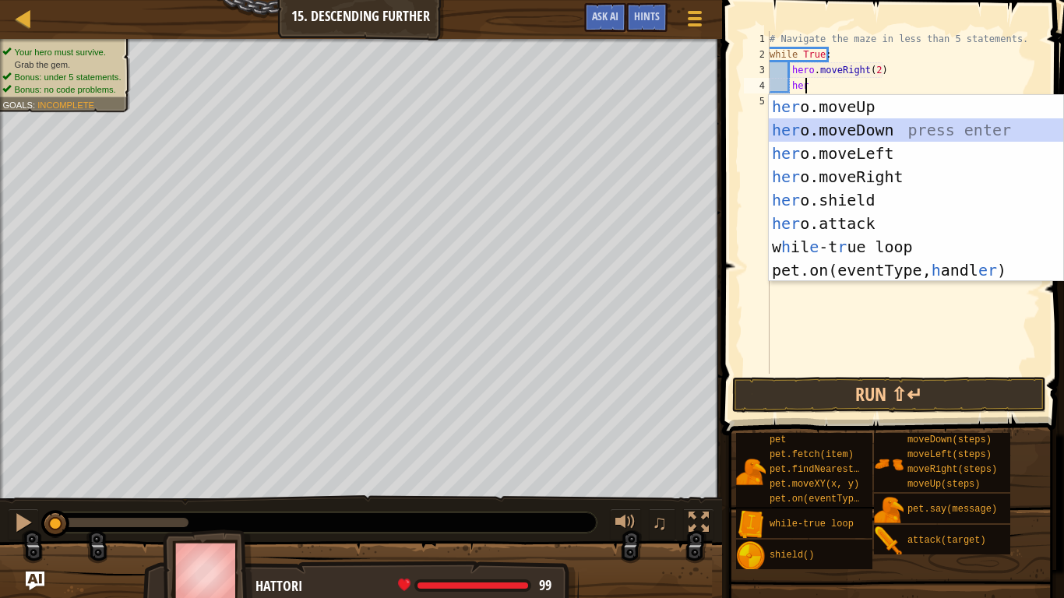
click at [844, 134] on div "her o.moveUp press enter her o.moveDown press enter her o.moveLeft press enter …" at bounding box center [916, 212] width 294 height 234
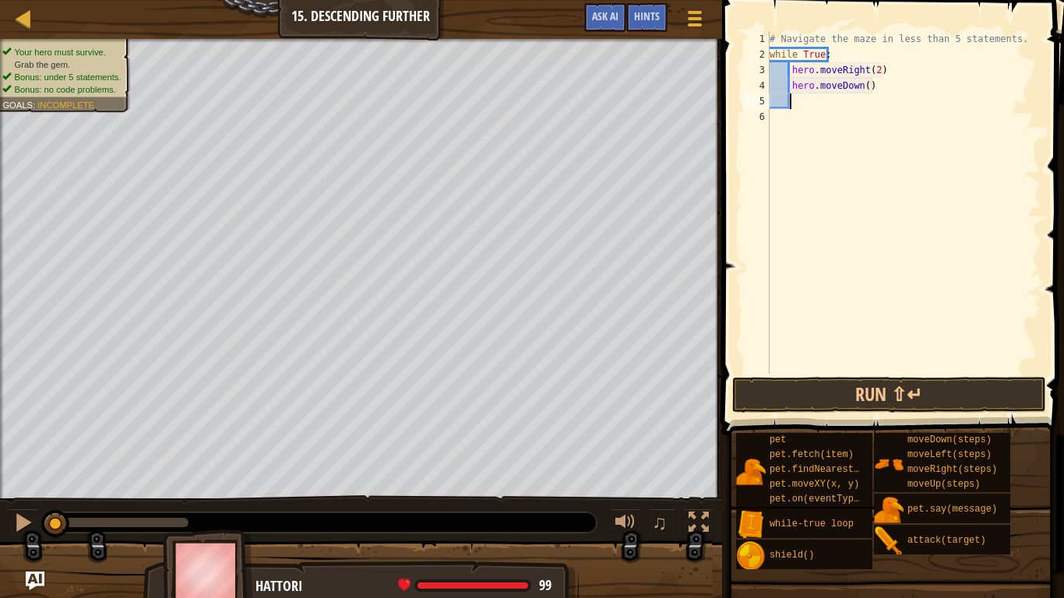
click at [857, 90] on div "# Navigate the maze in less than 5 statements. while True : hero . moveRight ( …" at bounding box center [903, 218] width 274 height 374
click at [866, 86] on div "# Navigate the maze in less than 5 statements. while True : hero . moveRight ( …" at bounding box center [903, 218] width 274 height 374
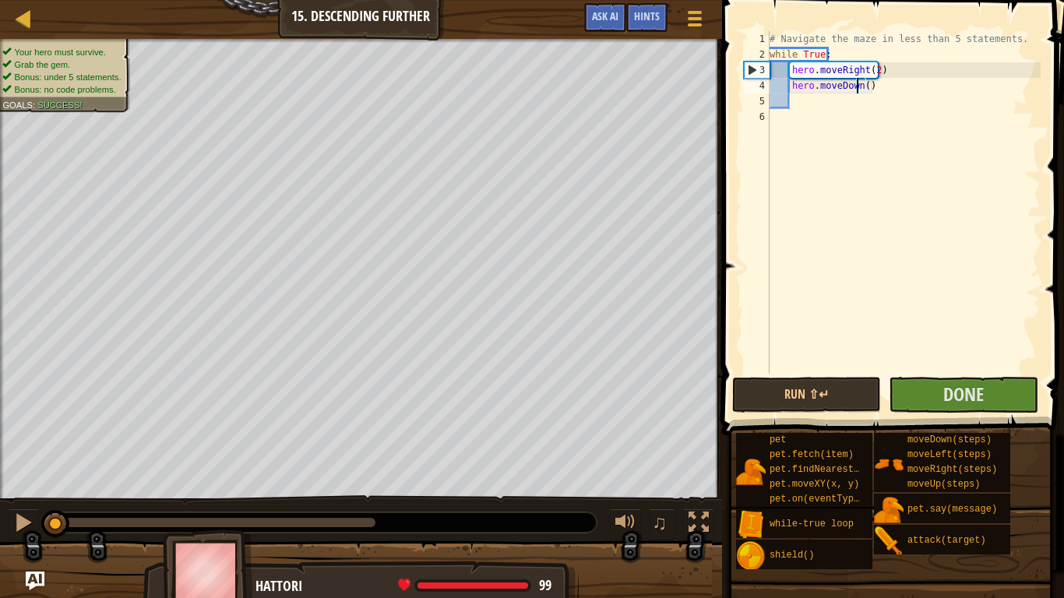
click at [855, 88] on div "# Navigate the maze in less than 5 statements. while True : hero . moveRight ( …" at bounding box center [903, 218] width 274 height 374
click at [860, 89] on div "# Navigate the maze in less than 5 statements. while True : hero . moveRight ( …" at bounding box center [903, 218] width 274 height 374
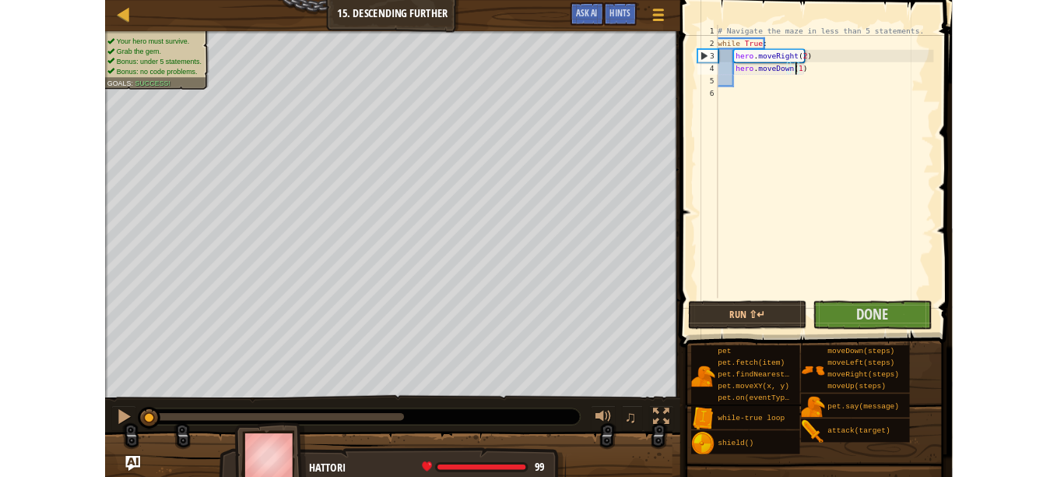
scroll to position [7, 8]
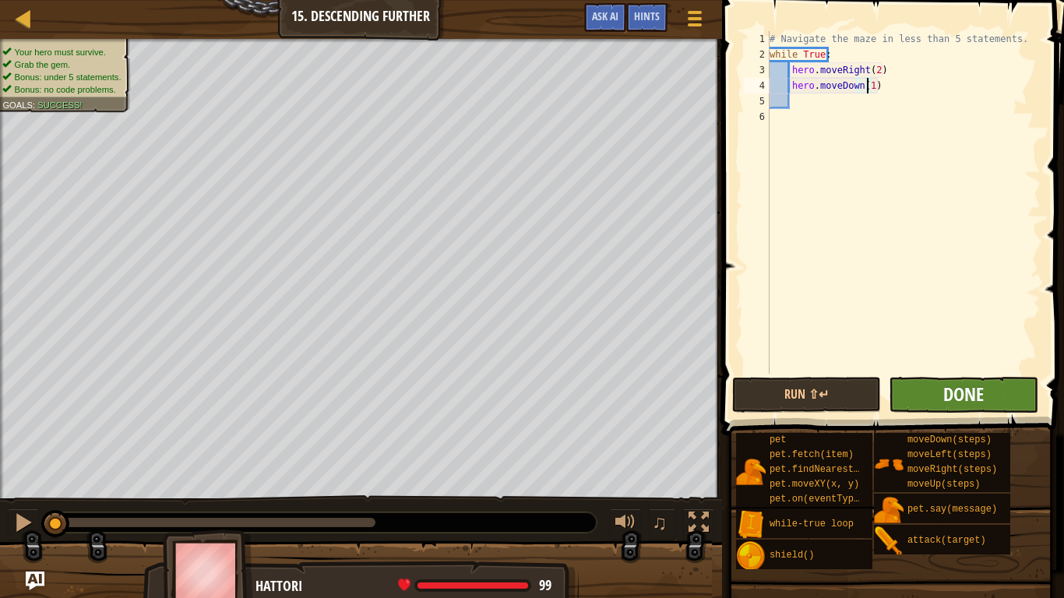
type textarea "hero.moveDown(1)"
click at [949, 399] on span "Done" at bounding box center [963, 394] width 40 height 25
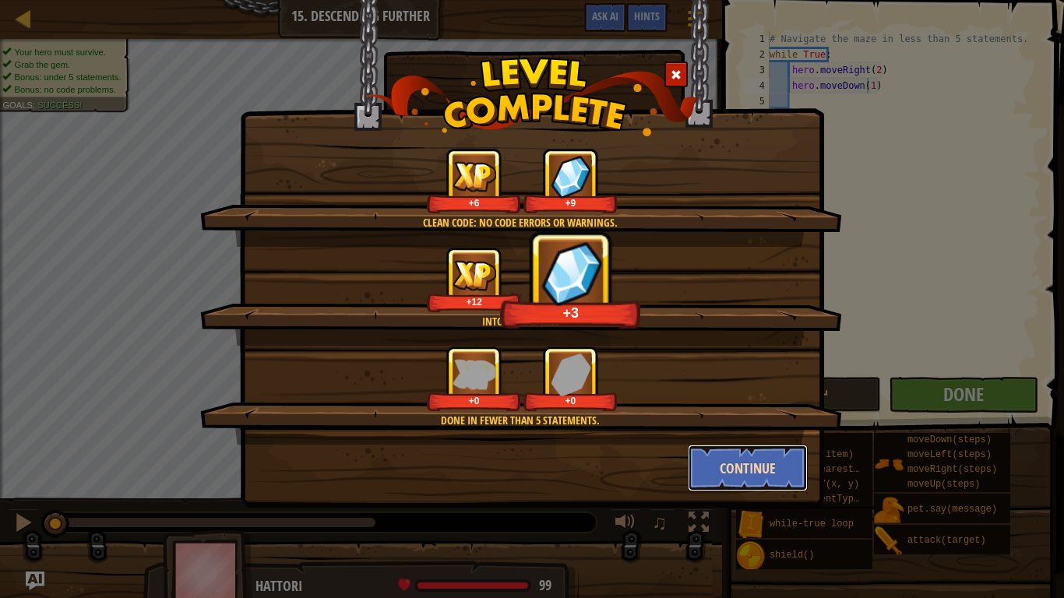
click at [738, 457] on button "Continue" at bounding box center [748, 468] width 121 height 47
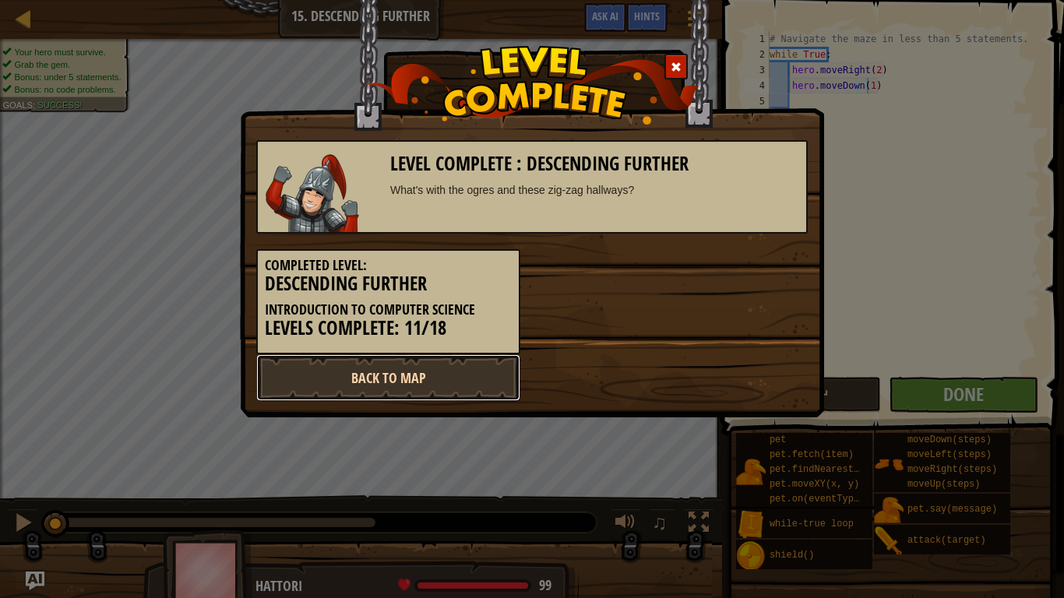
click at [438, 382] on link "Back to Map" at bounding box center [388, 377] width 264 height 47
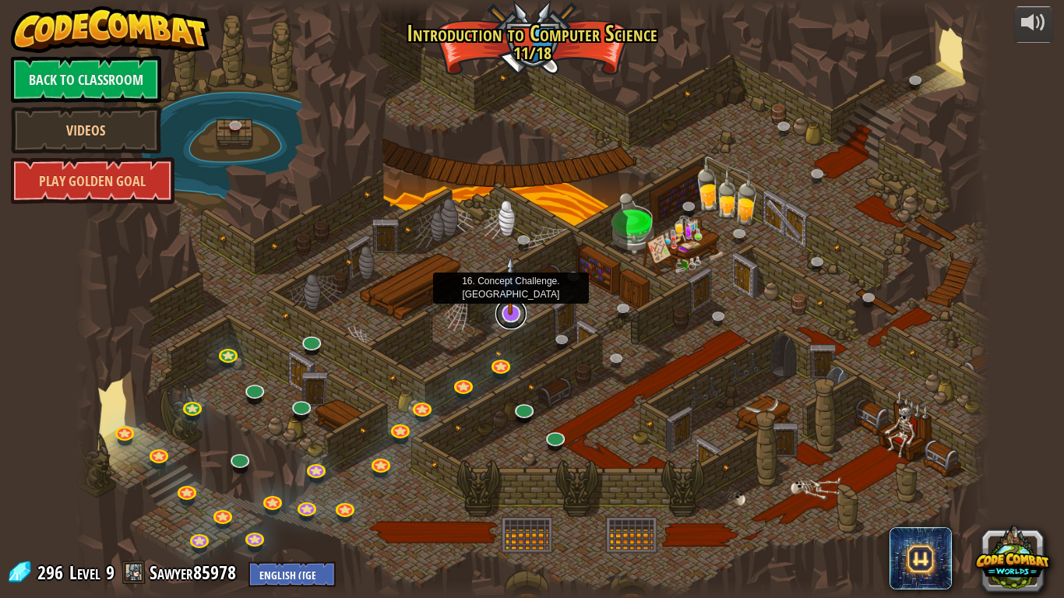
click at [509, 322] on link at bounding box center [510, 313] width 31 height 31
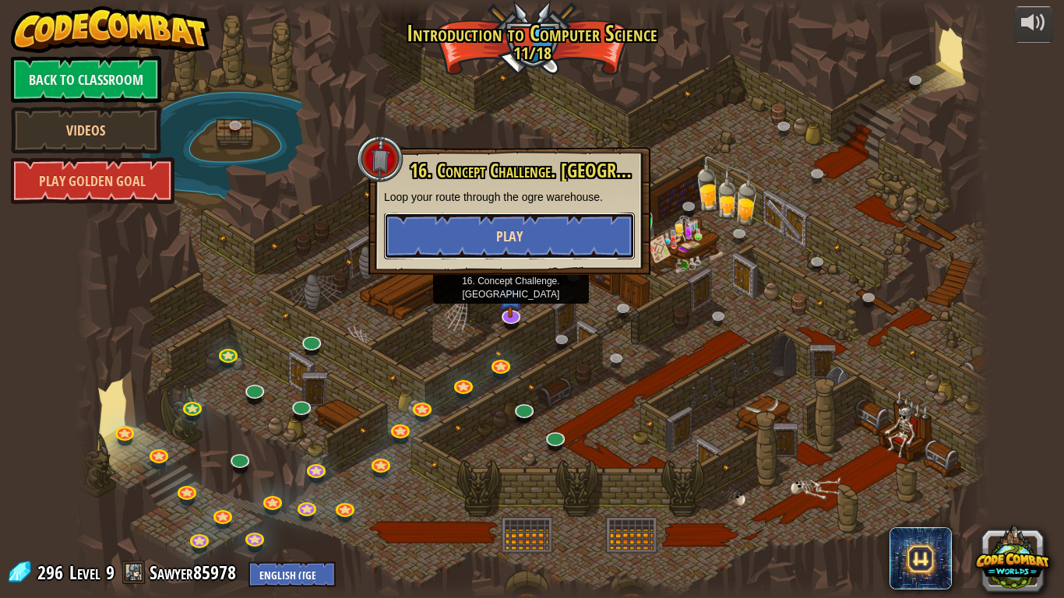
click at [550, 221] on button "Play" at bounding box center [509, 236] width 251 height 47
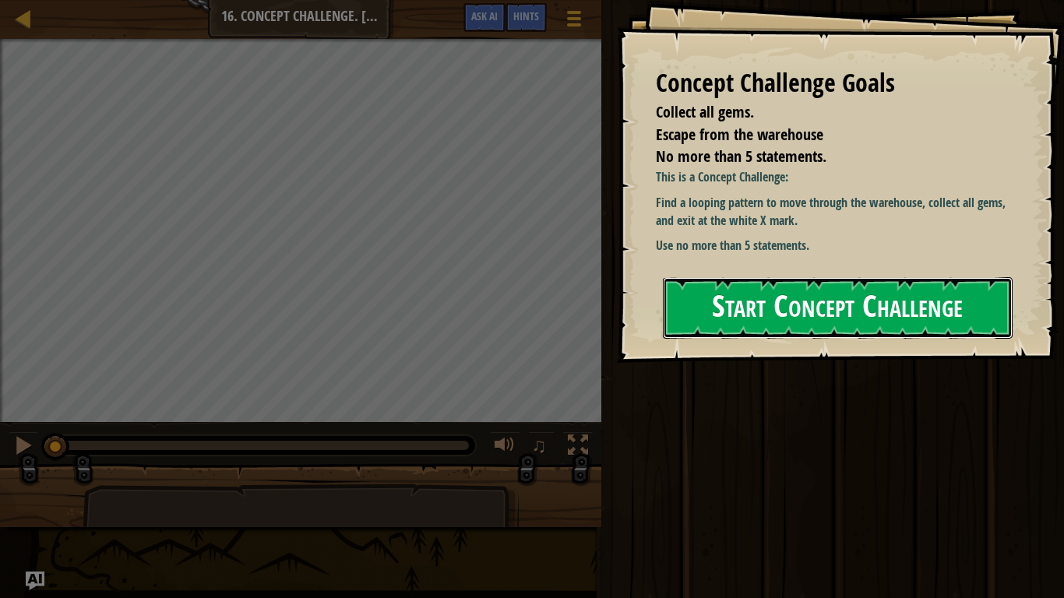
click at [750, 307] on button "Start Concept Challenge" at bounding box center [838, 308] width 350 height 62
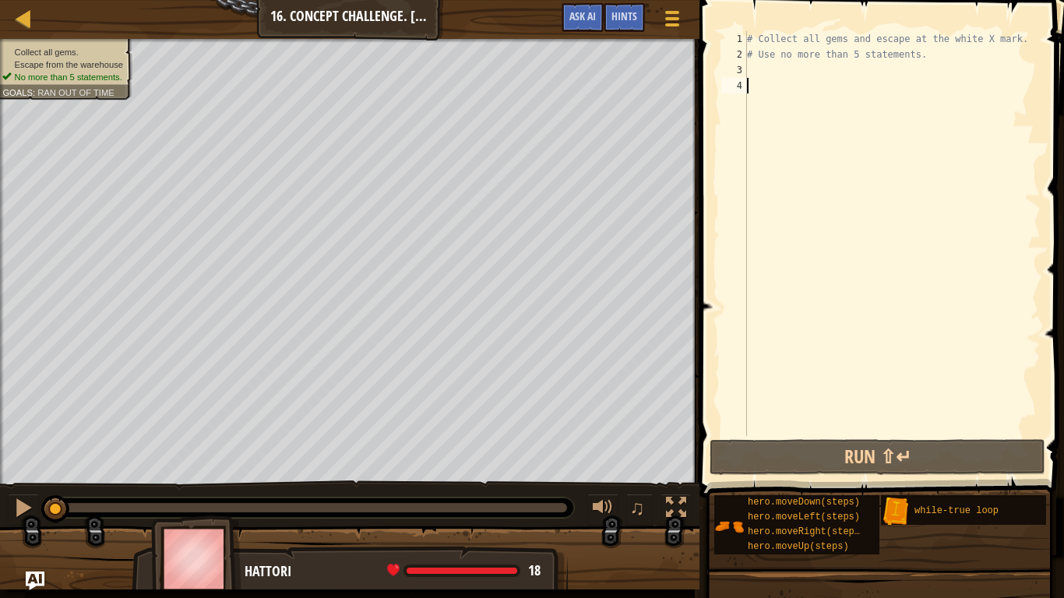
click at [757, 80] on div "# Collect all gems and escape at the white X mark. # Use no more than 5 stateme…" at bounding box center [892, 249] width 297 height 436
click at [766, 66] on div "# Collect all gems and escape at the white X mark. # Use no more than 5 stateme…" at bounding box center [892, 249] width 297 height 436
click at [756, 95] on div "# Collect all gems and escape at the white X mark. # Use no more than 5 stateme…" at bounding box center [892, 249] width 297 height 436
type textarea "r"
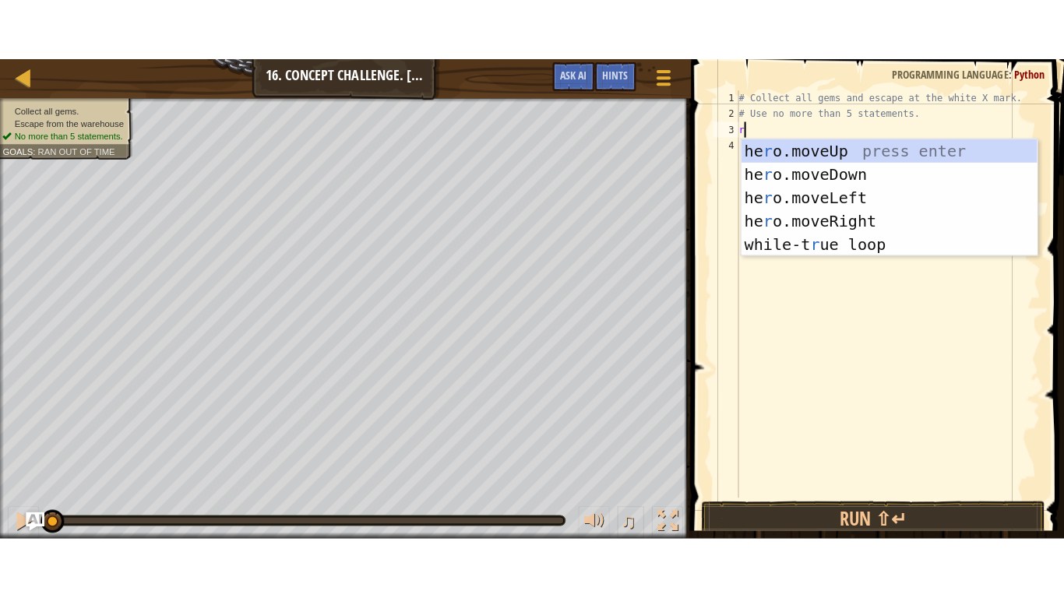
scroll to position [7, 0]
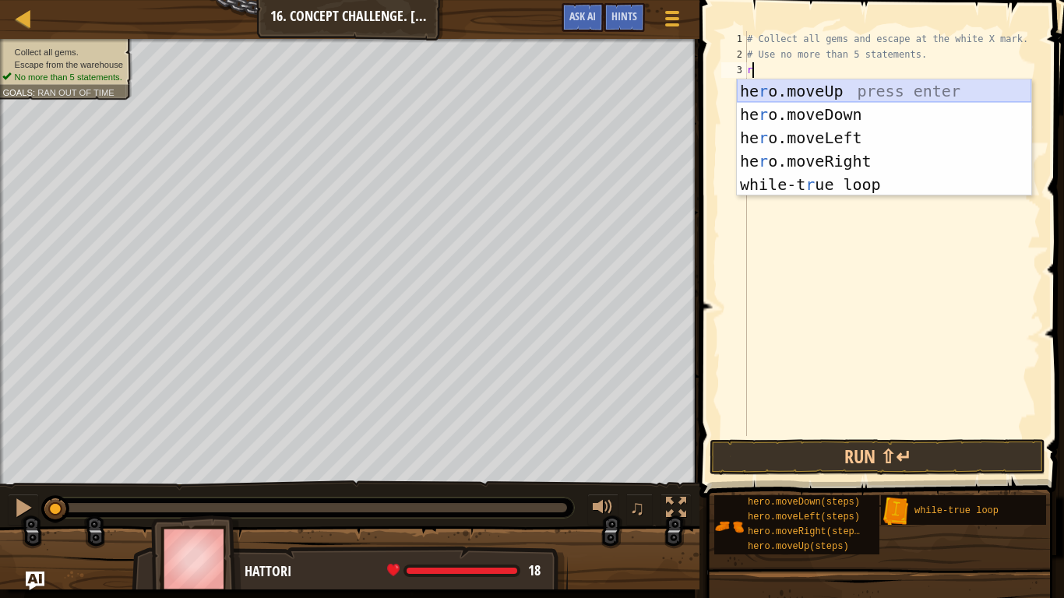
click at [797, 92] on div "he r o.moveUp press enter he r o.moveDown press enter he r o.moveLeft press ent…" at bounding box center [884, 161] width 294 height 164
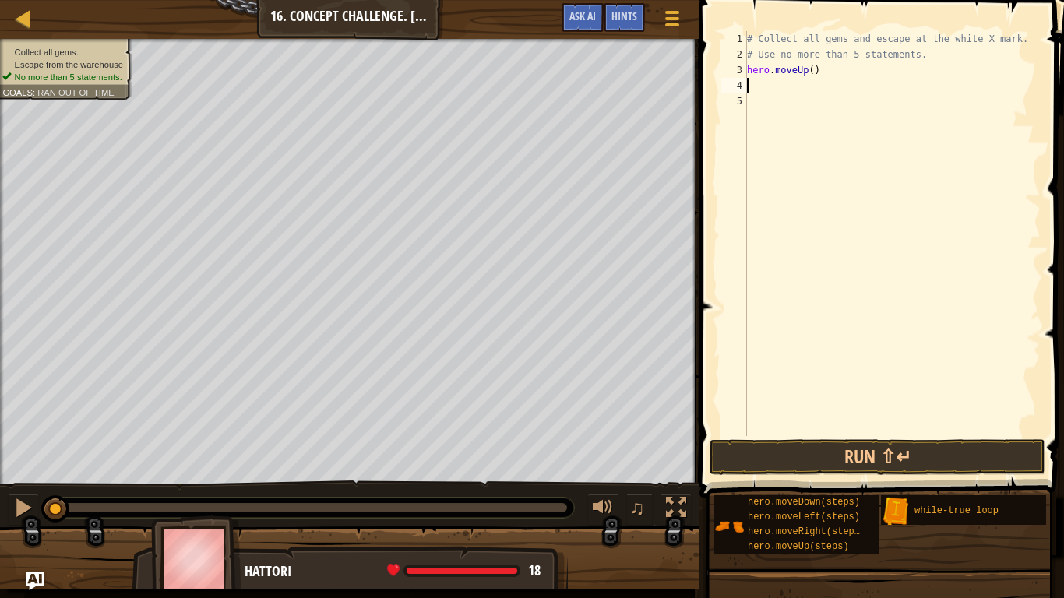
click at [807, 73] on div "# Collect all gems and escape at the white X mark. # Use no more than 5 stateme…" at bounding box center [892, 249] width 297 height 436
type textarea "hero.moveUp(1)"
click at [764, 79] on div "# Collect all gems and escape at the white X mark. # Use no more than 5 stateme…" at bounding box center [892, 249] width 297 height 436
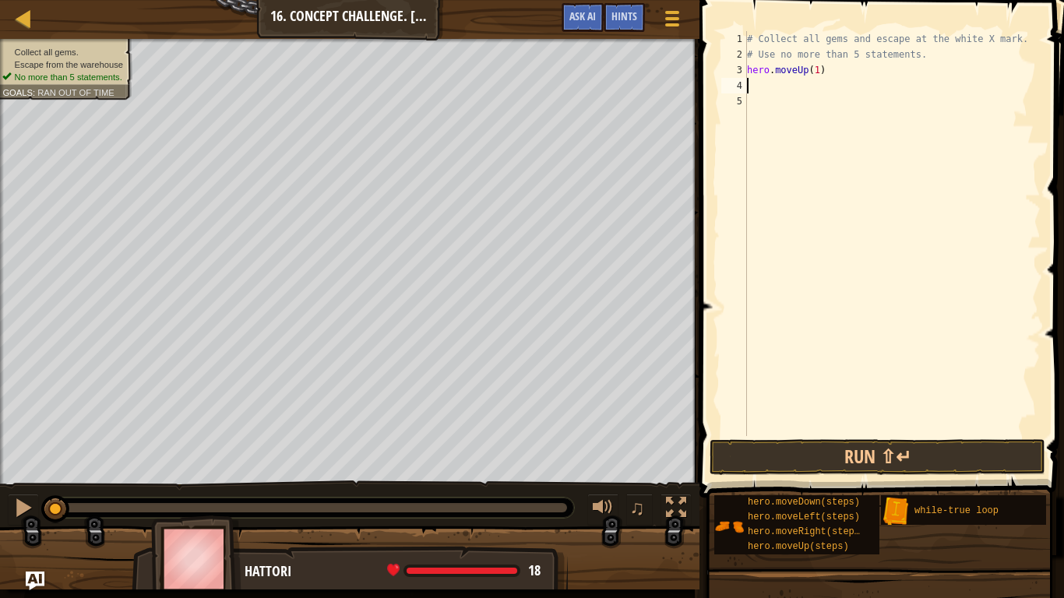
type textarea "her"
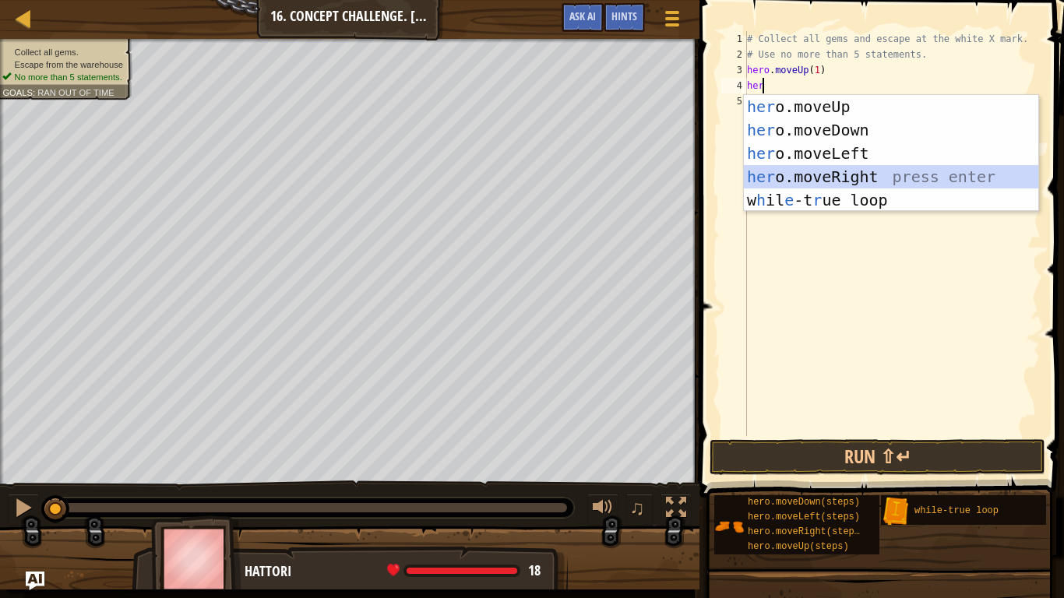
click at [845, 181] on div "her o.moveUp press enter her o.moveDown press enter her o.moveLeft press enter …" at bounding box center [891, 177] width 294 height 164
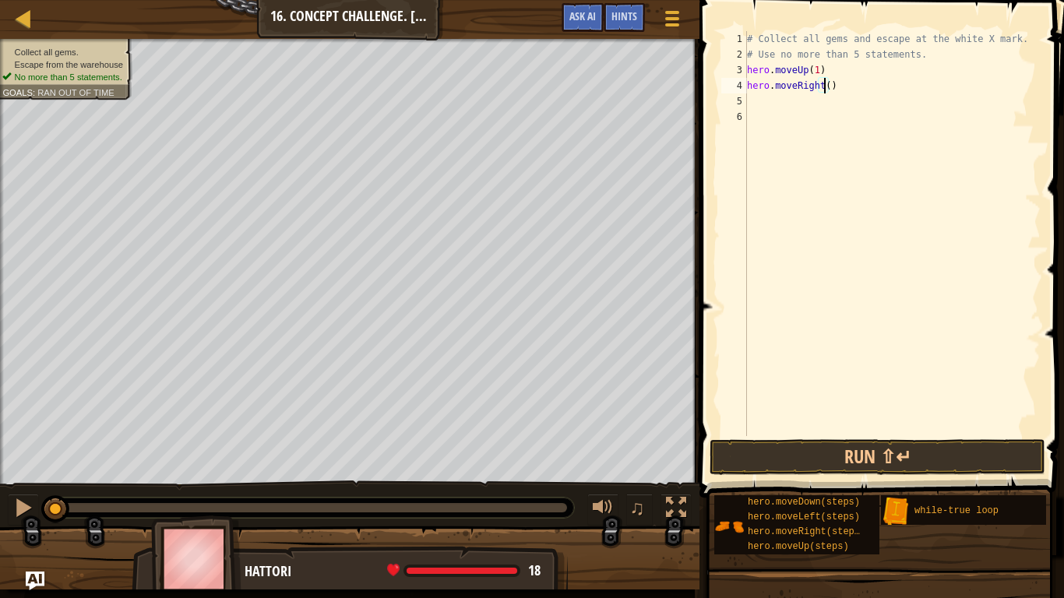
click at [821, 93] on div "# Collect all gems and escape at the white X mark. # Use no more than 5 stateme…" at bounding box center [892, 249] width 297 height 436
click at [790, 463] on button "Run ⇧↵" at bounding box center [877, 457] width 336 height 36
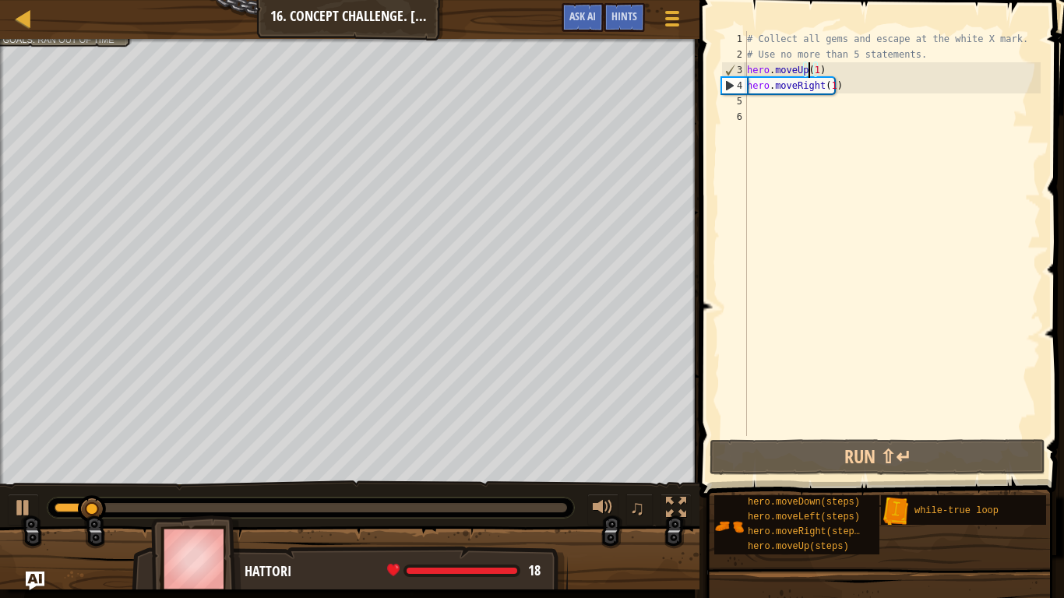
click at [811, 72] on div "# Collect all gems and escape at the white X mark. # Use no more than 5 stateme…" at bounding box center [892, 249] width 297 height 436
click at [811, 71] on div "# Collect all gems and escape at the white X mark. # Use no more than 5 stateme…" at bounding box center [892, 249] width 297 height 436
click at [812, 71] on div "# Collect all gems and escape at the white X mark. # Use no more than 5 stateme…" at bounding box center [892, 249] width 297 height 436
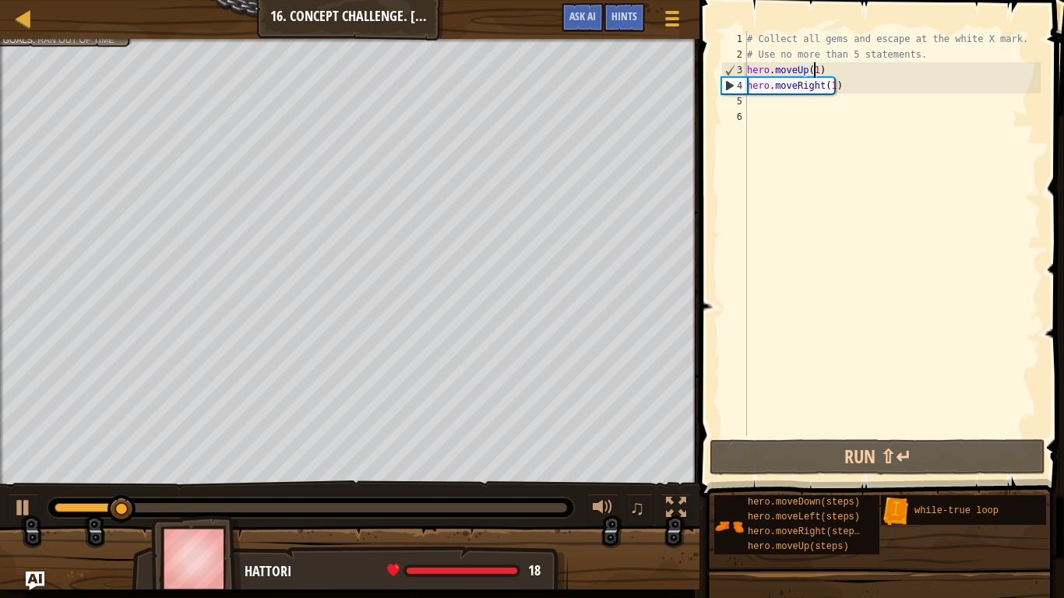
scroll to position [7, 5]
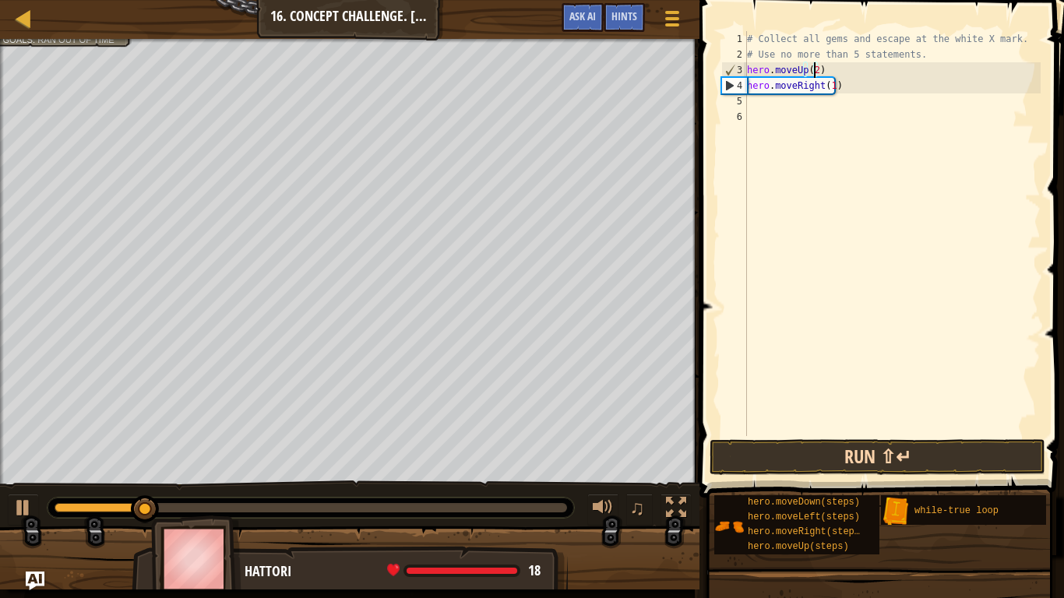
type textarea "hero.moveUp(2)"
click at [849, 452] on button "Run ⇧↵" at bounding box center [877, 457] width 336 height 36
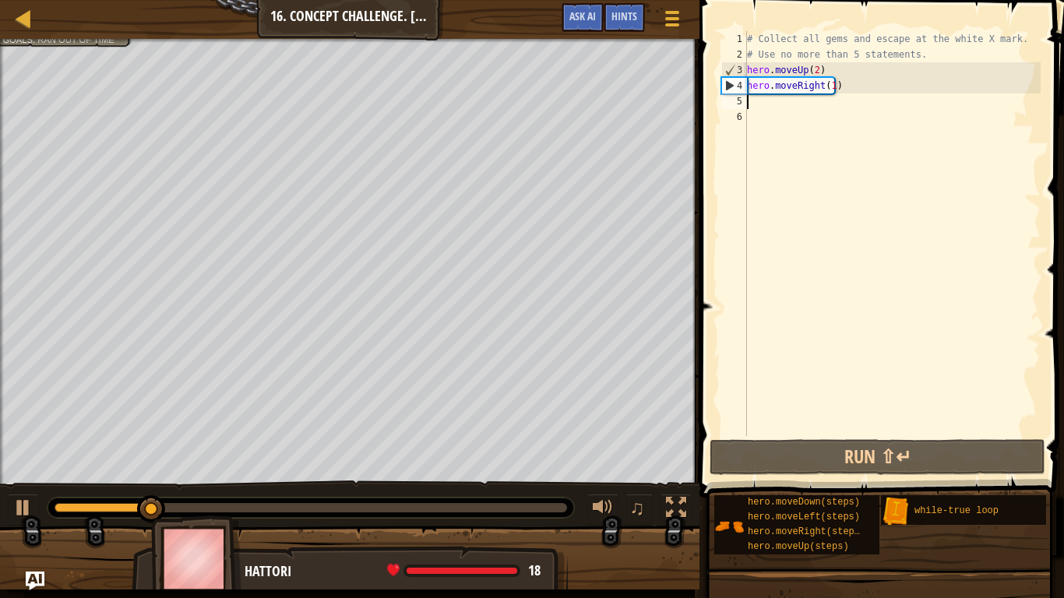
click at [758, 104] on div "# Collect all gems and escape at the white X mark. # Use no more than 5 stateme…" at bounding box center [892, 249] width 297 height 436
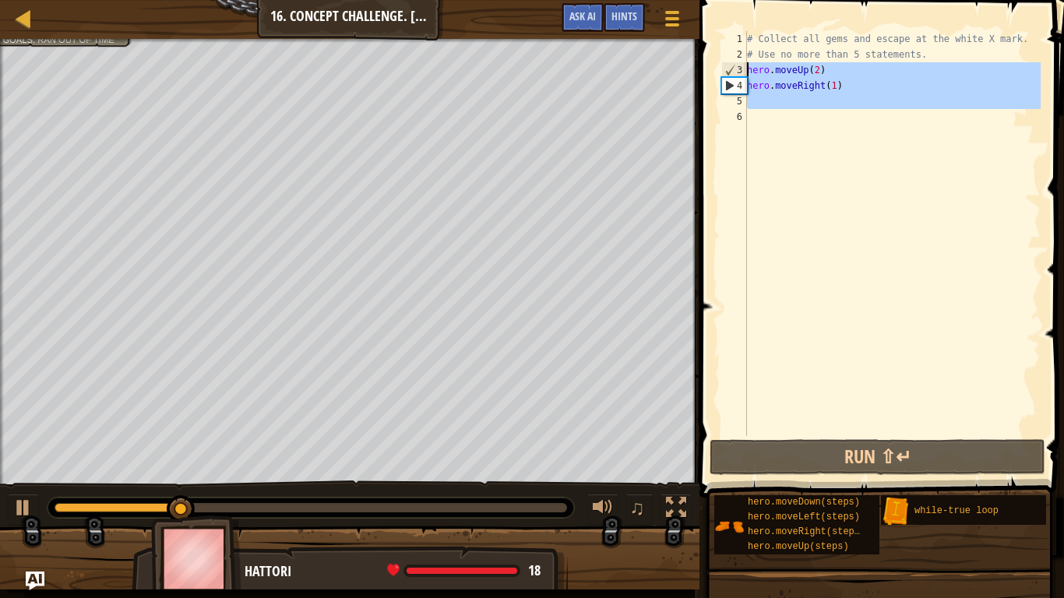
drag, startPoint x: 854, startPoint y: 109, endPoint x: 737, endPoint y: 72, distance: 122.4
click at [737, 72] on div "1 2 3 4 5 6 # Collect all gems and escape at the white X mark. # Use no more th…" at bounding box center [879, 233] width 322 height 405
type textarea "hero.moveUp(2) hero.moveRight(1)"
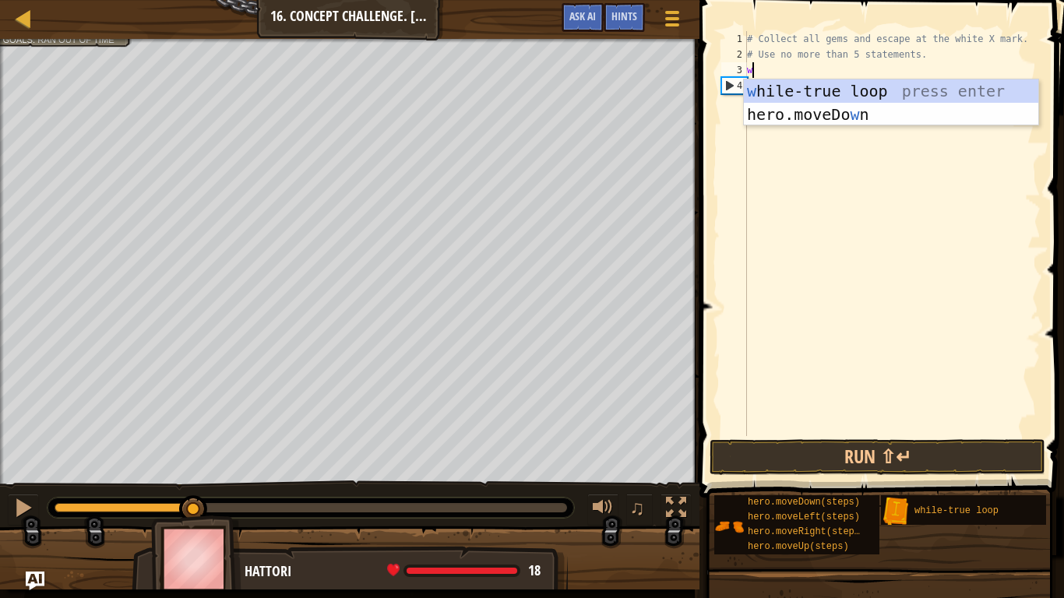
type textarea "wh"
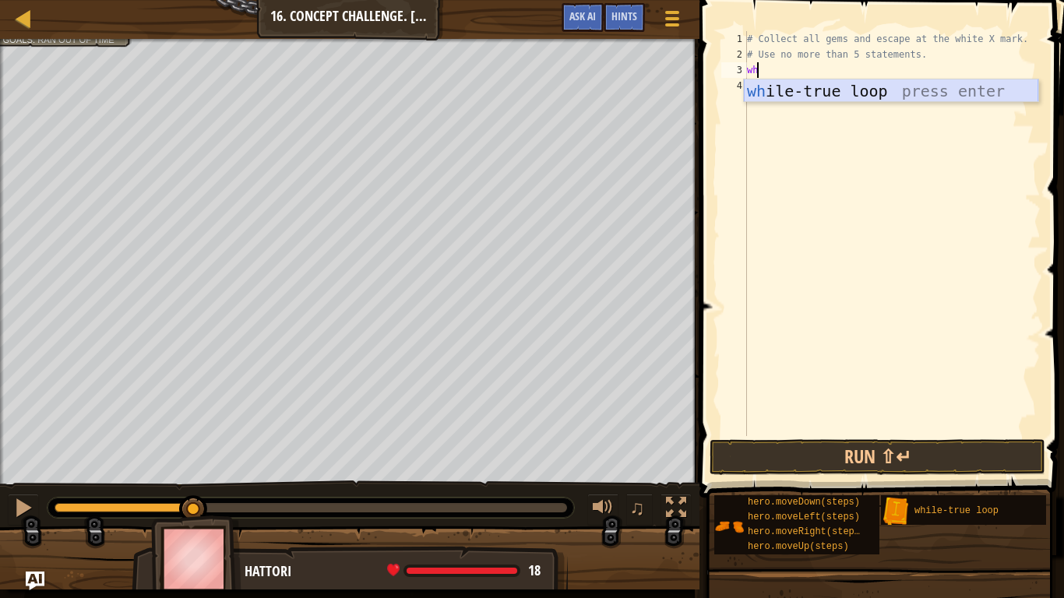
click at [787, 87] on div "wh ile-true loop press enter" at bounding box center [891, 114] width 294 height 70
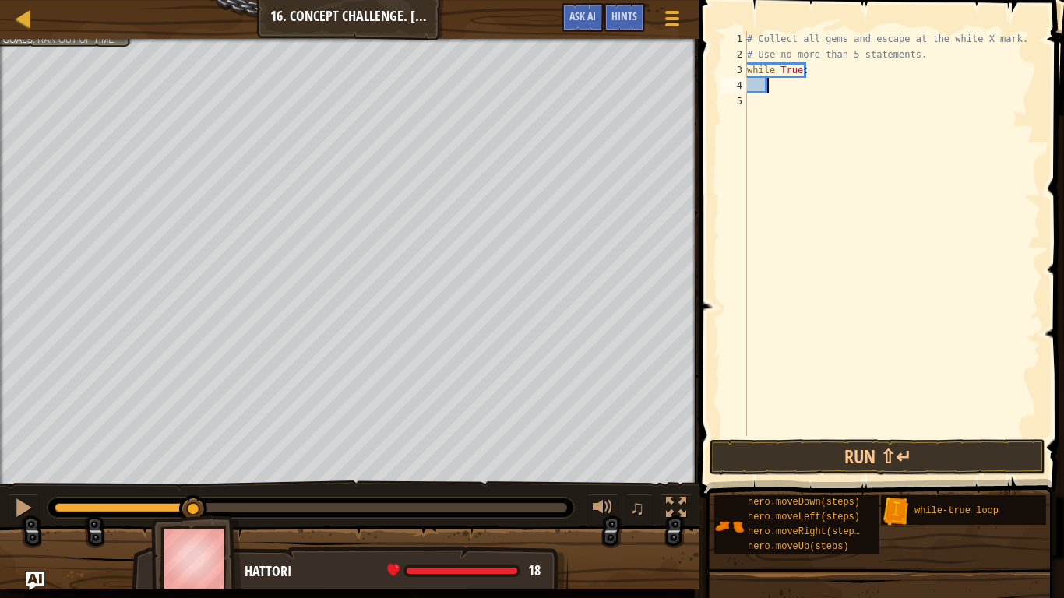
click at [809, 76] on div "# Collect all gems and escape at the white X mark. # Use no more than 5 stateme…" at bounding box center [892, 249] width 297 height 436
type textarea "while True:"
click at [778, 87] on div "# Collect all gems and escape at the white X mark. # Use no more than 5 stateme…" at bounding box center [892, 249] width 297 height 436
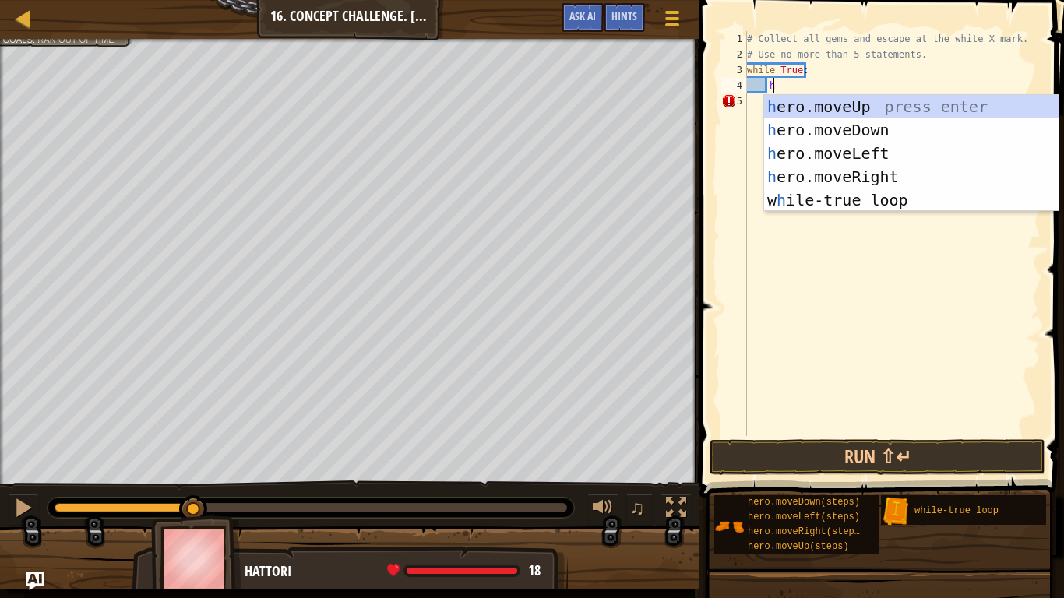
type textarea "her"
click at [882, 110] on div "her o.moveUp press enter her o.moveDown press enter her o.moveLeft press enter …" at bounding box center [911, 177] width 294 height 164
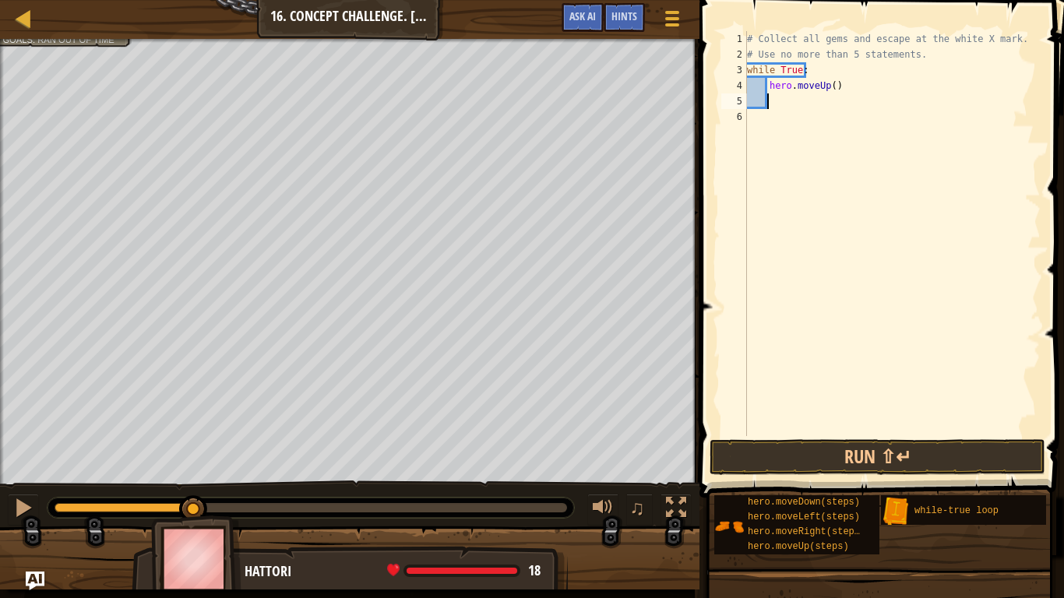
scroll to position [7, 1]
click at [833, 87] on div "# Collect all gems and escape at the white X mark. # Use no more than 5 stateme…" at bounding box center [892, 249] width 297 height 436
click at [828, 85] on div "# Collect all gems and escape at the white X mark. # Use no more than 5 stateme…" at bounding box center [892, 249] width 297 height 436
type textarea "hero.moveUp(2)"
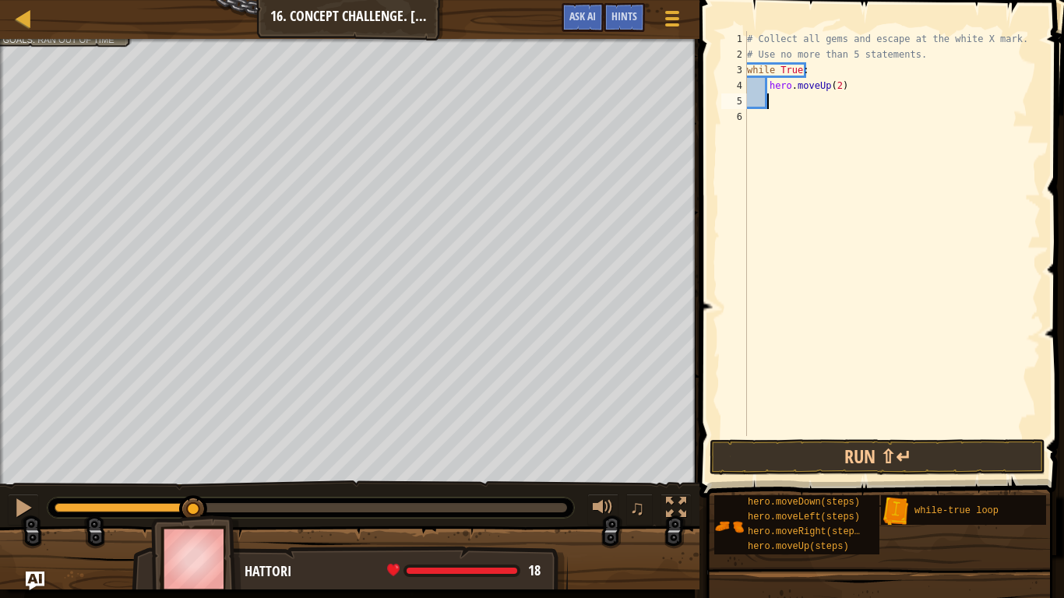
click at [790, 99] on div "# Collect all gems and escape at the white X mark. # Use no more than 5 stateme…" at bounding box center [892, 249] width 297 height 436
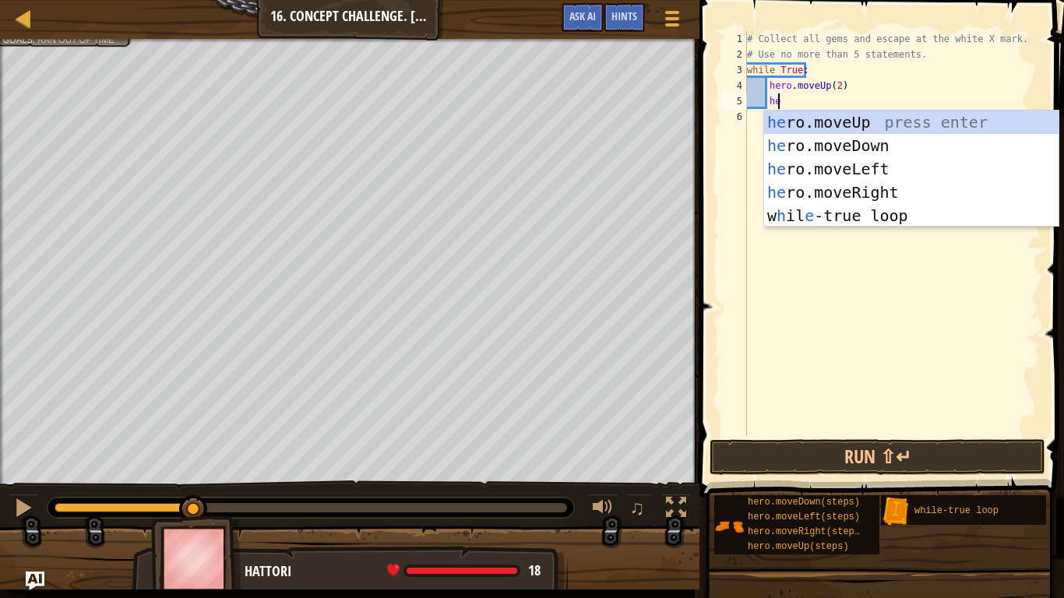
type textarea "her"
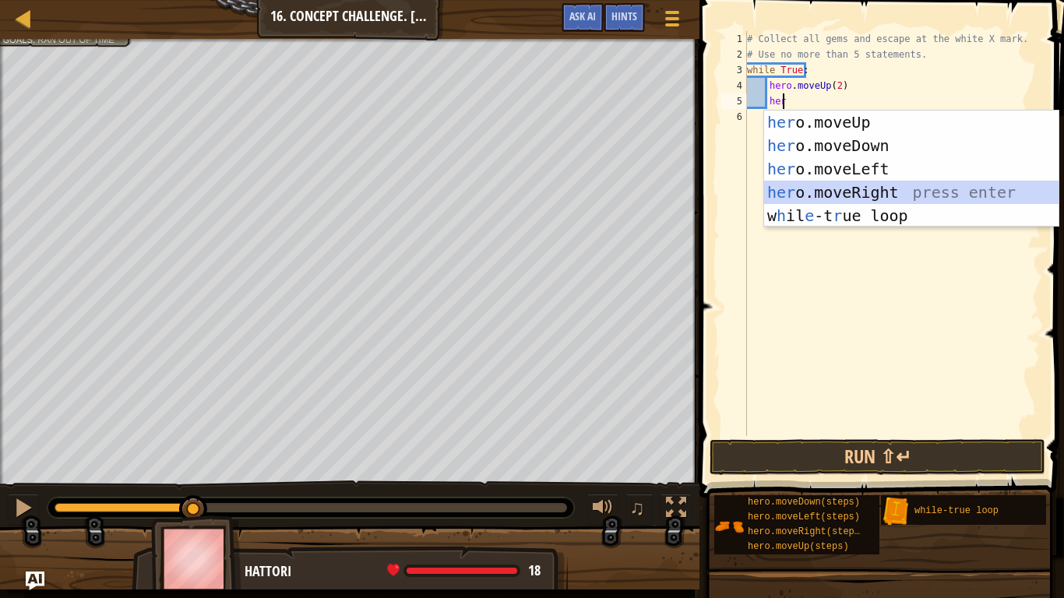
click at [875, 185] on div "her o.moveUp press enter her o.moveDown press enter her o.moveLeft press enter …" at bounding box center [911, 193] width 294 height 164
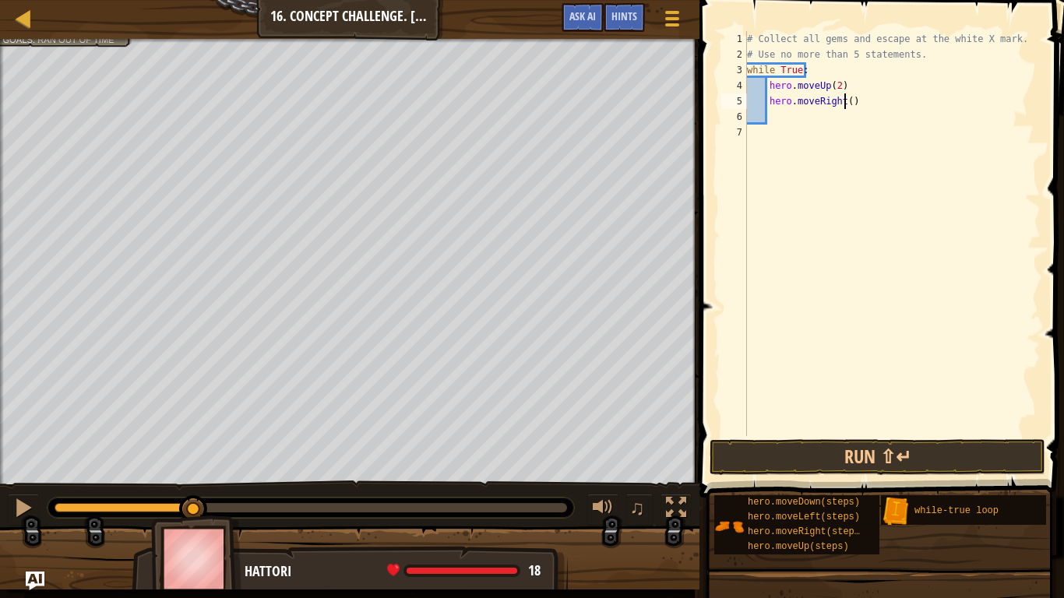
click at [843, 105] on div "# Collect all gems and escape at the white X mark. # Use no more than 5 stateme…" at bounding box center [892, 249] width 297 height 436
type textarea "hero.moveRight(1)"
click at [835, 466] on button "Run ⇧↵" at bounding box center [877, 457] width 336 height 36
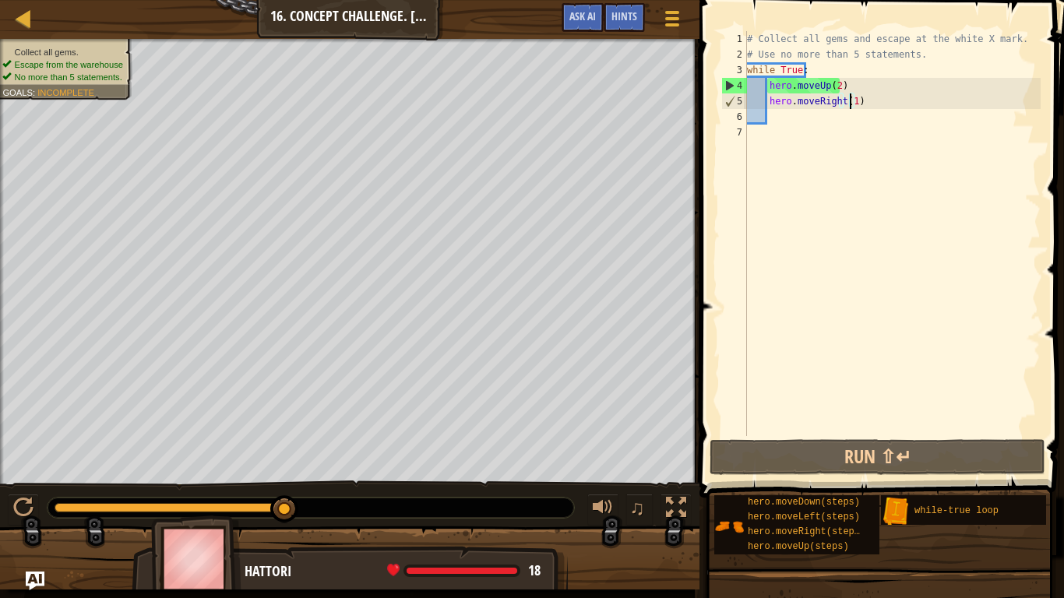
click at [808, 114] on div "# Collect all gems and escape at the white X mark. # Use no more than 5 stateme…" at bounding box center [892, 249] width 297 height 436
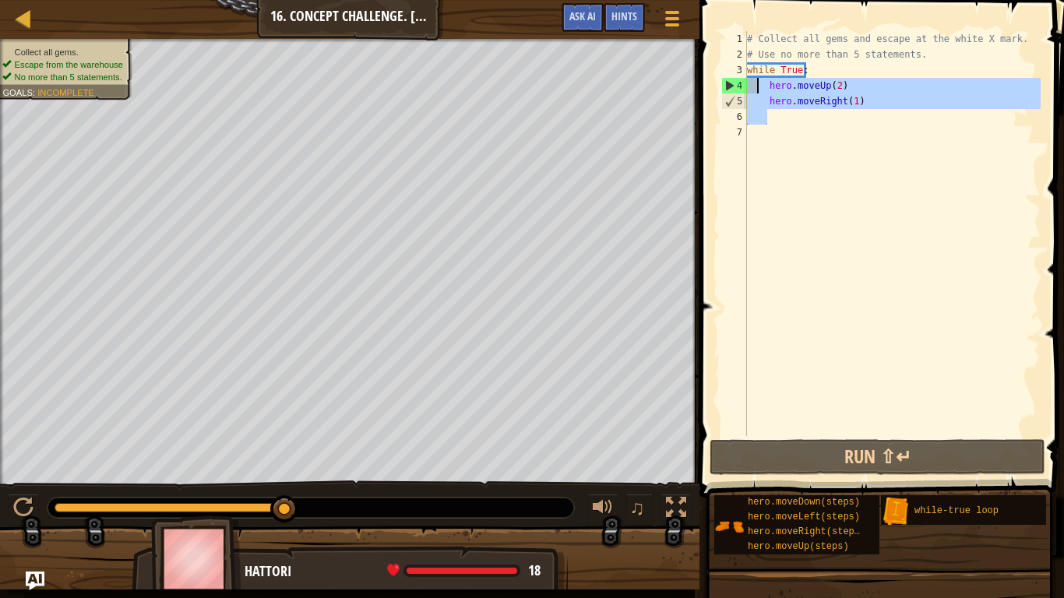
drag, startPoint x: 881, startPoint y: 121, endPoint x: 758, endPoint y: 86, distance: 128.1
click at [758, 86] on div "# Collect all gems and escape at the white X mark. # Use no more than 5 stateme…" at bounding box center [892, 249] width 297 height 436
type textarea "hero.moveUp(2) hero.moveRight(1)"
click at [888, 192] on div "# Collect all gems and escape at the white X mark. # Use no more than 5 stateme…" at bounding box center [892, 249] width 297 height 436
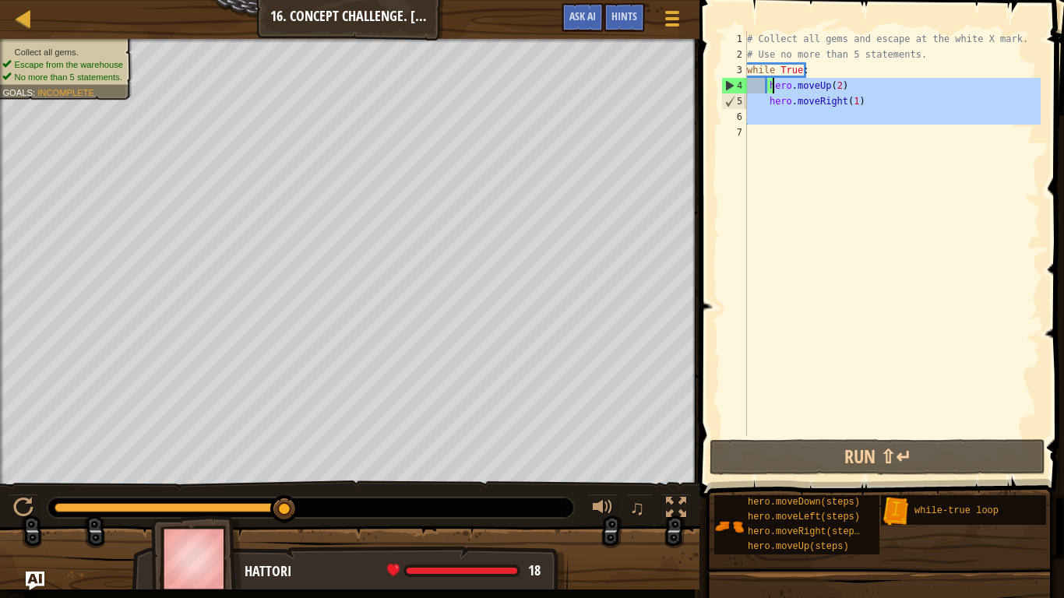
drag, startPoint x: 870, startPoint y: 134, endPoint x: 775, endPoint y: 91, distance: 104.2
click at [775, 91] on div "# Collect all gems and escape at the white X mark. # Use no more than 5 stateme…" at bounding box center [892, 249] width 297 height 436
type textarea "hero.moveUp(2) hero.moveRight(1)"
click at [828, 169] on div "# Collect all gems and escape at the white X mark. # Use no more than 5 stateme…" at bounding box center [892, 233] width 297 height 405
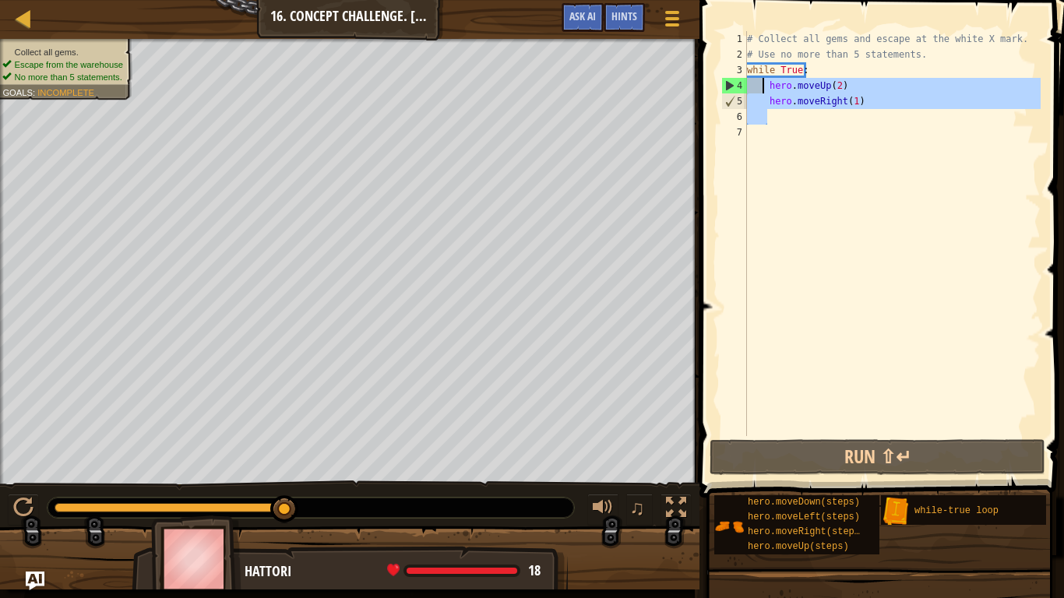
drag, startPoint x: 899, startPoint y: 123, endPoint x: 764, endPoint y: 84, distance: 140.2
click at [764, 84] on div "# Collect all gems and escape at the white X mark. # Use no more than 5 stateme…" at bounding box center [892, 249] width 297 height 436
type textarea "hero.moveUp(2) hero.moveRight(1)"
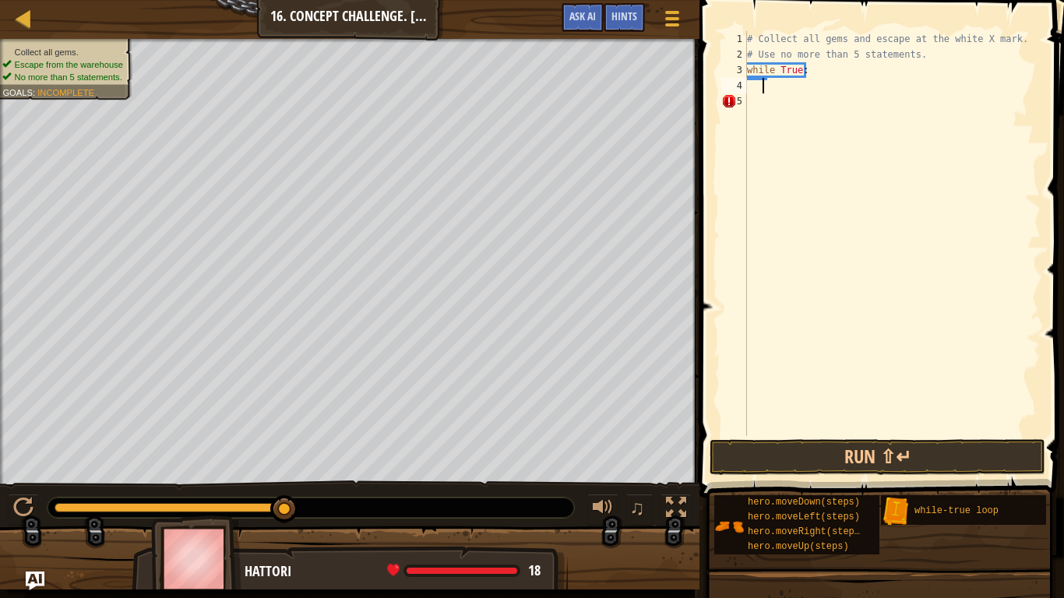
scroll to position [7, 2]
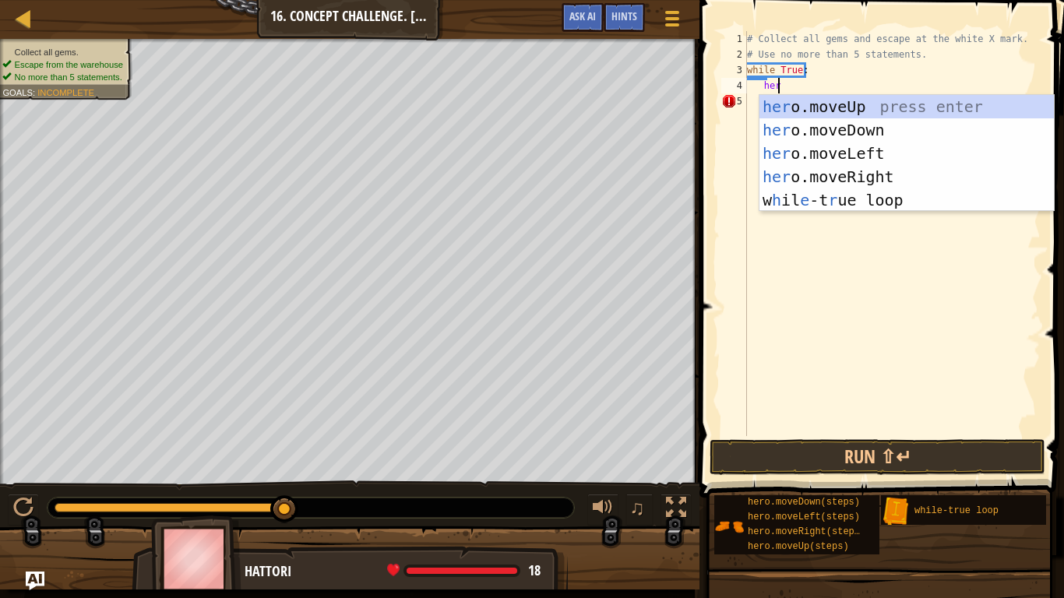
type textarea "her"
click at [867, 101] on div "her o.moveUp press enter her o.moveDown press enter her o.moveLeft press enter …" at bounding box center [906, 177] width 294 height 164
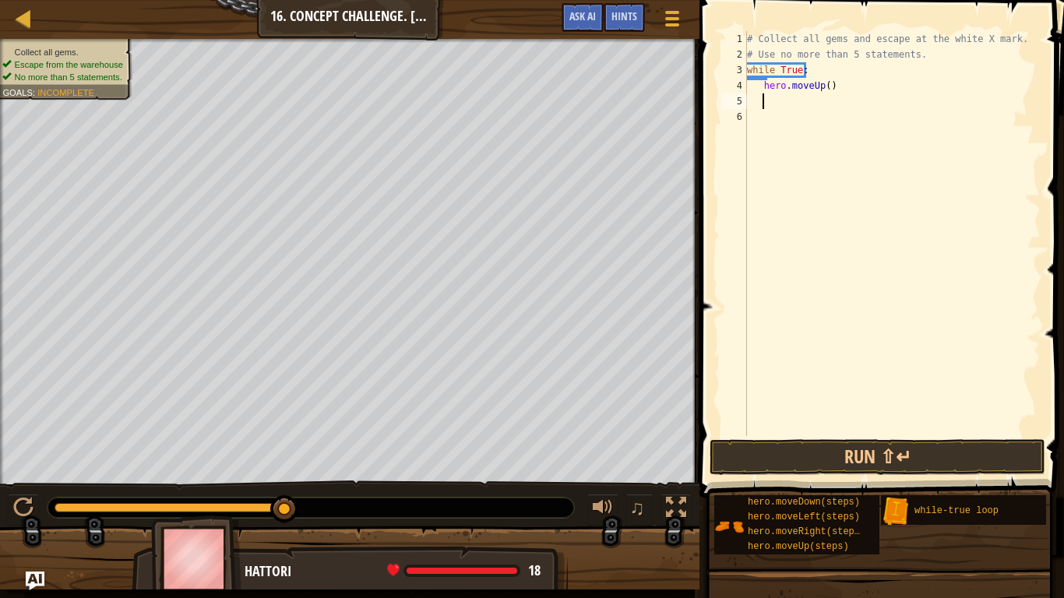
click at [827, 93] on div "# Collect all gems and escape at the white X mark. # Use no more than 5 stateme…" at bounding box center [892, 249] width 297 height 436
click at [823, 83] on div "# Collect all gems and escape at the white X mark. # Use no more than 5 stateme…" at bounding box center [892, 249] width 297 height 436
type textarea "hero.moveUp(2)"
click at [773, 102] on div "# Collect all gems and escape at the white X mark. # Use no more than 5 stateme…" at bounding box center [892, 249] width 297 height 436
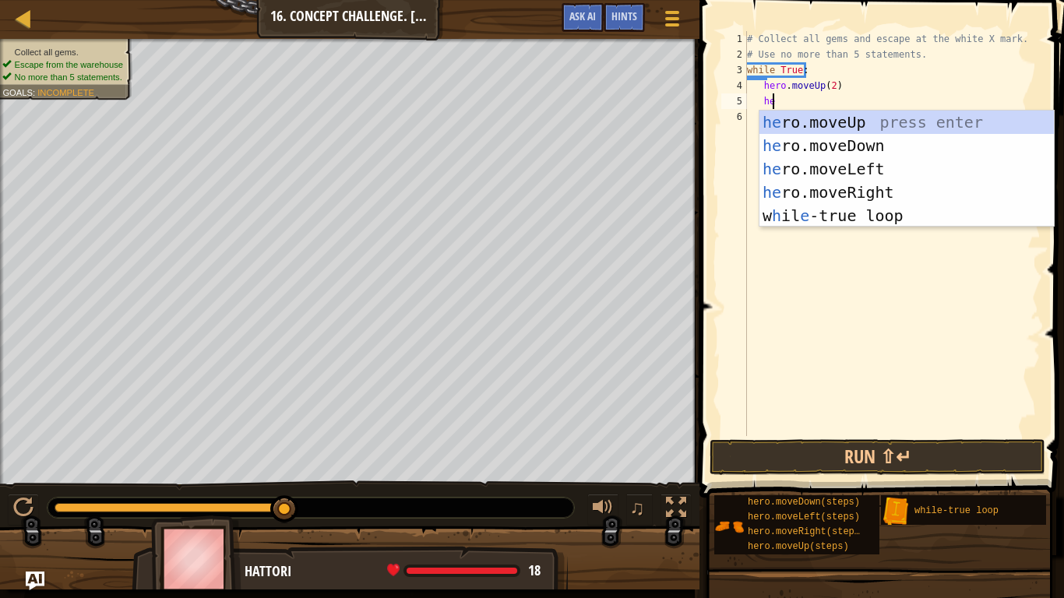
type textarea "her"
click at [864, 185] on div "her o.moveUp press enter her o.moveDown press enter her o.moveLeft press enter …" at bounding box center [906, 193] width 294 height 164
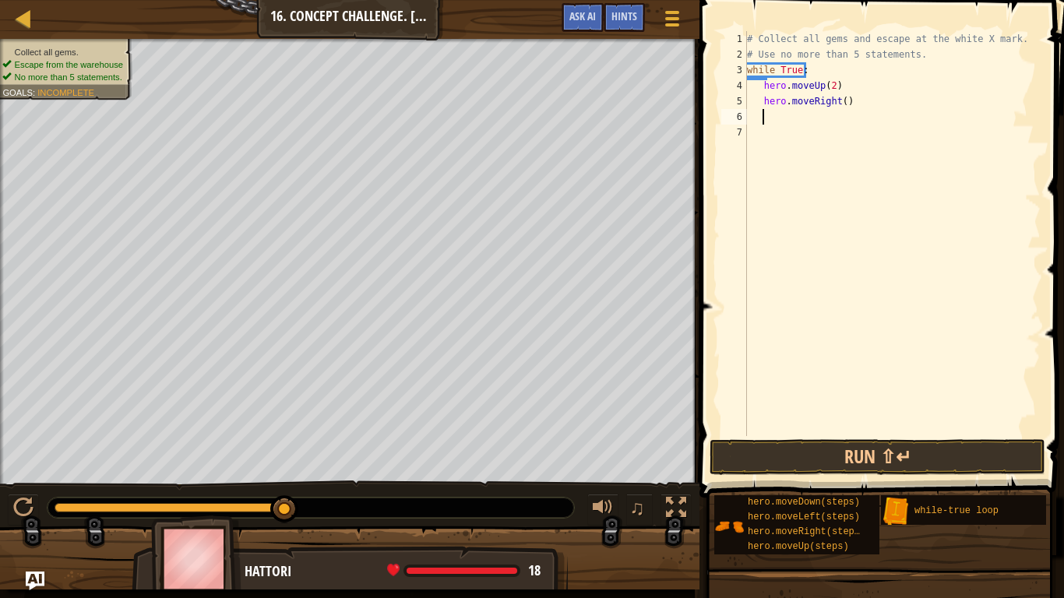
scroll to position [7, 1]
click at [836, 107] on div "# Collect all gems and escape at the white X mark. # Use no more than 5 stateme…" at bounding box center [892, 249] width 297 height 436
click at [840, 107] on div "# Collect all gems and escape at the white X mark. # Use no more than 5 stateme…" at bounding box center [892, 249] width 297 height 436
type textarea "hero.moveRight(2)"
click at [779, 113] on div "# Collect all gems and escape at the white X mark. # Use no more than 5 stateme…" at bounding box center [892, 249] width 297 height 436
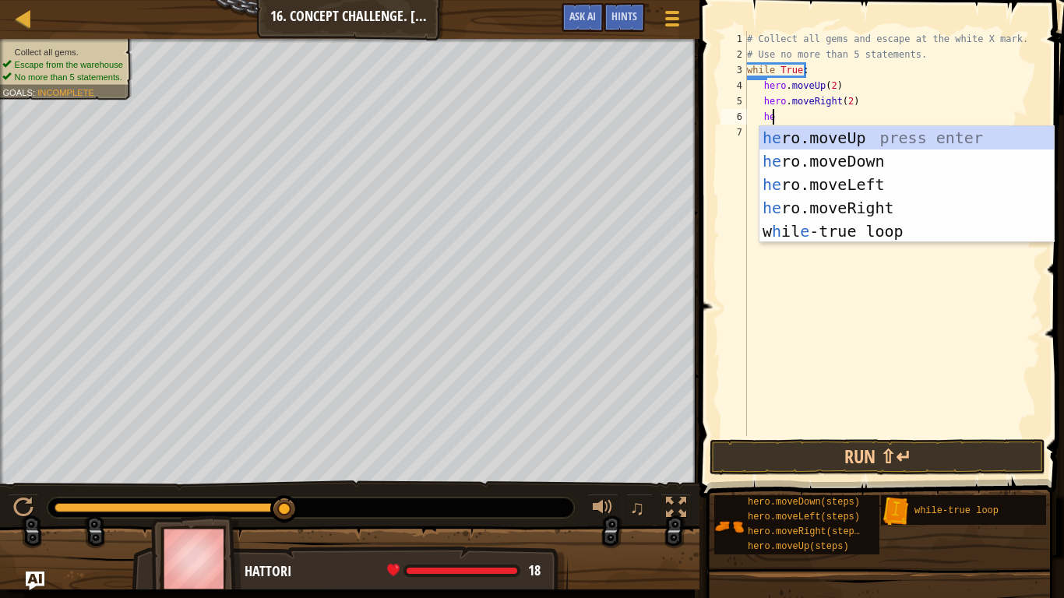
scroll to position [7, 2]
type textarea "hero"
click at [850, 140] on div "hero .moveUp press enter hero .moveDown press enter hero .moveLeft press enter …" at bounding box center [906, 208] width 294 height 164
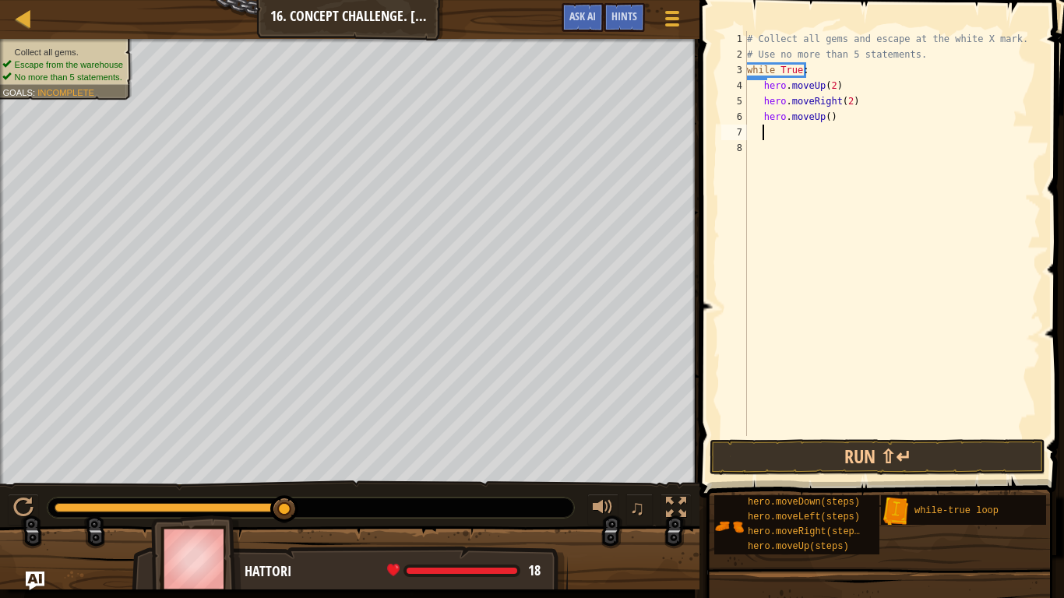
click at [818, 118] on div "# Collect all gems and escape at the white X mark. # Use no more than 5 stateme…" at bounding box center [892, 249] width 297 height 436
type textarea "hero.moveUp()"
click at [824, 125] on div "# Collect all gems and escape at the white X mark. # Use no more than 5 stateme…" at bounding box center [892, 249] width 297 height 436
click at [823, 121] on div "# Collect all gems and escape at the white X mark. # Use no more than 5 stateme…" at bounding box center [892, 249] width 297 height 436
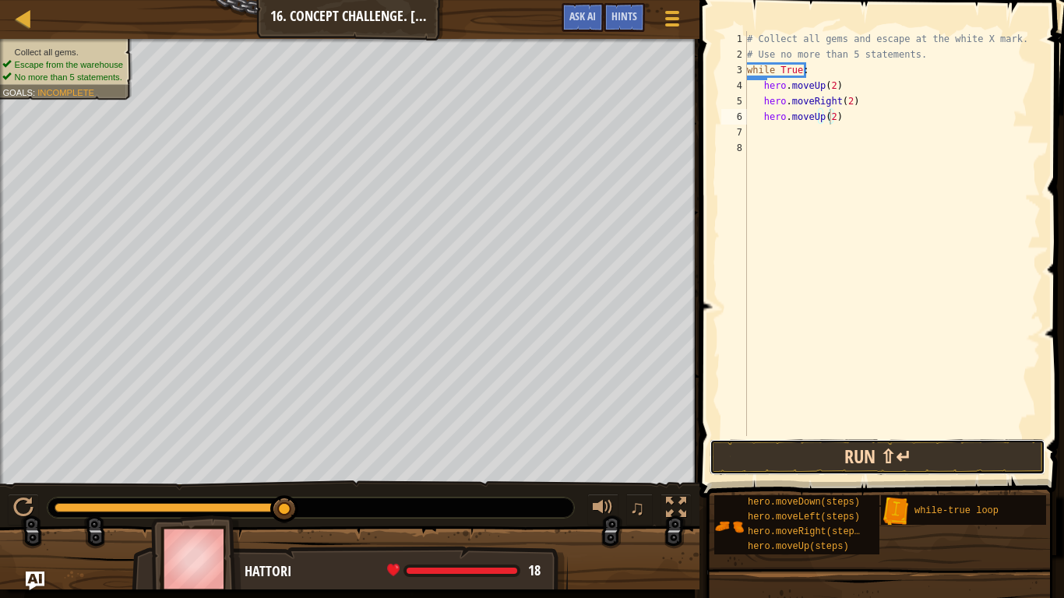
click at [892, 445] on button "Run ⇧↵" at bounding box center [877, 457] width 336 height 36
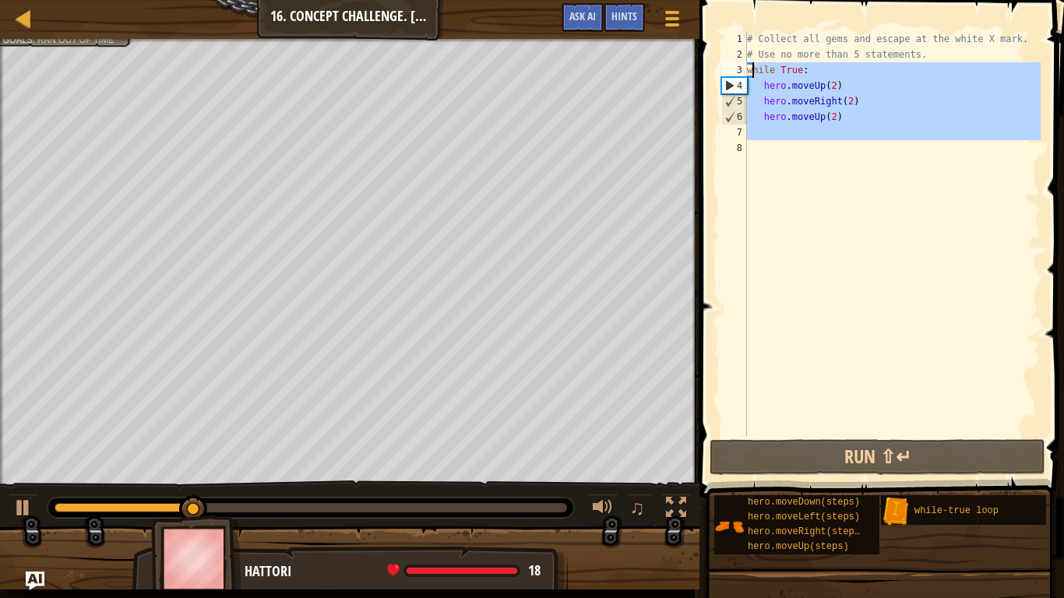
drag, startPoint x: 815, startPoint y: 214, endPoint x: 750, endPoint y: 67, distance: 161.0
click at [750, 67] on div "# Collect all gems and escape at the white X mark. # Use no more than 5 stateme…" at bounding box center [892, 249] width 297 height 436
type textarea "w"
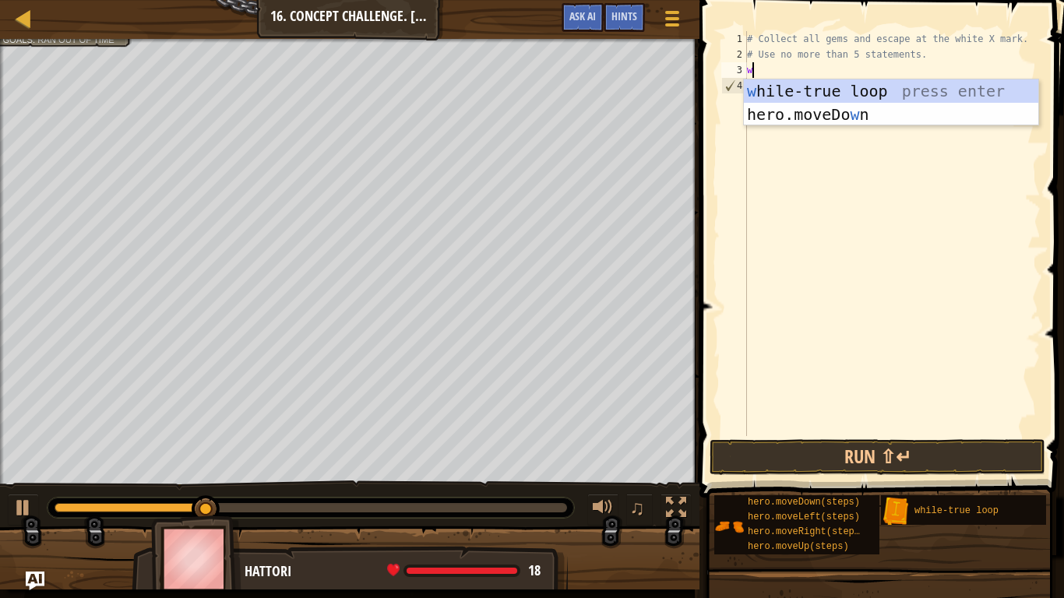
scroll to position [7, 0]
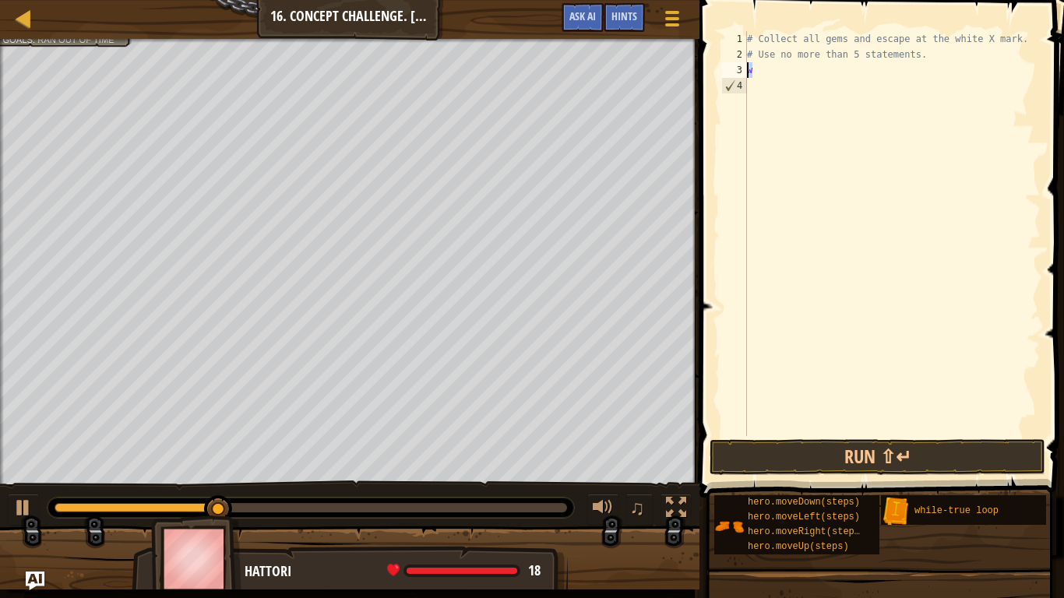
drag, startPoint x: 750, startPoint y: 67, endPoint x: 730, endPoint y: 70, distance: 19.7
click at [730, 70] on div "w 1 2 3 4 # Collect all gems and escape at the white X mark. # Use no more than…" at bounding box center [879, 233] width 322 height 405
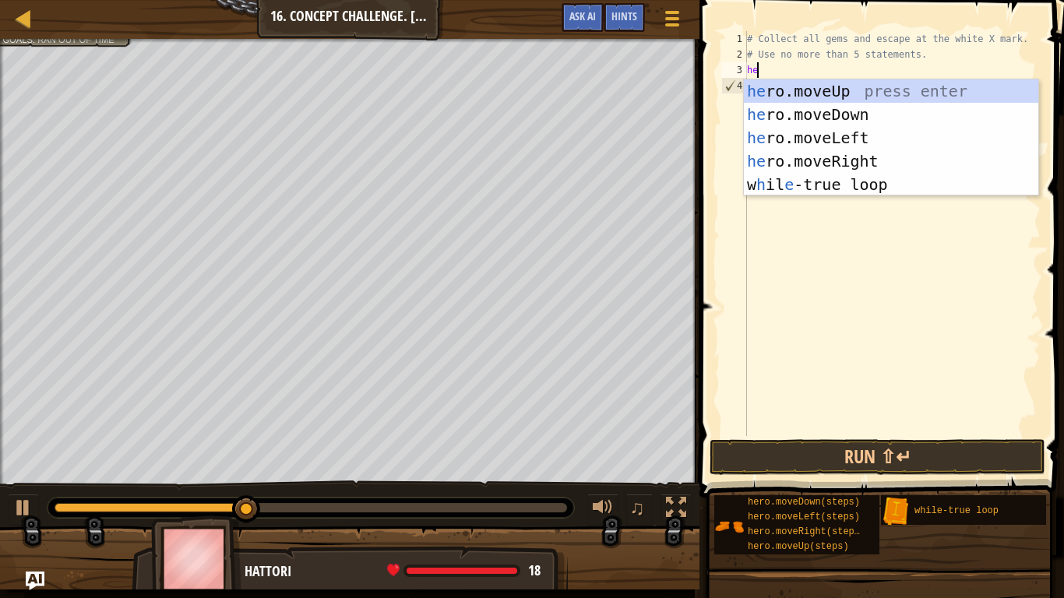
type textarea "her"
click at [810, 87] on div "her o.moveUp press enter her o.moveDown press enter her o.moveLeft press enter …" at bounding box center [891, 161] width 294 height 164
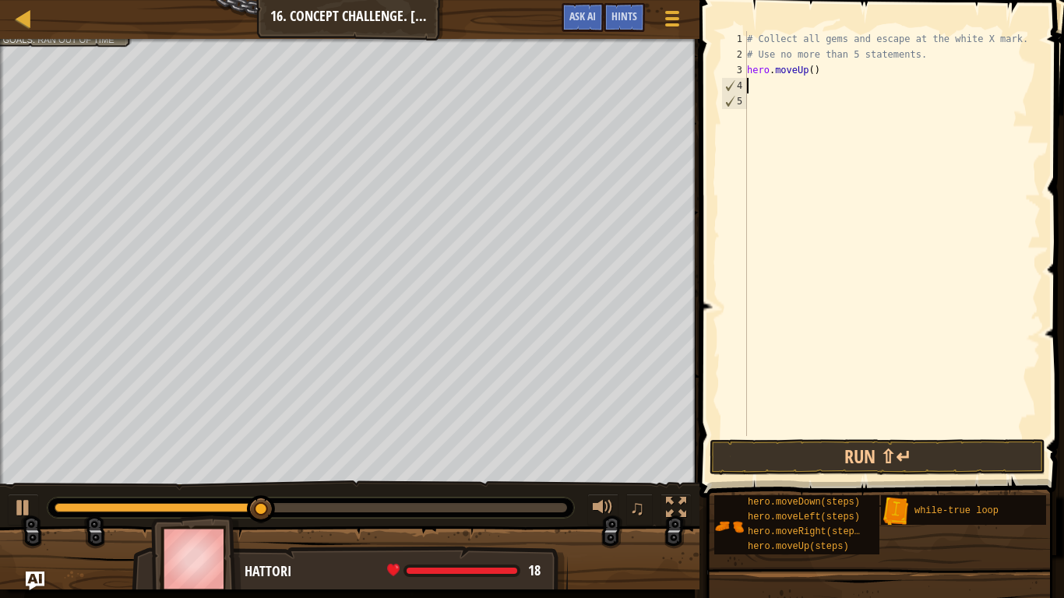
click at [805, 84] on div "# Collect all gems and escape at the white X mark. # Use no more than 5 stateme…" at bounding box center [892, 249] width 297 height 436
click at [809, 73] on div "# Collect all gems and escape at the white X mark. # Use no more than 5 stateme…" at bounding box center [892, 249] width 297 height 436
type textarea "hero.moveUp(2)"
click at [762, 83] on div "# Collect all gems and escape at the white X mark. # Use no more than 5 stateme…" at bounding box center [892, 249] width 297 height 436
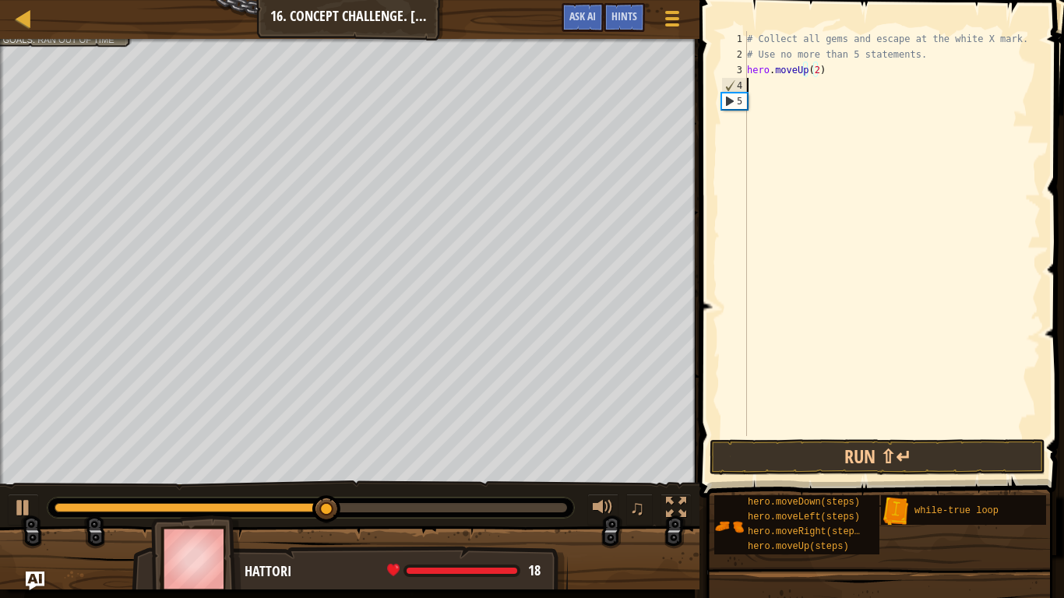
scroll to position [7, 0]
type textarea "her"
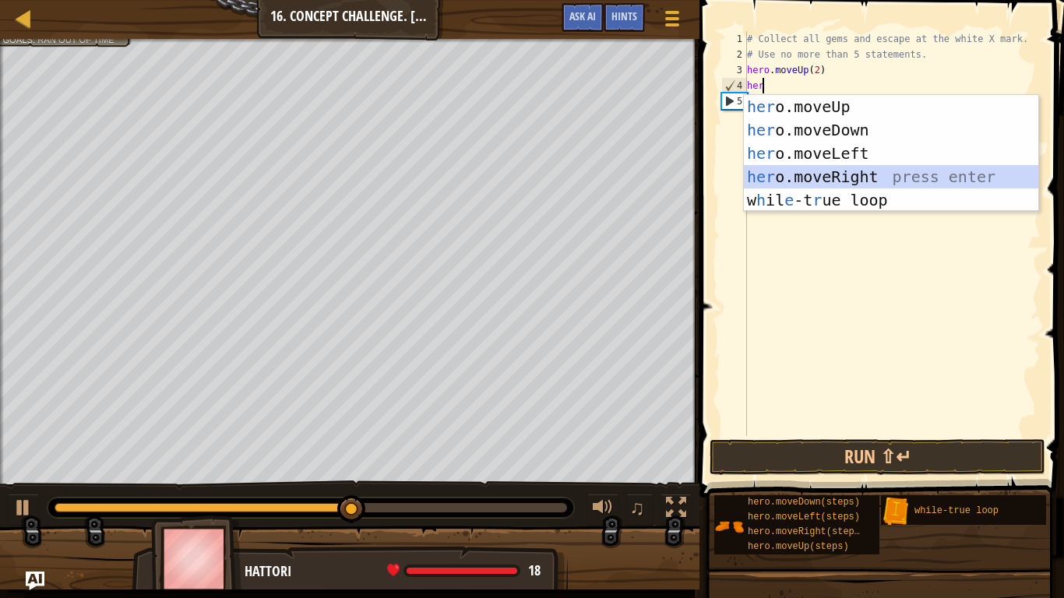
click at [833, 173] on div "her o.moveUp press enter her o.moveDown press enter her o.moveLeft press enter …" at bounding box center [891, 177] width 294 height 164
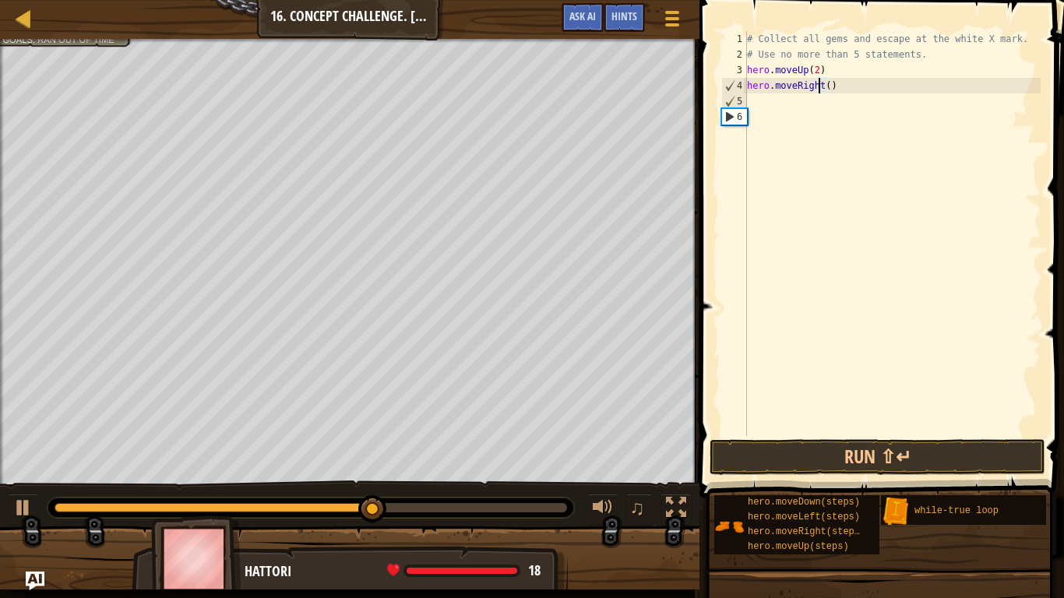
click at [819, 86] on div "# Collect all gems and escape at the white X mark. # Use no more than 5 stateme…" at bounding box center [892, 249] width 297 height 436
click at [823, 89] on div "# Collect all gems and escape at the white X mark. # Use no more than 5 stateme…" at bounding box center [892, 249] width 297 height 436
type textarea "hero.moveRight(2)"
click at [782, 107] on div "# Collect all gems and escape at the white X mark. # Use no more than 5 stateme…" at bounding box center [892, 249] width 297 height 436
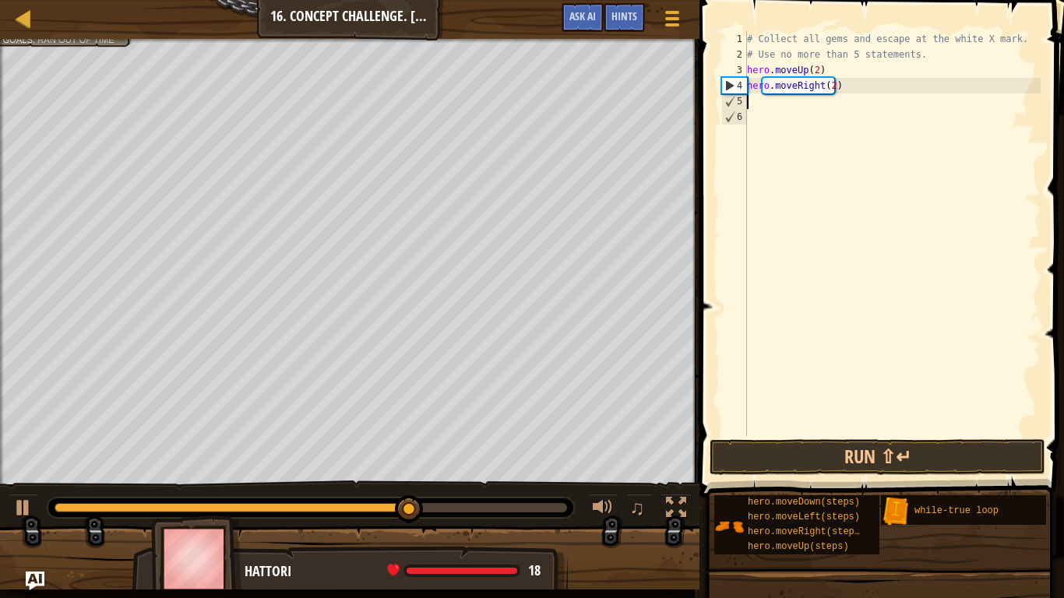
scroll to position [7, 0]
type textarea "her"
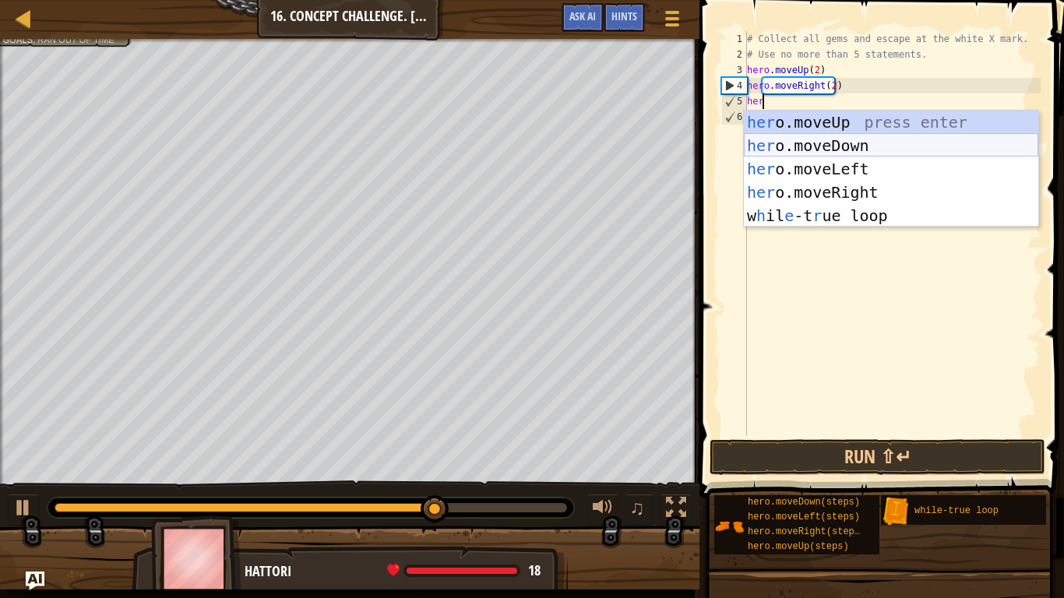
click at [812, 142] on div "her o.moveUp press enter her o.moveDown press enter her o.moveLeft press enter …" at bounding box center [891, 193] width 294 height 164
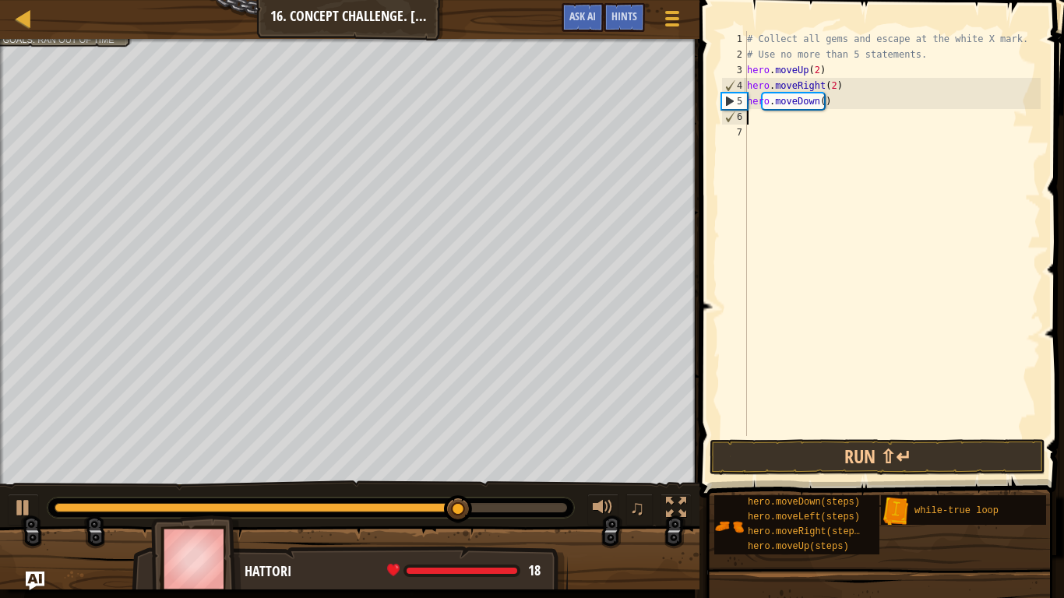
click at [822, 109] on div "# Collect all gems and escape at the white X mark. # Use no more than 5 stateme…" at bounding box center [892, 249] width 297 height 436
click at [811, 102] on div "# Collect all gems and escape at the white X mark. # Use no more than 5 stateme…" at bounding box center [892, 249] width 297 height 436
click at [817, 104] on div "# Collect all gems and escape at the white X mark. # Use no more than 5 stateme…" at bounding box center [892, 249] width 297 height 436
type textarea "hero.moveDown(1)"
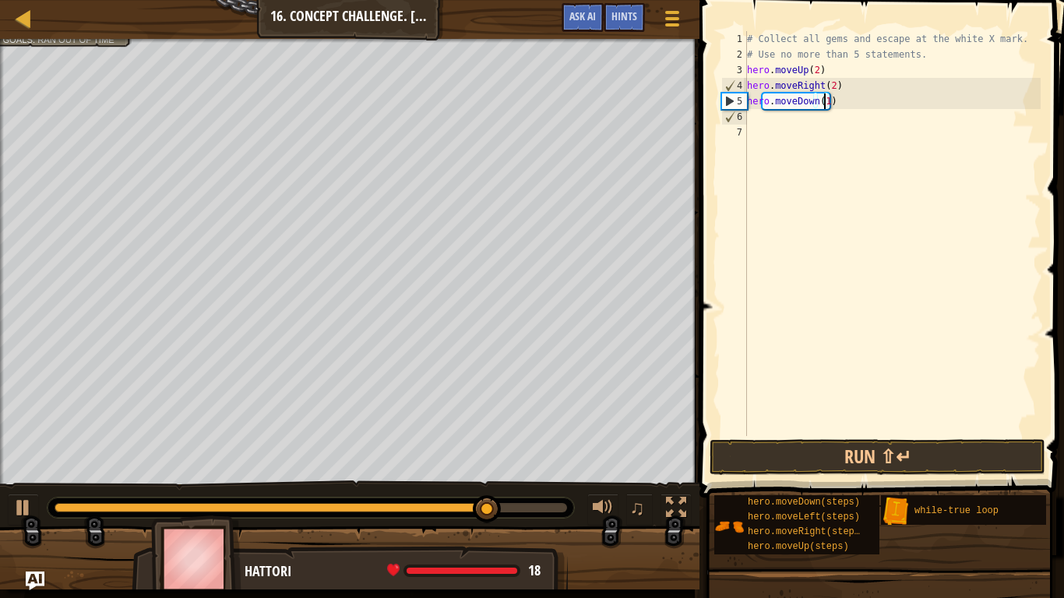
click at [751, 130] on div "# Collect all gems and escape at the white X mark. # Use no more than 5 stateme…" at bounding box center [892, 249] width 297 height 436
click at [758, 120] on div "# Collect all gems and escape at the white X mark. # Use no more than 5 stateme…" at bounding box center [892, 249] width 297 height 436
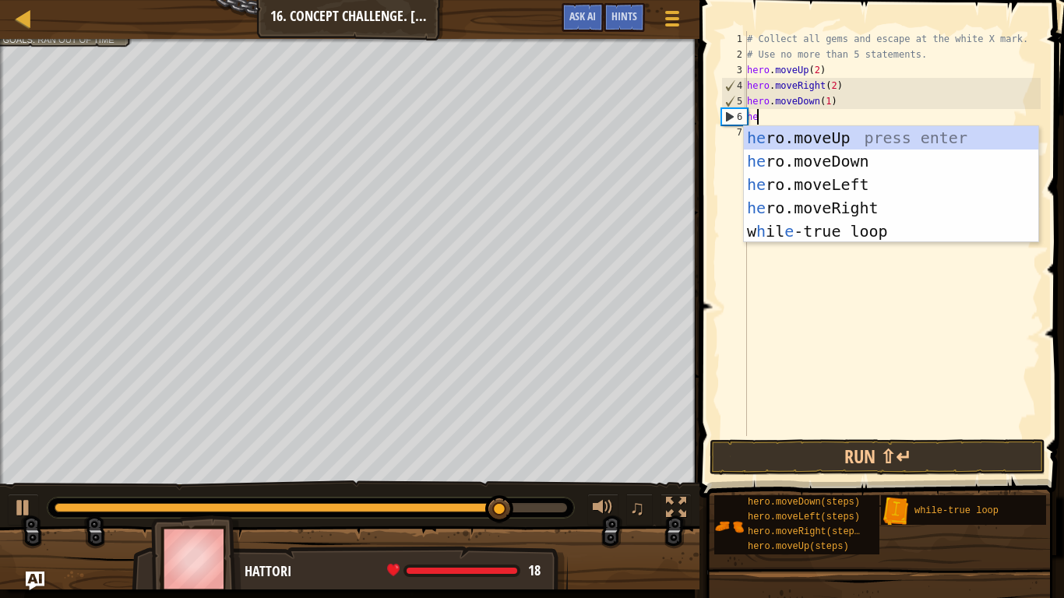
type textarea "her"
click at [838, 181] on div "her o.moveUp press enter her o.moveDown press enter her o.moveLeft press enter …" at bounding box center [891, 208] width 294 height 164
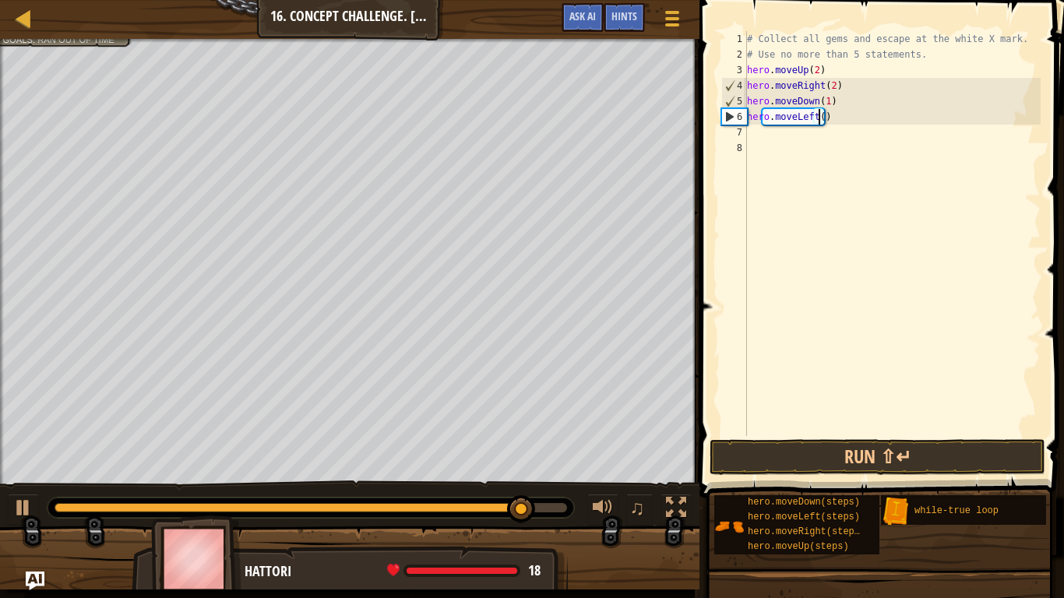
click at [816, 122] on div "# Collect all gems and escape at the white X mark. # Use no more than 5 stateme…" at bounding box center [892, 249] width 297 height 436
type textarea "hero.moveLeft(1)"
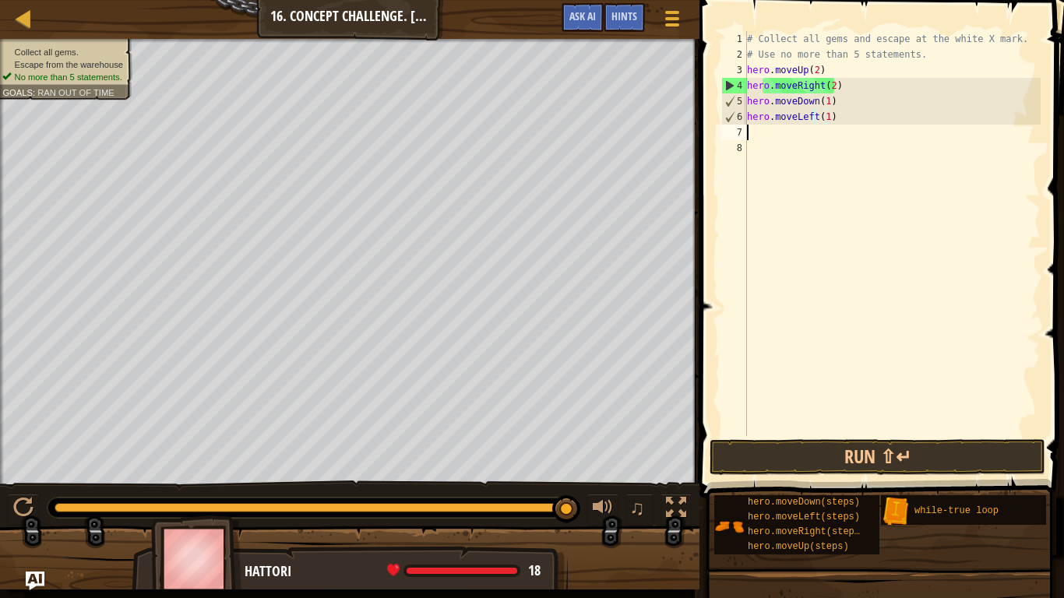
click at [759, 125] on div "# Collect all gems and escape at the white X mark. # Use no more than 5 stateme…" at bounding box center [892, 249] width 297 height 436
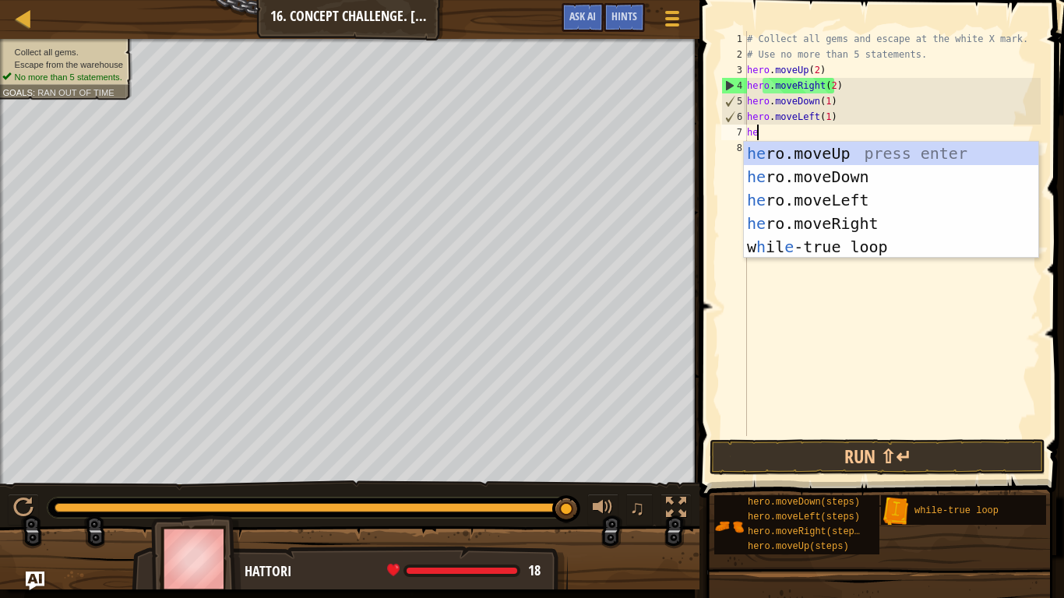
type textarea "her"
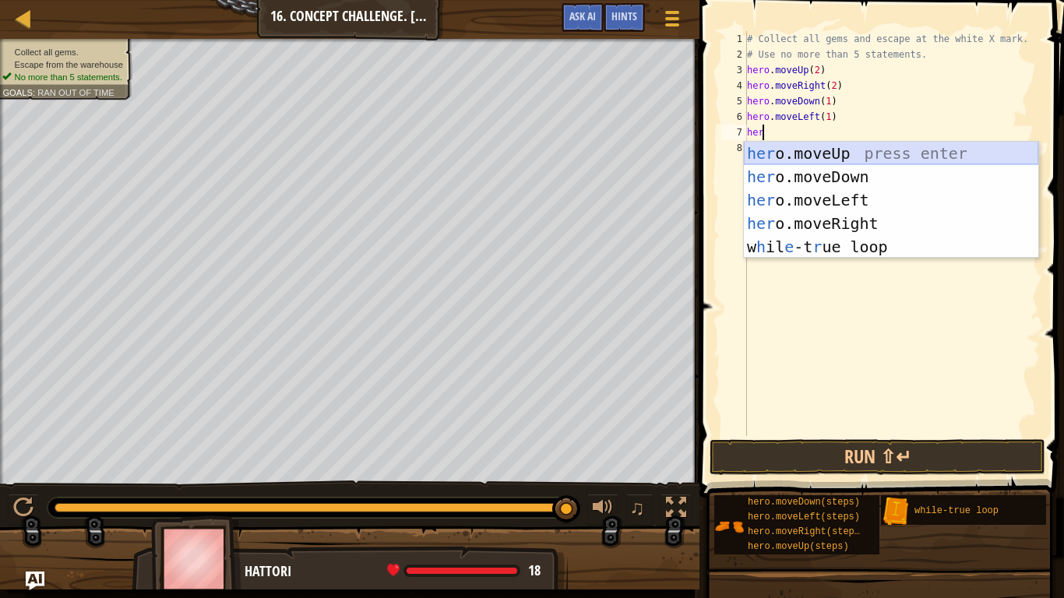
click at [880, 152] on div "her o.moveUp press enter her o.moveDown press enter her o.moveLeft press enter …" at bounding box center [891, 224] width 294 height 164
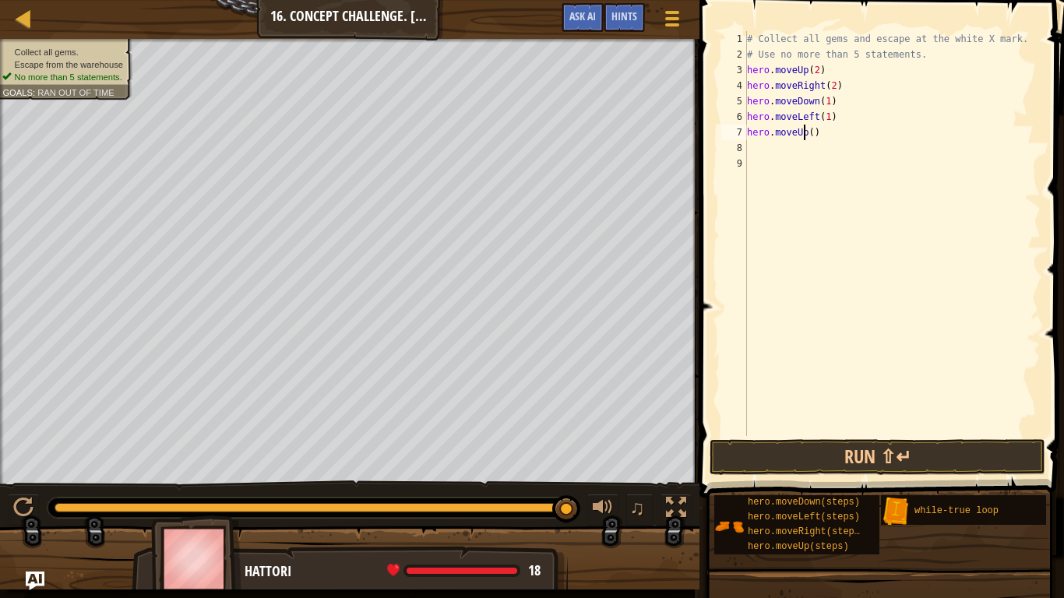
click at [805, 134] on div "# Collect all gems and escape at the white X mark. # Use no more than 5 stateme…" at bounding box center [892, 249] width 297 height 436
click at [808, 136] on div "# Collect all gems and escape at the white X mark. # Use no more than 5 stateme…" at bounding box center [892, 249] width 297 height 436
type textarea "hero.moveUp(2)"
click at [884, 446] on button "Run ⇧↵" at bounding box center [877, 457] width 336 height 36
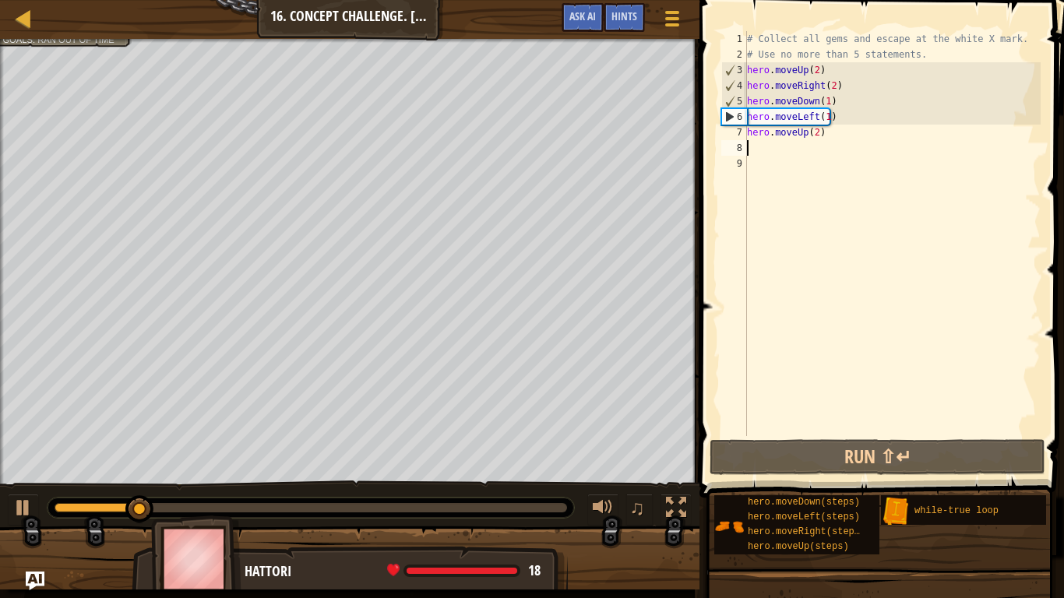
click at [779, 146] on div "# Collect all gems and escape at the white X mark. # Use no more than 5 stateme…" at bounding box center [892, 249] width 297 height 436
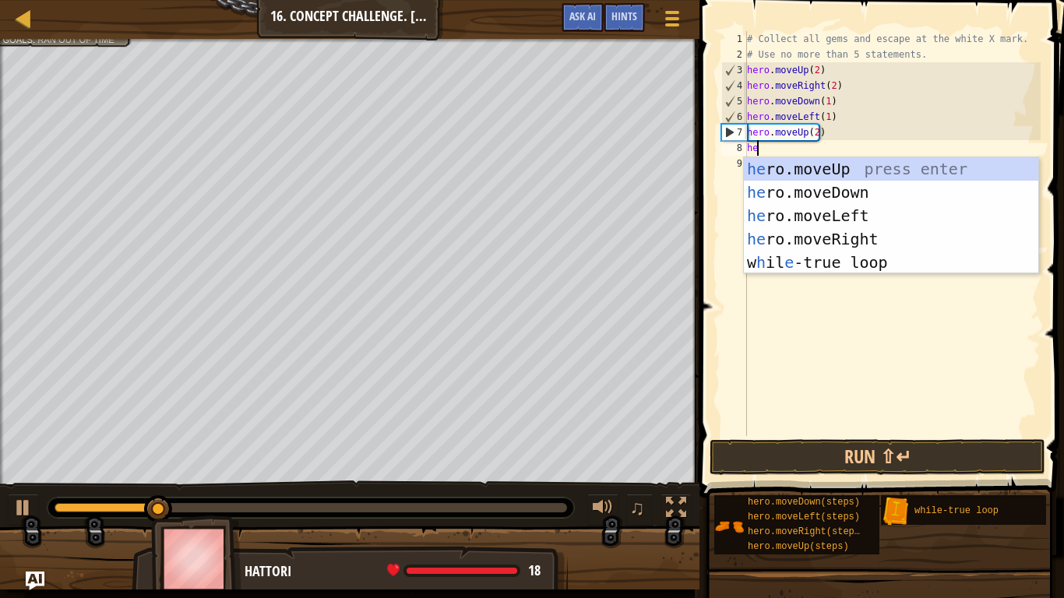
type textarea "her"
click at [872, 219] on div "her o.moveUp press enter her o.moveDown press enter her o.moveLeft press enter …" at bounding box center [891, 239] width 294 height 164
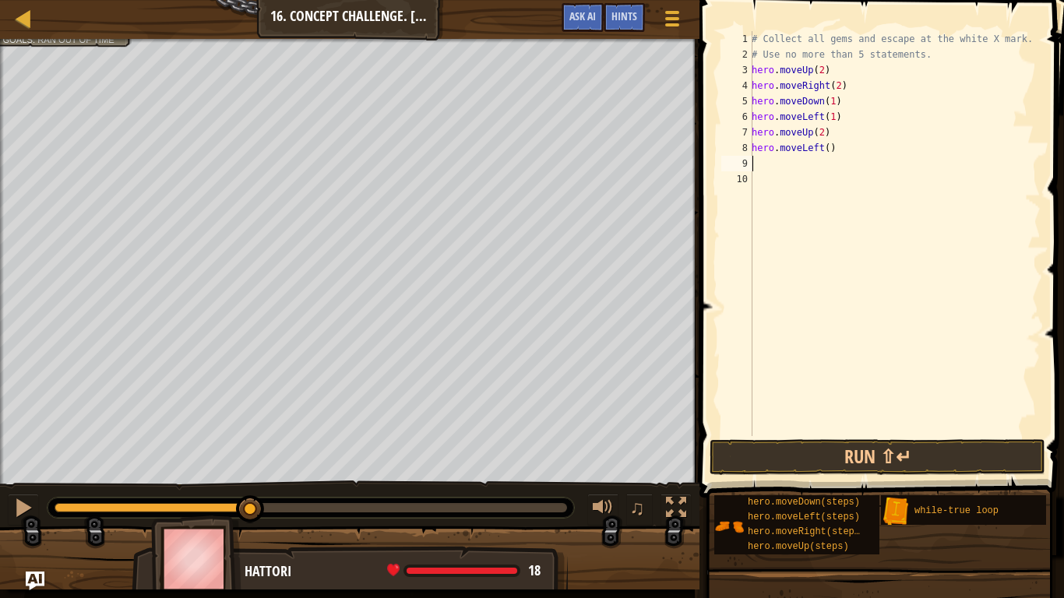
click at [839, 149] on div "# Collect all gems and escape at the white X mark. # Use no more than 5 stateme…" at bounding box center [894, 249] width 292 height 436
type textarea "hero.mover"
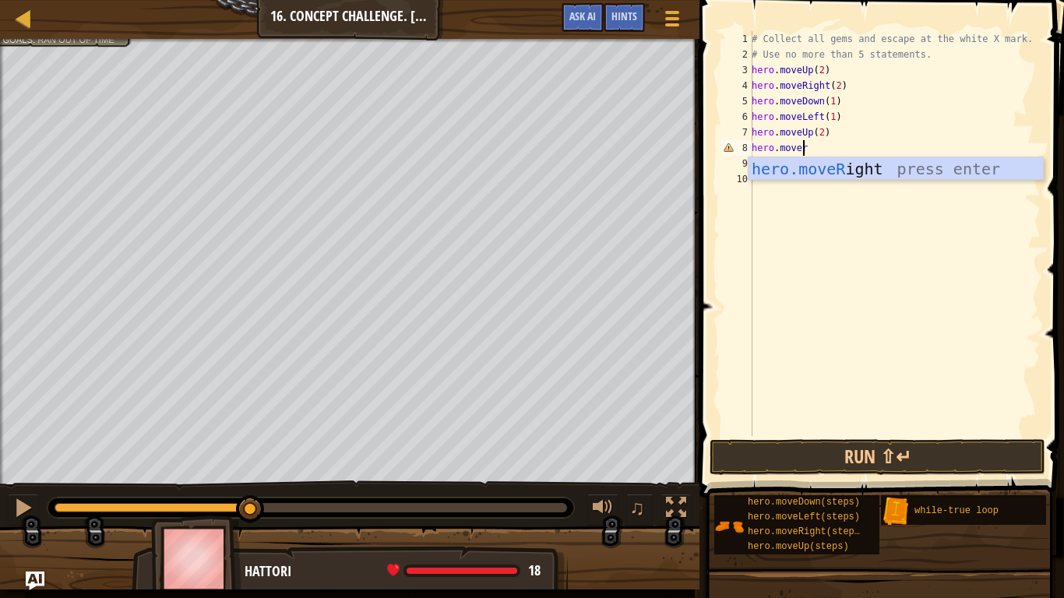
scroll to position [7, 3]
click at [846, 165] on div "hero.moveR ight press enter" at bounding box center [895, 192] width 294 height 70
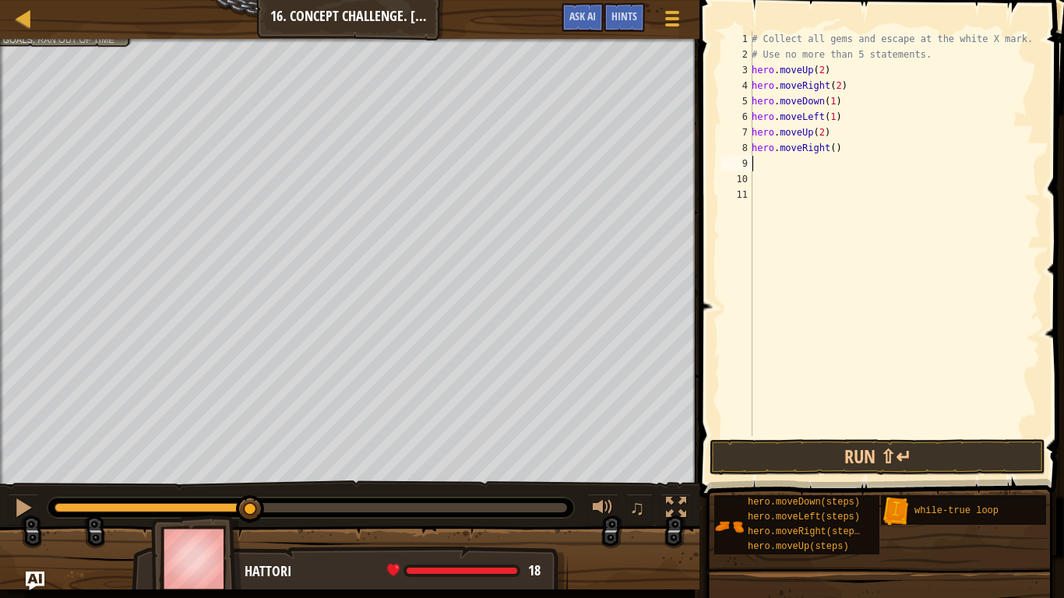
scroll to position [7, 0]
click at [825, 150] on div "# Collect all gems and escape at the white X mark. # Use no more than 5 stateme…" at bounding box center [894, 249] width 292 height 436
click at [827, 150] on div "# Collect all gems and escape at the white X mark. # Use no more than 5 stateme…" at bounding box center [894, 249] width 292 height 436
click at [824, 147] on div "# Collect all gems and escape at the white X mark. # Use no more than 5 stateme…" at bounding box center [894, 233] width 292 height 405
click at [824, 147] on div "# Collect all gems and escape at the white X mark. # Use no more than 5 stateme…" at bounding box center [894, 249] width 292 height 436
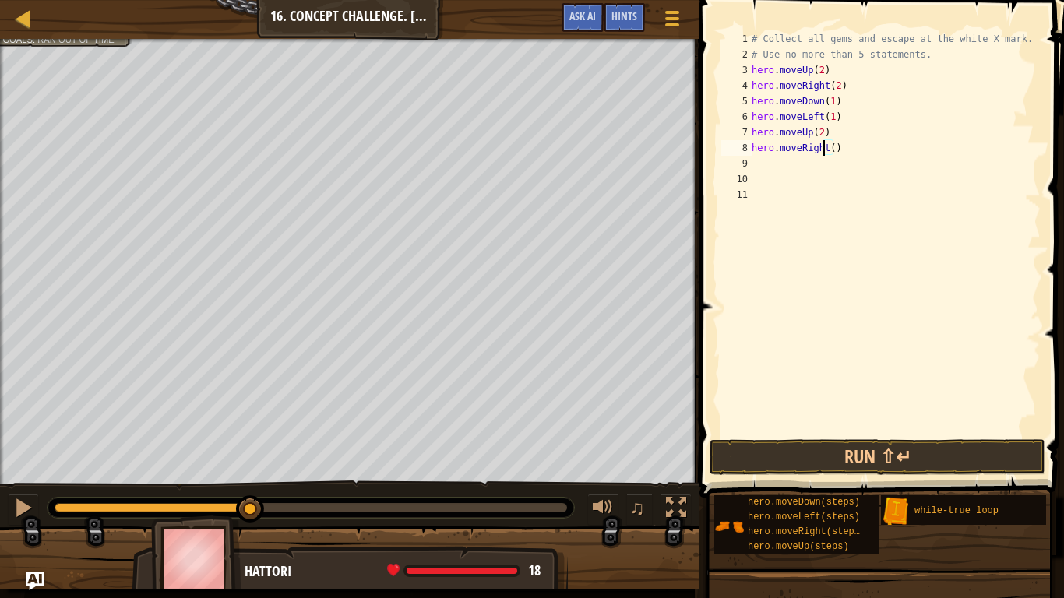
click at [825, 148] on div "# Collect all gems and escape at the white X mark. # Use no more than 5 stateme…" at bounding box center [894, 249] width 292 height 436
click at [830, 148] on div "# Collect all gems and escape at the white X mark. # Use no more than 5 stateme…" at bounding box center [894, 233] width 292 height 405
click at [806, 445] on button "Run ⇧↵" at bounding box center [877, 457] width 336 height 36
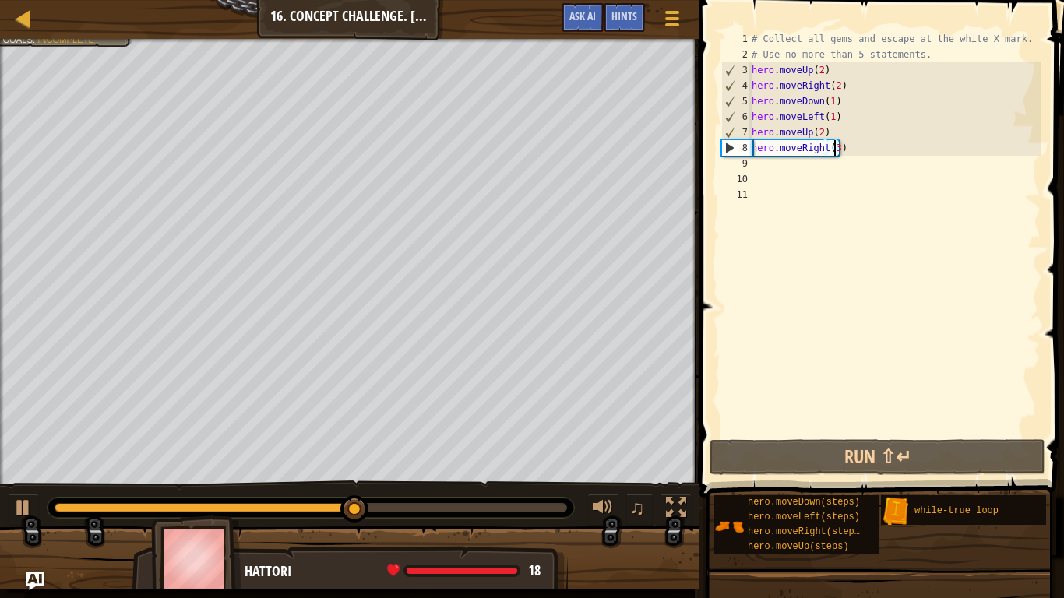
click at [855, 58] on div "# Collect all gems and escape at the white X mark. # Use no more than 5 stateme…" at bounding box center [894, 249] width 292 height 436
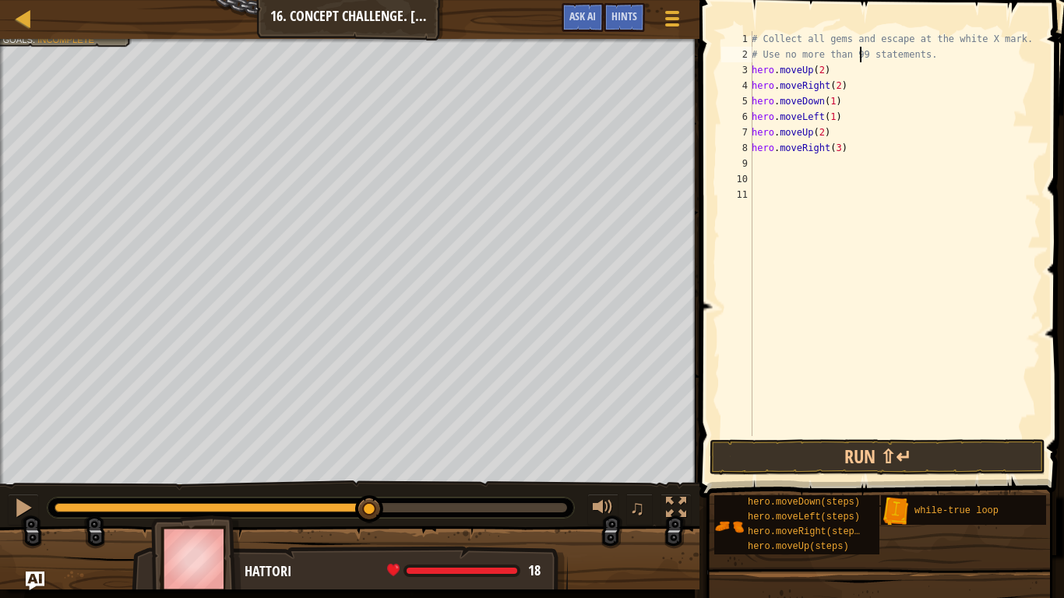
scroll to position [7, 9]
type textarea "# Use no more than 999 statements."
click at [737, 441] on button "Run ⇧↵" at bounding box center [877, 457] width 336 height 36
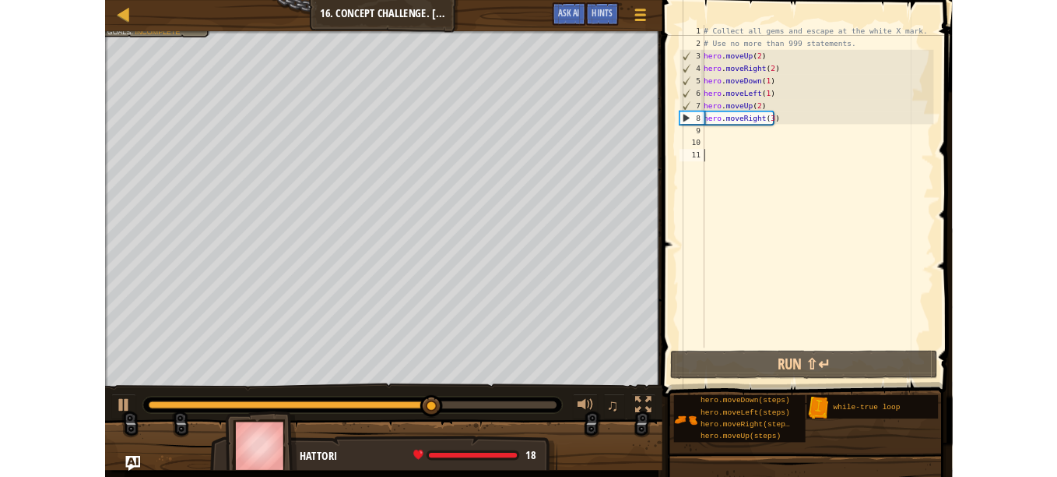
scroll to position [7, 0]
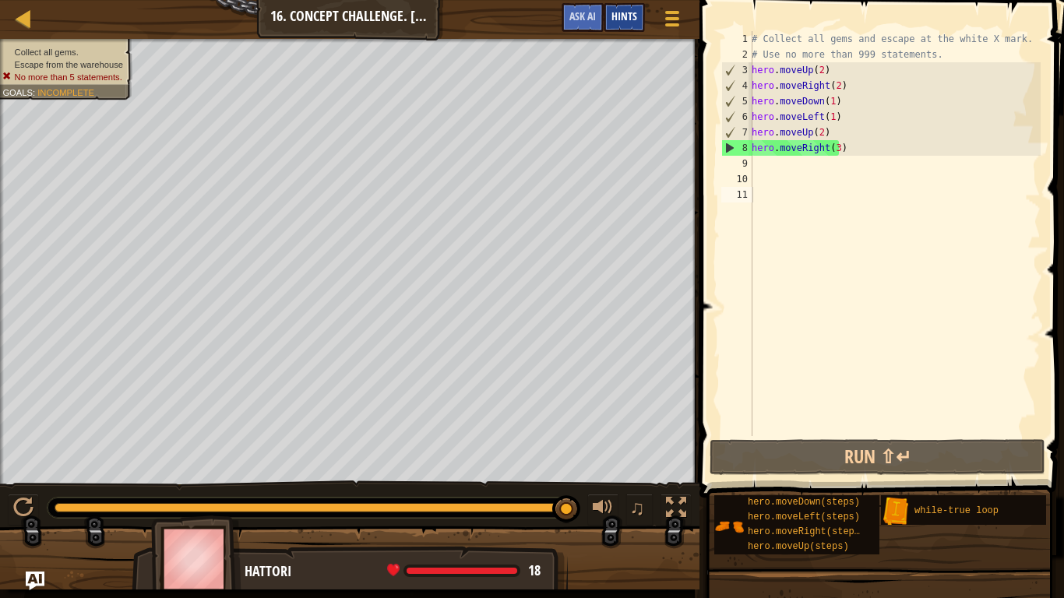
click at [624, 12] on span "Hints" at bounding box center [624, 16] width 26 height 15
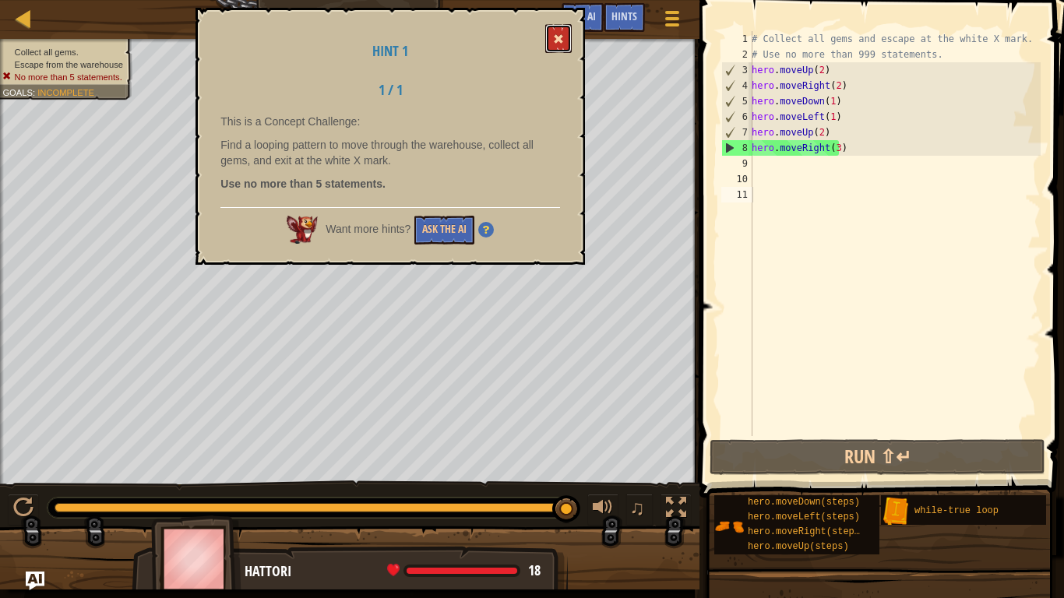
click at [562, 39] on span at bounding box center [558, 38] width 11 height 11
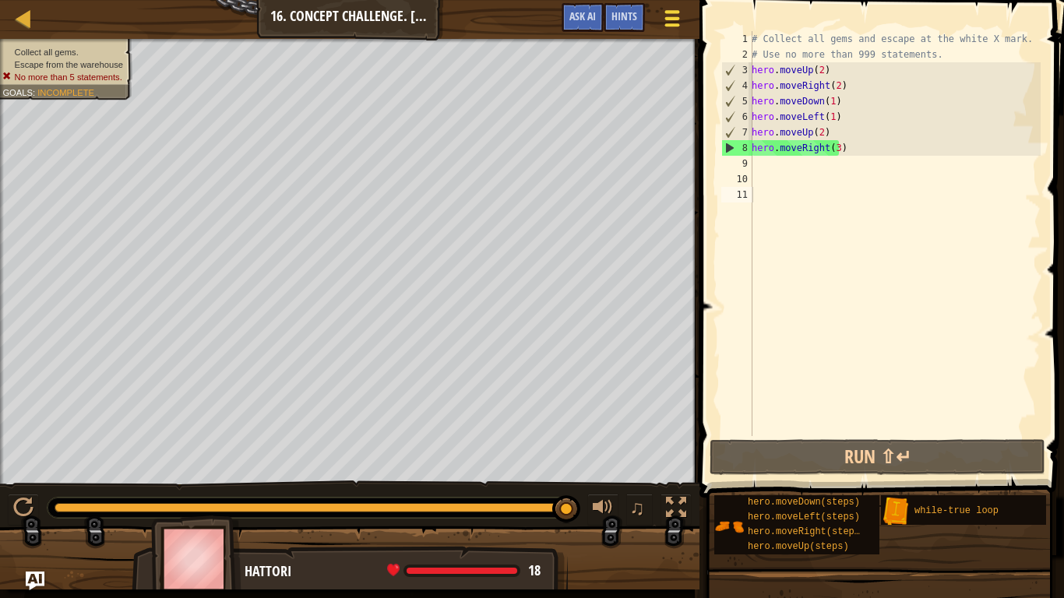
click at [677, 12] on span at bounding box center [671, 11] width 15 height 3
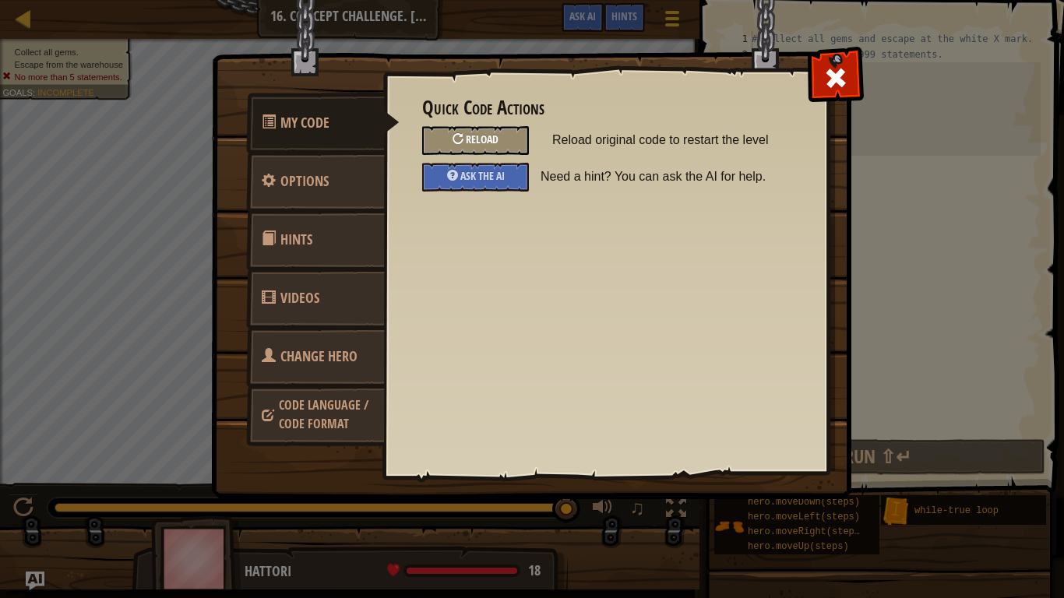
click at [494, 132] on div "Reload" at bounding box center [475, 140] width 107 height 29
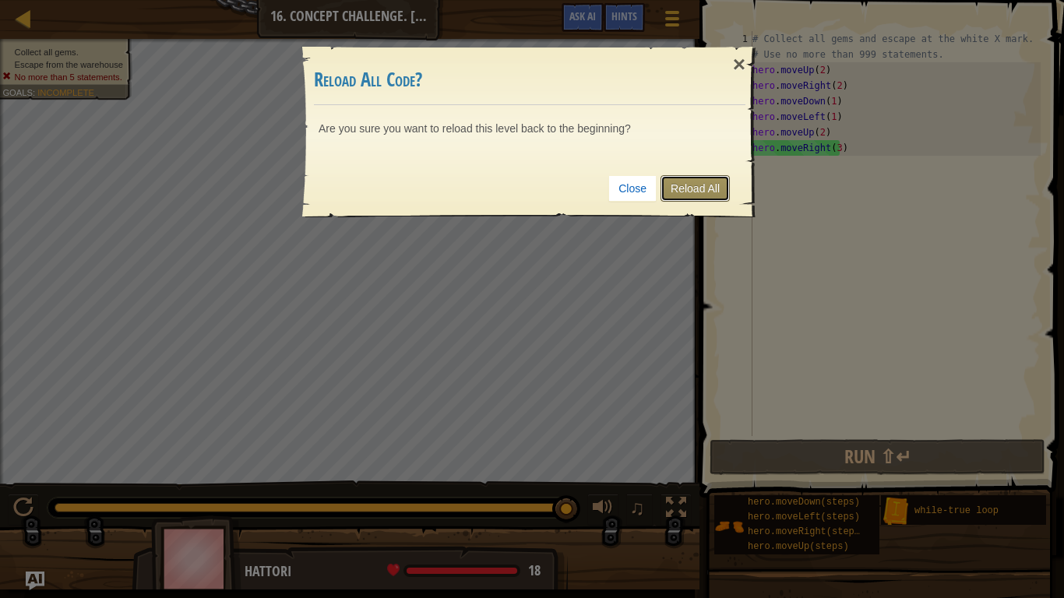
click at [695, 181] on link "Reload All" at bounding box center [694, 188] width 69 height 26
